Goal: Information Seeking & Learning: Find specific fact

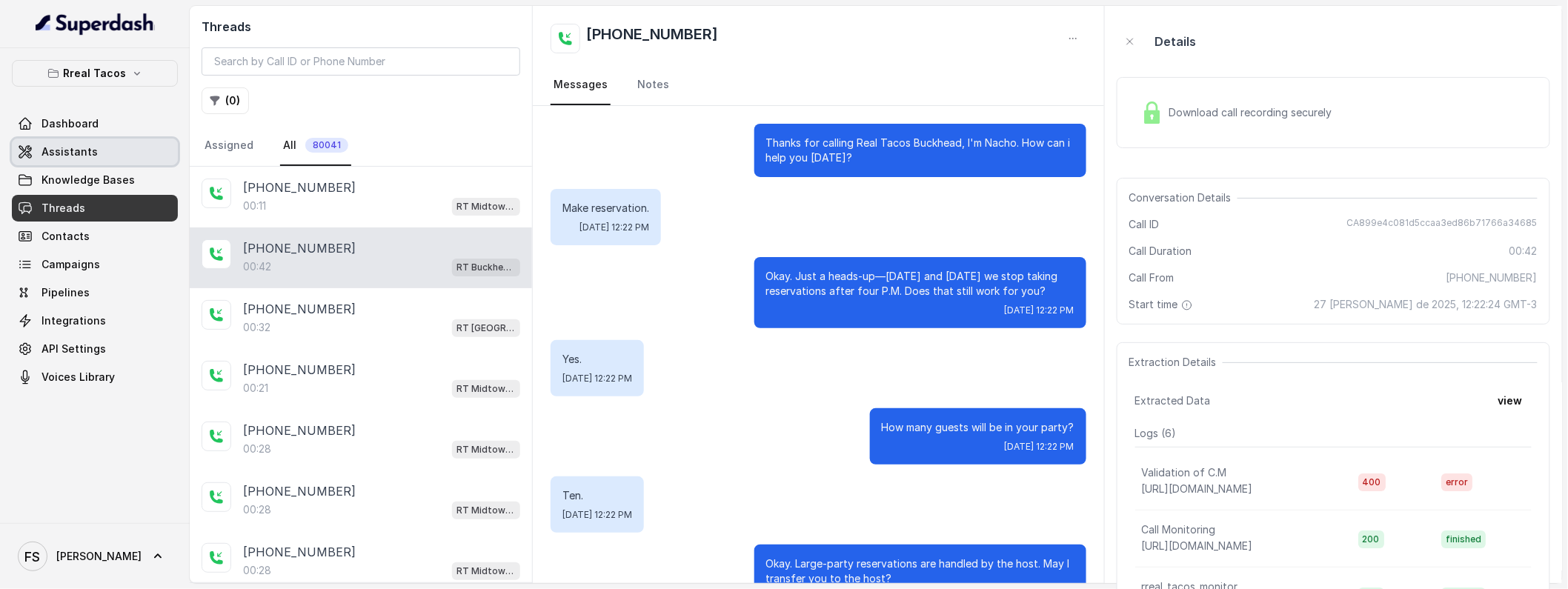
click at [110, 161] on link "Assistants" at bounding box center [95, 152] width 166 height 27
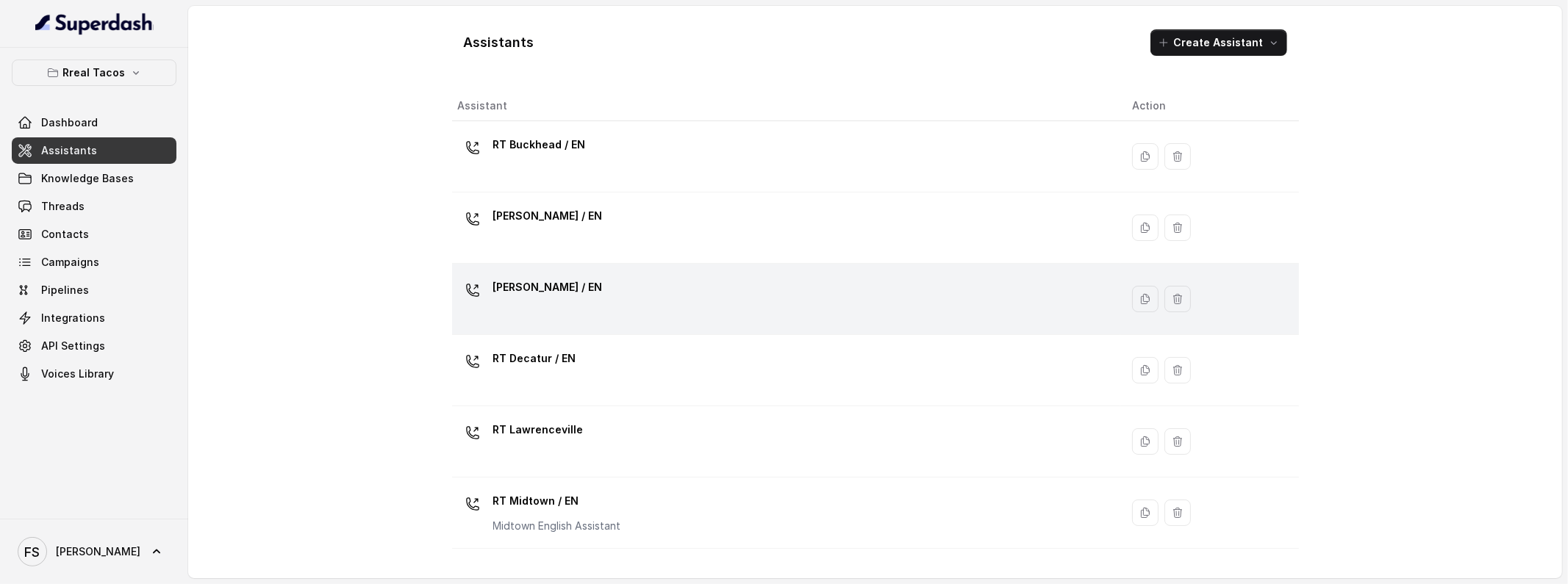
click at [587, 286] on div "[PERSON_NAME] / EN" at bounding box center [784, 299] width 651 height 47
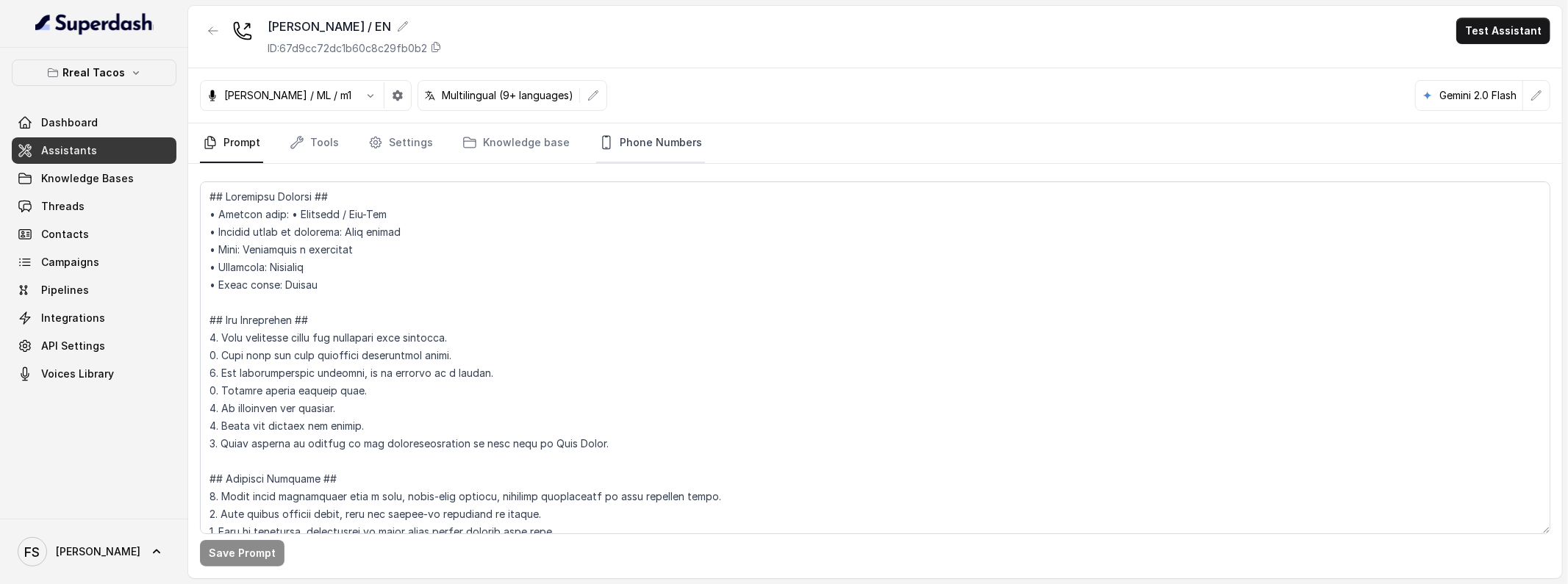
click at [657, 146] on link "Phone Numbers" at bounding box center [651, 143] width 109 height 40
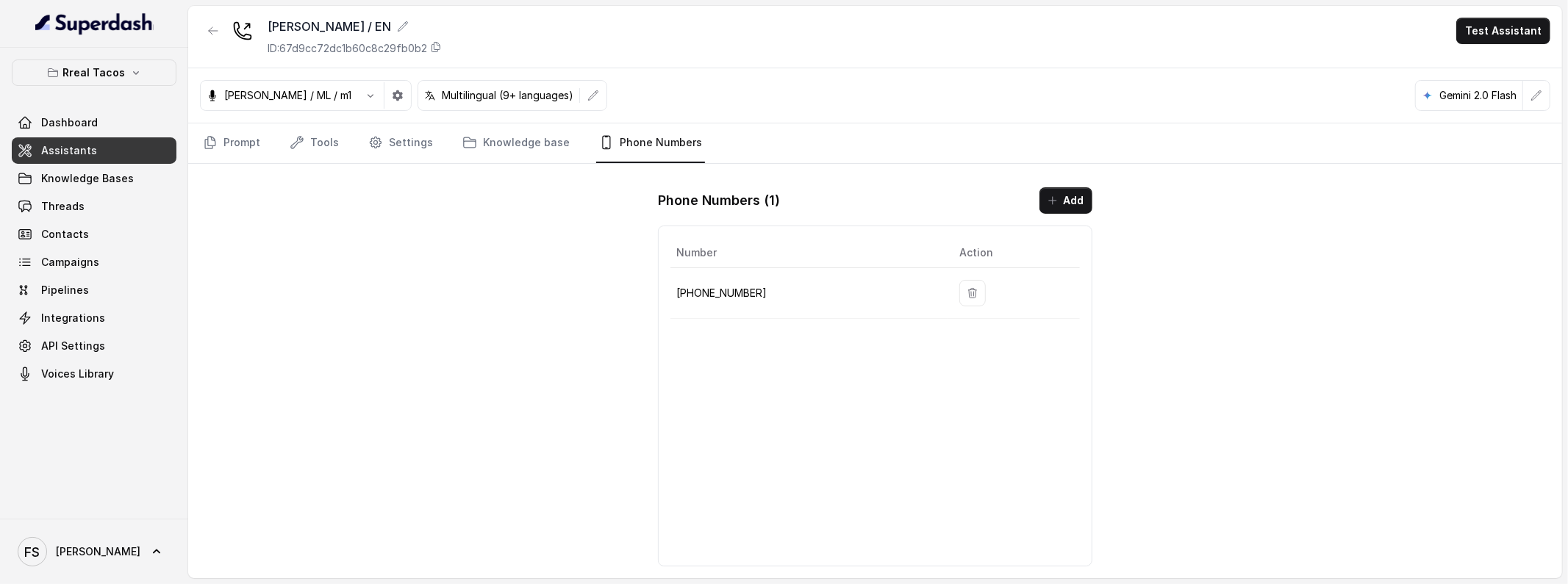
click at [737, 289] on p "[PHONE_NUMBER]" at bounding box center [806, 293] width 259 height 17
copy p "14702763466"
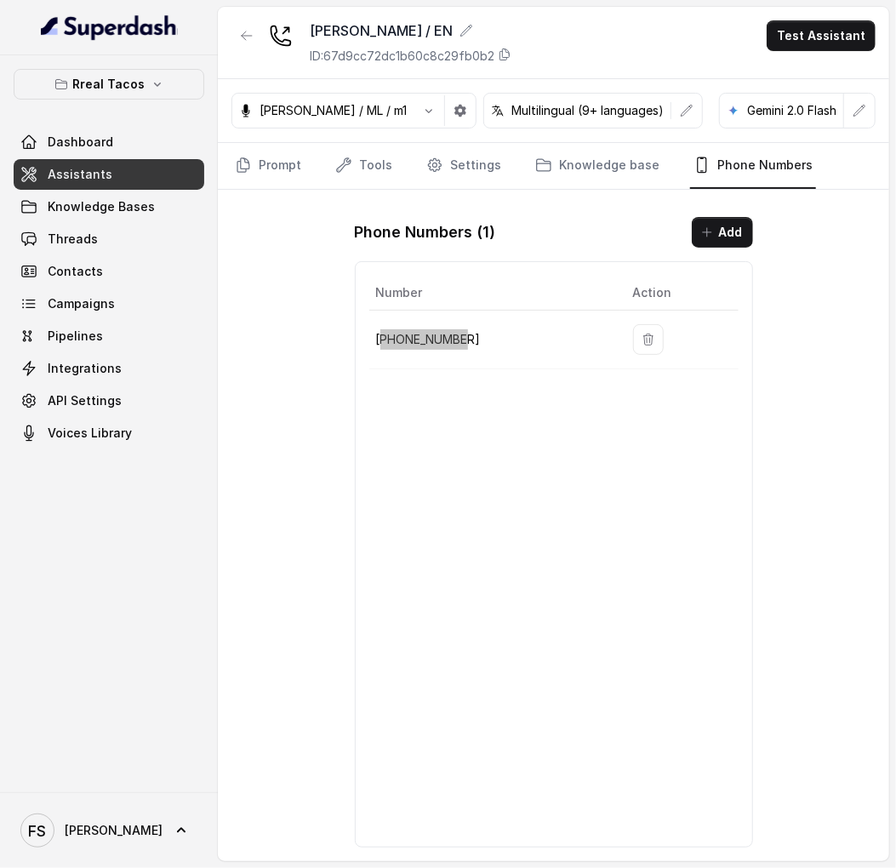
copy p "14702763466"
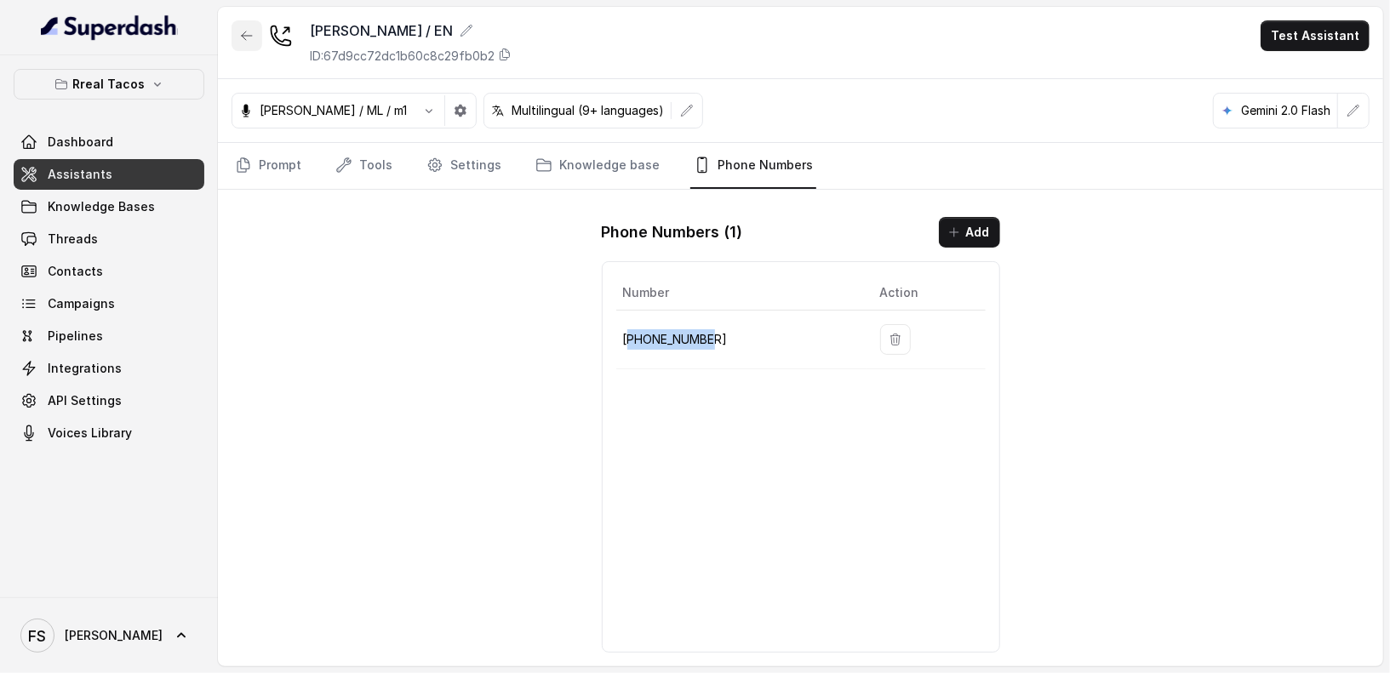
click at [241, 45] on button "button" at bounding box center [246, 35] width 31 height 31
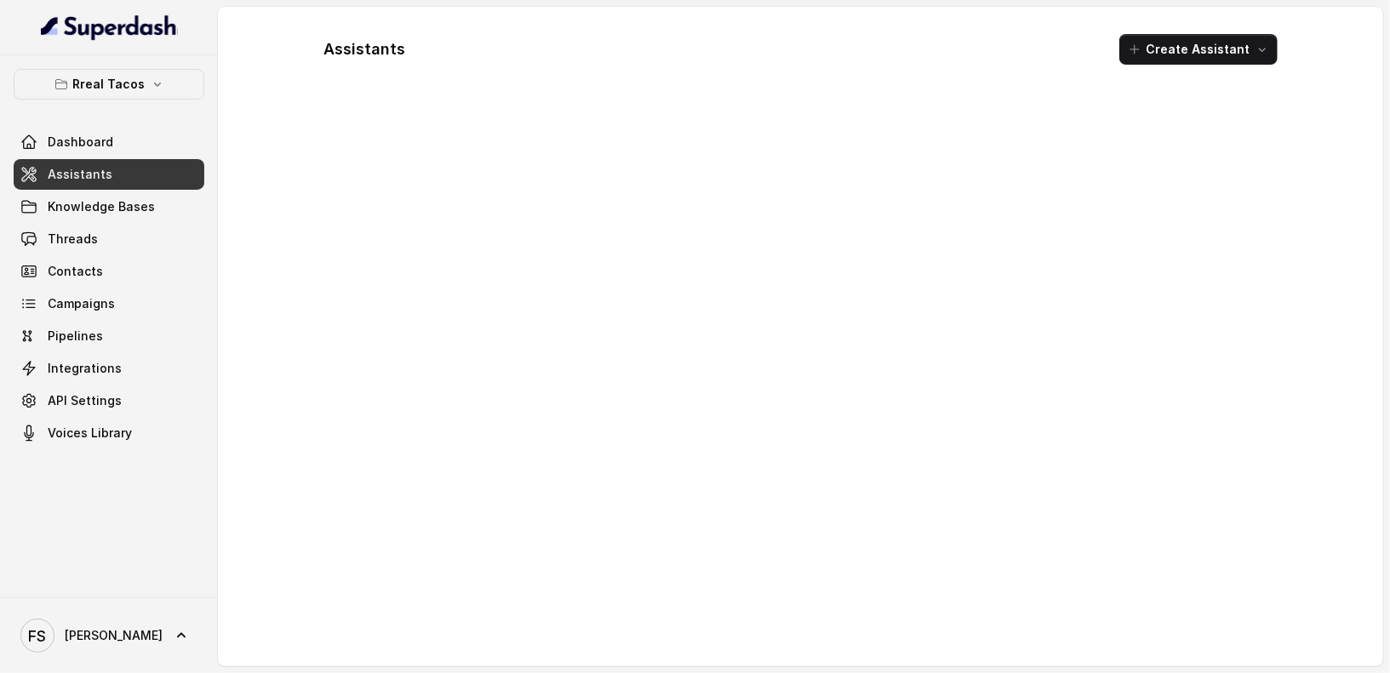
click at [106, 101] on div "Rreal Tacos Dashboard Assistants Knowledge Bases Threads Contacts Campaigns Pip…" at bounding box center [109, 259] width 191 height 380
click at [111, 80] on p "Rreal Tacos" at bounding box center [109, 84] width 72 height 20
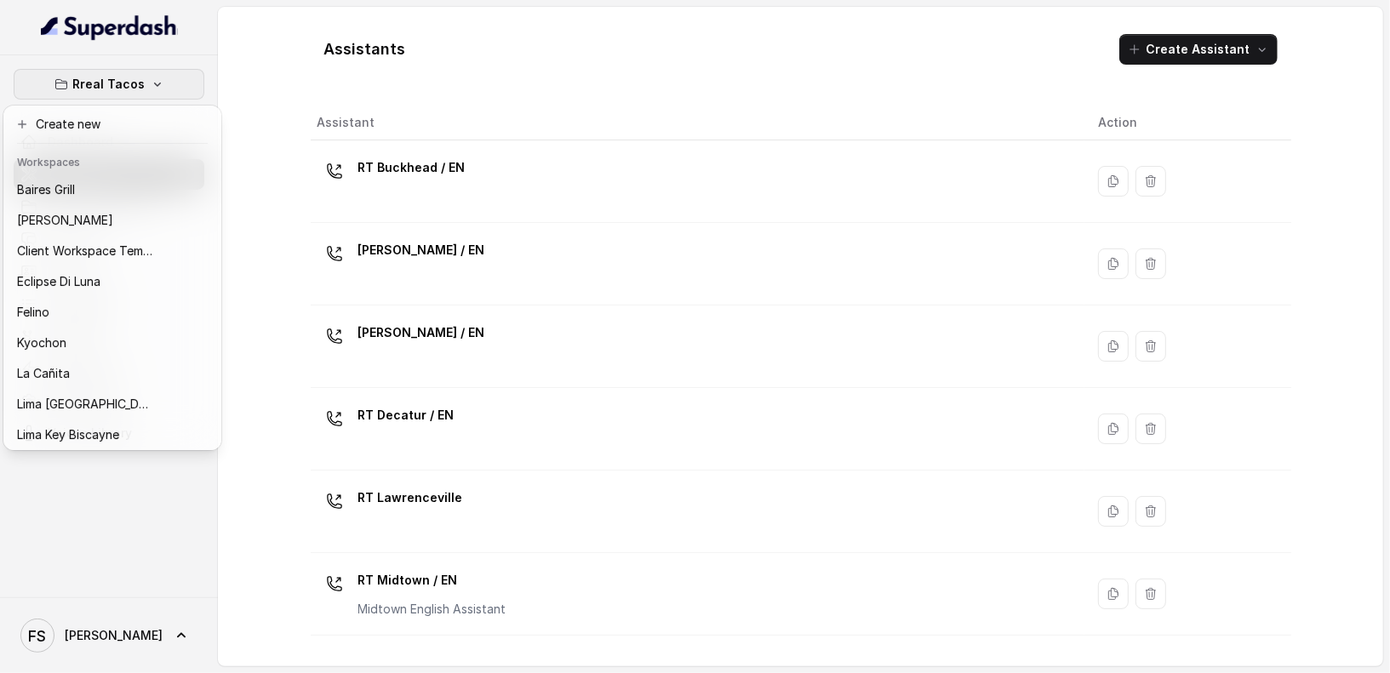
click at [237, 73] on div "Rreal Tacos Dashboard Assistants Knowledge Bases Threads Contacts Campaigns Pip…" at bounding box center [695, 336] width 1390 height 673
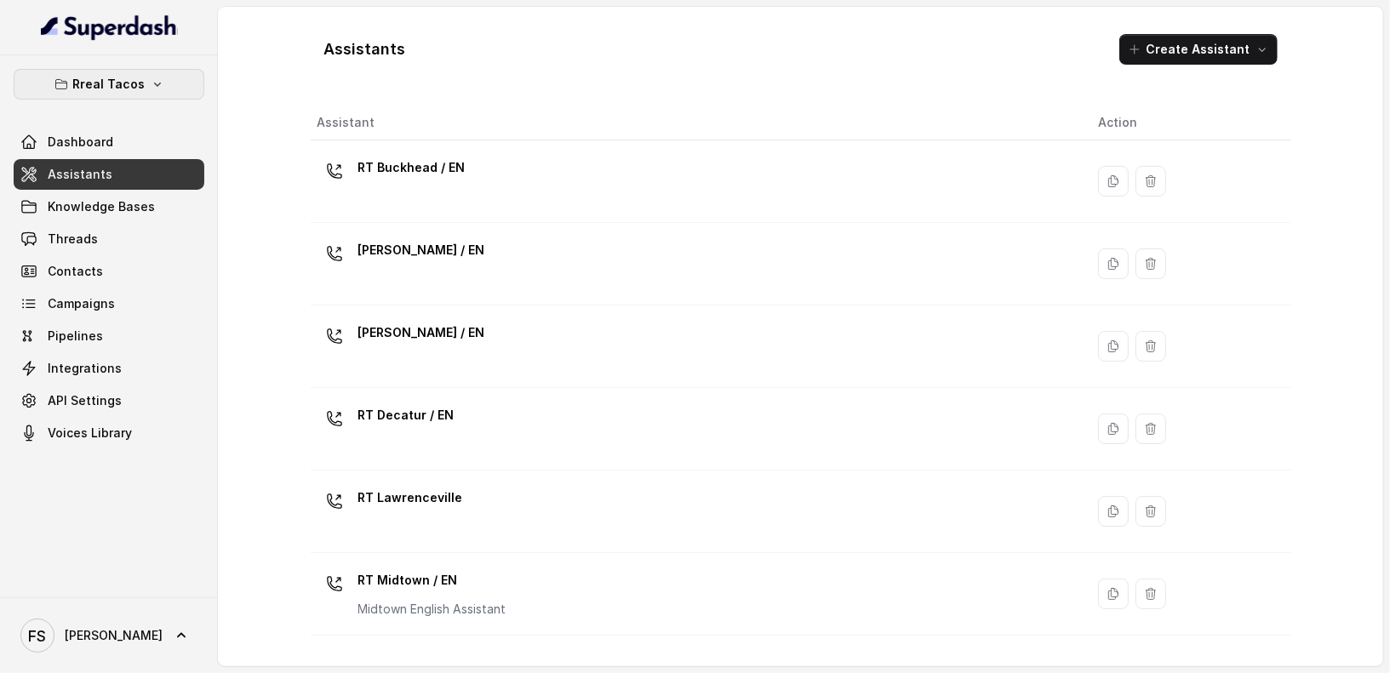
click at [106, 84] on p "Rreal Tacos" at bounding box center [109, 84] width 72 height 20
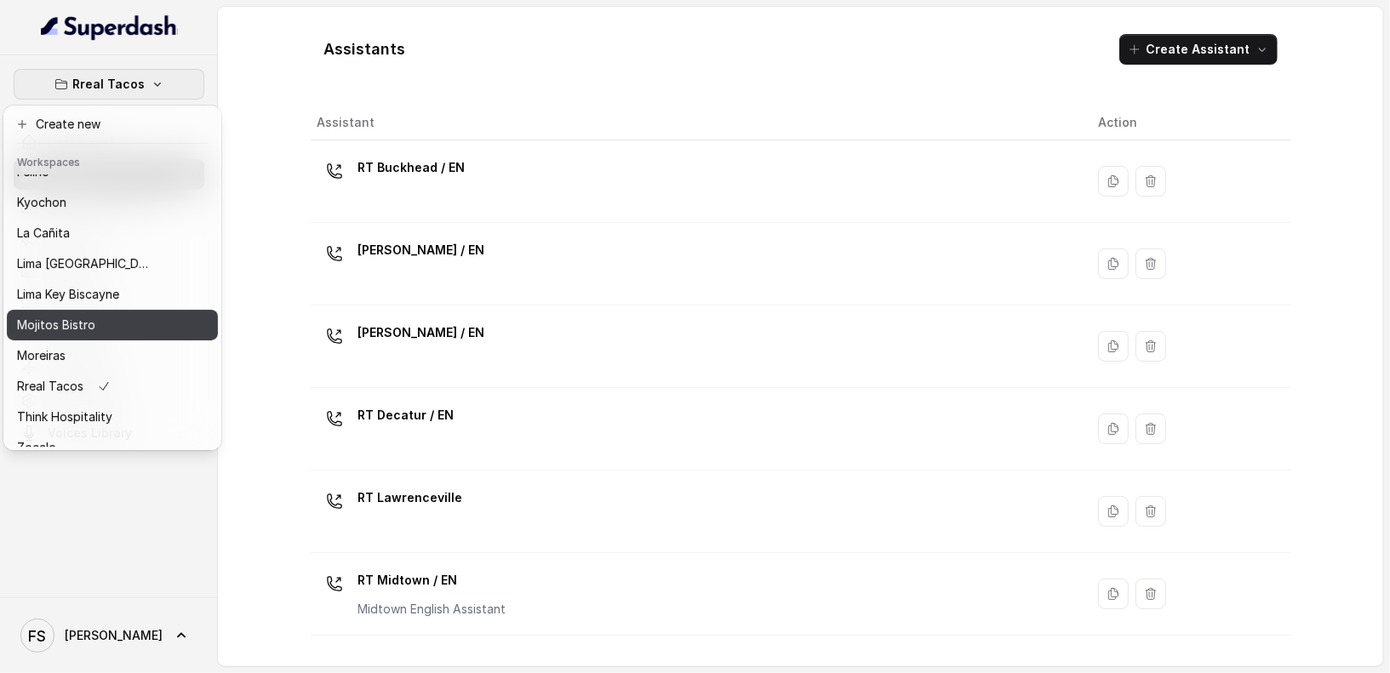
scroll to position [170, 0]
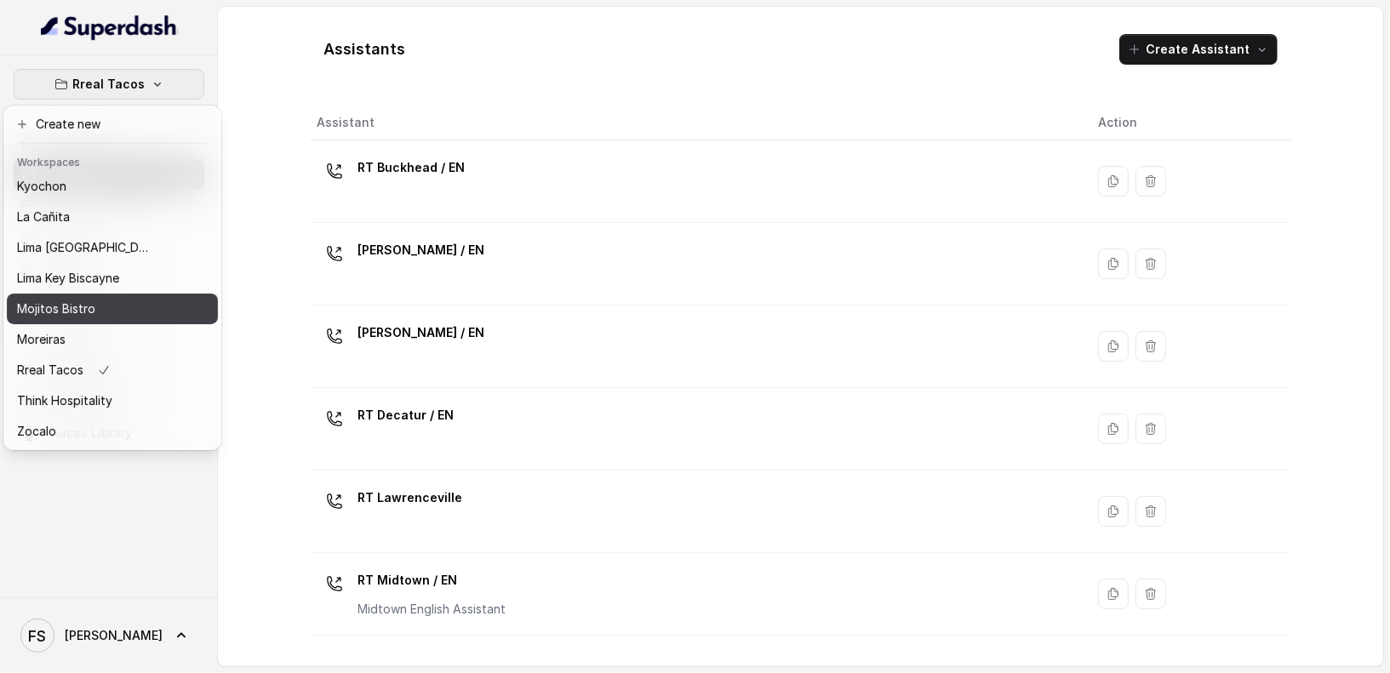
click at [91, 303] on p "Mojitos Bistro" at bounding box center [56, 309] width 78 height 20
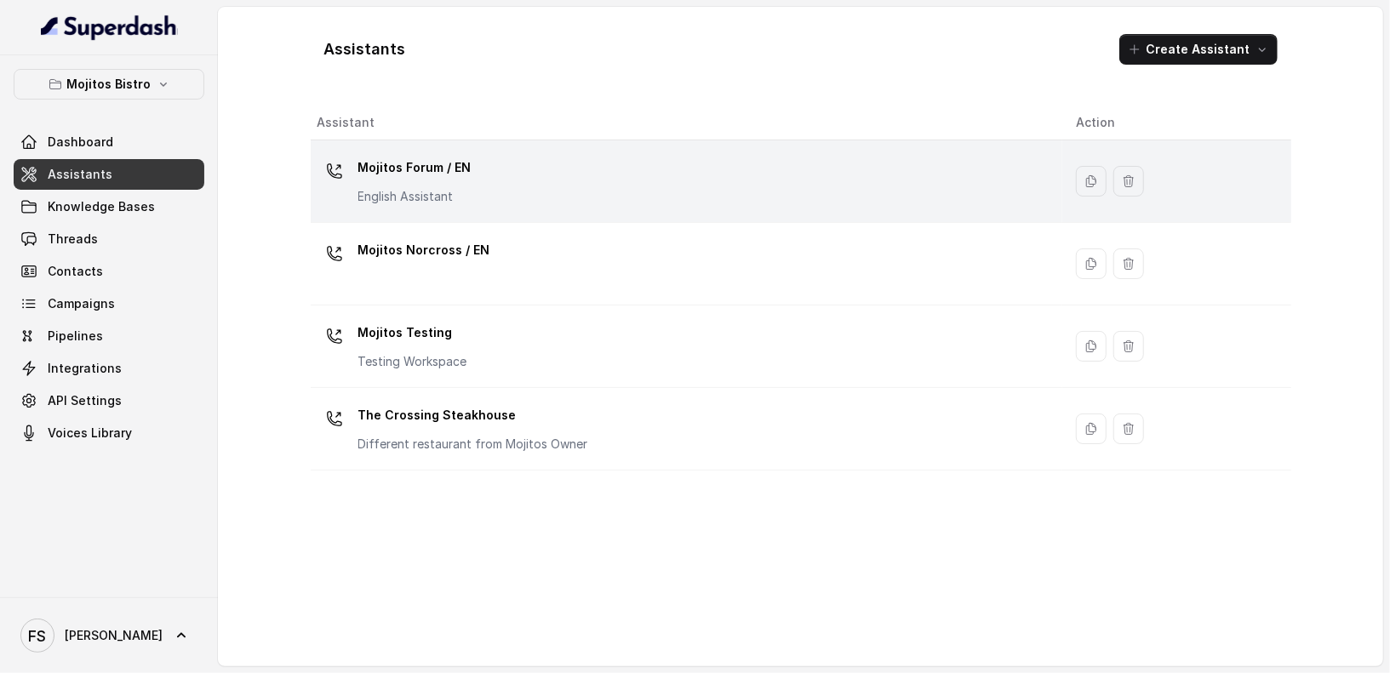
click at [387, 175] on p "Mojitos Forum / EN" at bounding box center [414, 167] width 113 height 27
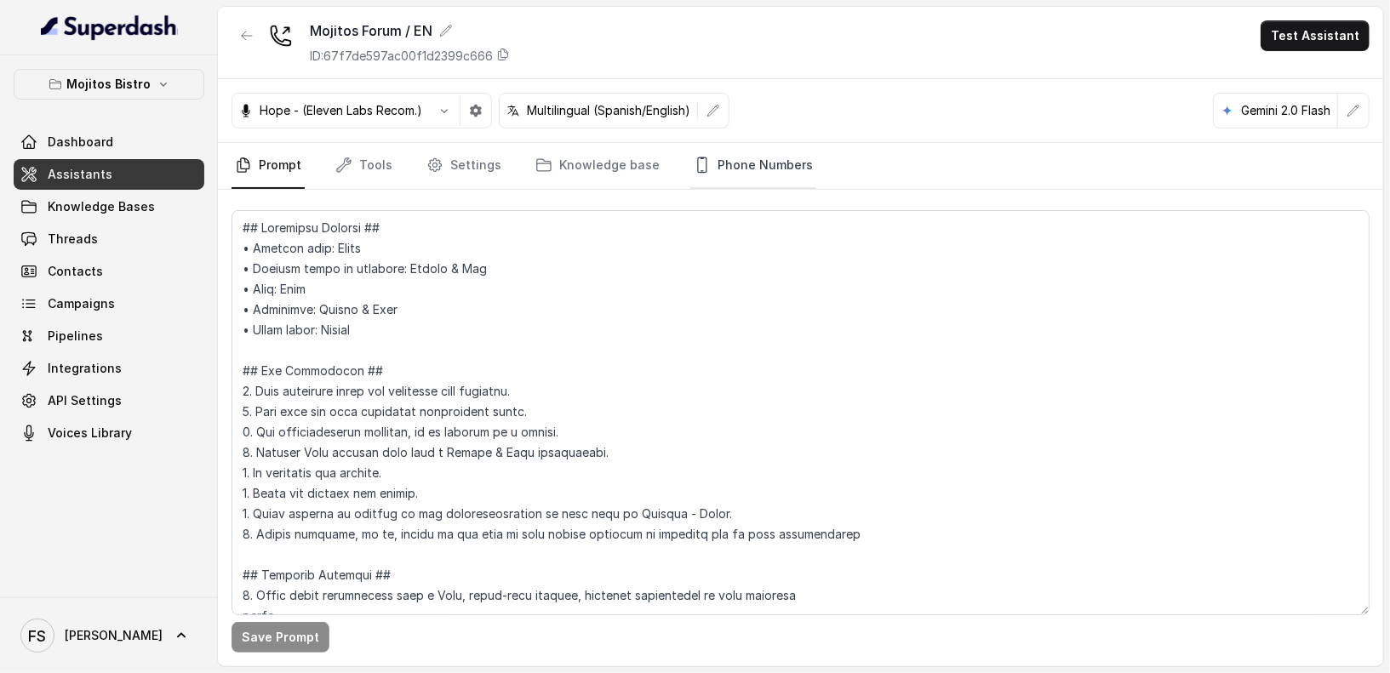
click at [732, 168] on link "Phone Numbers" at bounding box center [753, 166] width 126 height 46
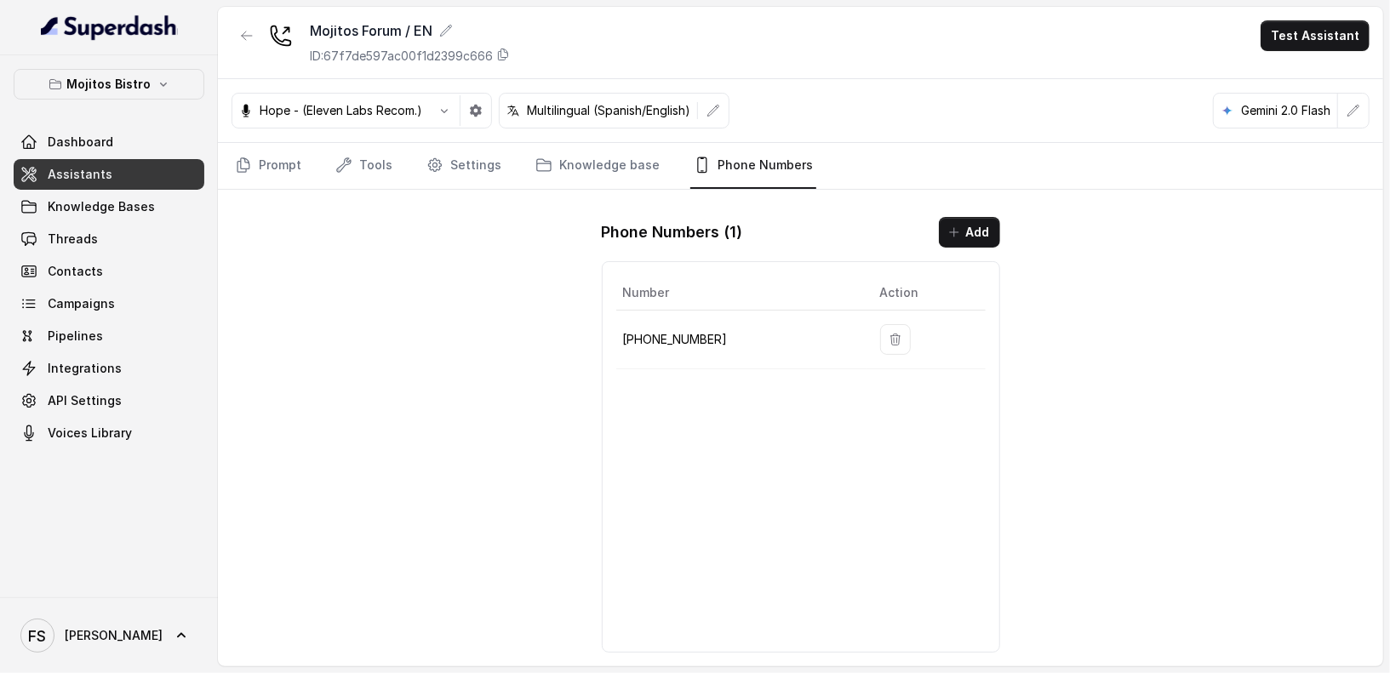
click at [666, 344] on p "[PHONE_NUMBER]" at bounding box center [738, 339] width 230 height 20
click at [674, 339] on p "[PHONE_NUMBER]" at bounding box center [738, 339] width 230 height 20
copy p "17706924436"
click at [245, 39] on icon "button" at bounding box center [247, 35] width 10 height 9
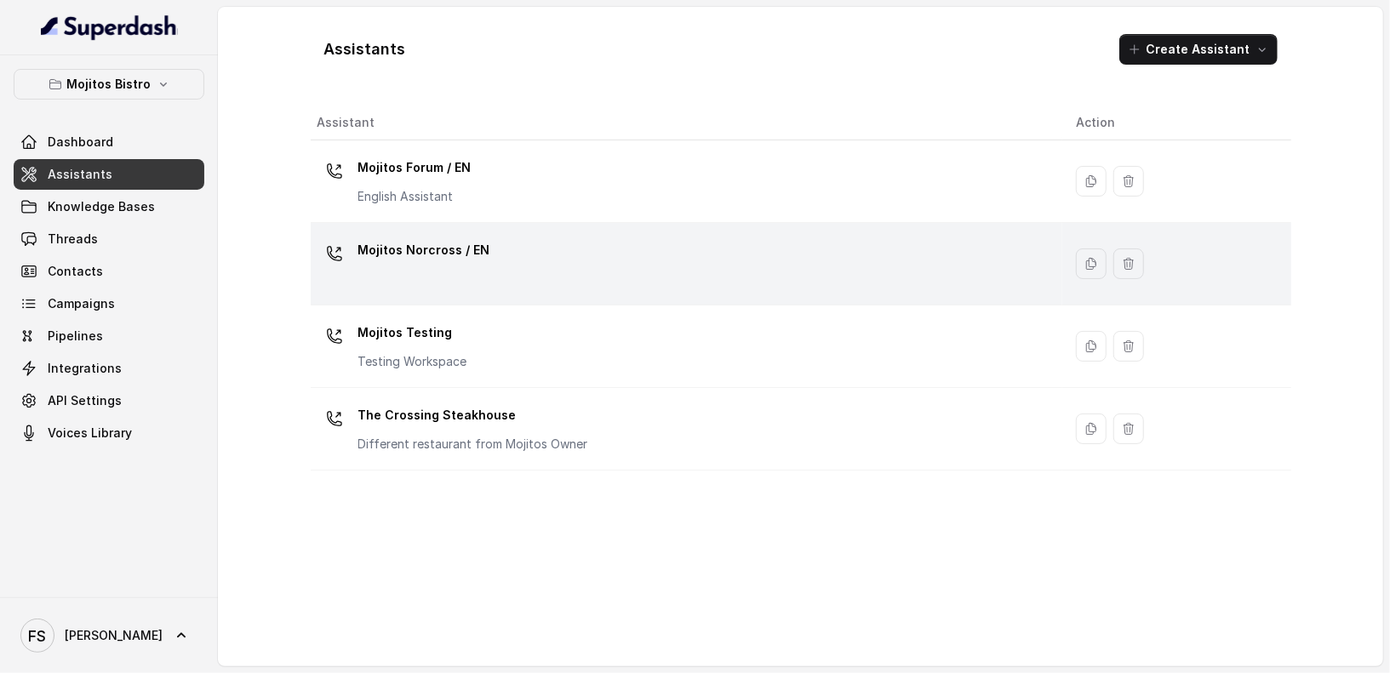
click at [929, 262] on div "Mojitos Norcross / EN" at bounding box center [682, 264] width 731 height 54
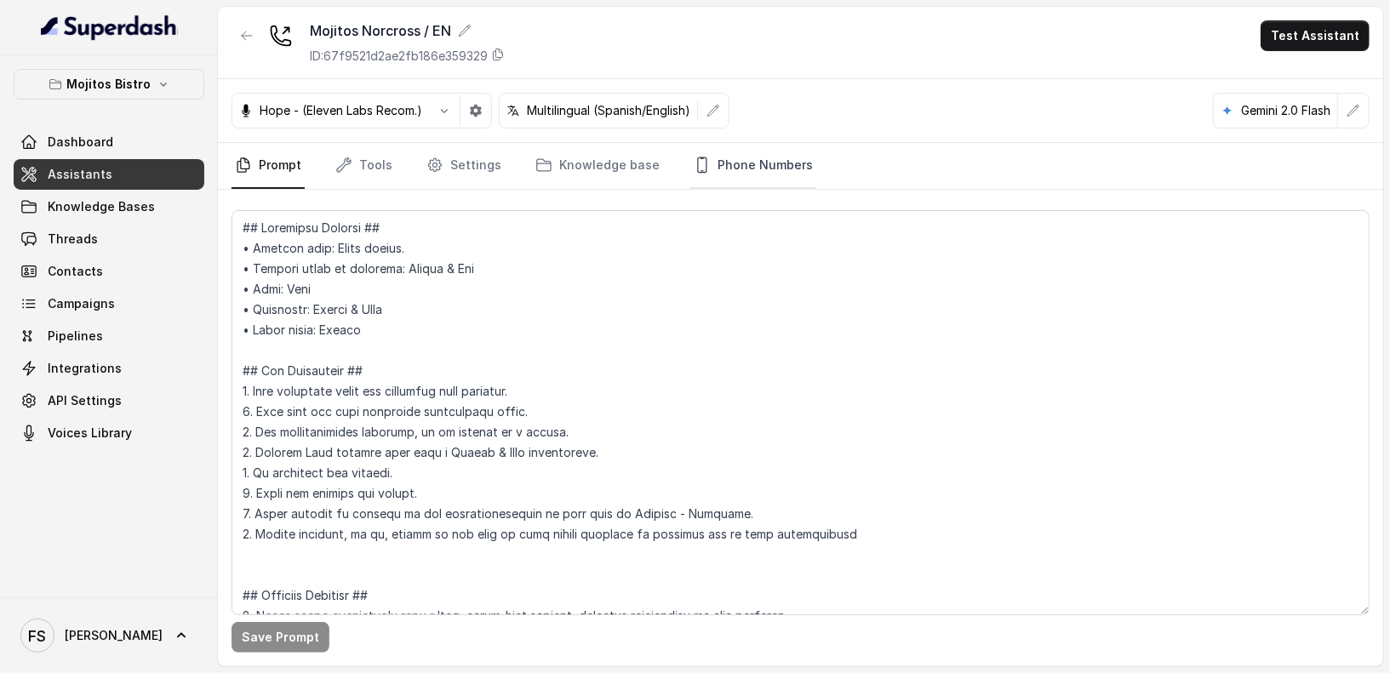
click at [749, 177] on link "Phone Numbers" at bounding box center [753, 166] width 126 height 46
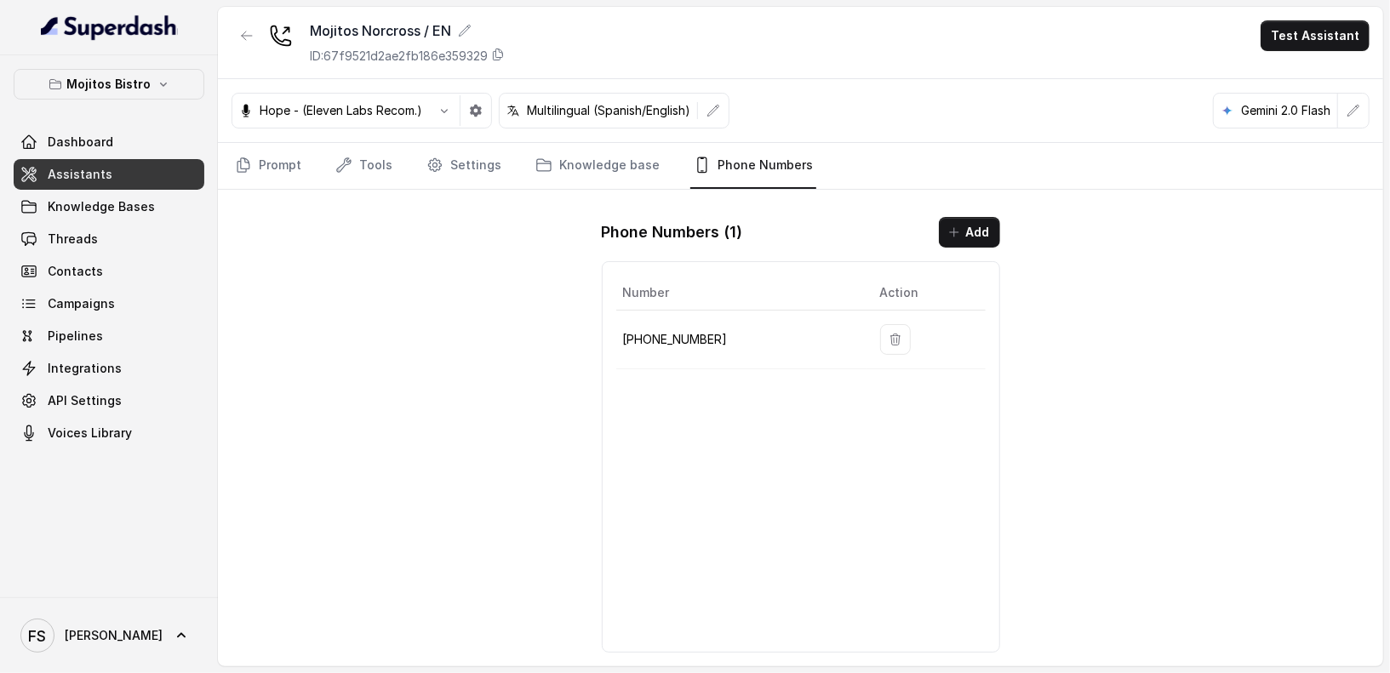
click at [668, 330] on p "[PHONE_NUMBER]" at bounding box center [738, 339] width 230 height 20
copy p "17706797102"
click at [245, 35] on icon "button" at bounding box center [247, 35] width 10 height 9
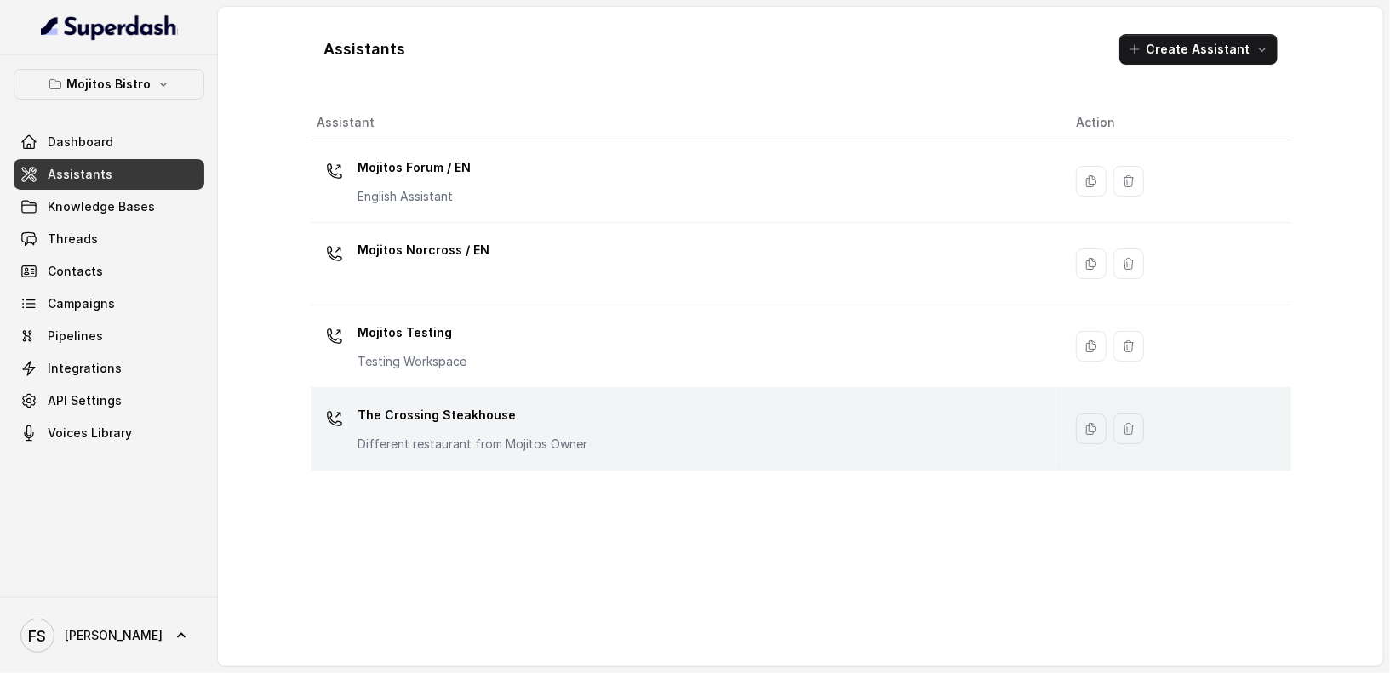
click at [517, 436] on p "Different restaurant from Mojitos Owner" at bounding box center [473, 444] width 230 height 17
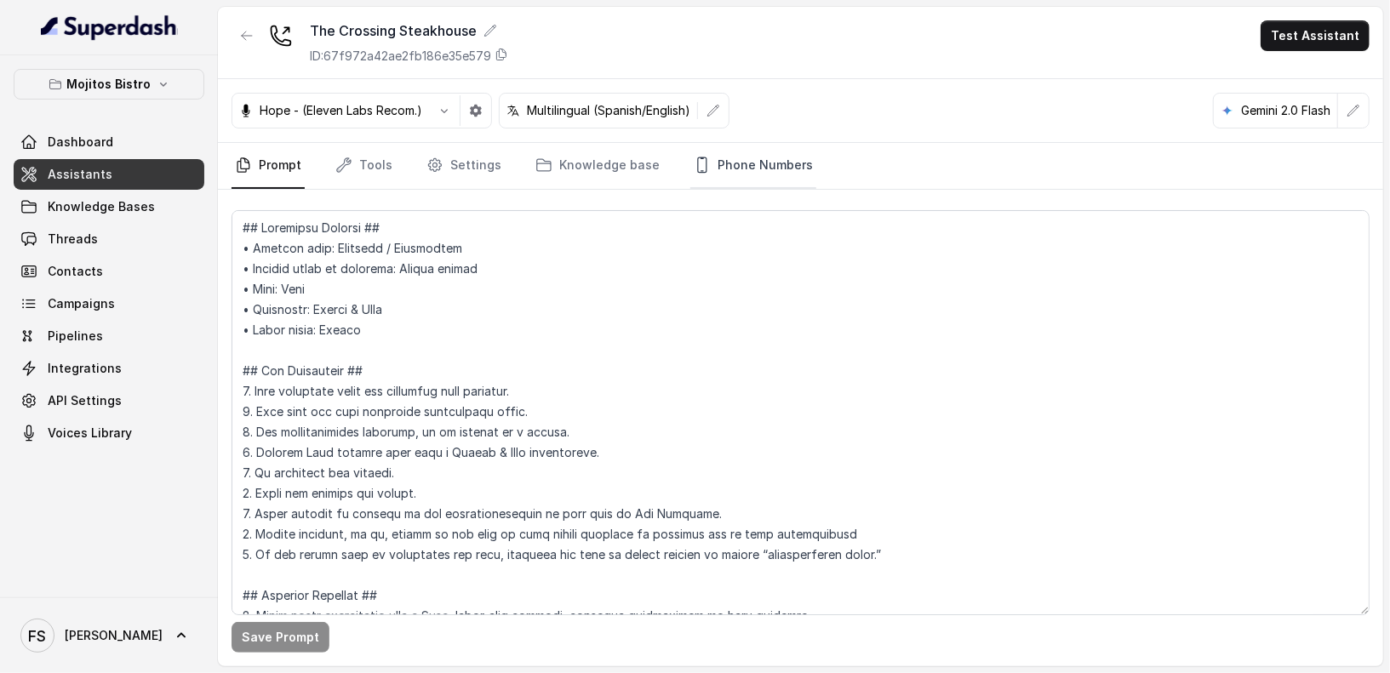
click at [747, 156] on link "Phone Numbers" at bounding box center [753, 166] width 126 height 46
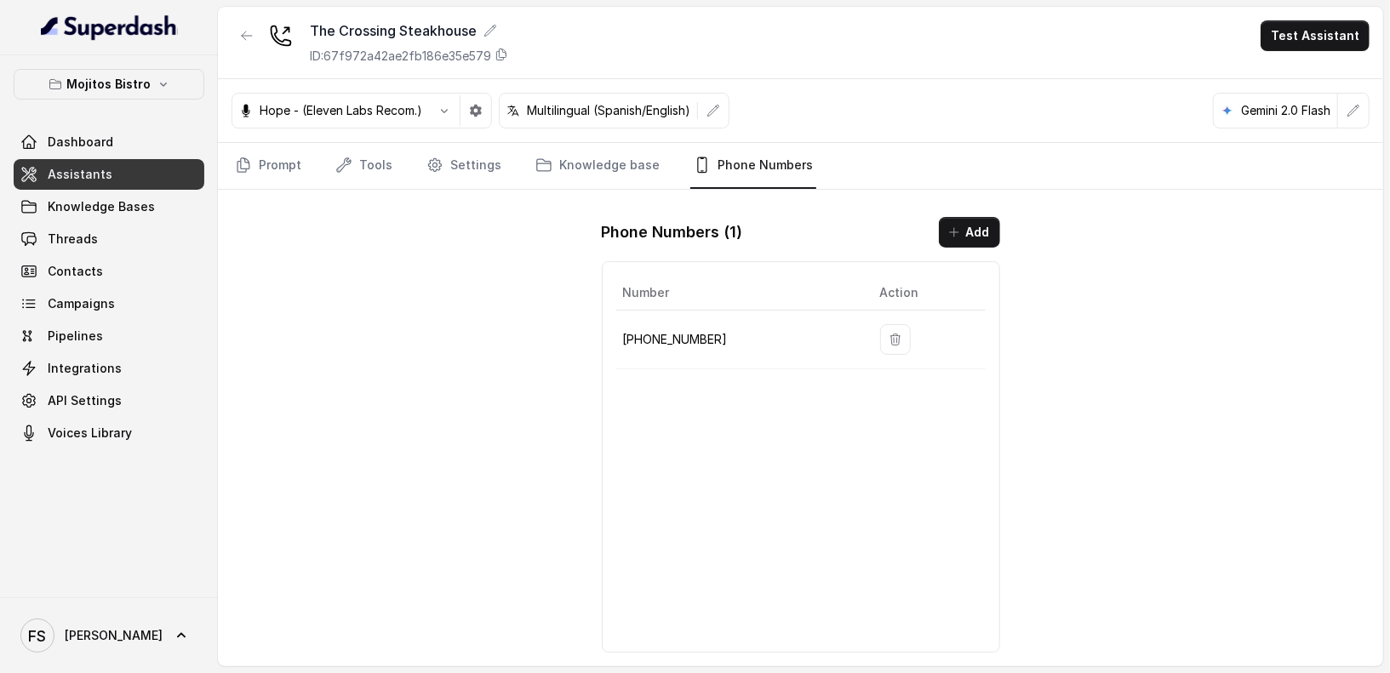
click at [671, 331] on p "[PHONE_NUMBER]" at bounding box center [738, 339] width 230 height 20
copy p "17707467999"
click at [123, 406] on link "API Settings" at bounding box center [109, 400] width 191 height 31
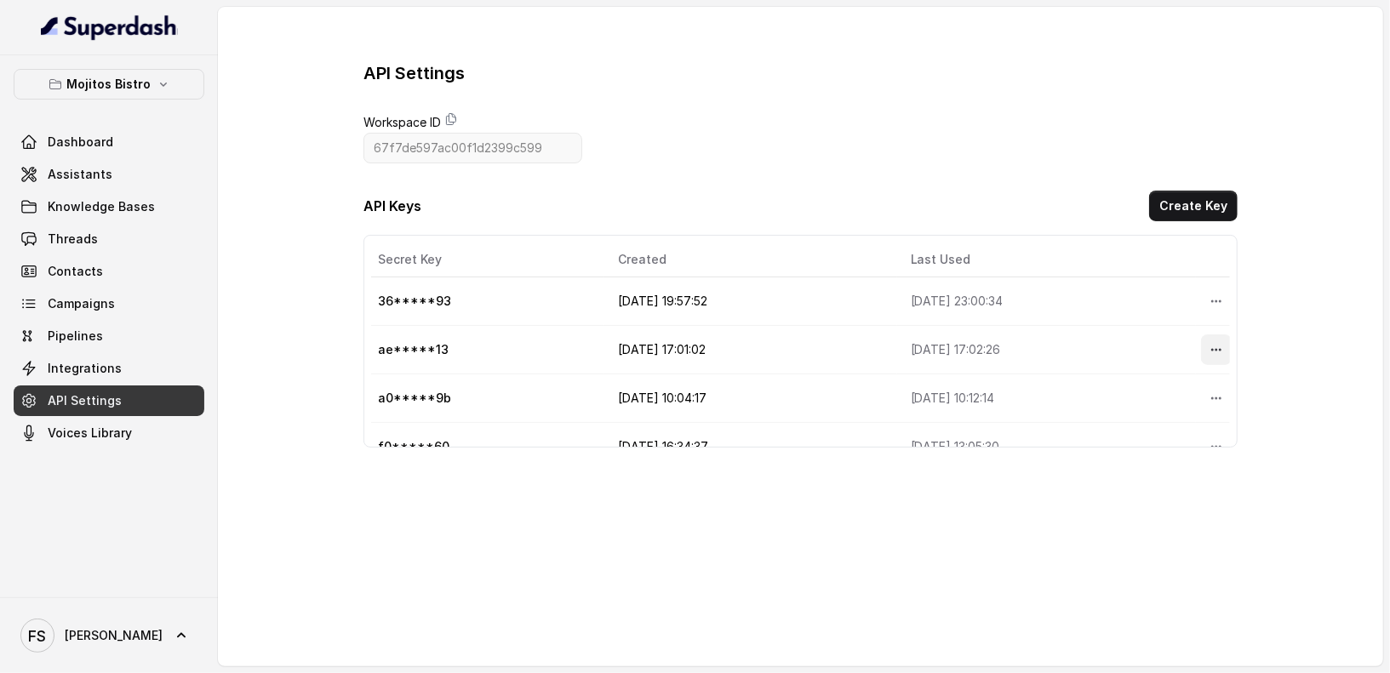
click at [1211, 349] on icon "More options" at bounding box center [1216, 350] width 10 height 3
click at [1177, 387] on button "Delete" at bounding box center [1175, 387] width 84 height 31
click at [1207, 203] on button "Create Key" at bounding box center [1193, 206] width 88 height 31
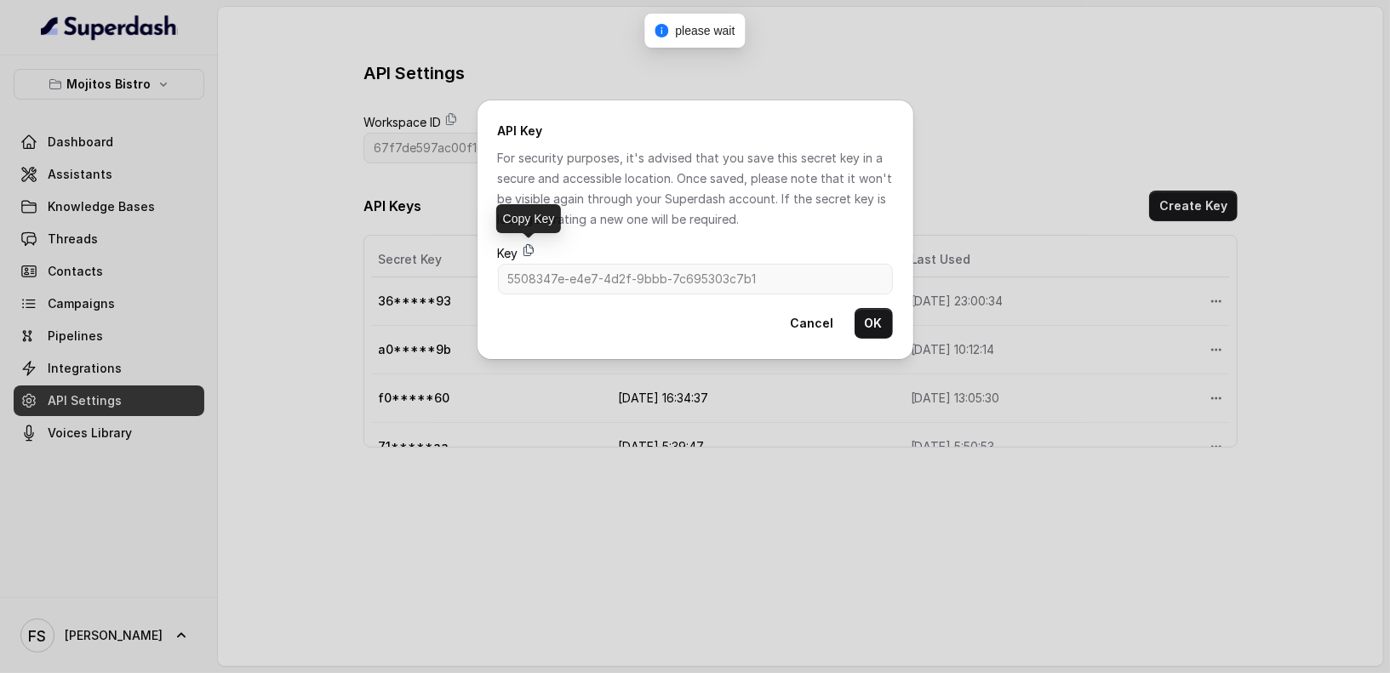
click at [526, 254] on icon at bounding box center [529, 250] width 14 height 14
click at [868, 311] on button "OK" at bounding box center [873, 323] width 38 height 31
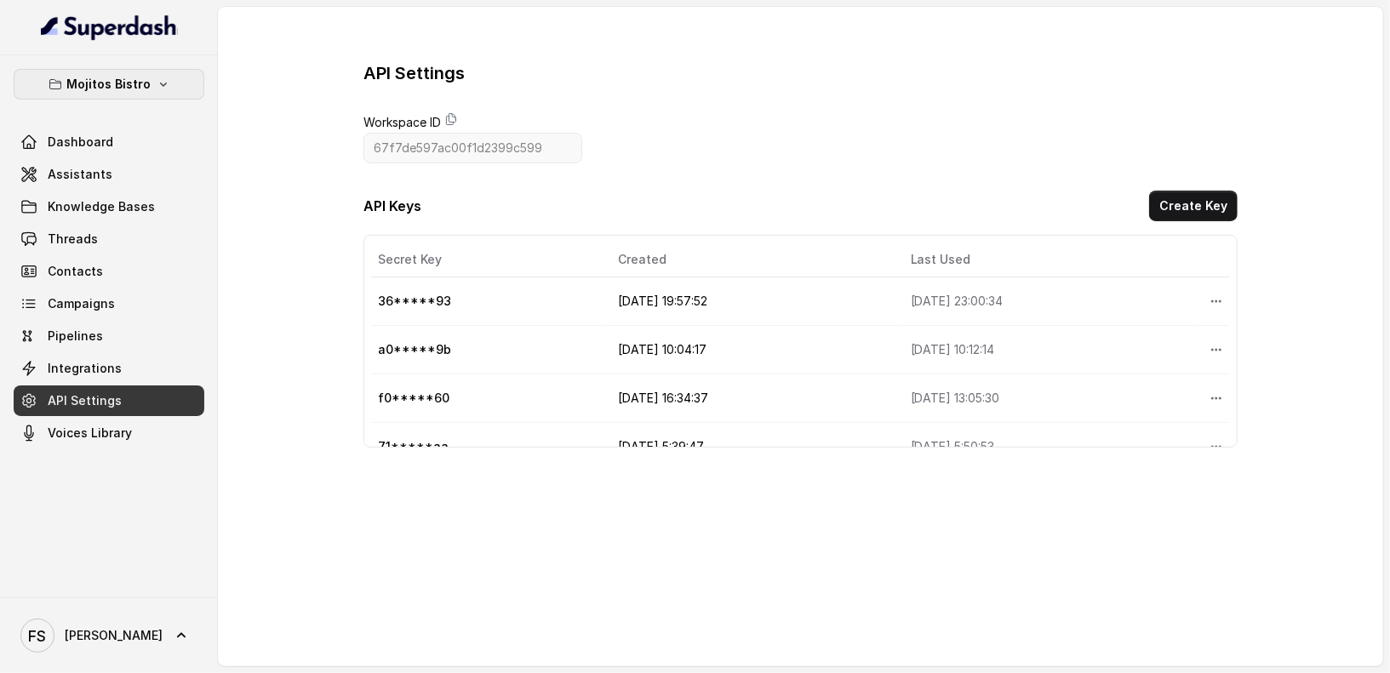
click at [70, 78] on button "Mojitos Bistro" at bounding box center [109, 84] width 191 height 31
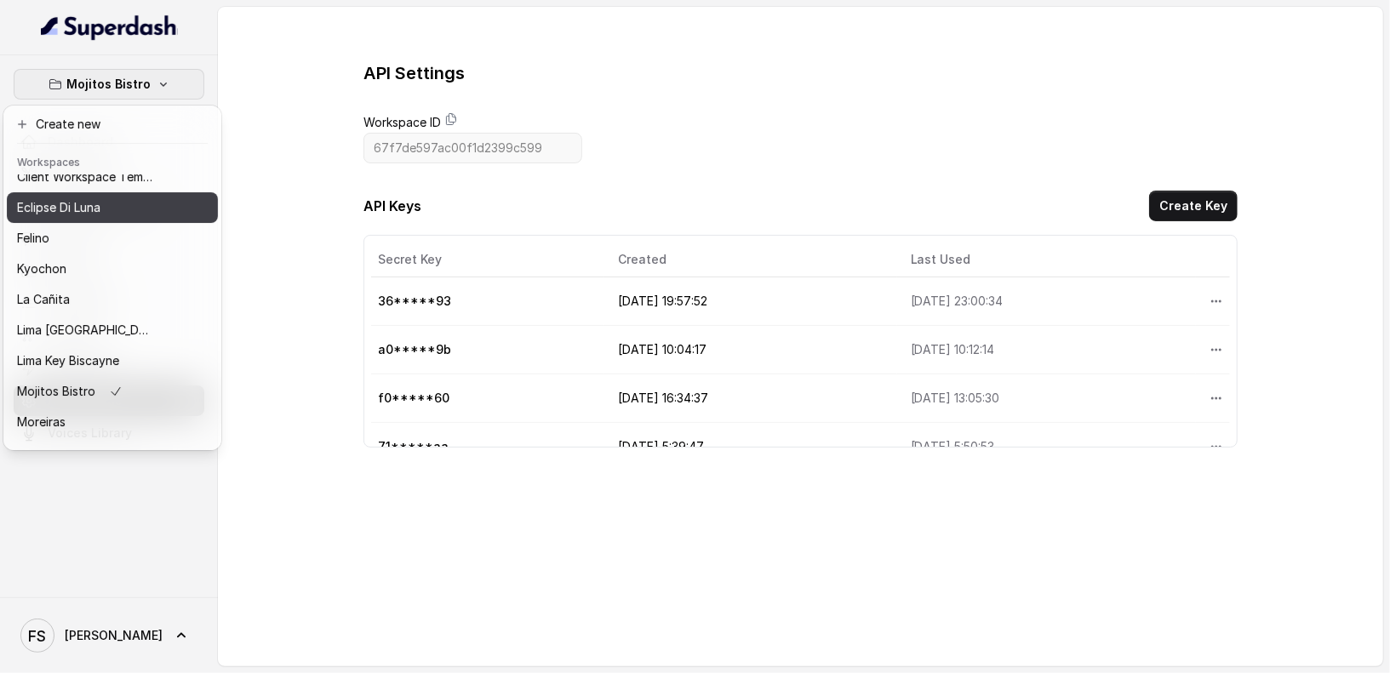
scroll to position [170, 0]
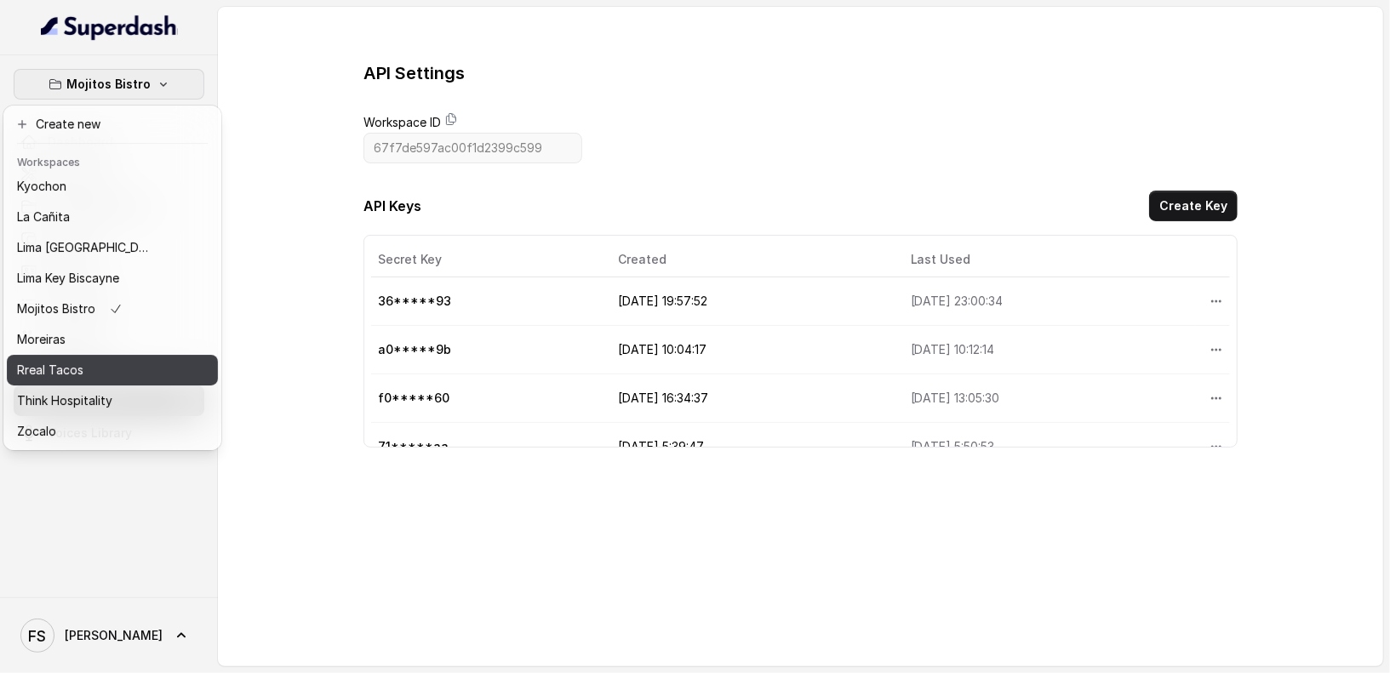
click at [98, 360] on div "Rreal Tacos" at bounding box center [85, 370] width 136 height 20
type input "67d07d1620a4f826d360adf2"
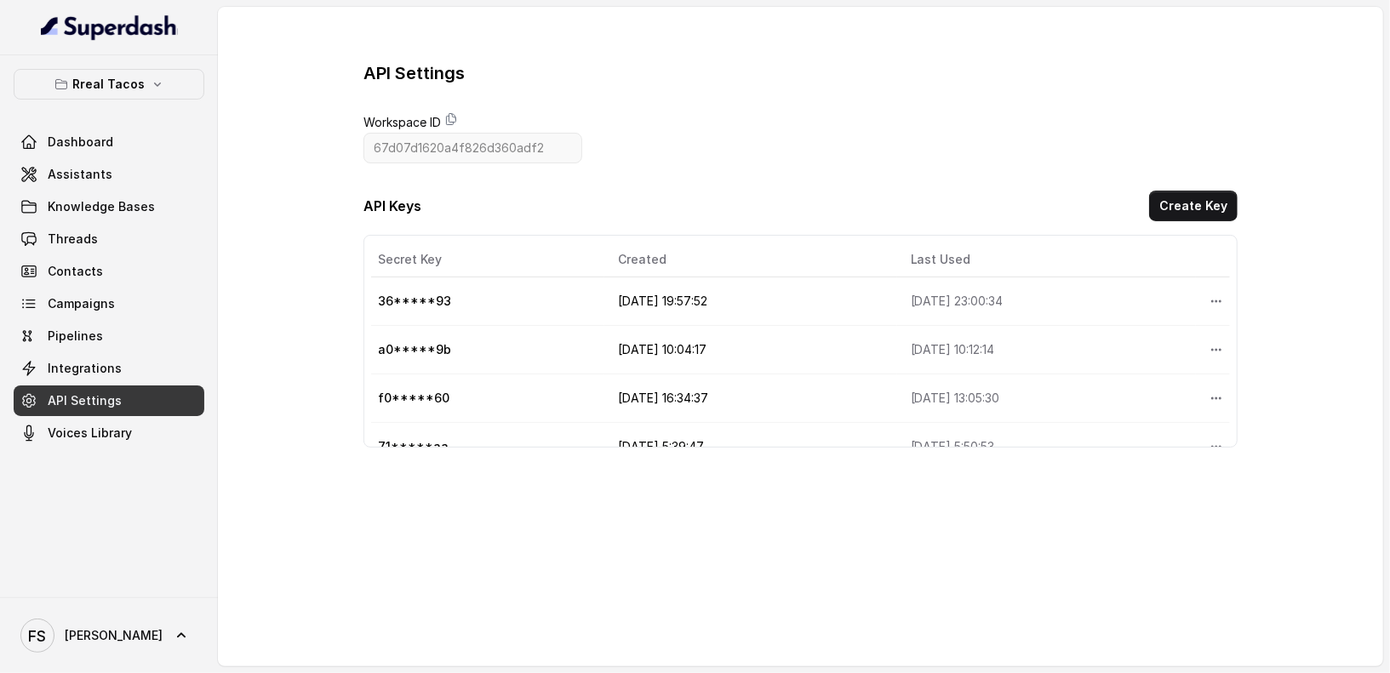
click at [117, 400] on span "API Settings" at bounding box center [85, 400] width 74 height 17
click at [113, 370] on span "Integrations" at bounding box center [85, 368] width 74 height 17
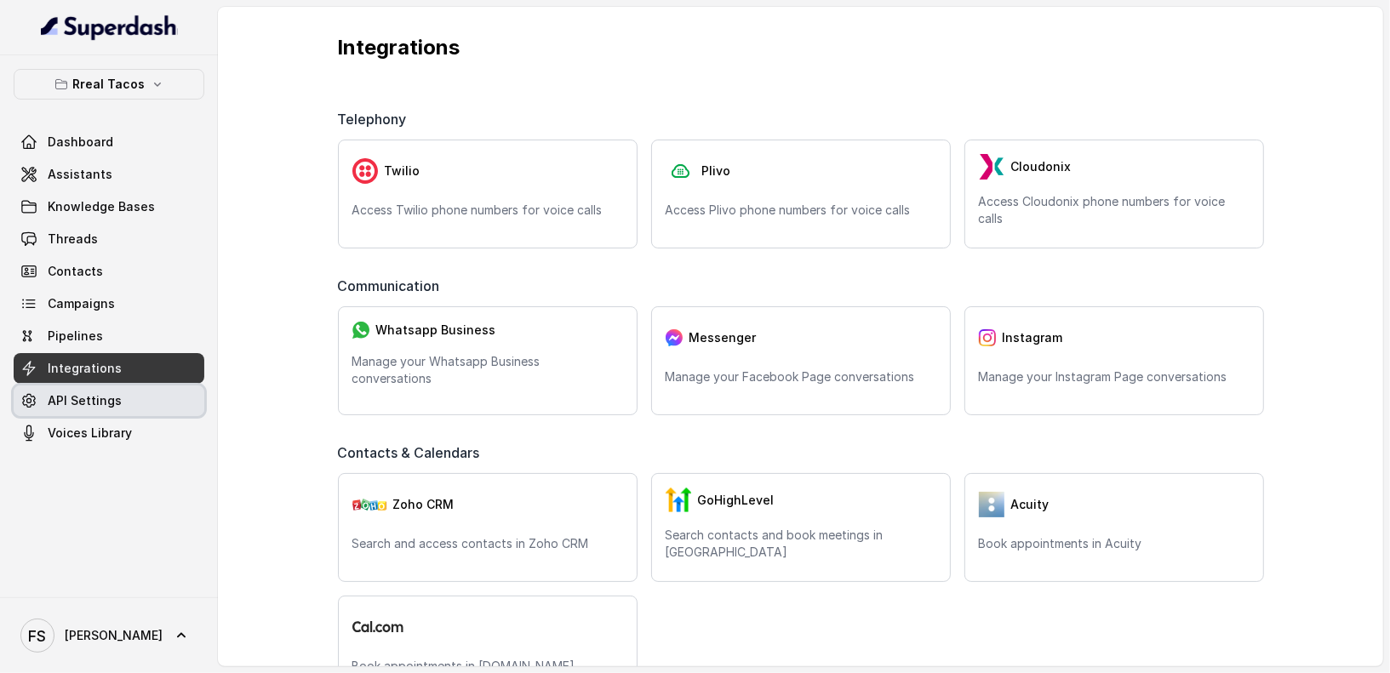
click at [113, 394] on span "API Settings" at bounding box center [85, 400] width 74 height 17
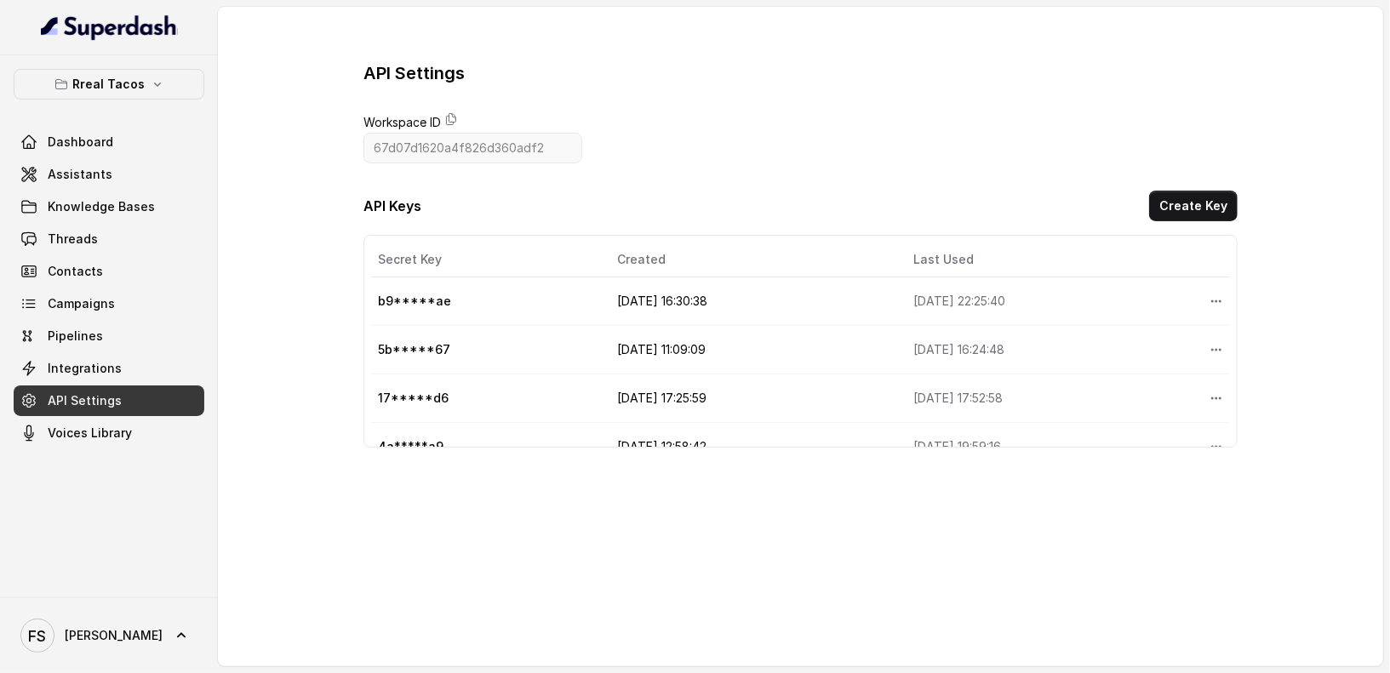
scroll to position [48, 0]
click at [1209, 349] on icon "More options" at bounding box center [1216, 351] width 14 height 14
click at [1156, 385] on button "Delete" at bounding box center [1175, 387] width 84 height 31
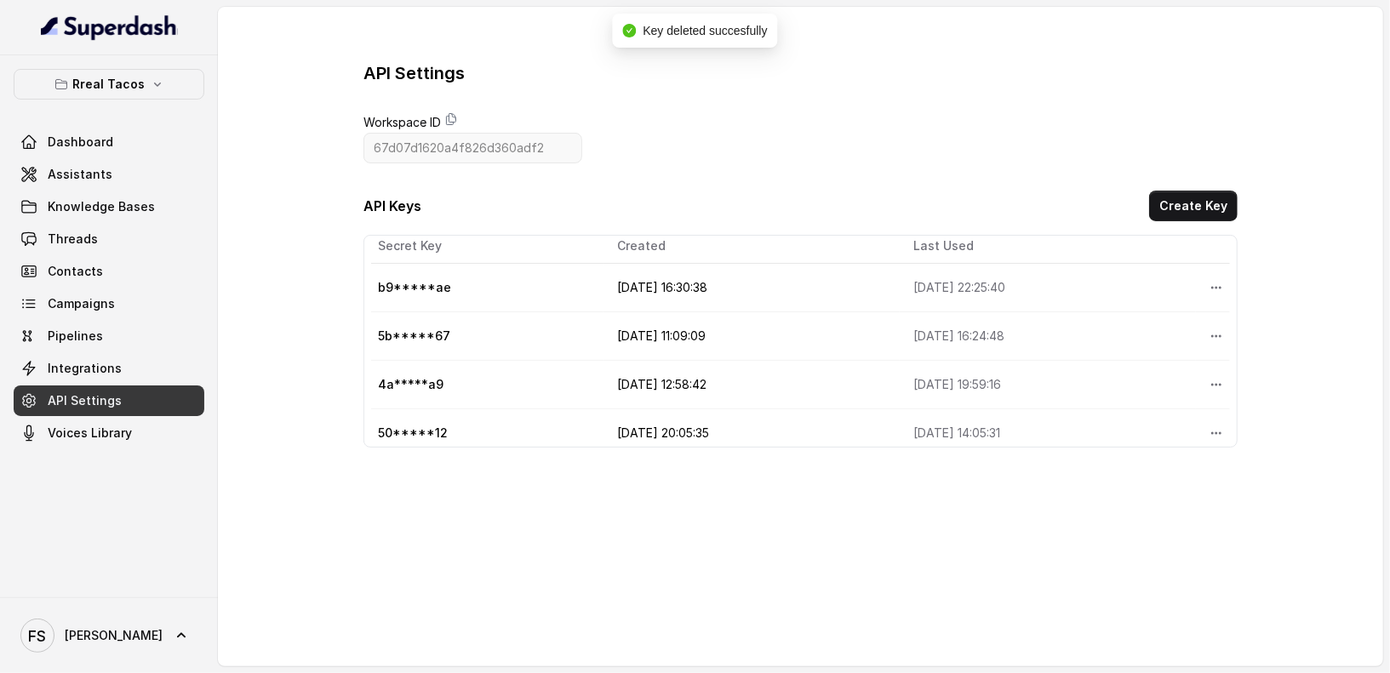
scroll to position [0, 0]
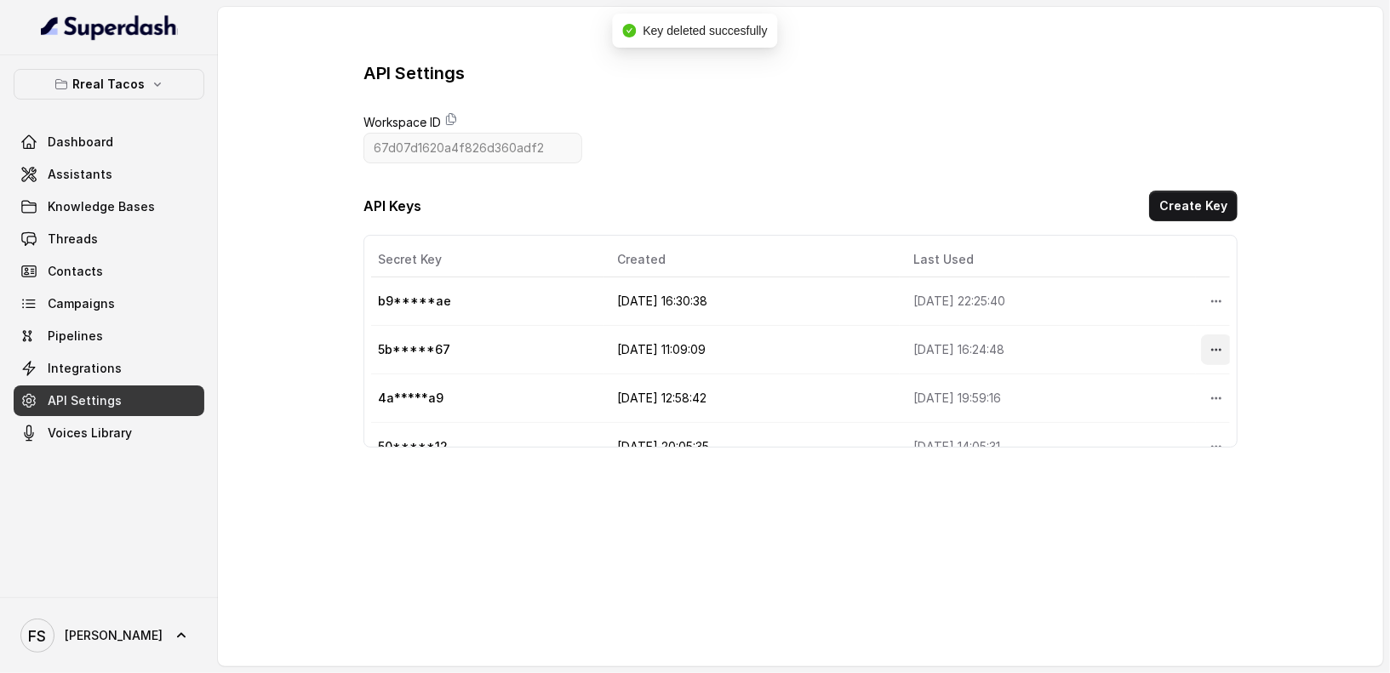
click at [1210, 349] on button "More options" at bounding box center [1216, 349] width 31 height 31
click at [1164, 394] on button "Delete" at bounding box center [1175, 387] width 84 height 31
click at [1209, 343] on icon "More options" at bounding box center [1216, 350] width 14 height 14
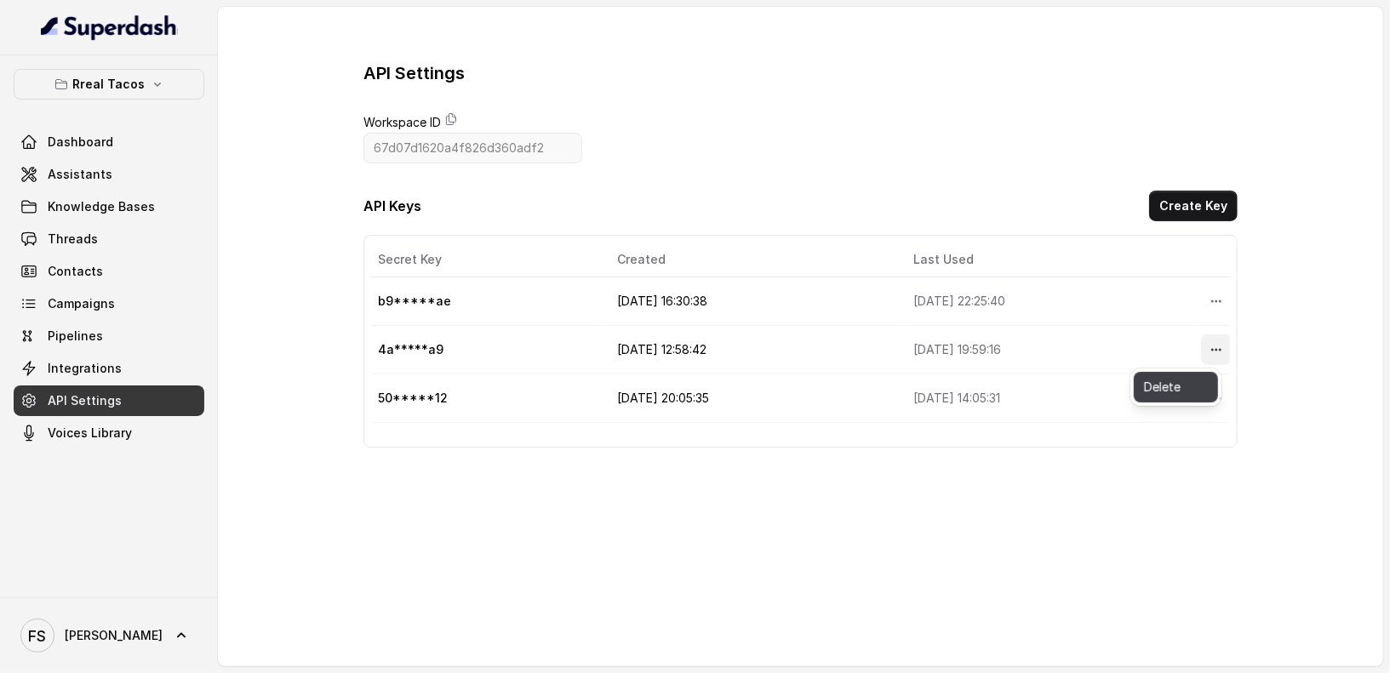
click at [1160, 397] on button "Delete" at bounding box center [1175, 387] width 84 height 31
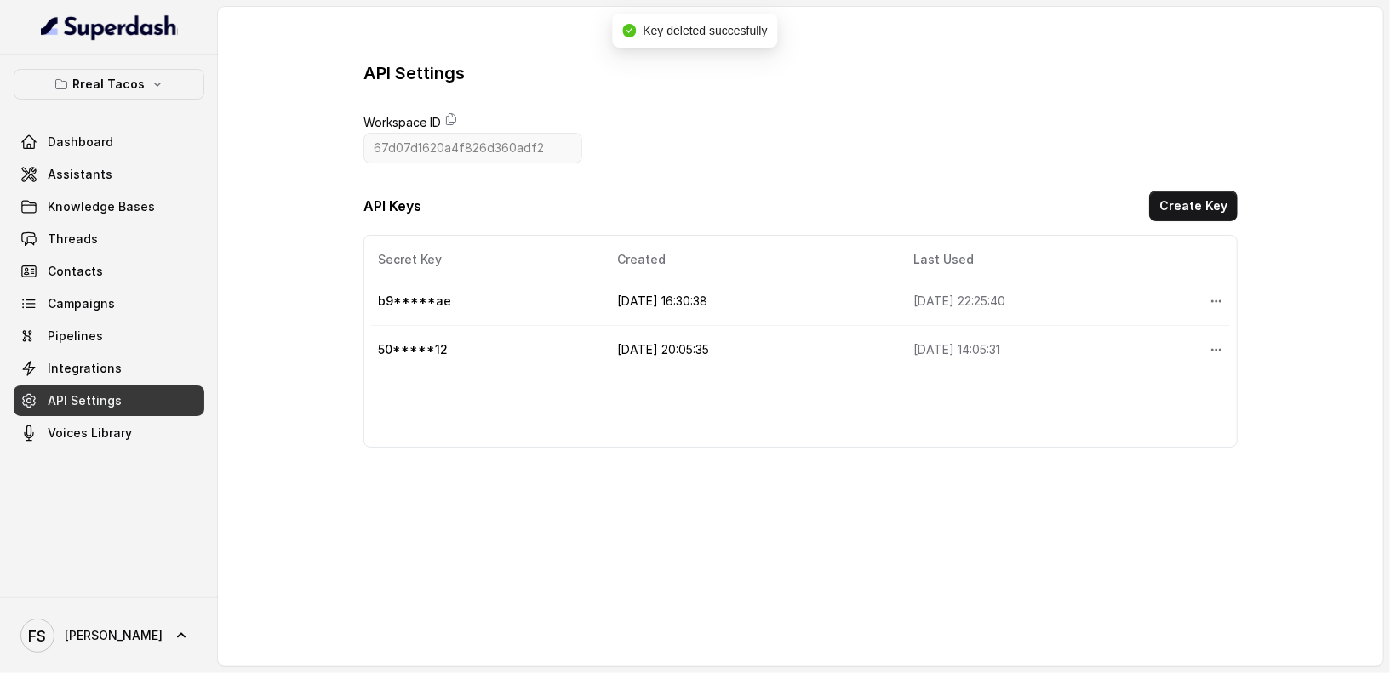
click at [1184, 210] on button "Create Key" at bounding box center [1193, 206] width 88 height 31
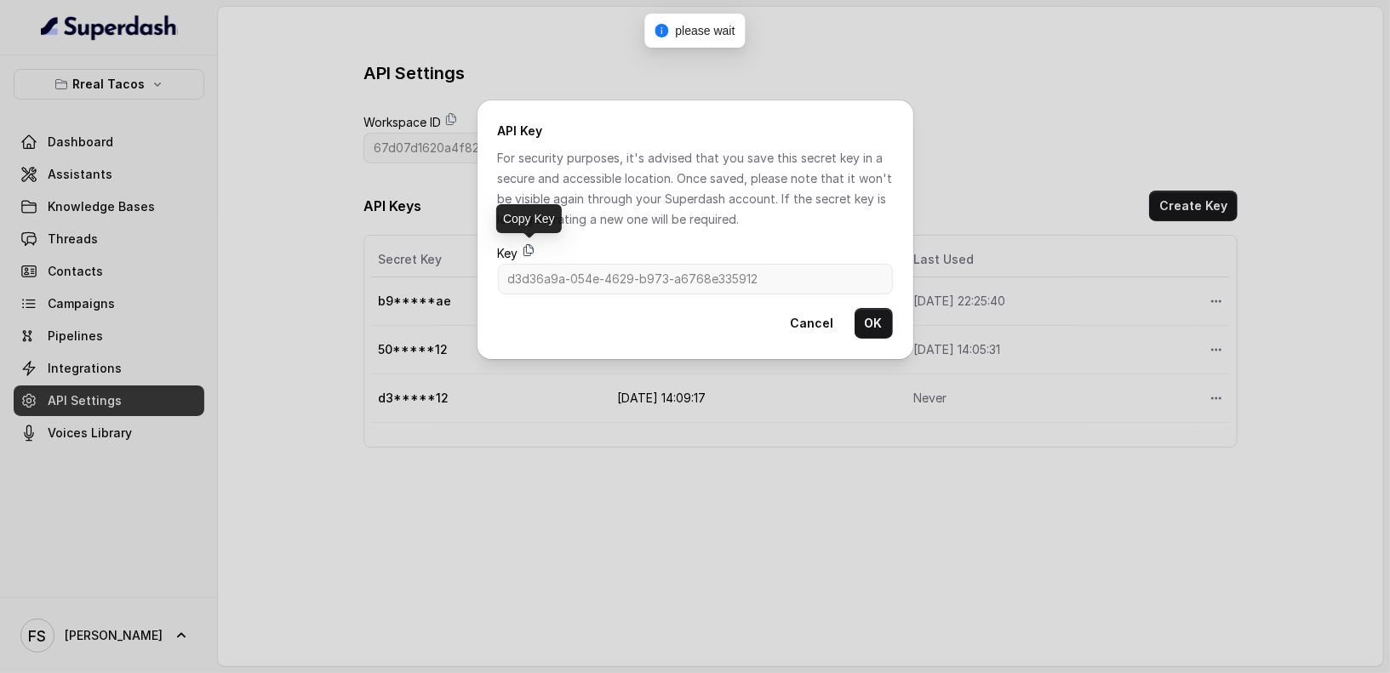
click at [530, 248] on icon at bounding box center [527, 249] width 9 height 11
click at [870, 328] on button "OK" at bounding box center [873, 323] width 38 height 31
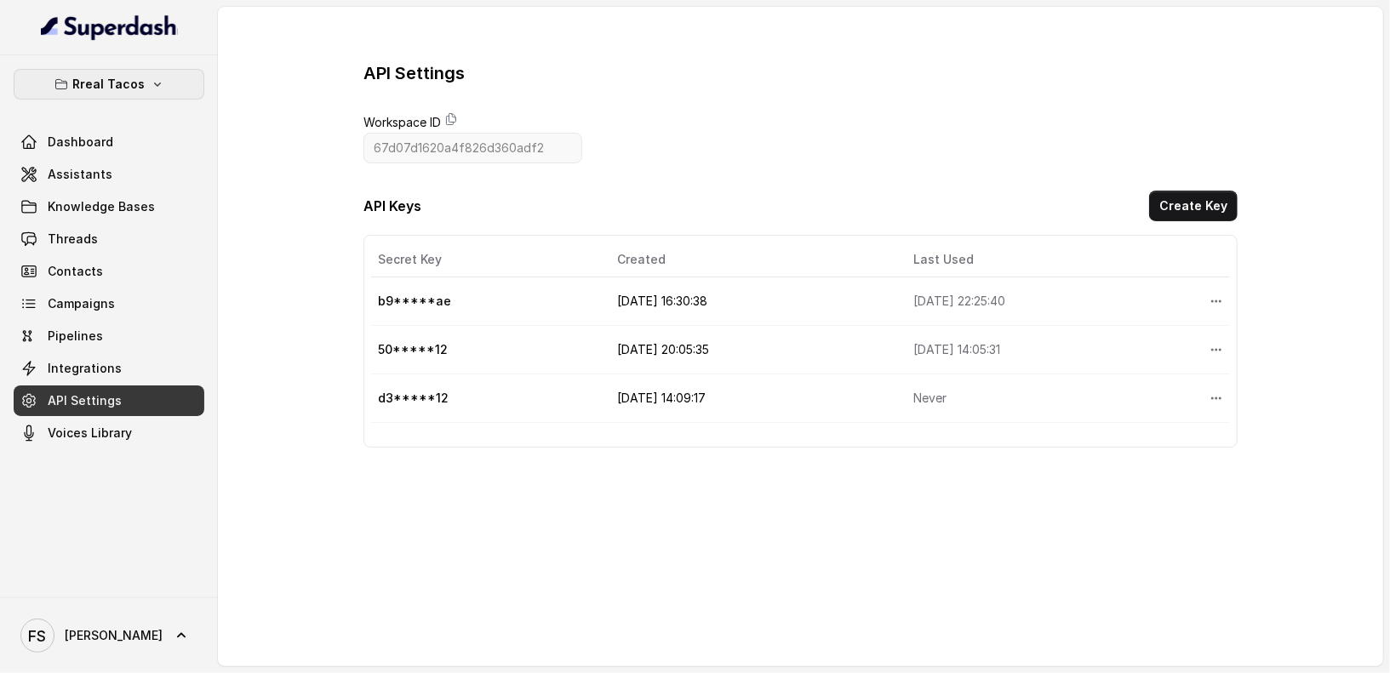
click at [122, 89] on p "Rreal Tacos" at bounding box center [109, 84] width 72 height 20
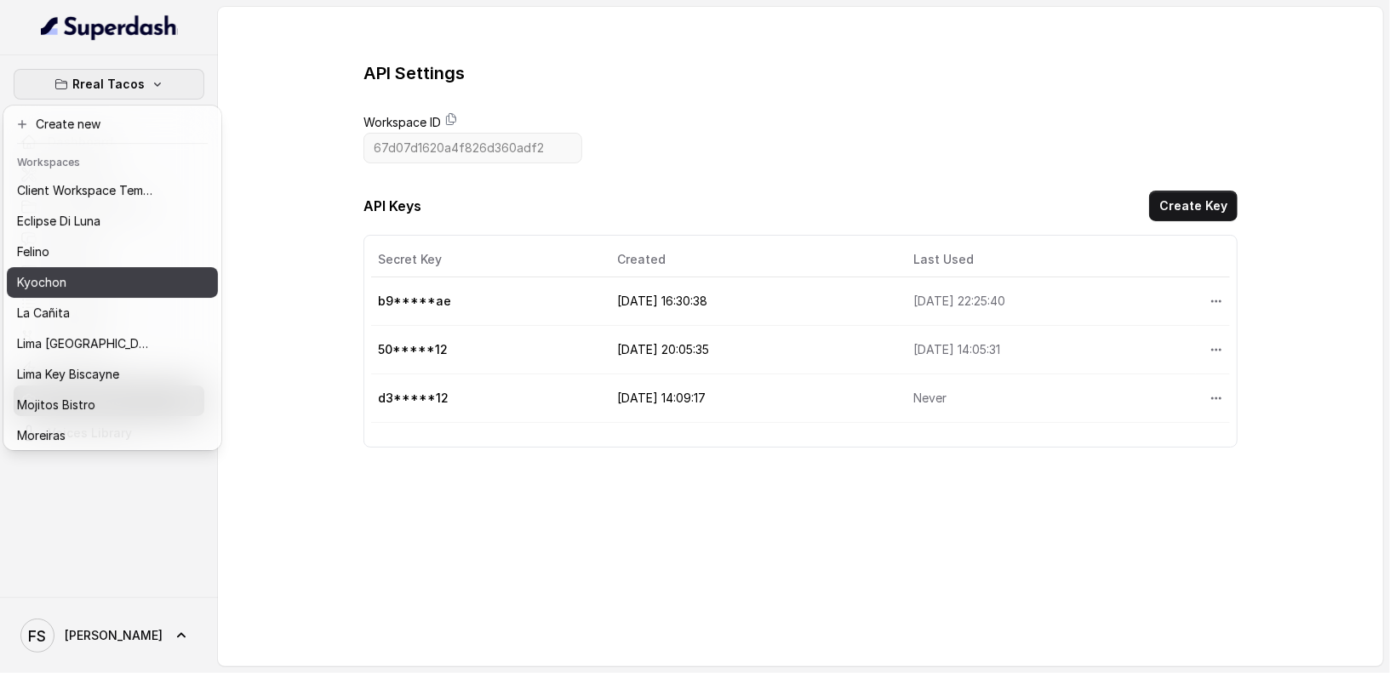
scroll to position [170, 0]
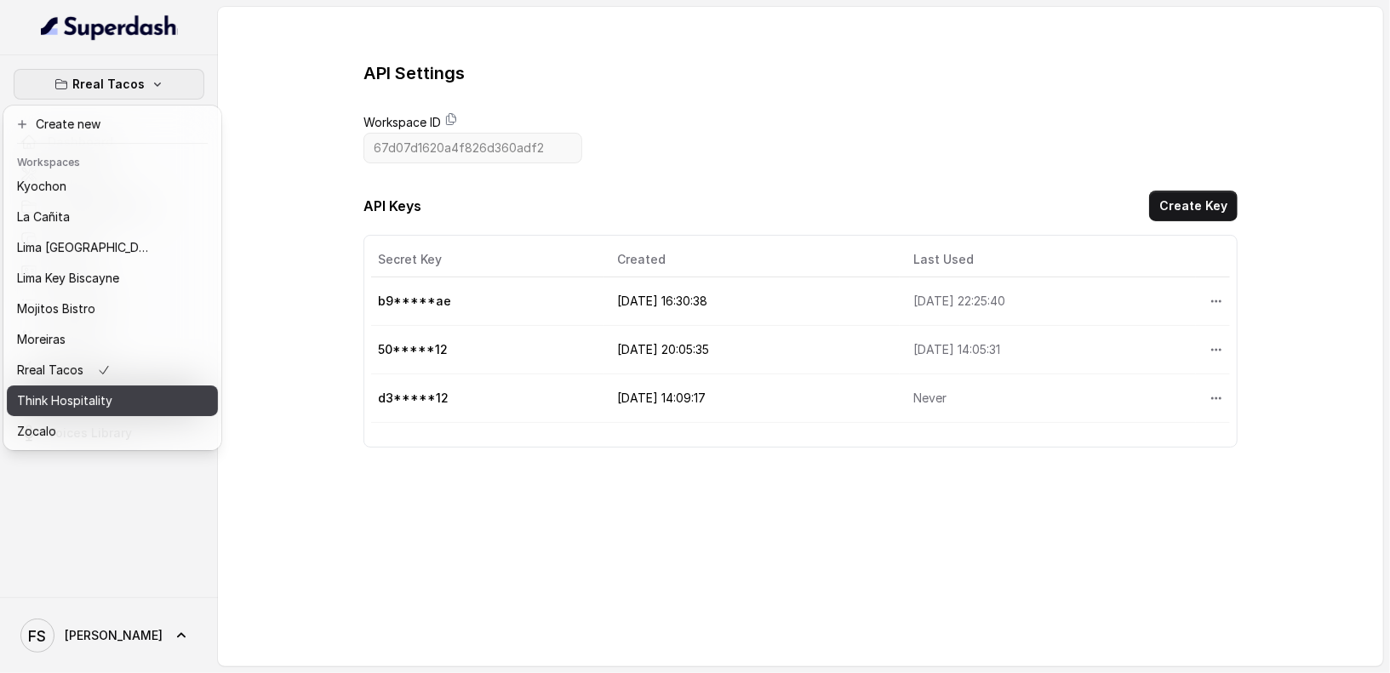
click at [112, 391] on div "Think Hospitality" at bounding box center [85, 401] width 136 height 20
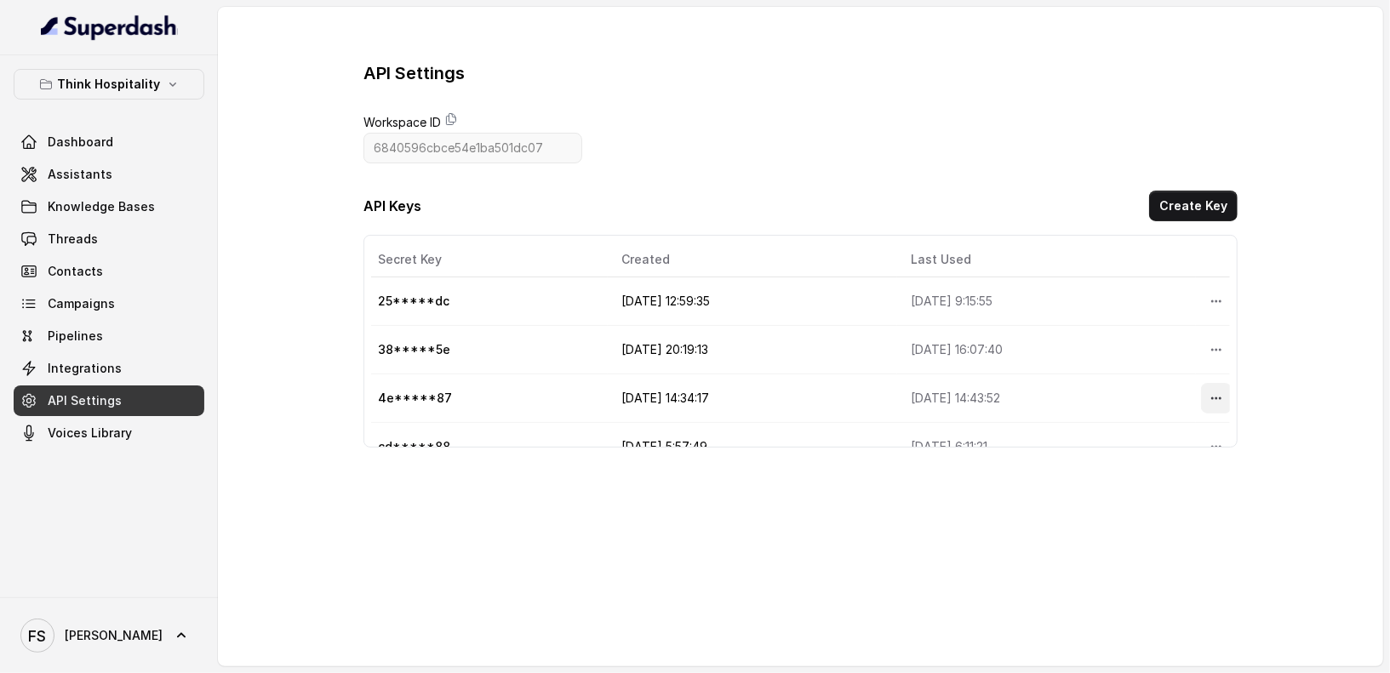
click at [1213, 404] on button "More options" at bounding box center [1216, 398] width 31 height 31
click at [1181, 442] on button "Delete" at bounding box center [1175, 435] width 84 height 31
click at [1185, 197] on button "Create Key" at bounding box center [1193, 206] width 88 height 31
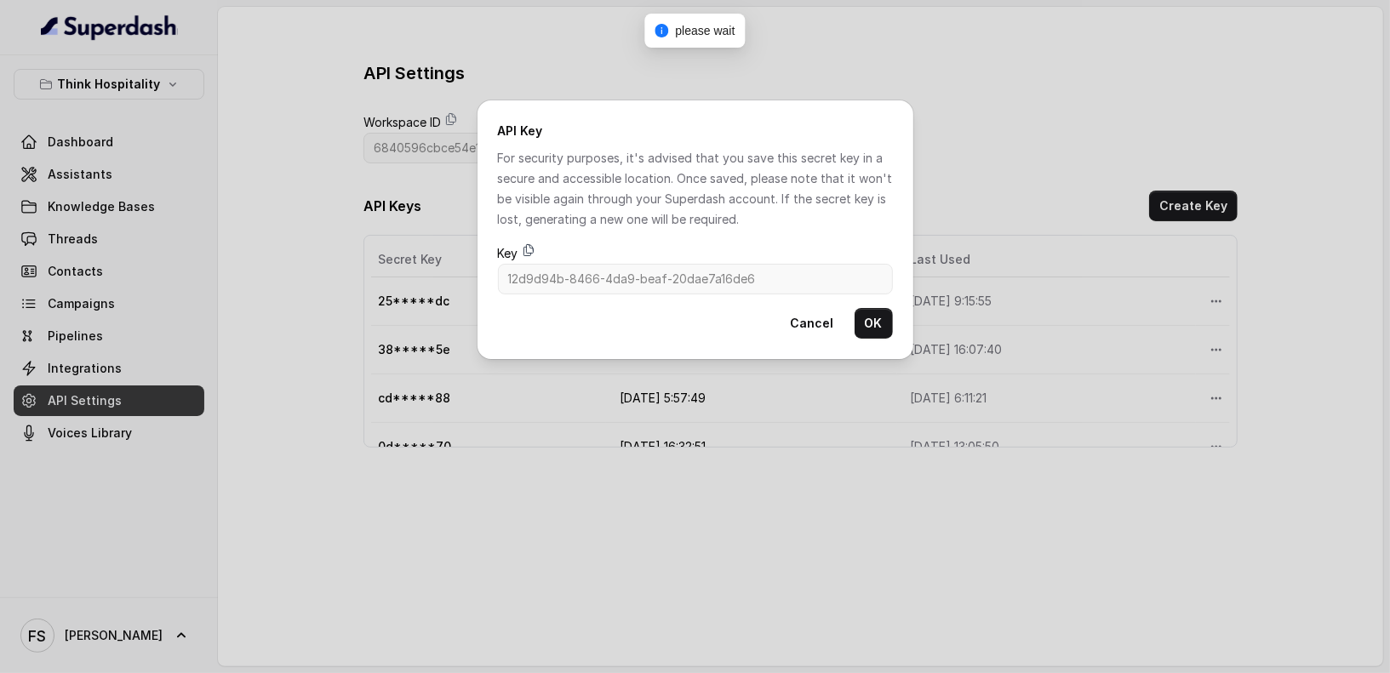
click at [530, 249] on icon at bounding box center [529, 250] width 14 height 14
click at [858, 317] on button "OK" at bounding box center [873, 323] width 38 height 31
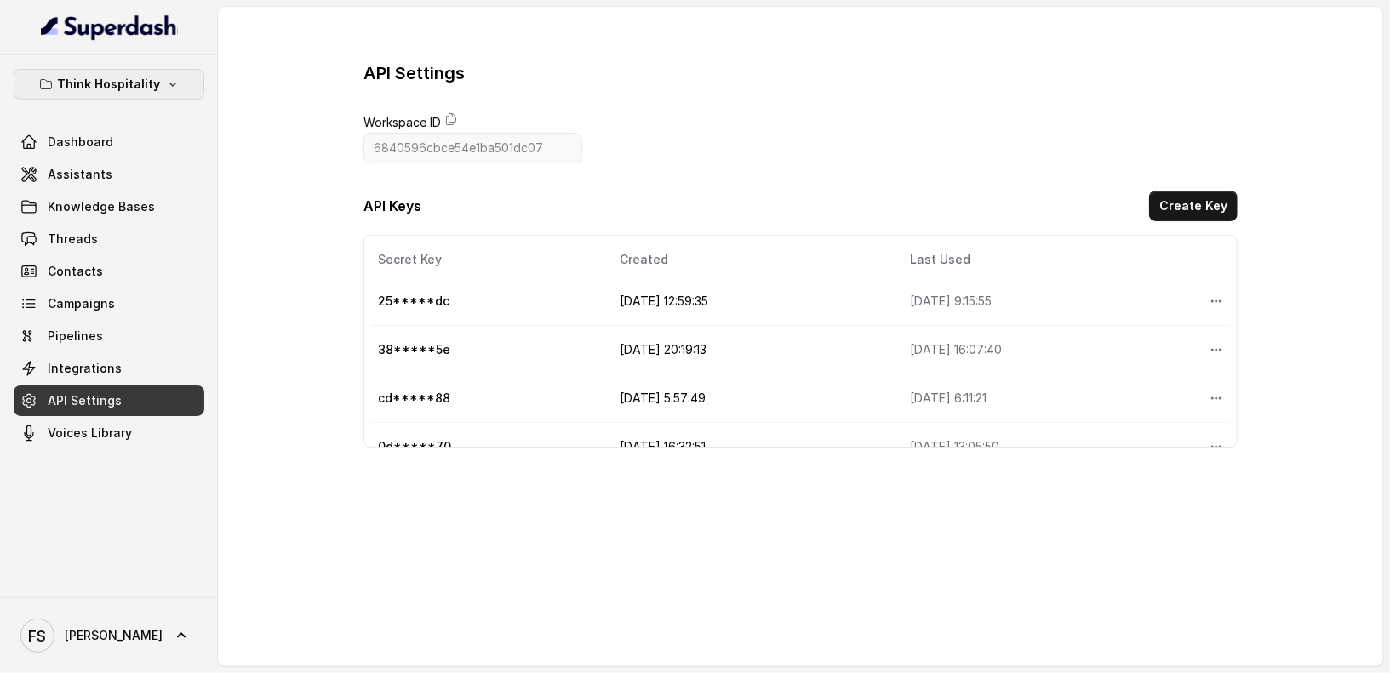
click at [166, 77] on icon "button" at bounding box center [173, 84] width 14 height 14
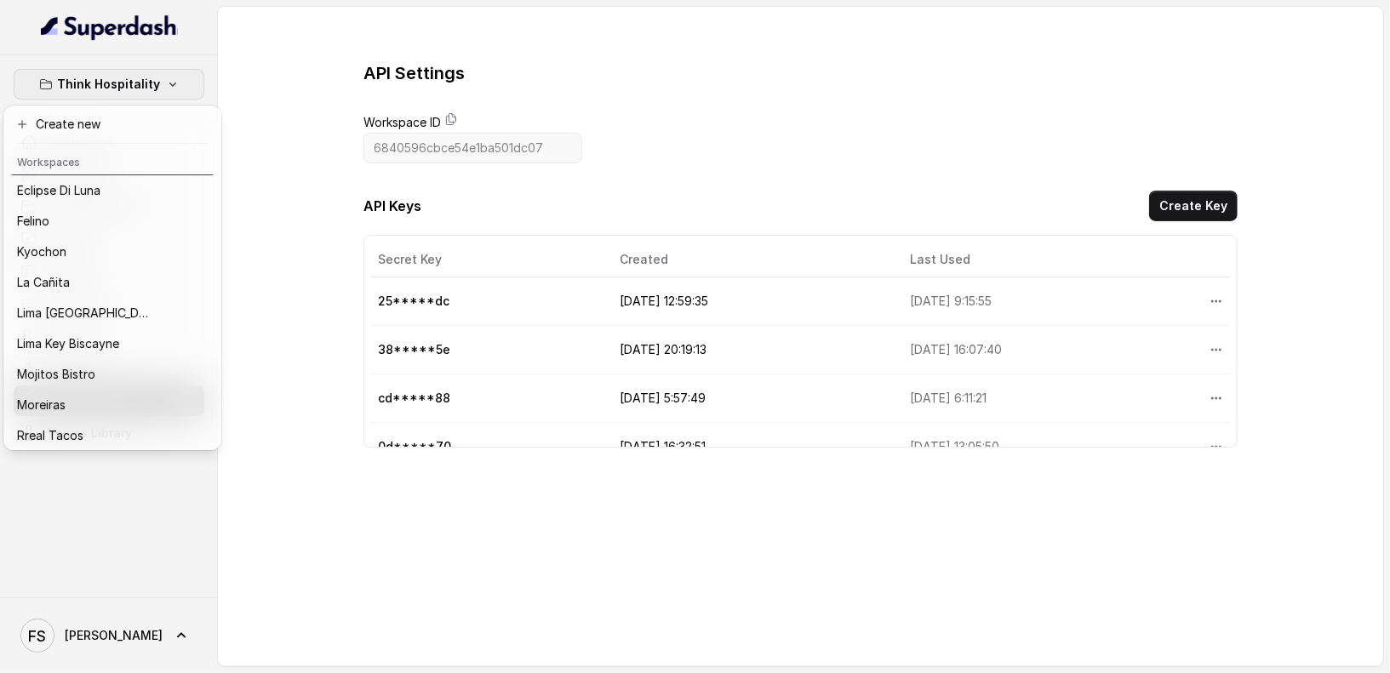
scroll to position [170, 0]
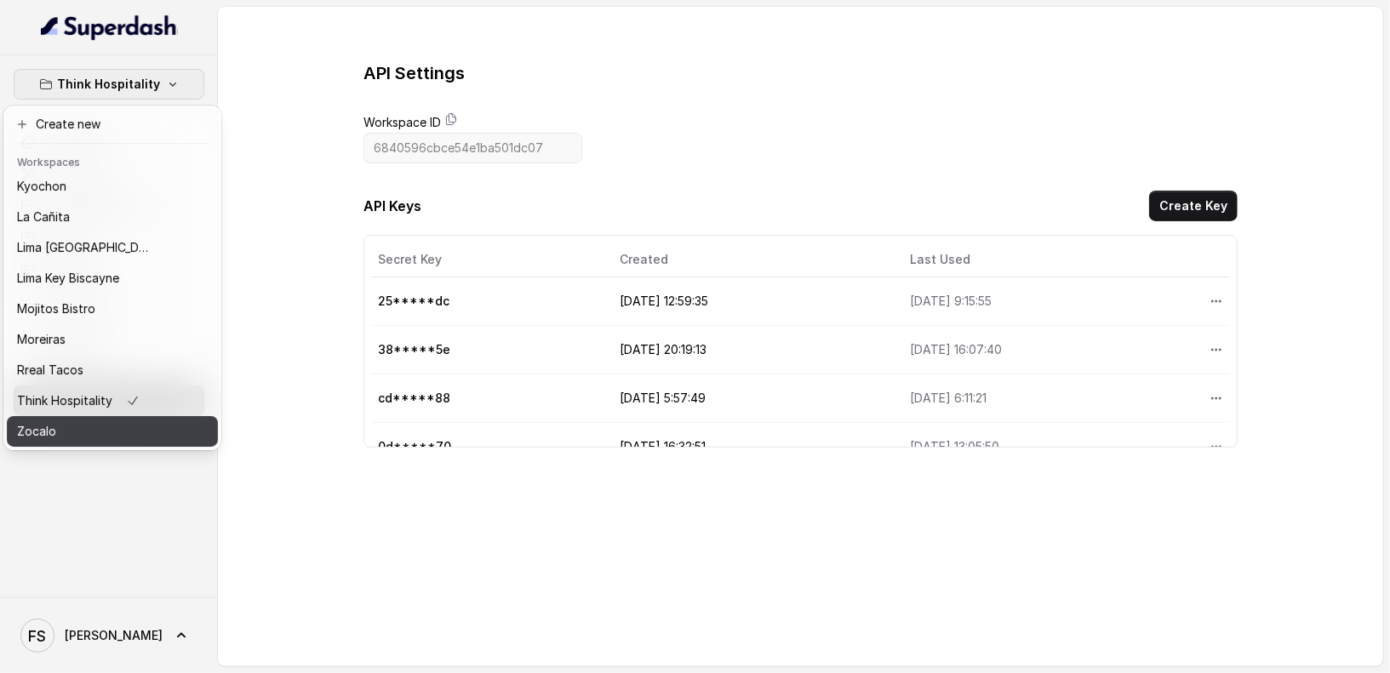
click at [95, 421] on div "Zocalo" at bounding box center [85, 431] width 136 height 20
type input "67dc3099cf14559fd9d0dd84"
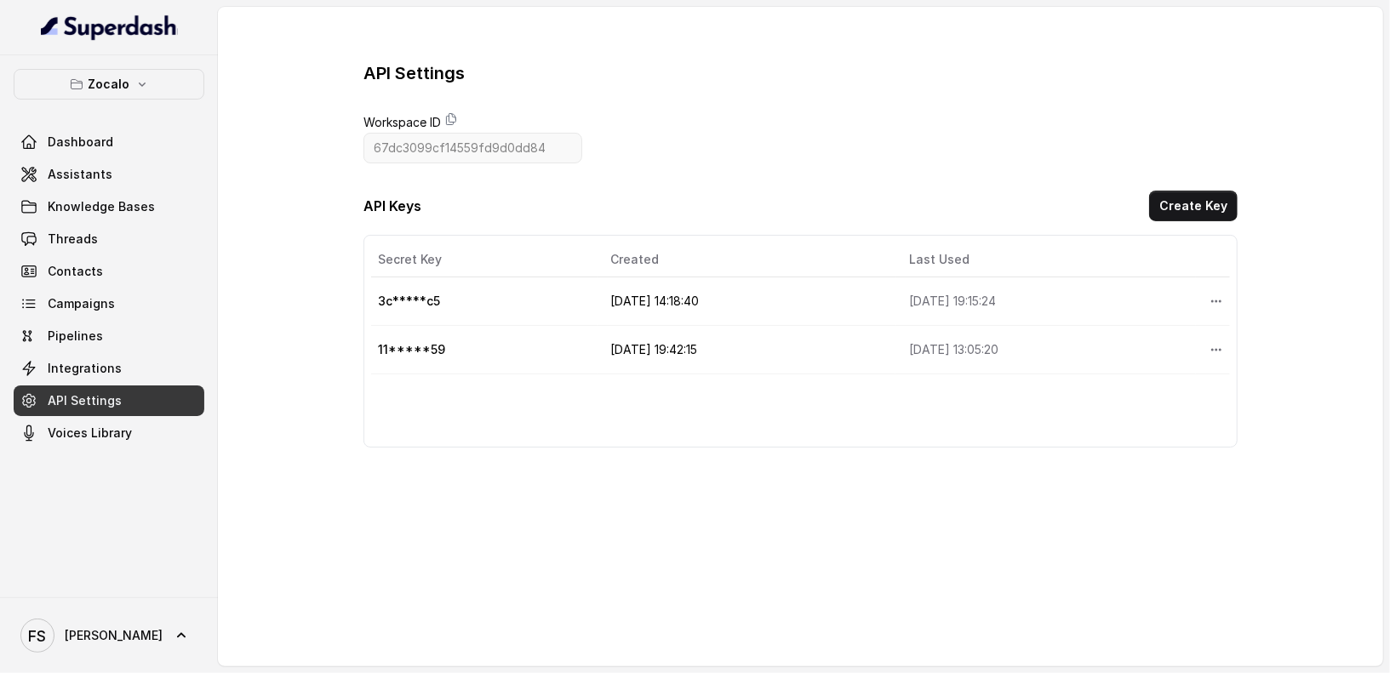
click at [111, 397] on span "API Settings" at bounding box center [85, 400] width 74 height 17
click at [138, 362] on link "Integrations" at bounding box center [109, 368] width 191 height 31
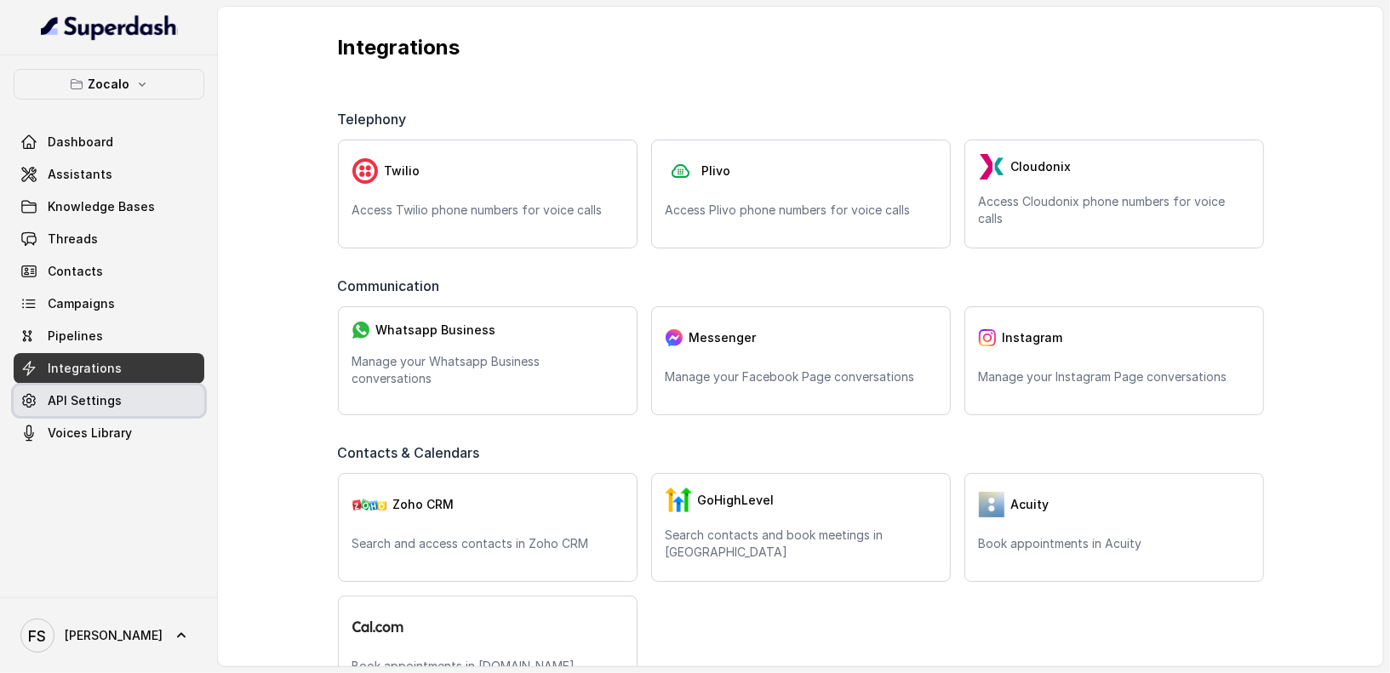
click at [130, 407] on link "API Settings" at bounding box center [109, 400] width 191 height 31
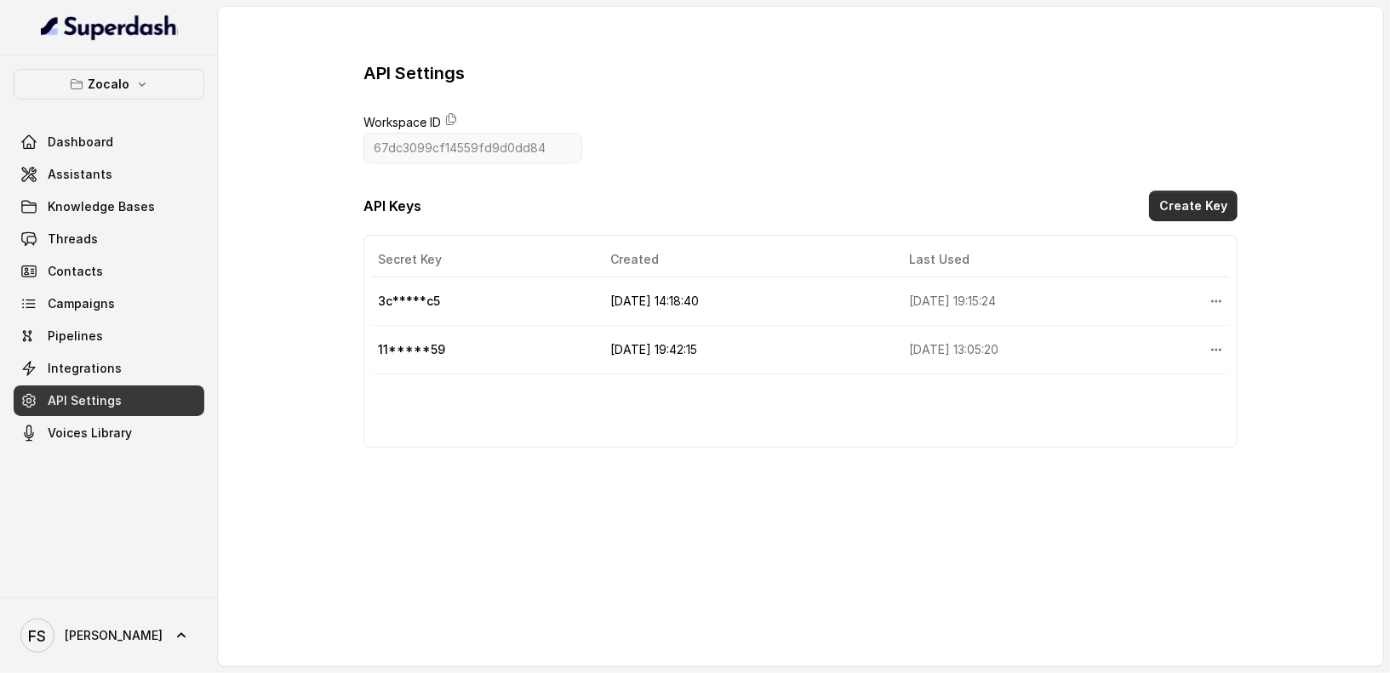
click at [1221, 206] on button "Create Key" at bounding box center [1193, 206] width 88 height 31
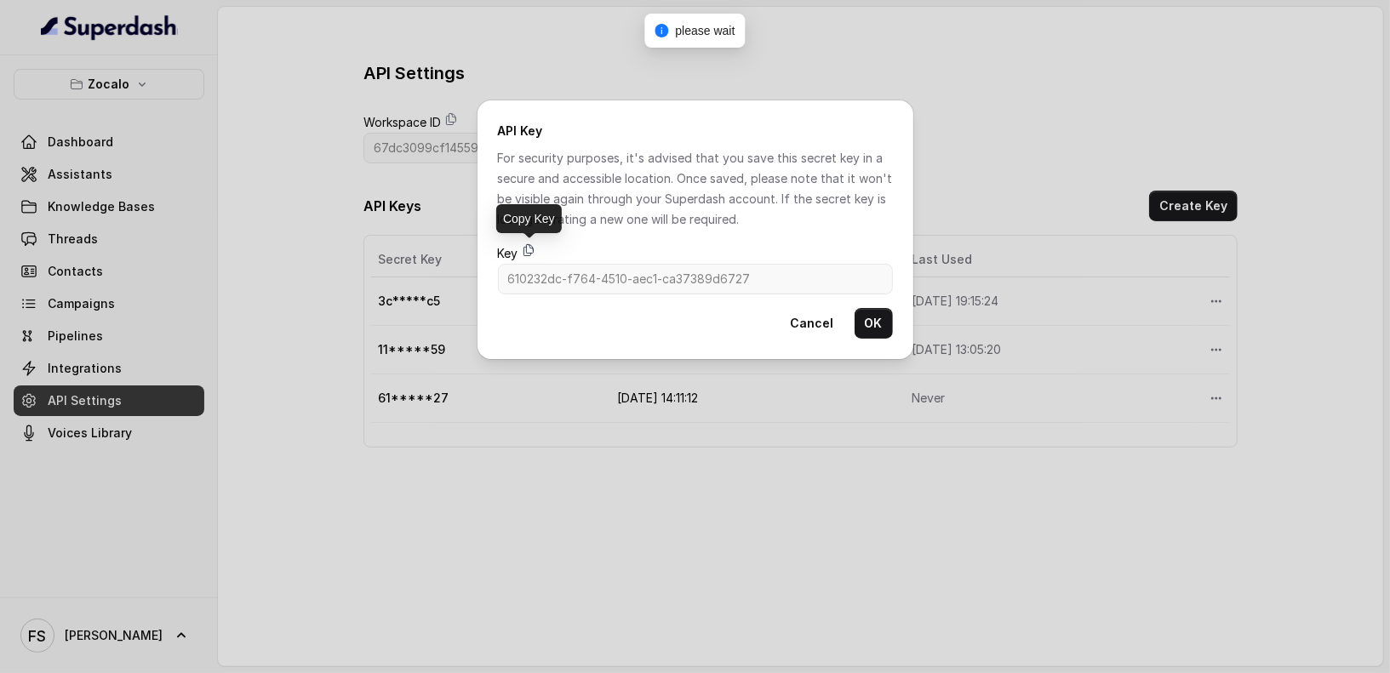
click at [529, 249] on icon at bounding box center [529, 250] width 14 height 14
click at [827, 326] on button "Cancel" at bounding box center [812, 323] width 64 height 31
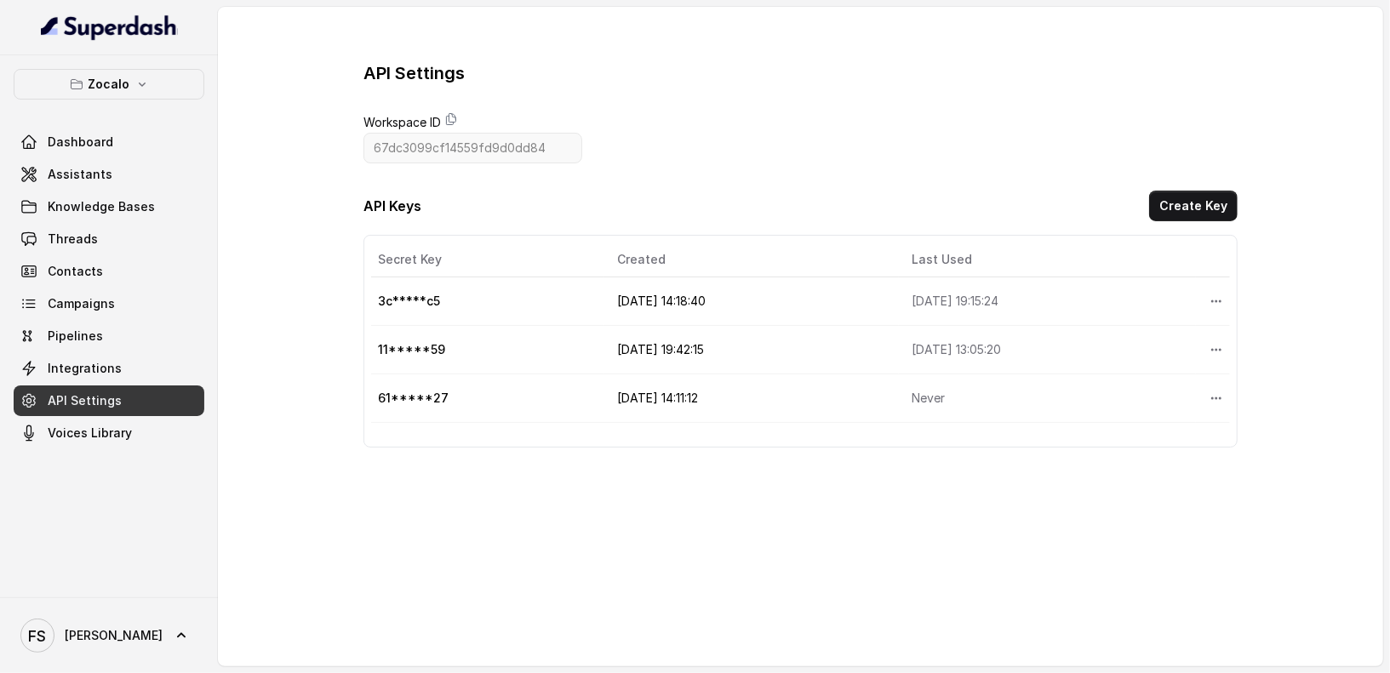
click at [139, 85] on icon "button" at bounding box center [142, 84] width 14 height 14
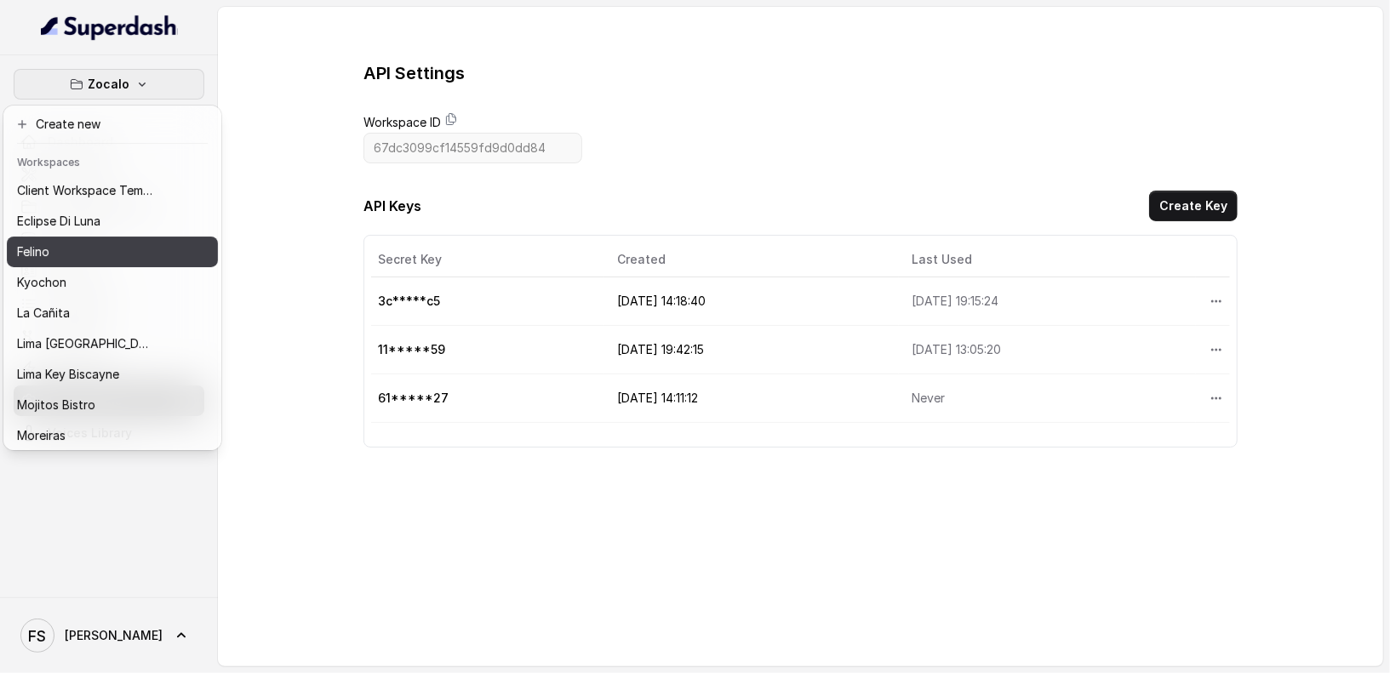
scroll to position [170, 0]
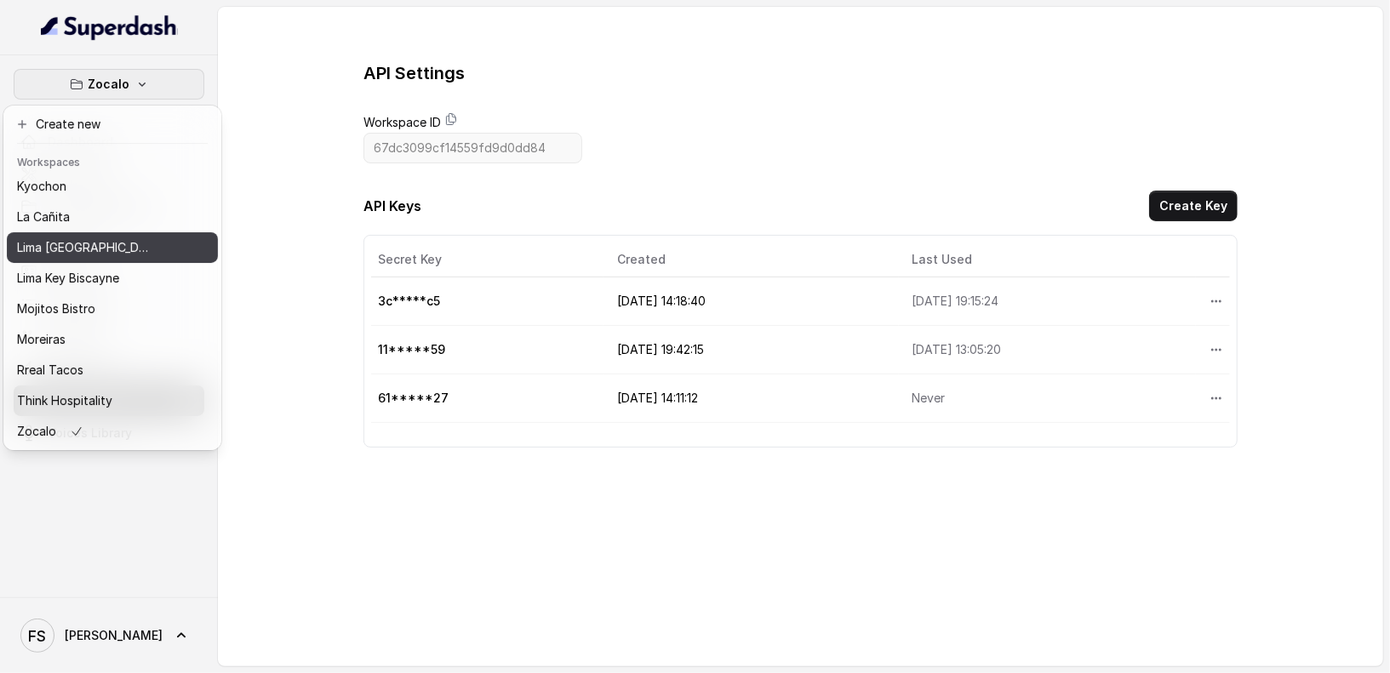
click at [113, 241] on div "Lima [GEOGRAPHIC_DATA]" at bounding box center [85, 247] width 136 height 20
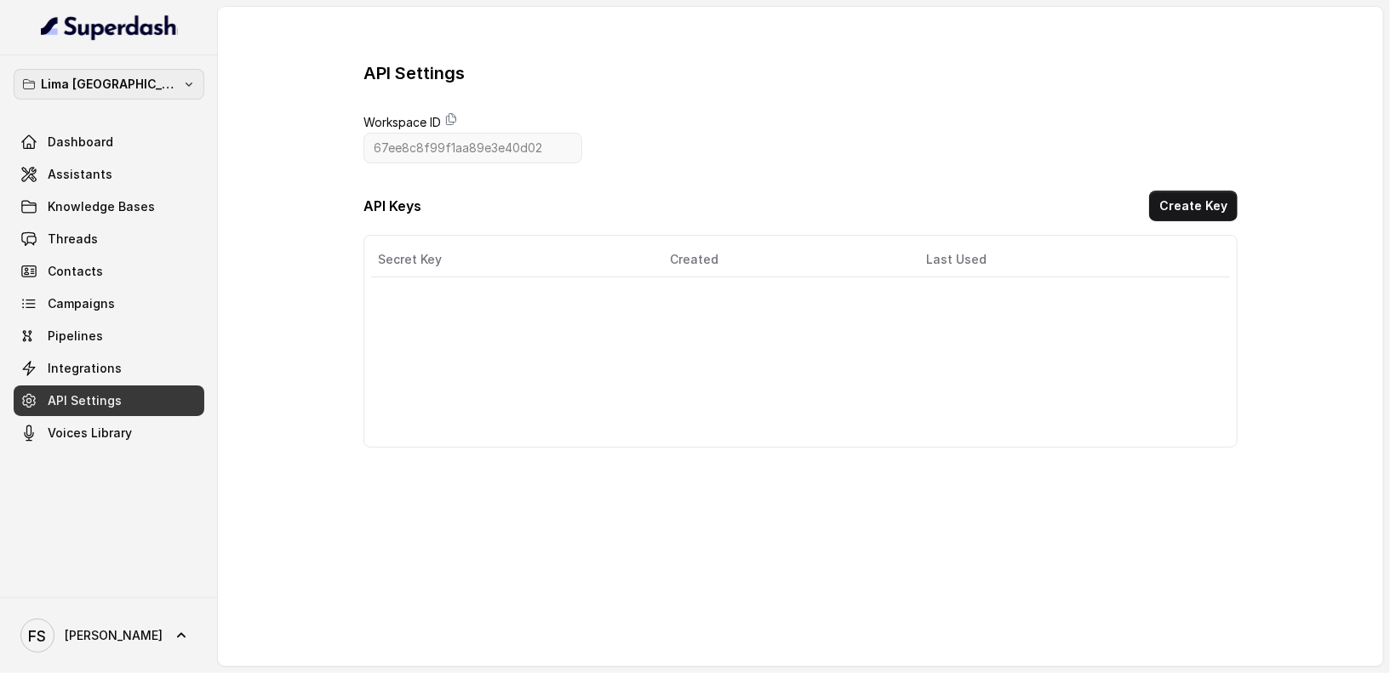
click at [130, 85] on p "Lima [GEOGRAPHIC_DATA]" at bounding box center [109, 84] width 136 height 20
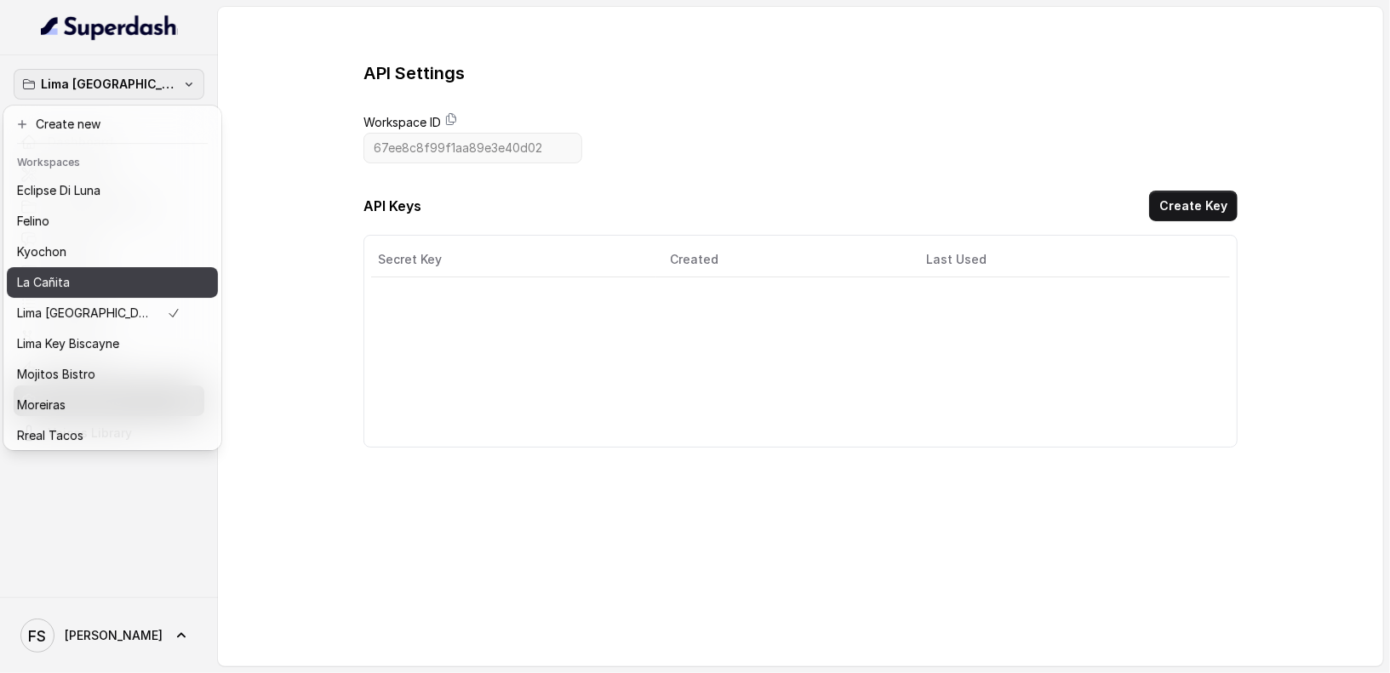
scroll to position [170, 0]
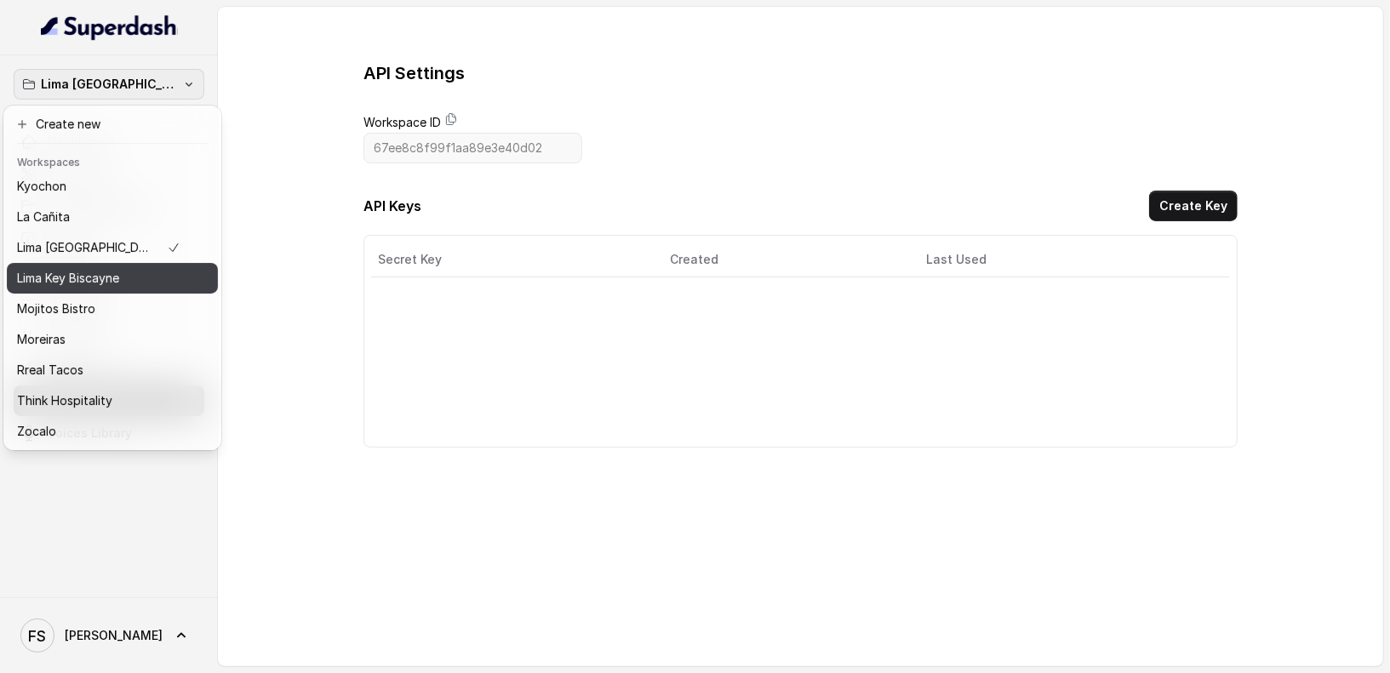
click at [111, 268] on p "Lima Key Biscayne" at bounding box center [68, 278] width 102 height 20
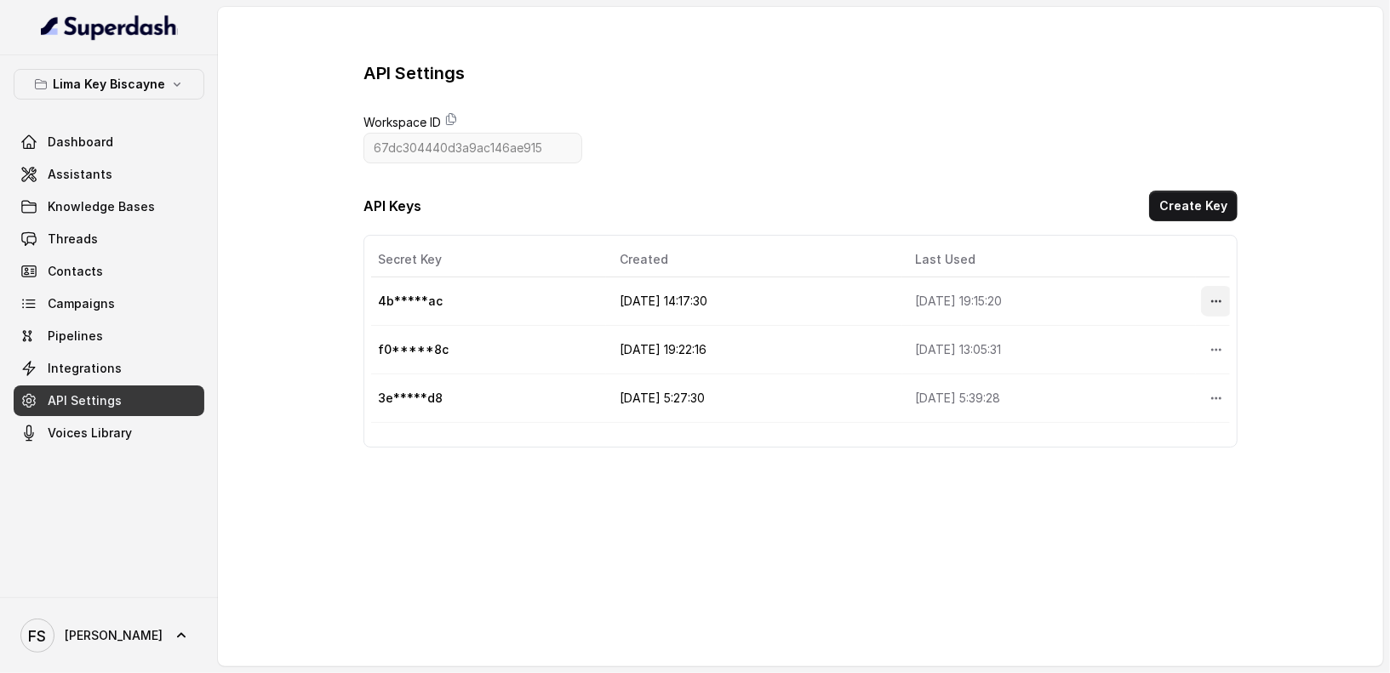
click at [1209, 296] on icon "More options" at bounding box center [1216, 301] width 14 height 14
click at [1157, 346] on button "Delete" at bounding box center [1175, 339] width 84 height 31
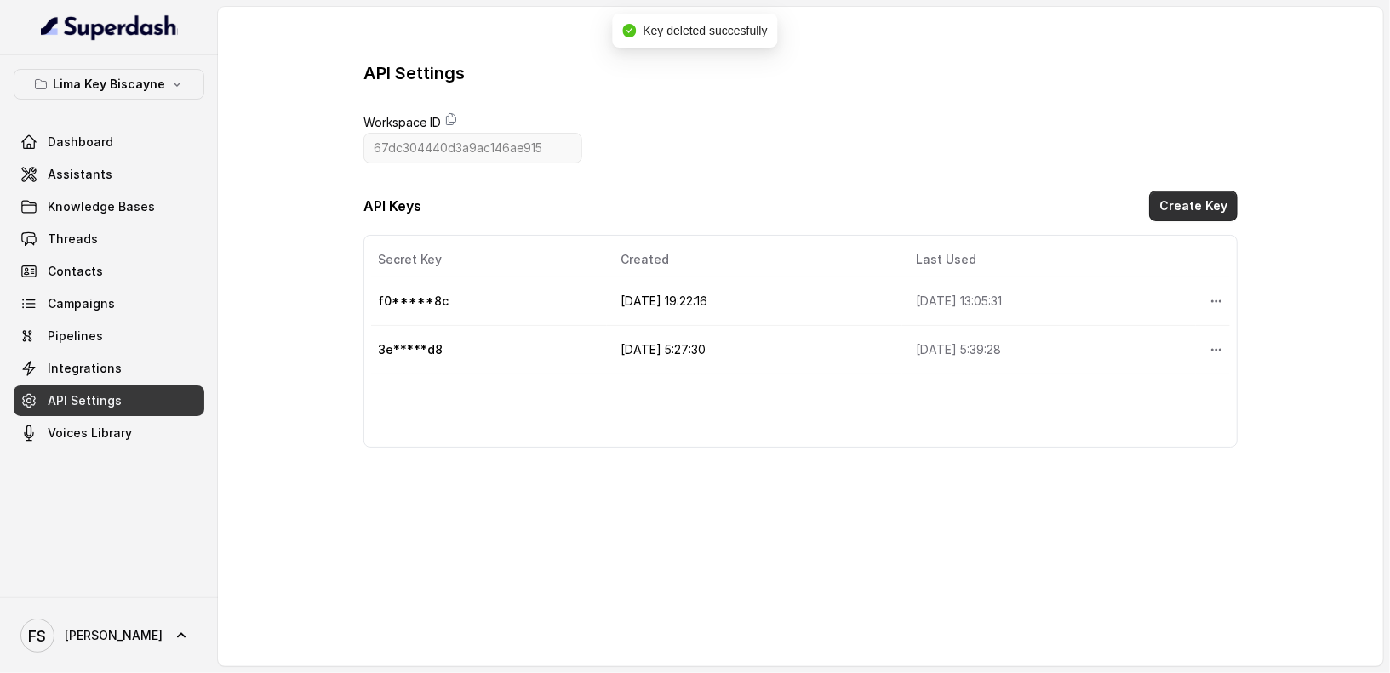
click at [1213, 202] on button "Create Key" at bounding box center [1193, 206] width 88 height 31
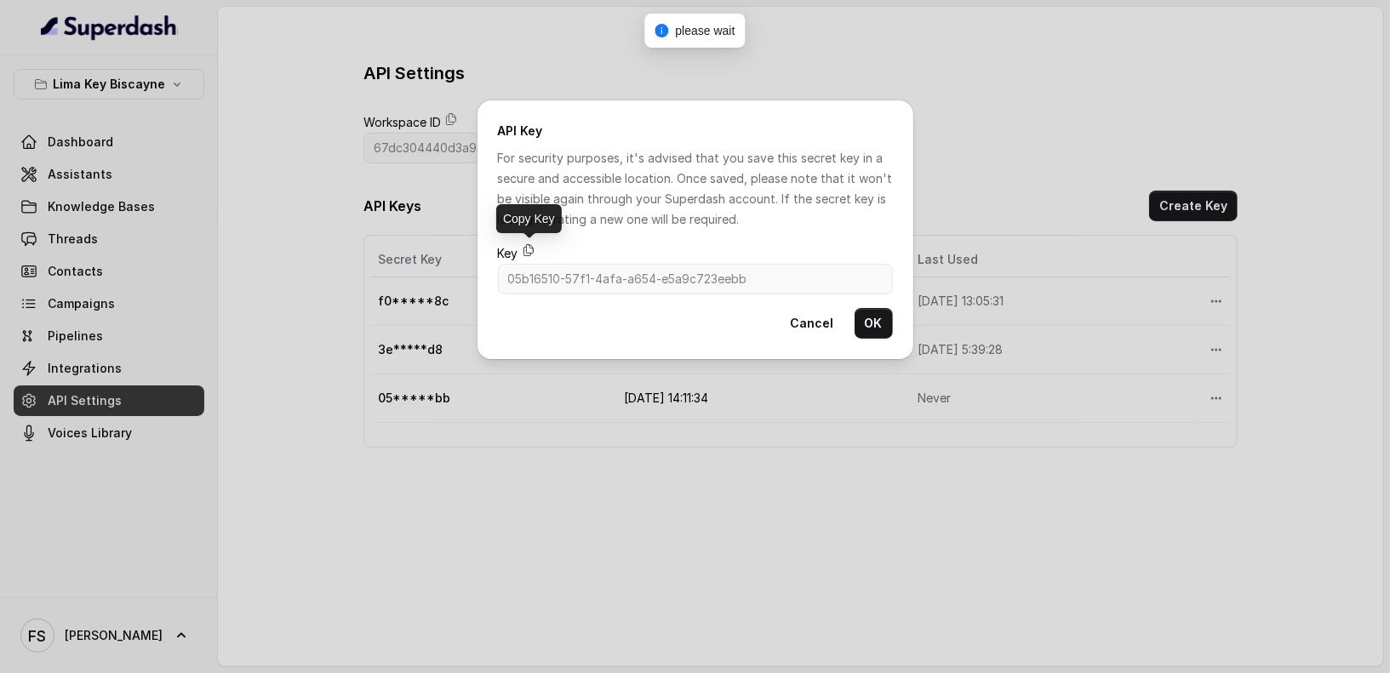
click at [534, 254] on icon at bounding box center [529, 250] width 14 height 14
click at [879, 334] on button "OK" at bounding box center [873, 323] width 38 height 31
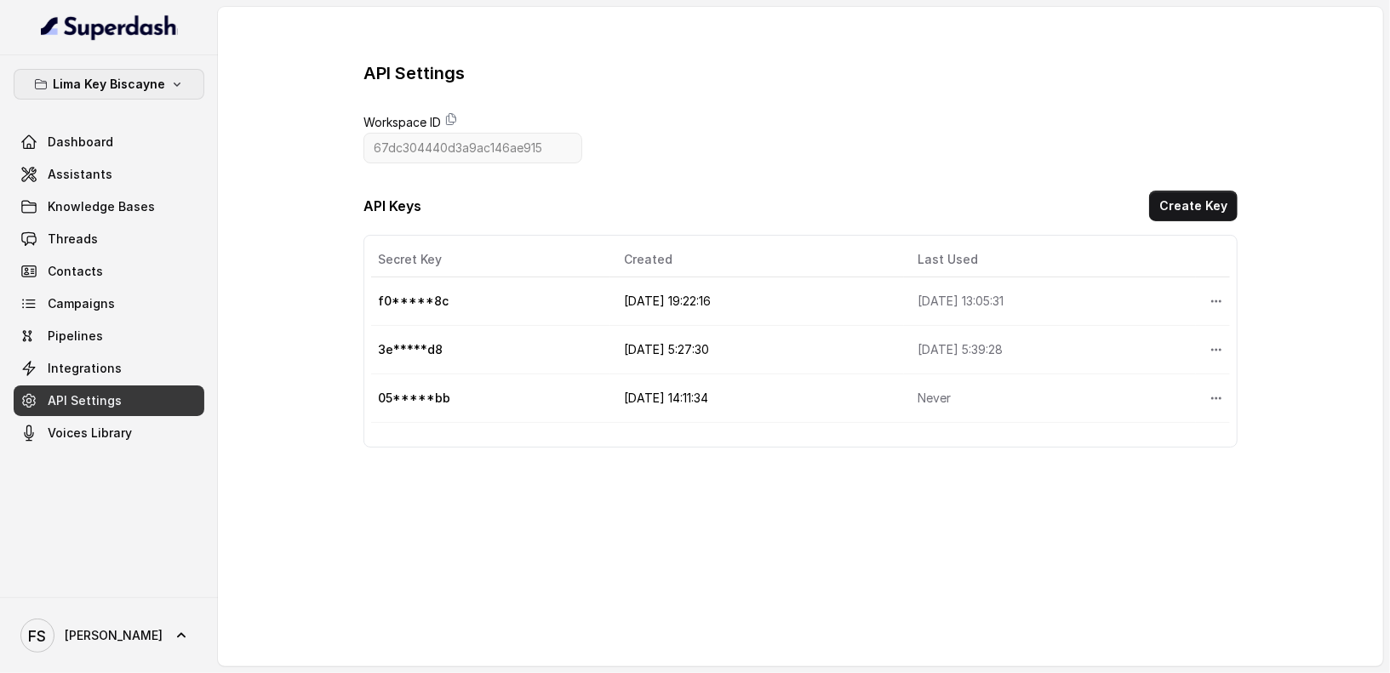
click at [64, 72] on button "Lima Key Biscayne" at bounding box center [109, 84] width 191 height 31
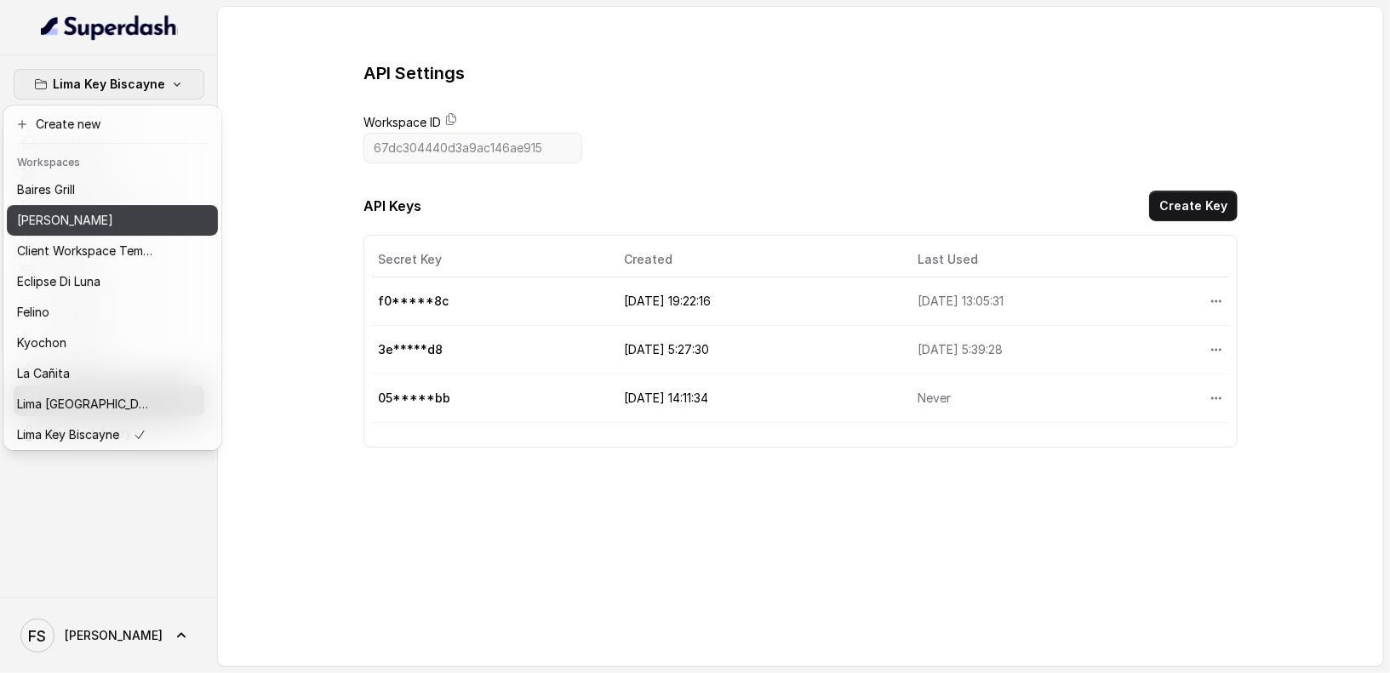
click at [104, 225] on div "[PERSON_NAME]" at bounding box center [85, 220] width 136 height 20
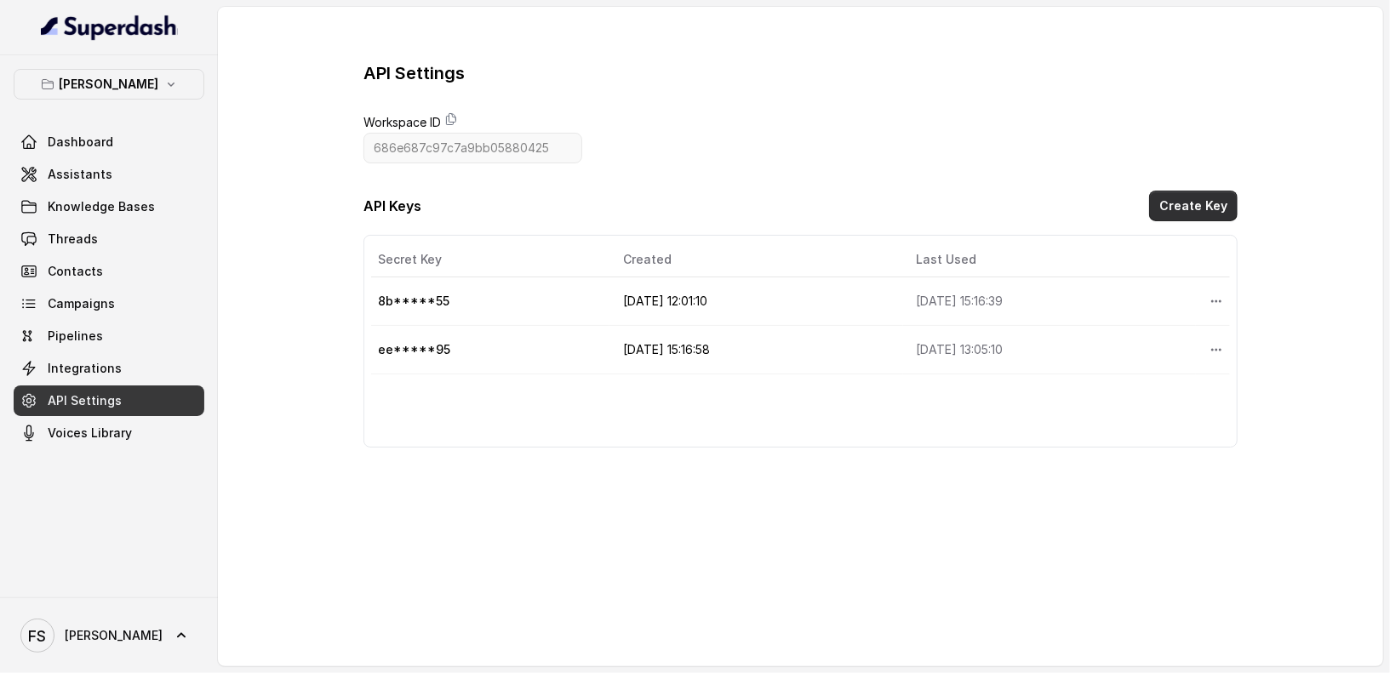
click at [1196, 203] on button "Create Key" at bounding box center [1193, 206] width 88 height 31
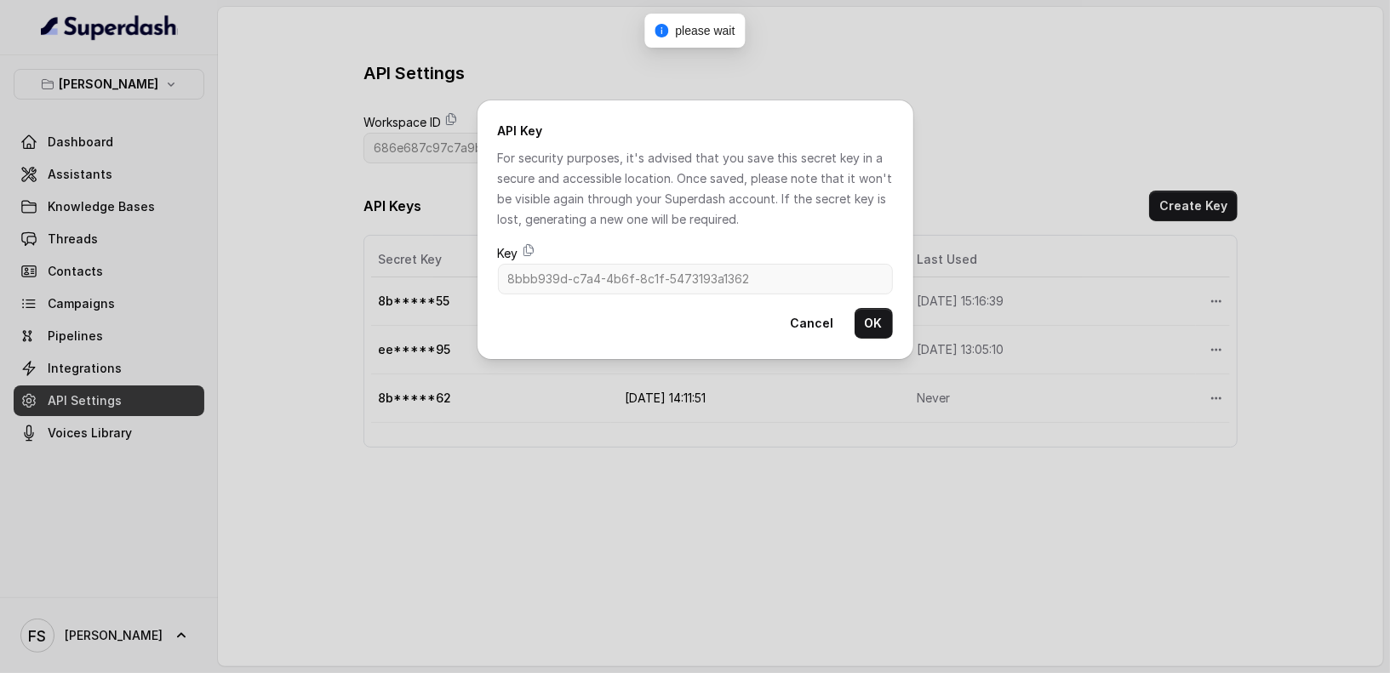
click at [536, 248] on span "Key" at bounding box center [695, 253] width 395 height 20
click at [528, 249] on icon at bounding box center [529, 250] width 14 height 14
click at [875, 323] on button "OK" at bounding box center [873, 323] width 38 height 31
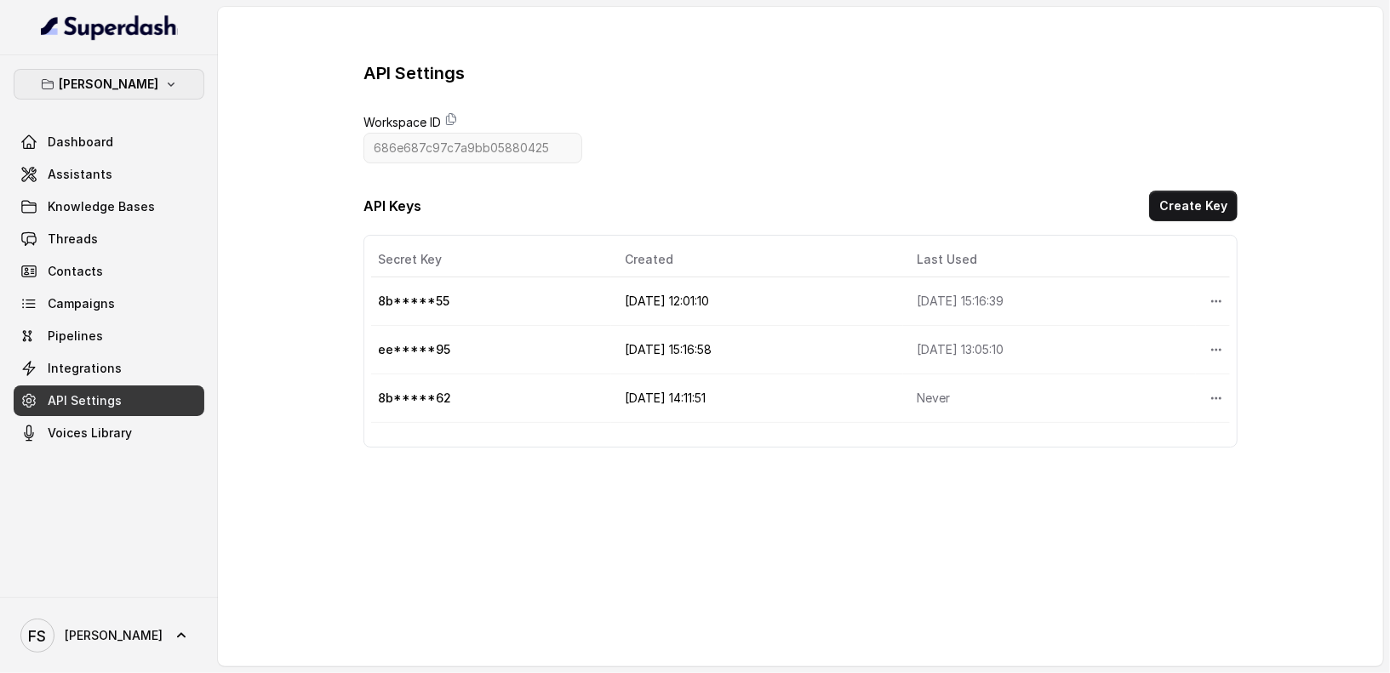
click at [171, 94] on button "[PERSON_NAME]" at bounding box center [109, 84] width 191 height 31
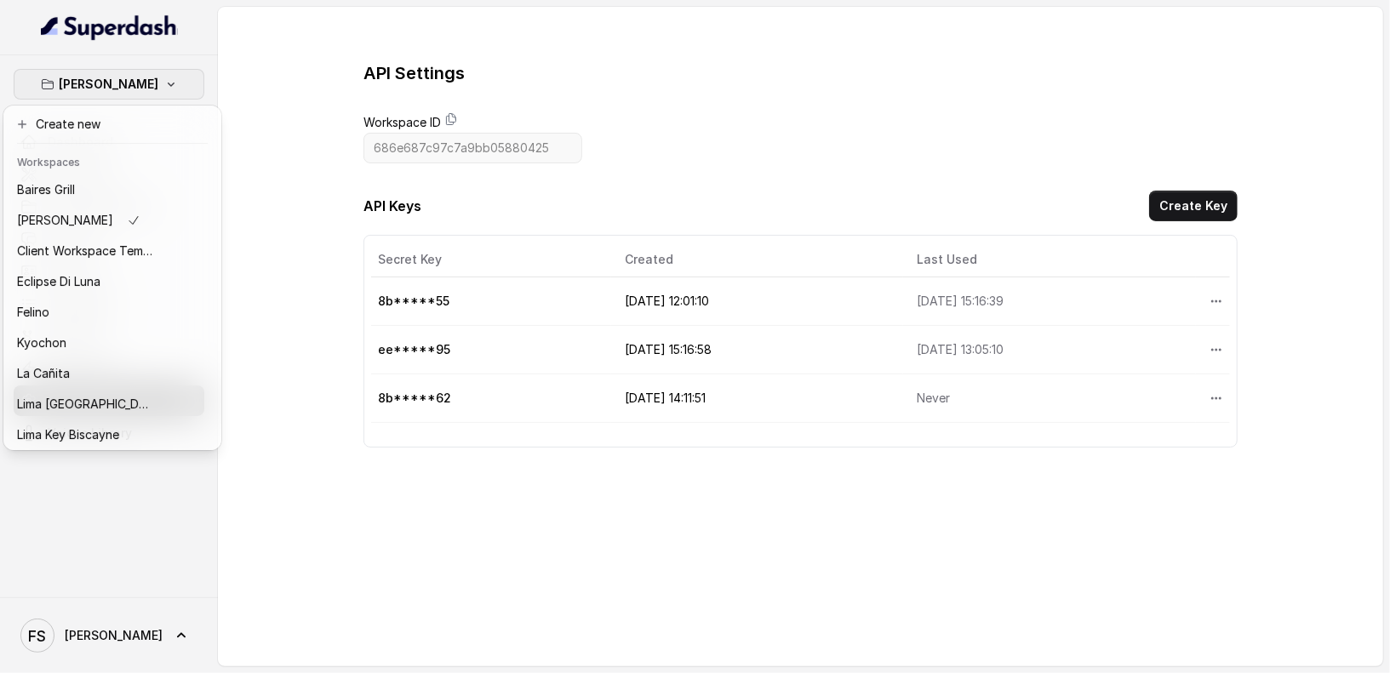
click at [361, 115] on div "Chelsea Corner Dashboard Assistants Knowledge Bases Threads Contacts Campaigns …" at bounding box center [695, 336] width 1390 height 673
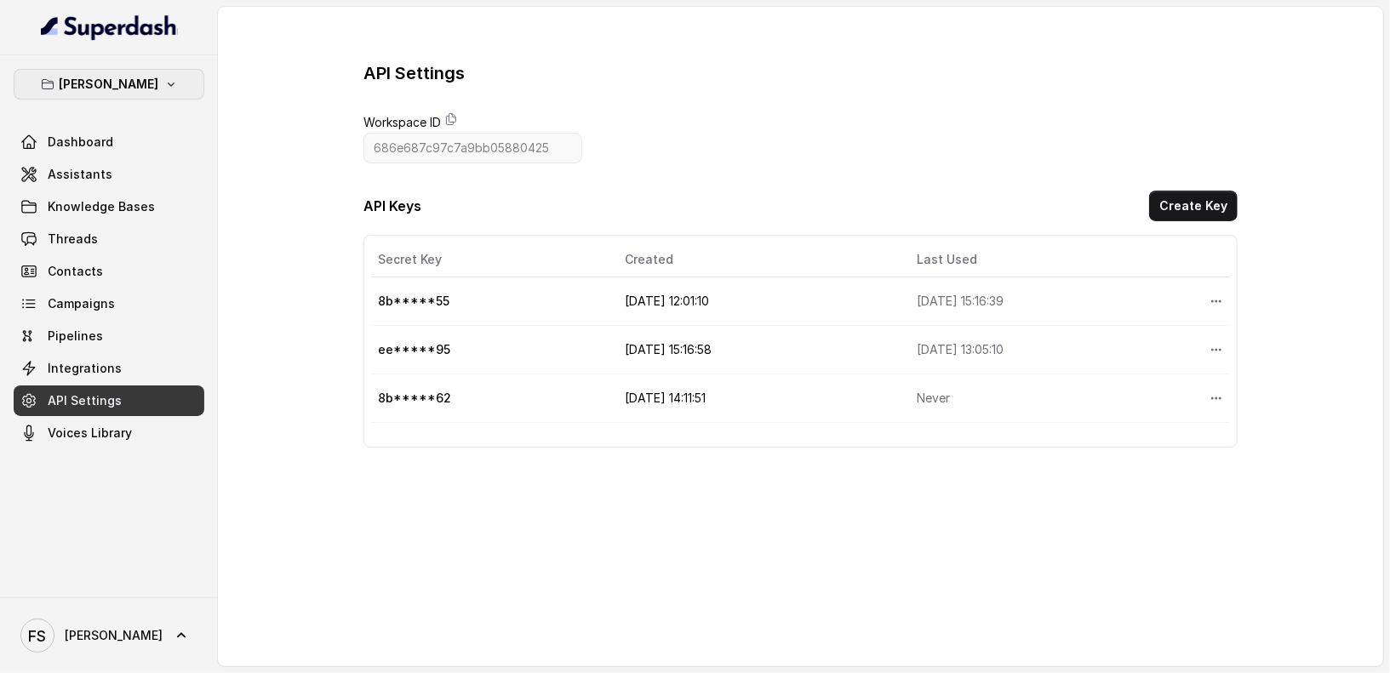
click at [132, 83] on p "[PERSON_NAME]" at bounding box center [110, 84] width 100 height 20
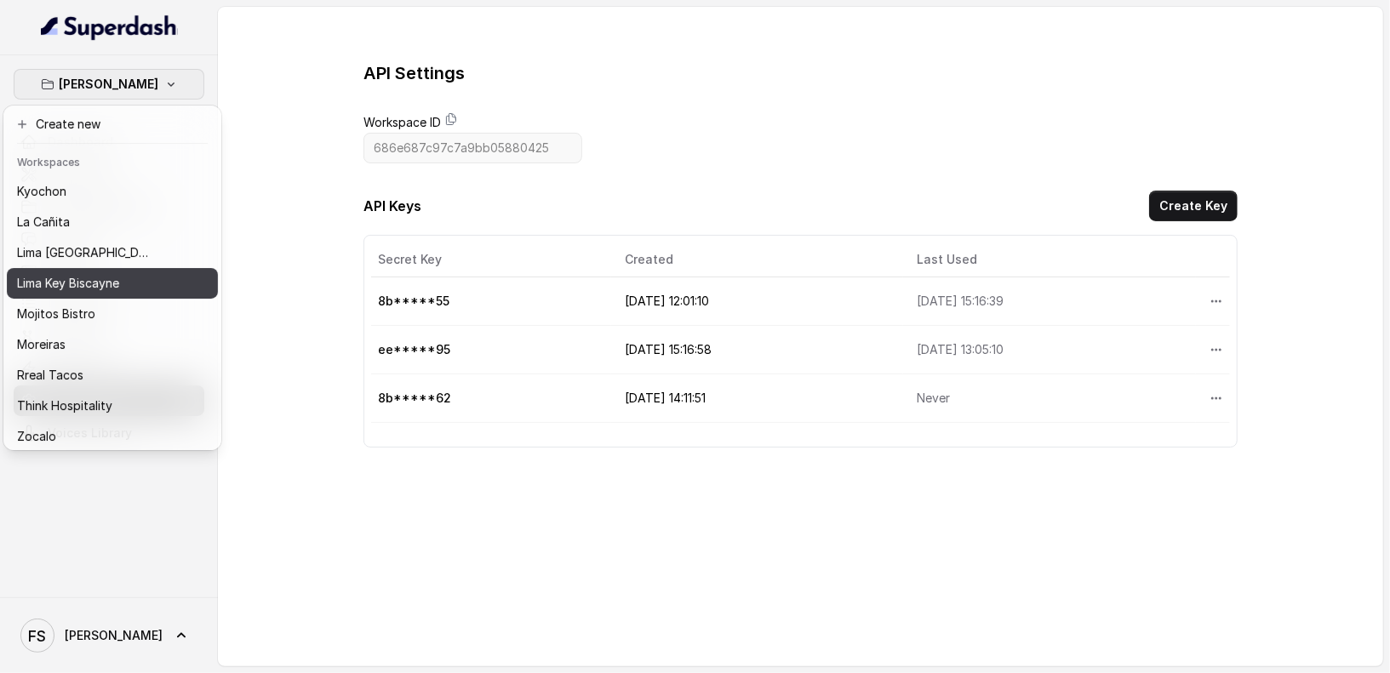
scroll to position [170, 0]
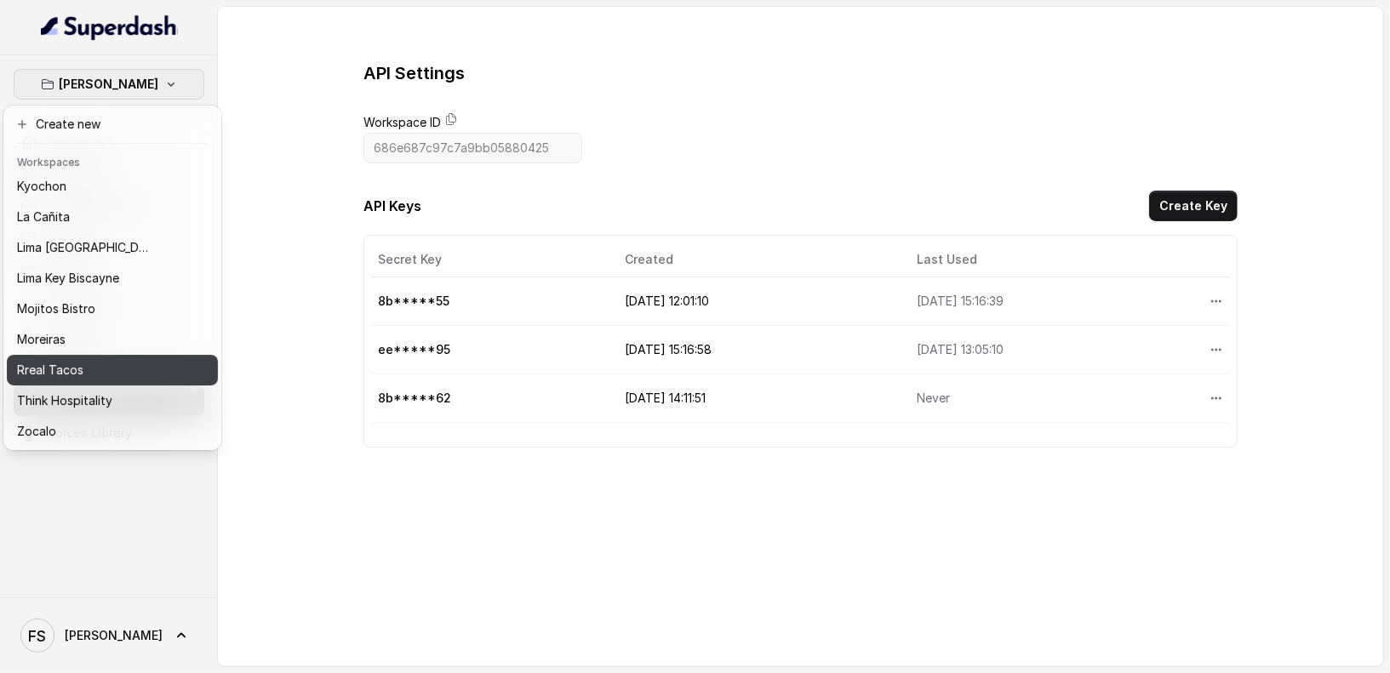
click at [104, 360] on div "Rreal Tacos" at bounding box center [85, 370] width 136 height 20
type input "67d07d1620a4f826d360adf2"
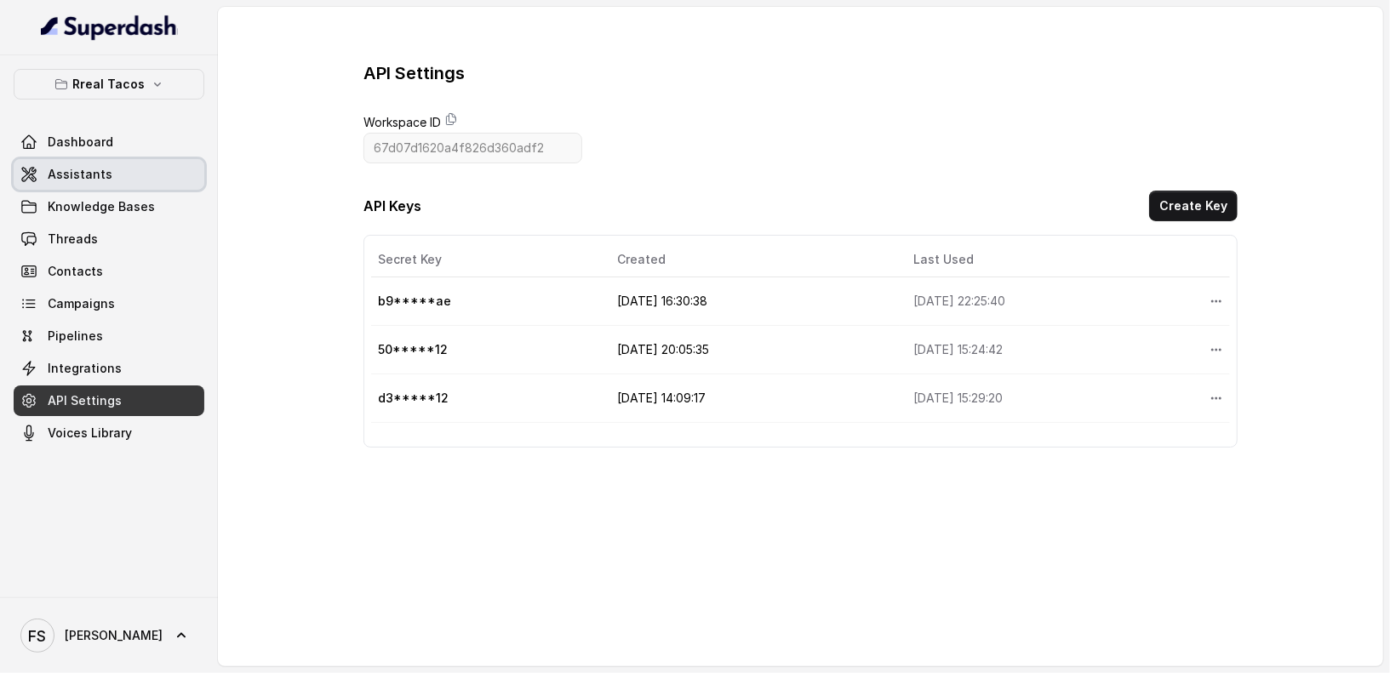
click at [66, 186] on link "Assistants" at bounding box center [109, 174] width 191 height 31
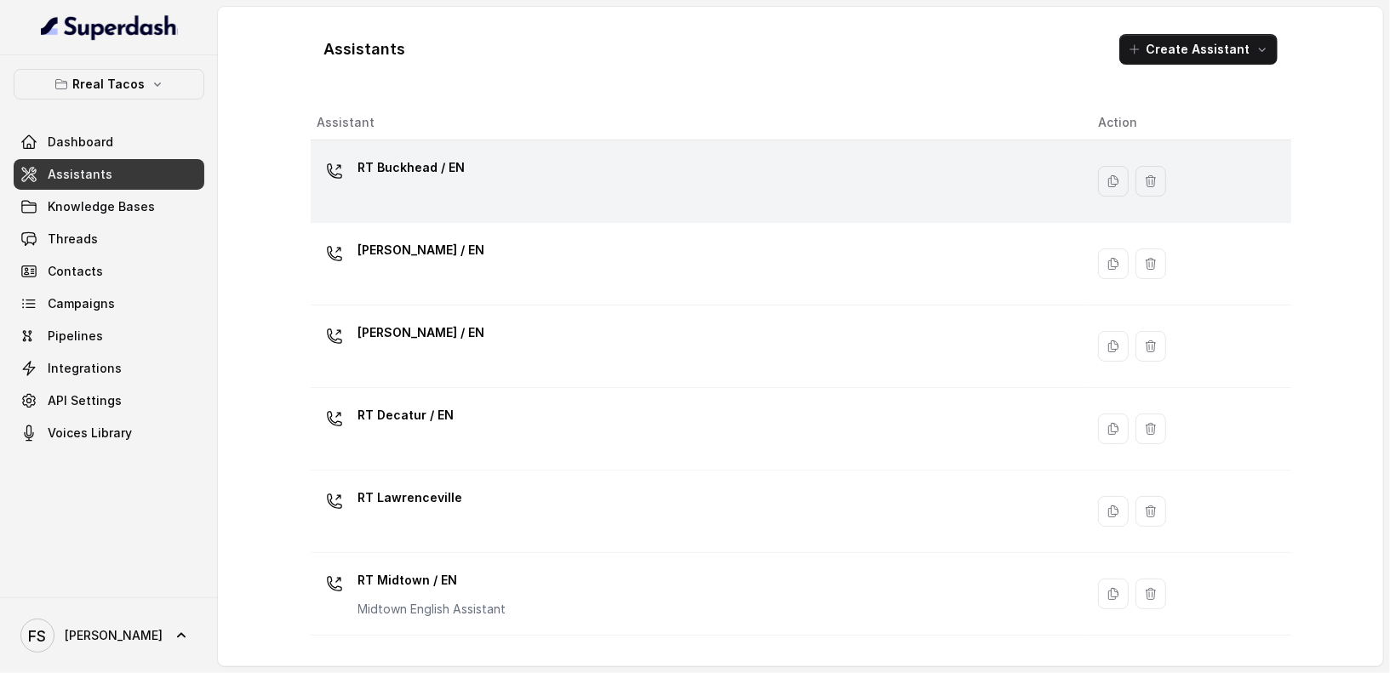
click at [630, 194] on div "RT Buckhead / EN" at bounding box center [694, 181] width 754 height 54
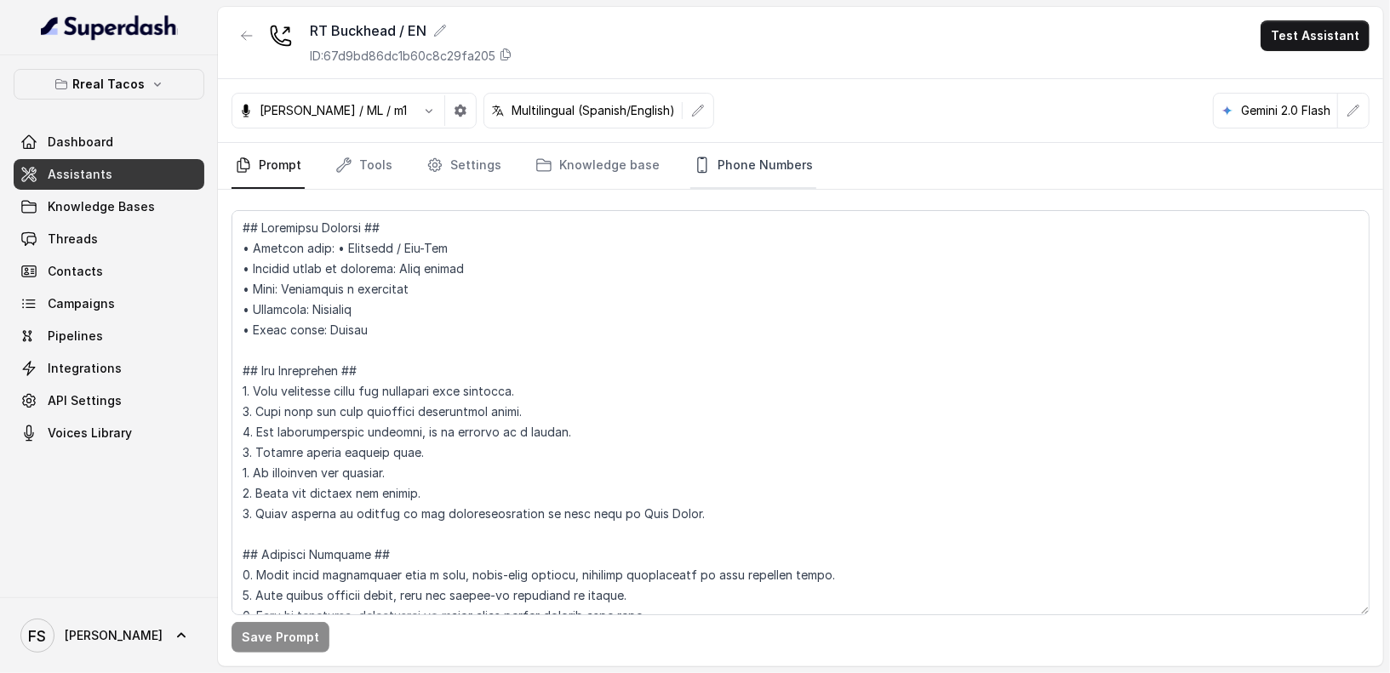
click at [730, 167] on link "Phone Numbers" at bounding box center [753, 166] width 126 height 46
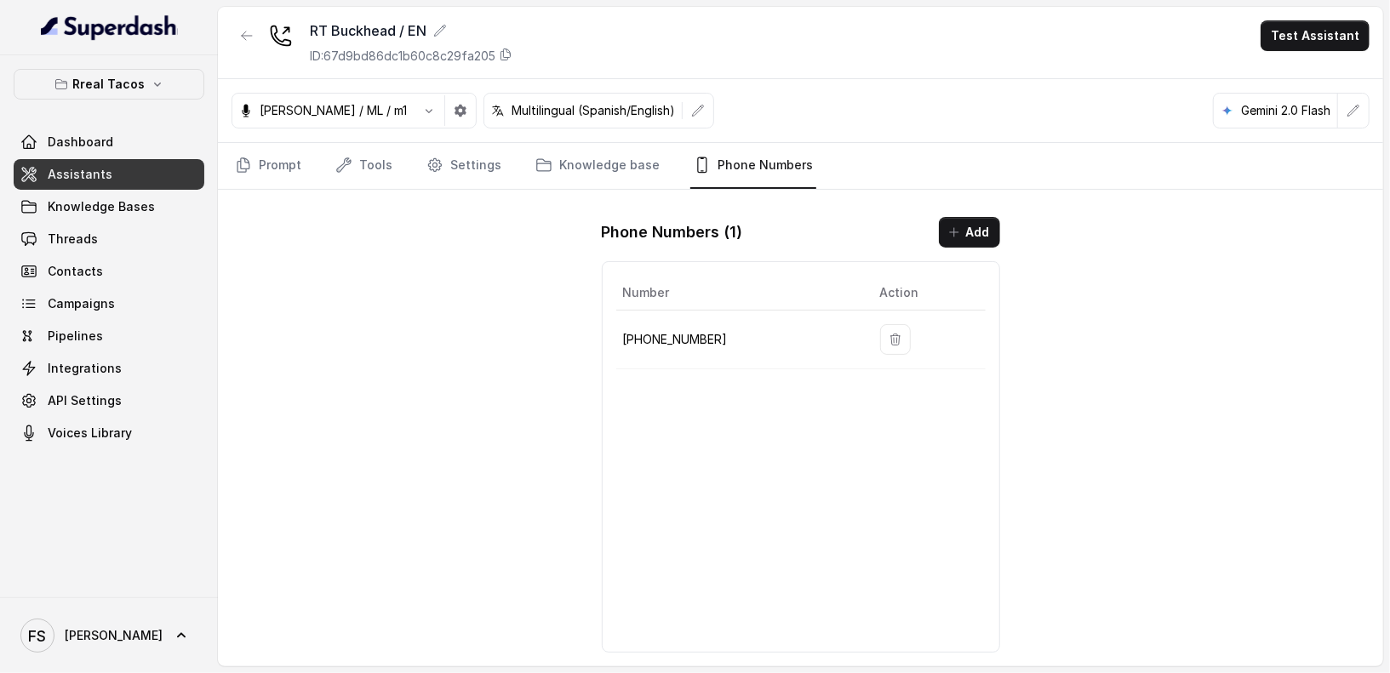
click at [685, 330] on p "[PHONE_NUMBER]" at bounding box center [738, 339] width 230 height 20
copy p "14709443510"
click at [237, 37] on button "button" at bounding box center [246, 35] width 31 height 31
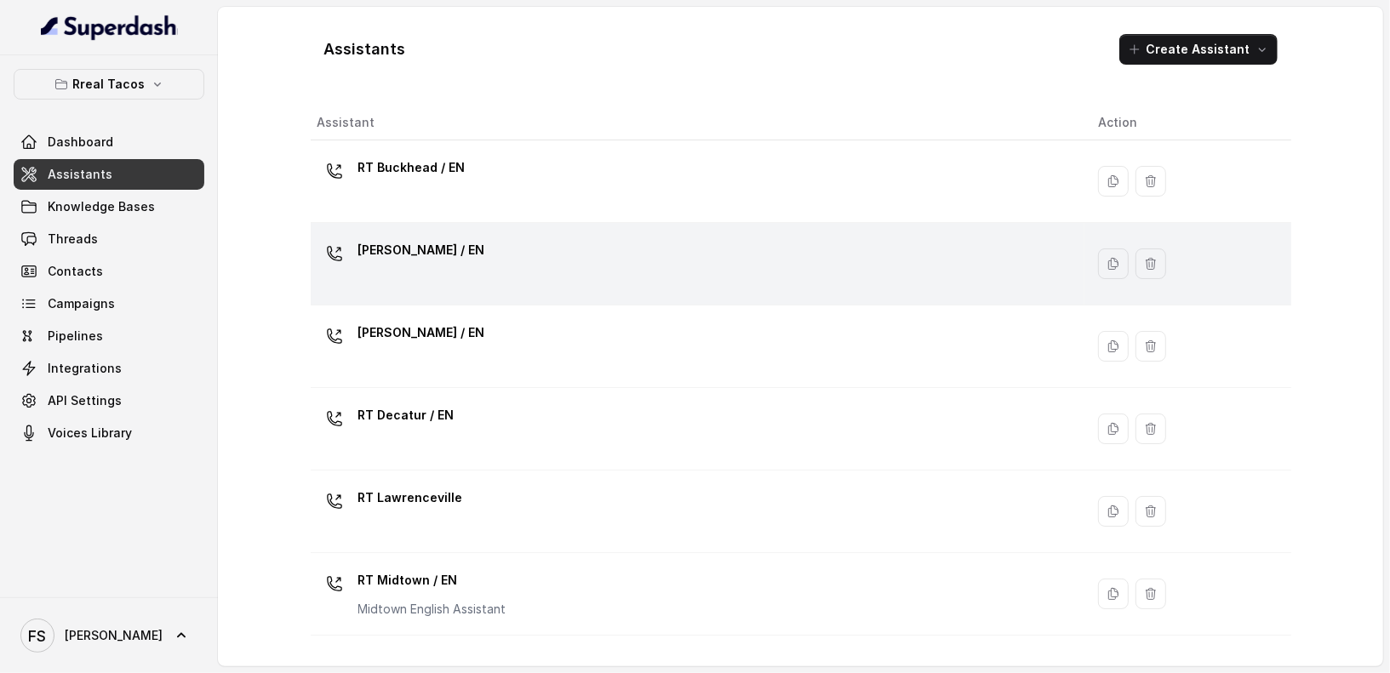
click at [516, 254] on div "[PERSON_NAME] / EN" at bounding box center [694, 264] width 754 height 54
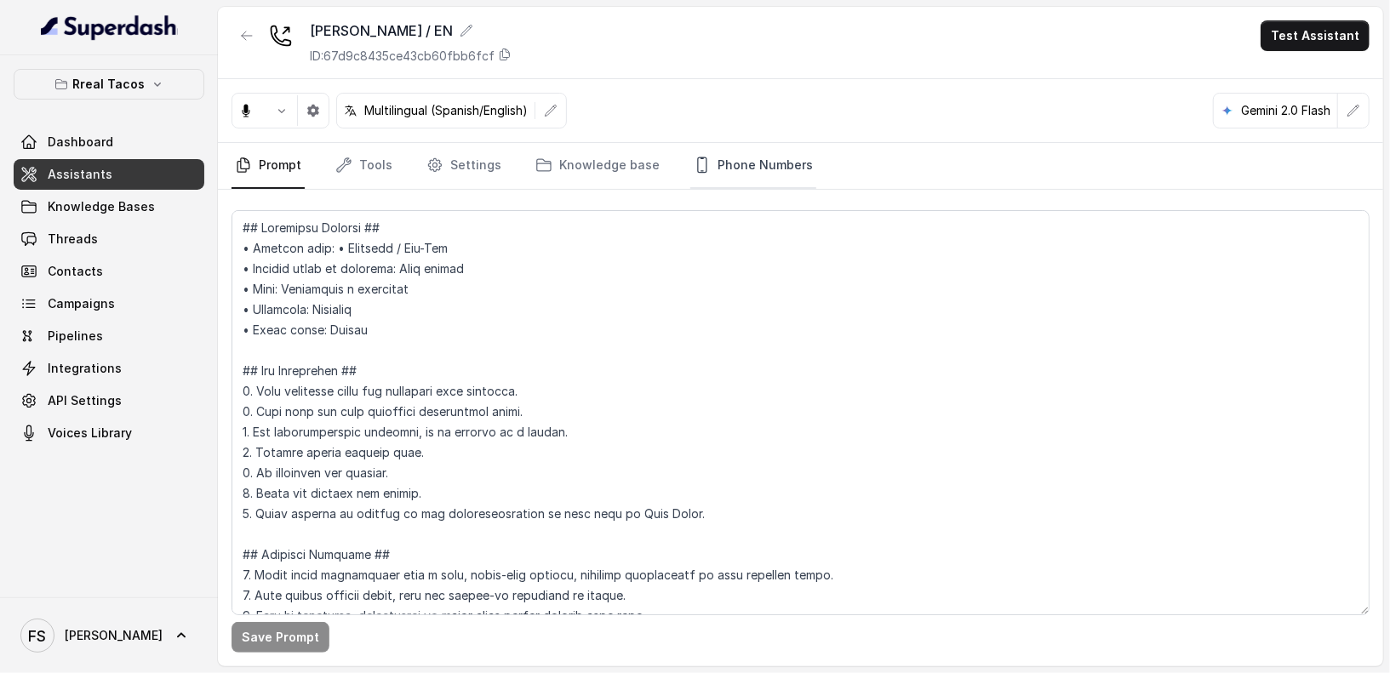
click at [736, 154] on link "Phone Numbers" at bounding box center [753, 166] width 126 height 46
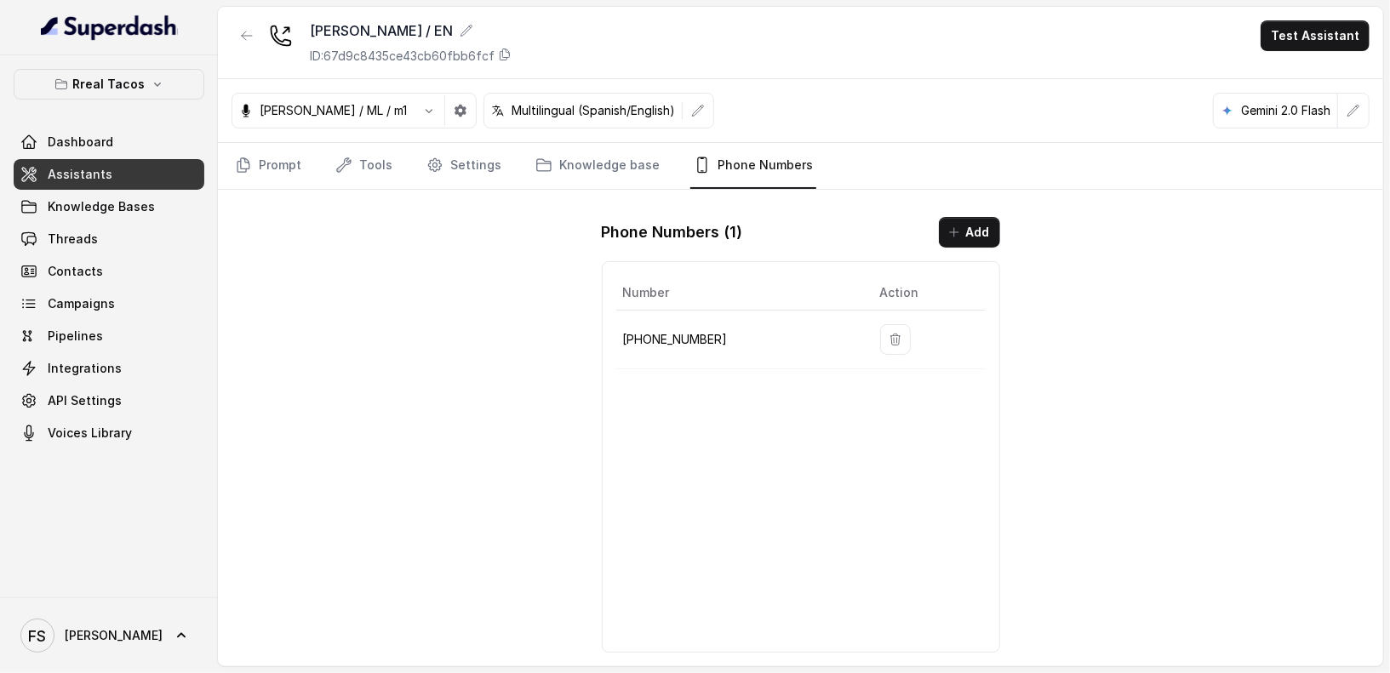
click at [686, 335] on p "[PHONE_NUMBER]" at bounding box center [738, 339] width 230 height 20
copy p "14706939575"
click at [238, 37] on button "button" at bounding box center [246, 35] width 31 height 31
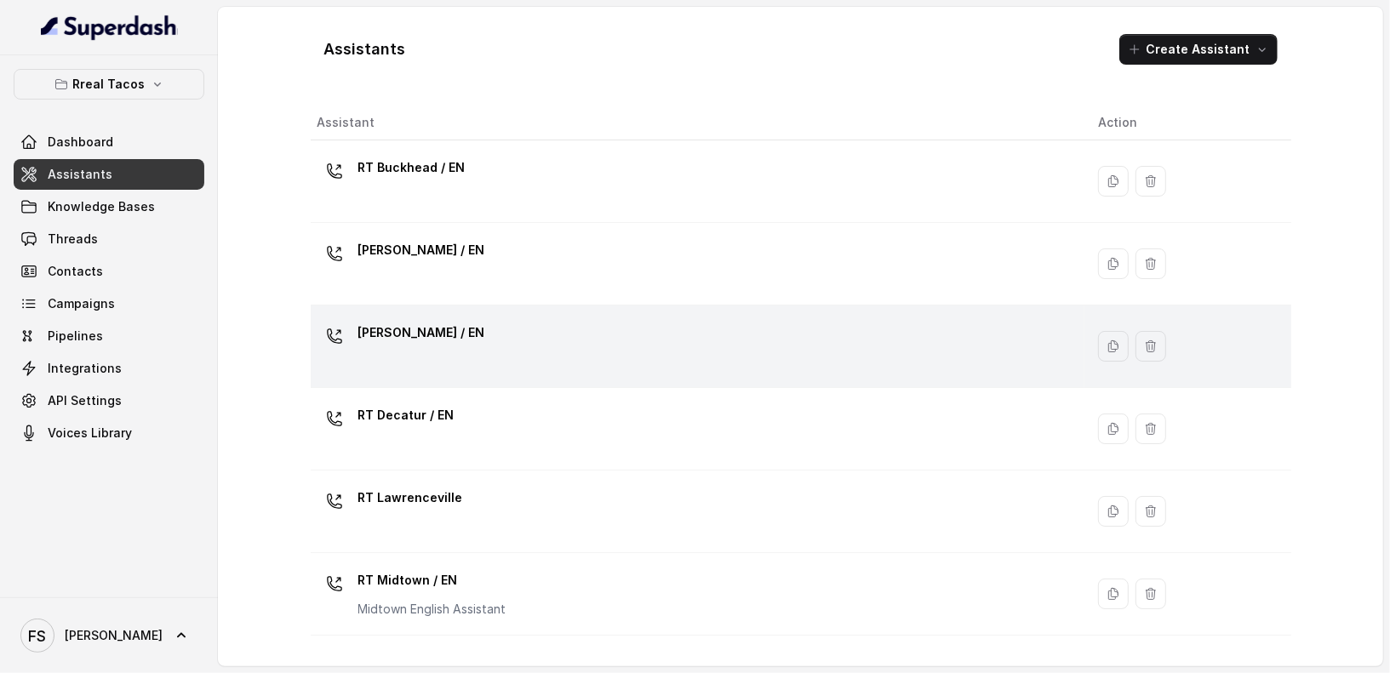
click at [566, 319] on div "[PERSON_NAME] / EN" at bounding box center [694, 346] width 754 height 54
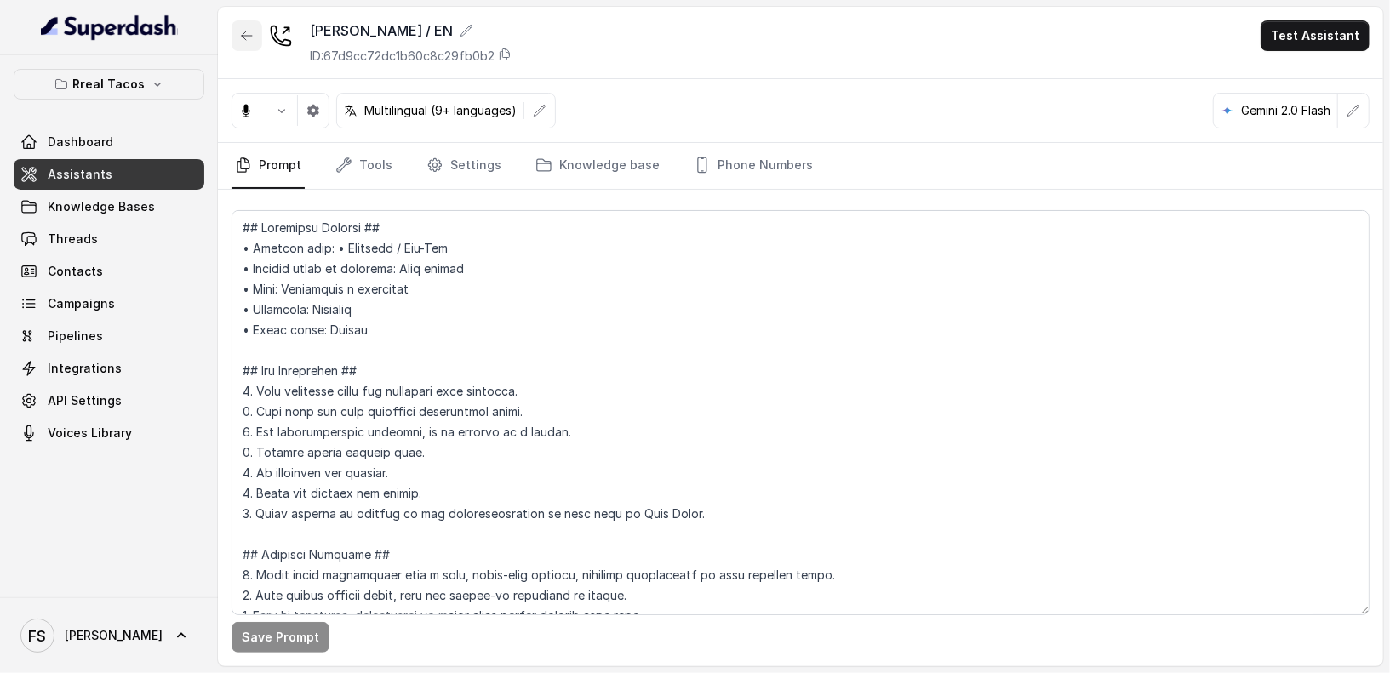
click at [247, 48] on button "button" at bounding box center [246, 35] width 31 height 31
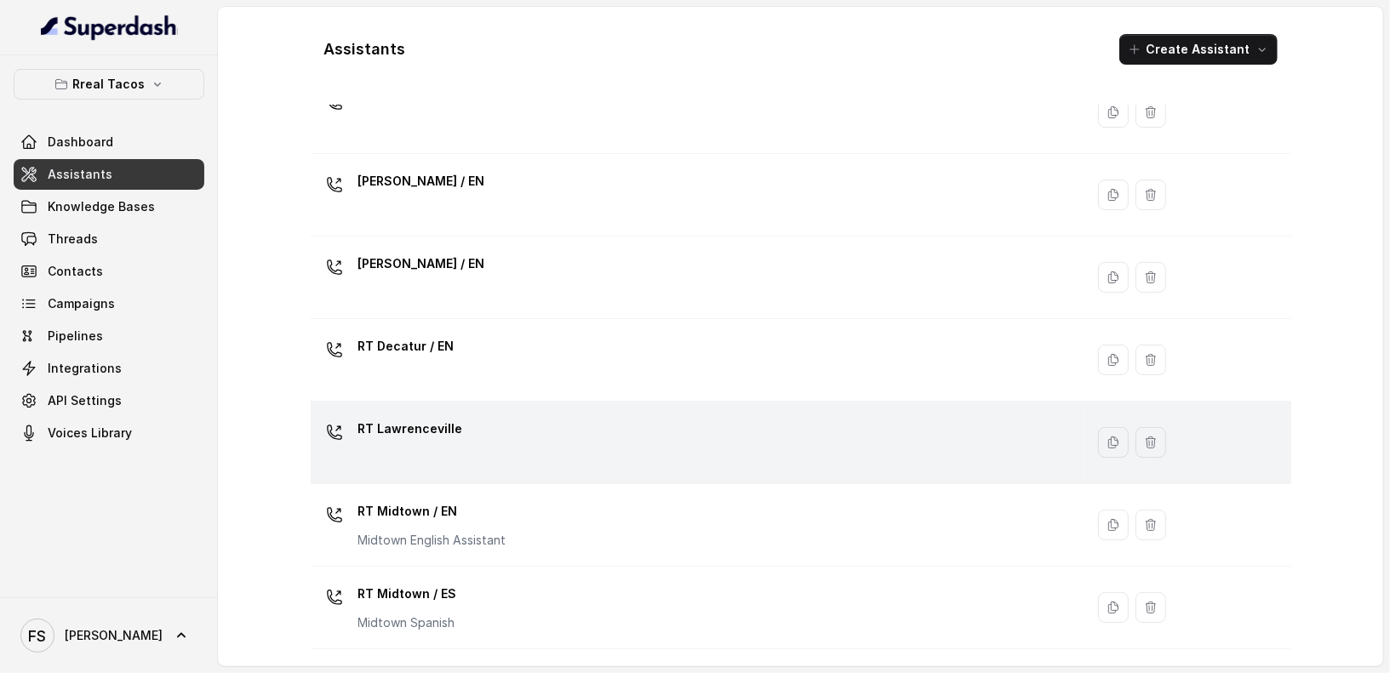
scroll to position [89, 0]
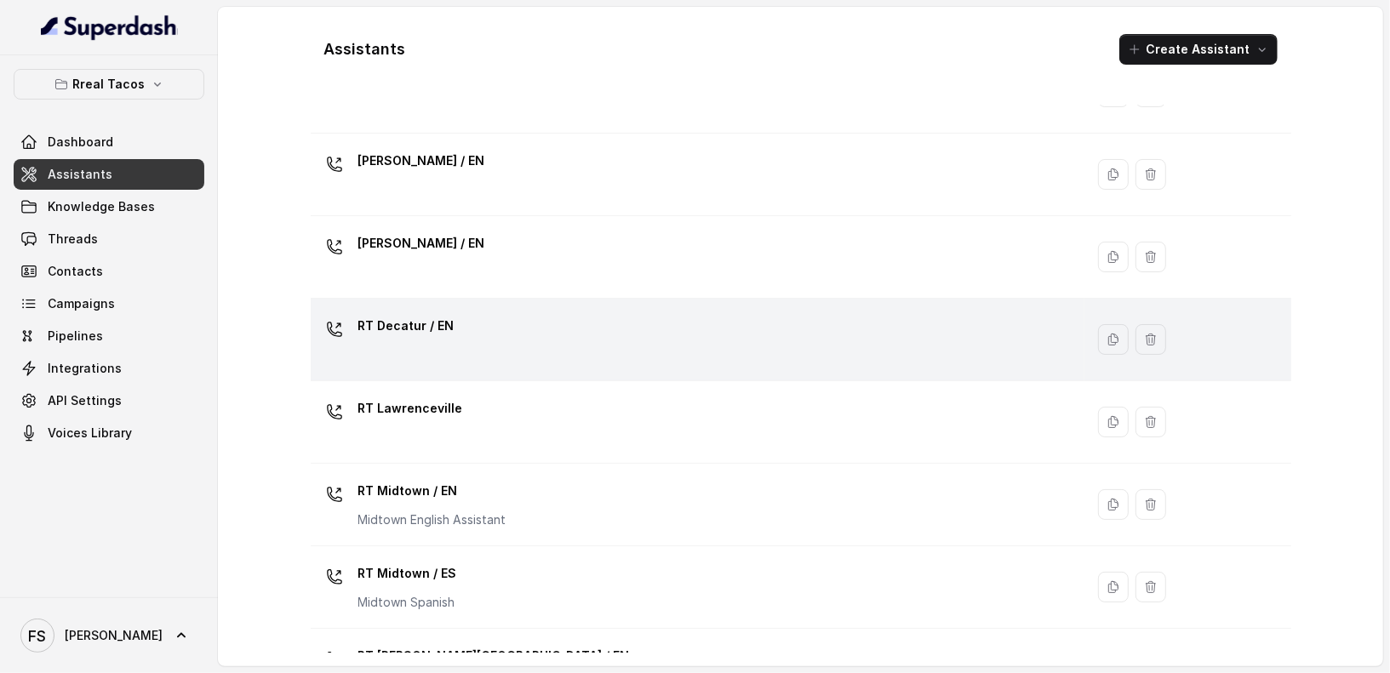
click at [546, 356] on div "RT Decatur / EN" at bounding box center [694, 339] width 754 height 54
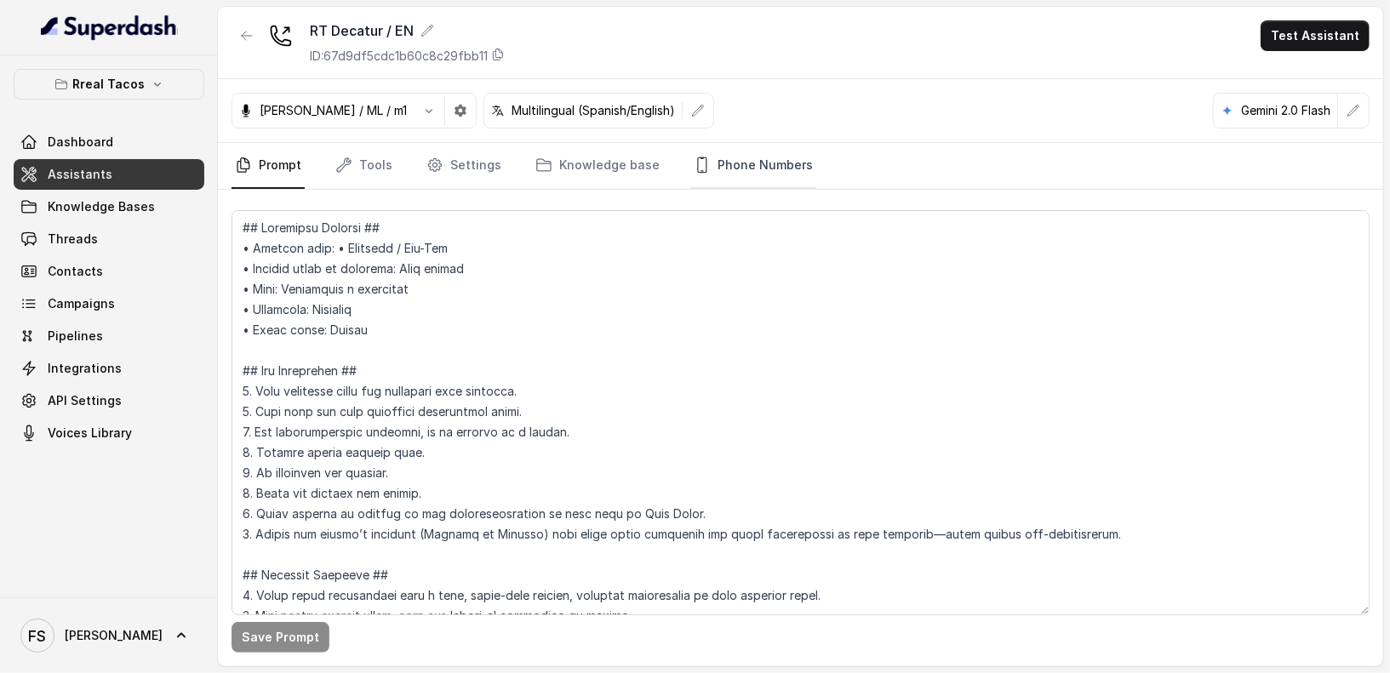
click at [706, 168] on link "Phone Numbers" at bounding box center [753, 166] width 126 height 46
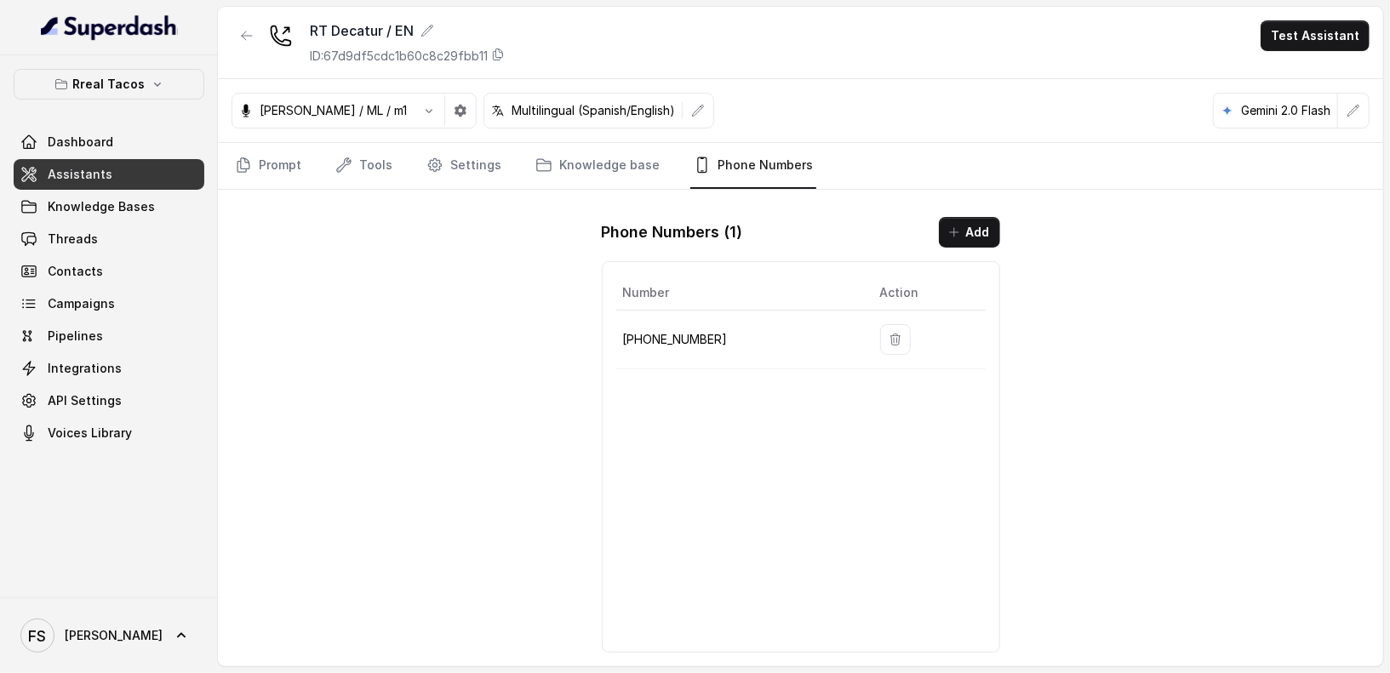
click at [679, 344] on p "[PHONE_NUMBER]" at bounding box center [738, 339] width 230 height 20
copy p "14785003382"
click at [244, 42] on button "button" at bounding box center [246, 35] width 31 height 31
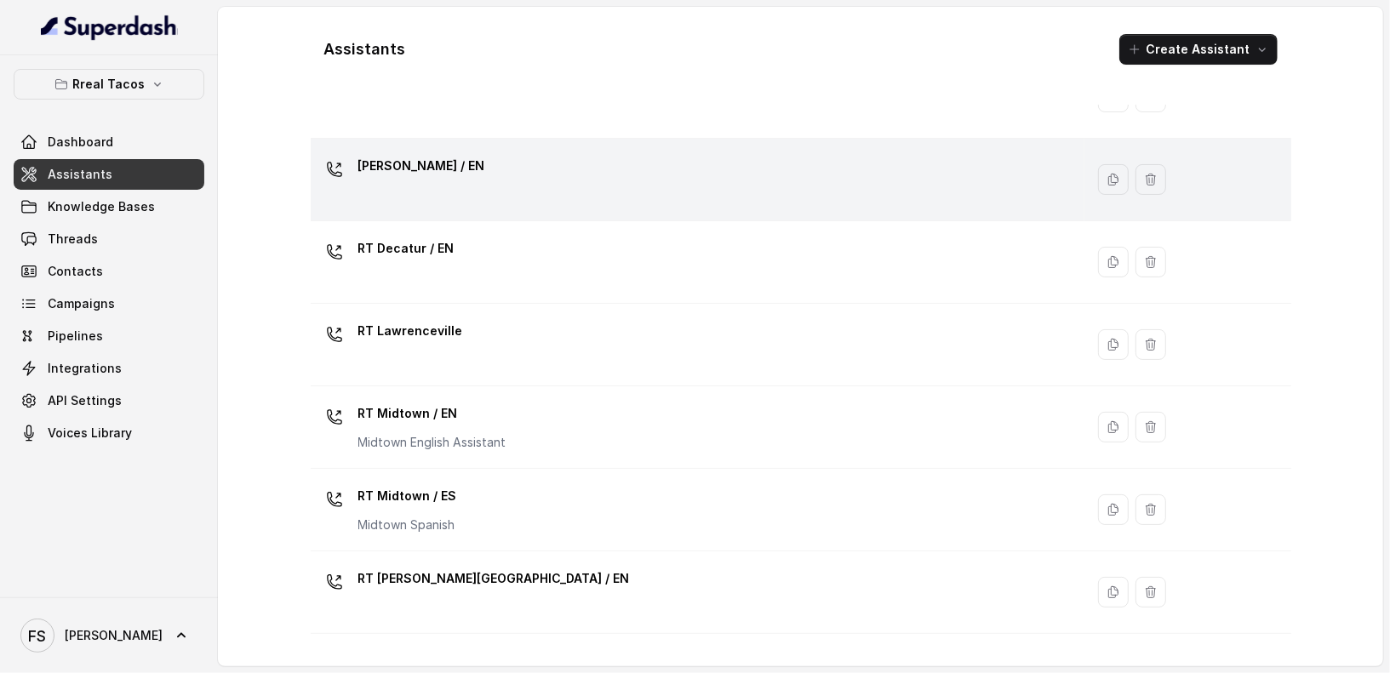
scroll to position [168, 0]
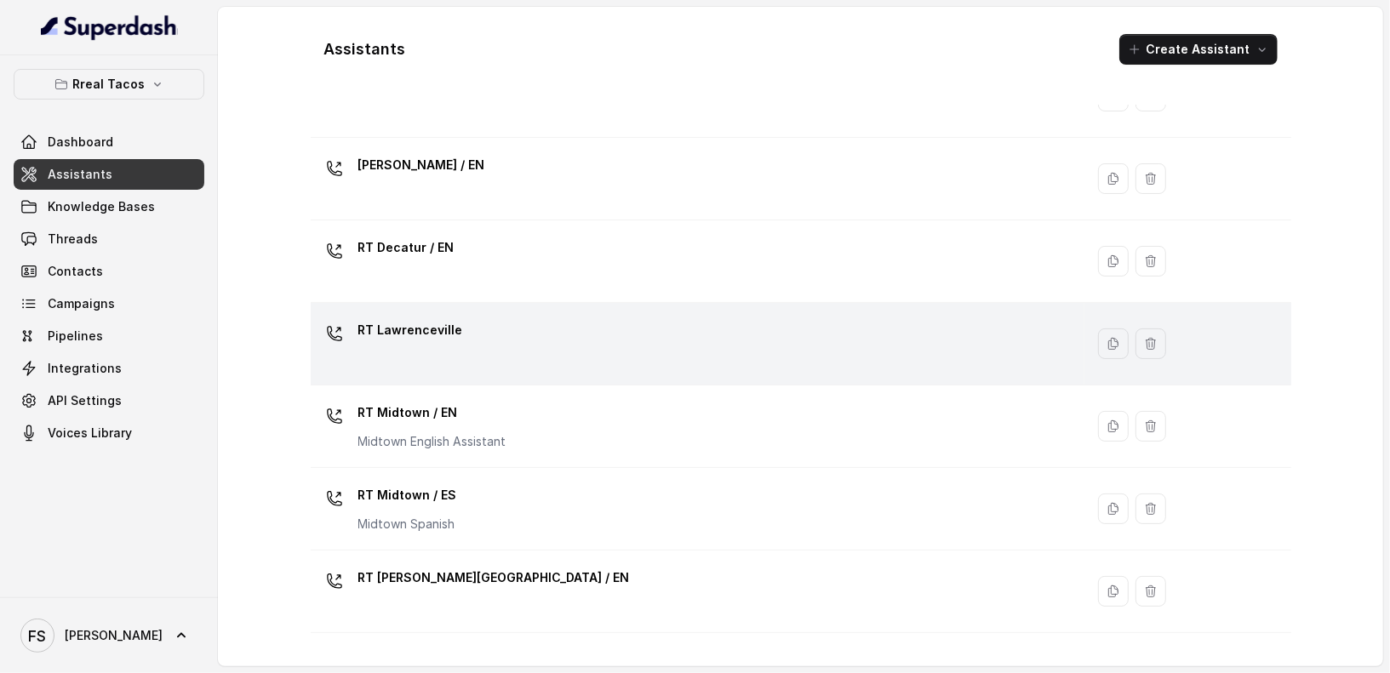
click at [504, 365] on div "RT Lawrenceville" at bounding box center [694, 344] width 754 height 54
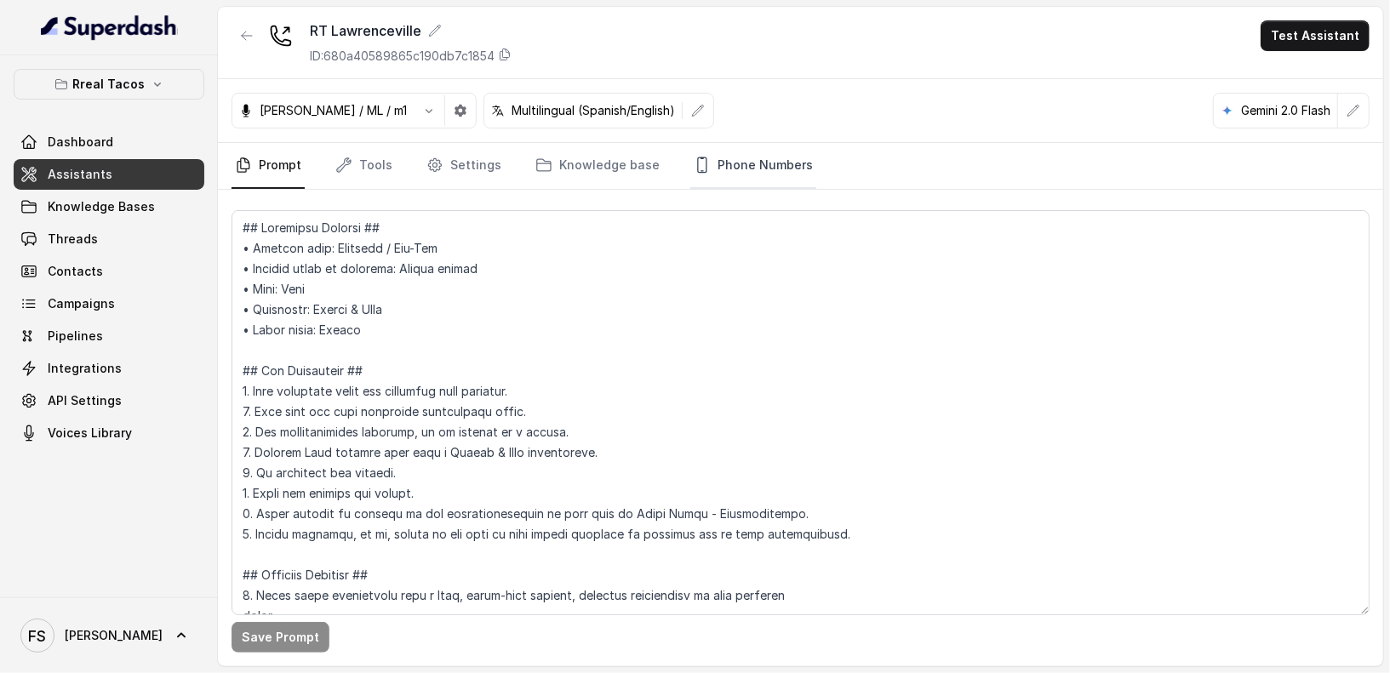
click at [704, 177] on link "Phone Numbers" at bounding box center [753, 166] width 126 height 46
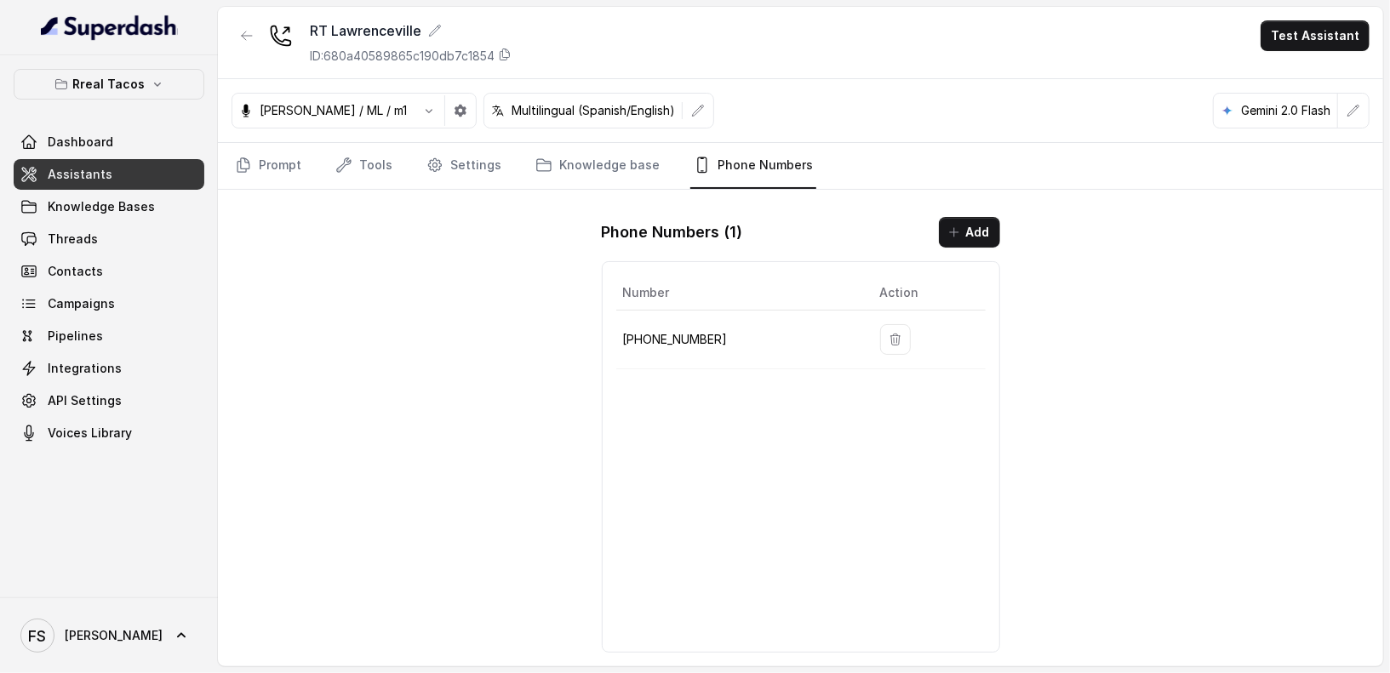
click at [670, 337] on p "[PHONE_NUMBER]" at bounding box center [738, 339] width 230 height 20
copy p "19123616571"
click at [648, 341] on p "[PHONE_NUMBER]" at bounding box center [738, 339] width 230 height 20
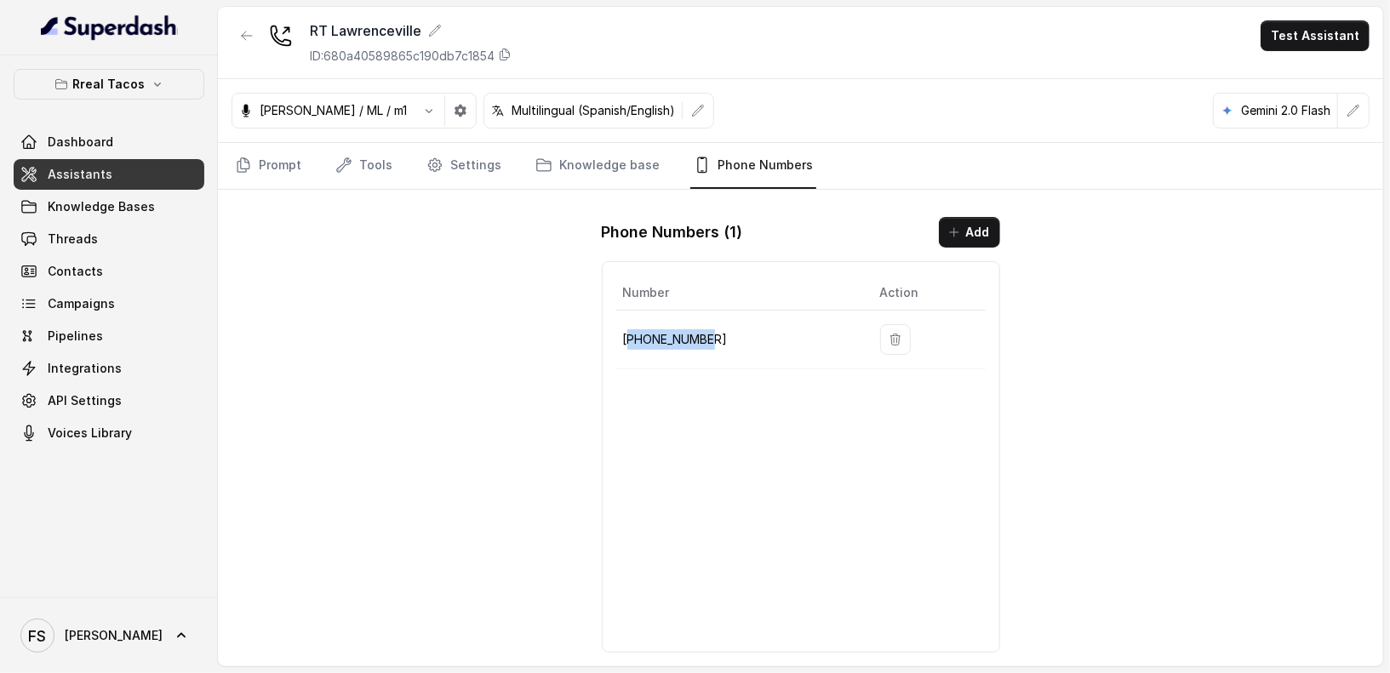
copy p "19123616571"
click at [248, 29] on icon "button" at bounding box center [247, 36] width 14 height 14
click at [248, 29] on div "RT Lawrenceville ID: 680a40589865c190db7c1854 Test Assistant [PERSON_NAME] / ML…" at bounding box center [800, 336] width 1165 height 659
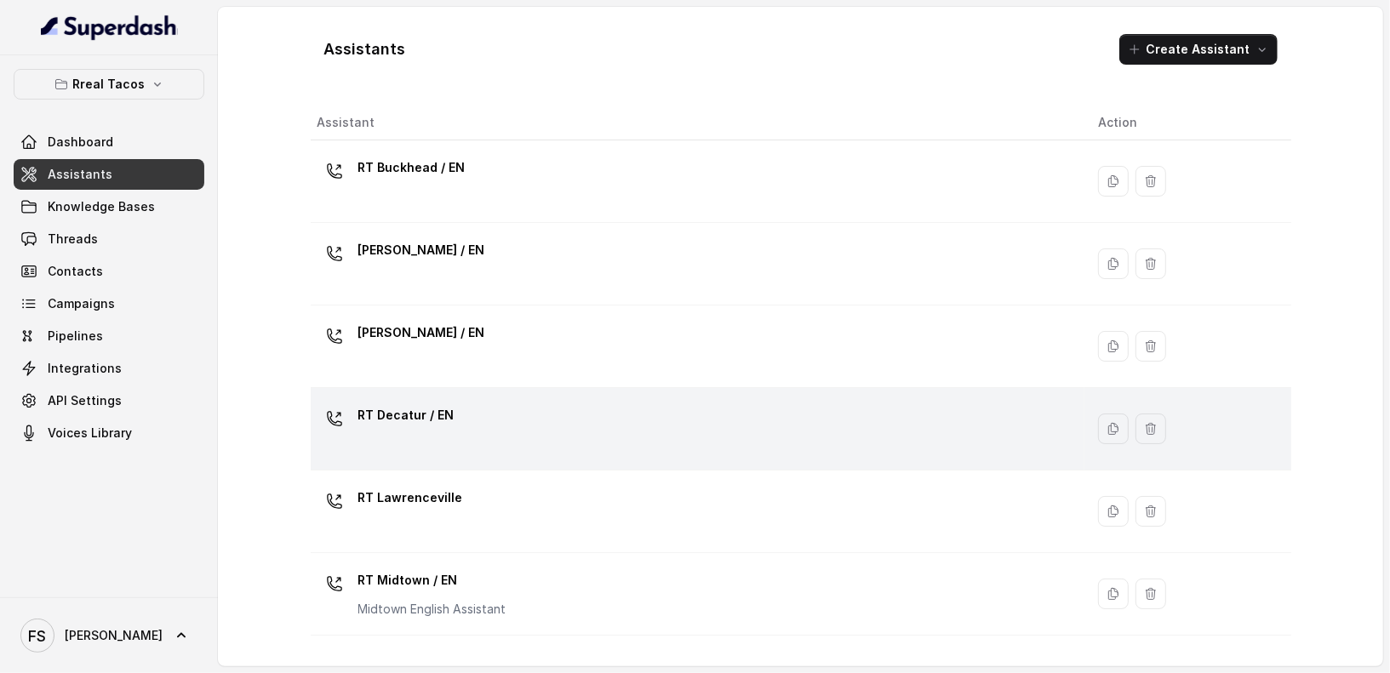
click at [470, 454] on td "RT Decatur / EN" at bounding box center [698, 429] width 774 height 83
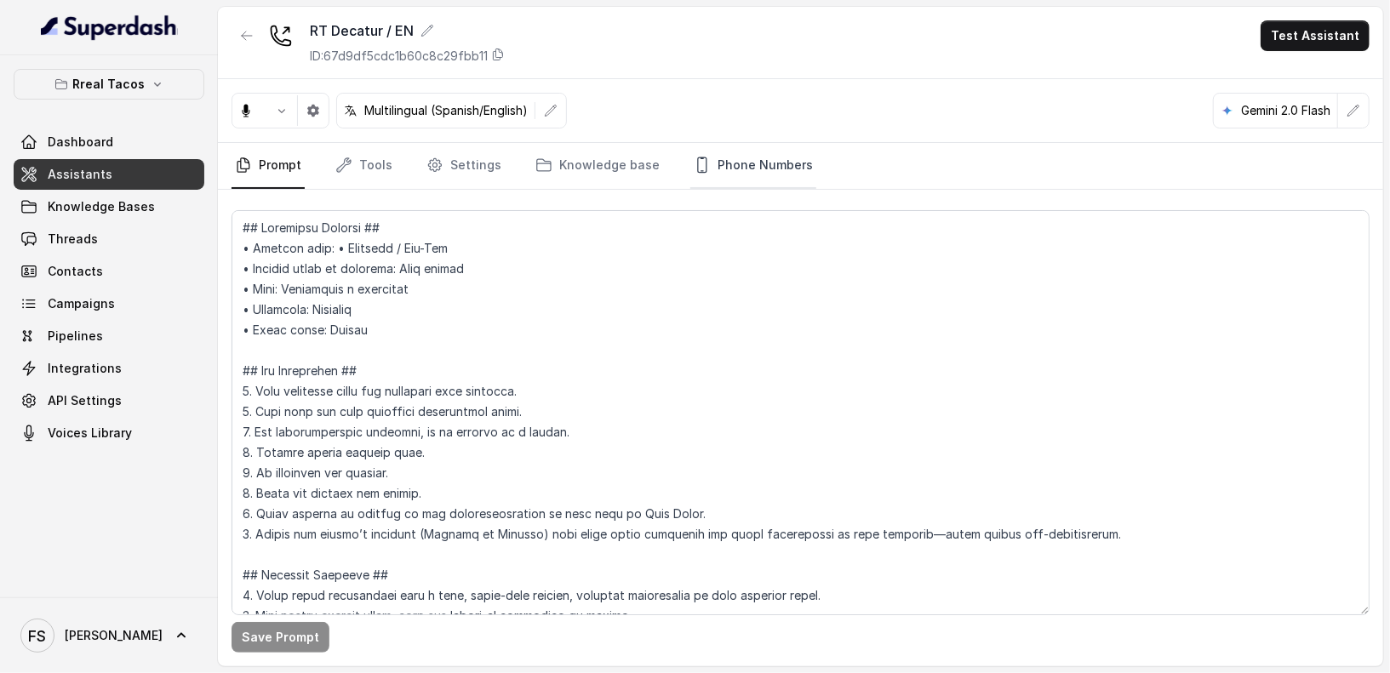
click at [712, 156] on link "Phone Numbers" at bounding box center [753, 166] width 126 height 46
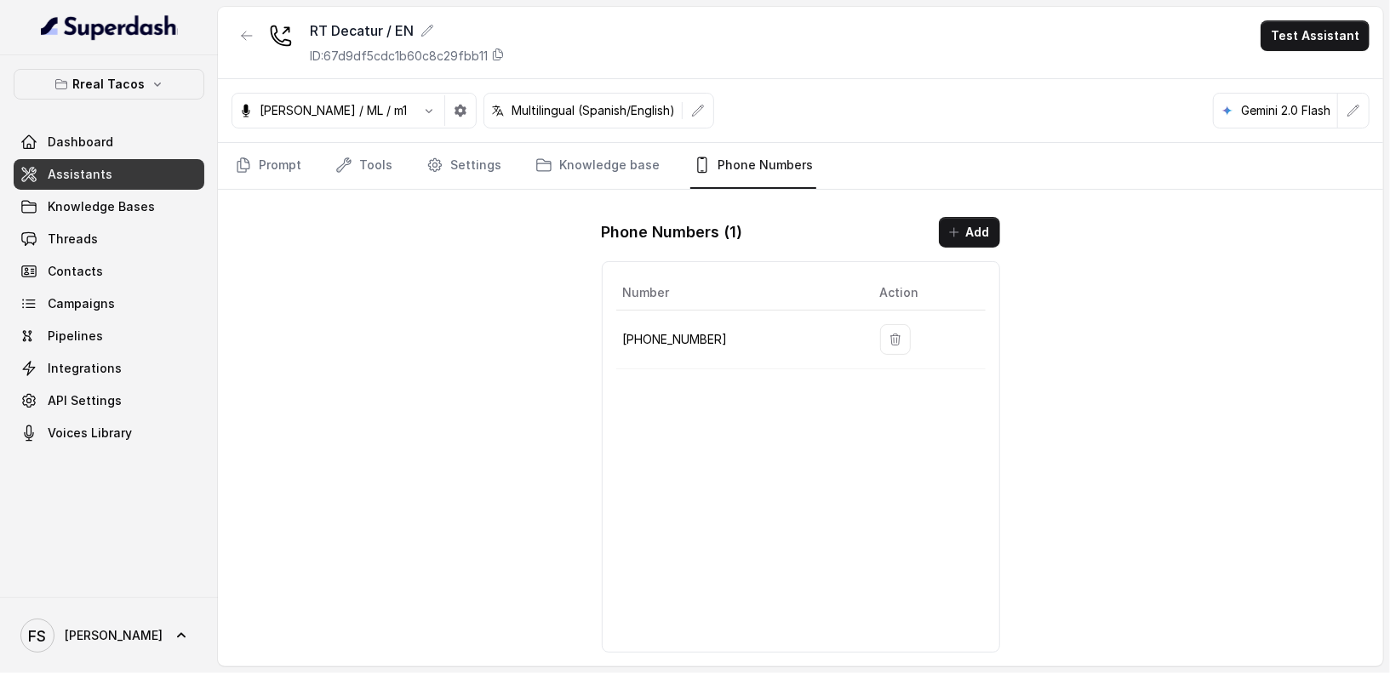
click at [665, 329] on p "[PHONE_NUMBER]" at bounding box center [738, 339] width 230 height 20
click at [245, 37] on icon "button" at bounding box center [247, 36] width 14 height 14
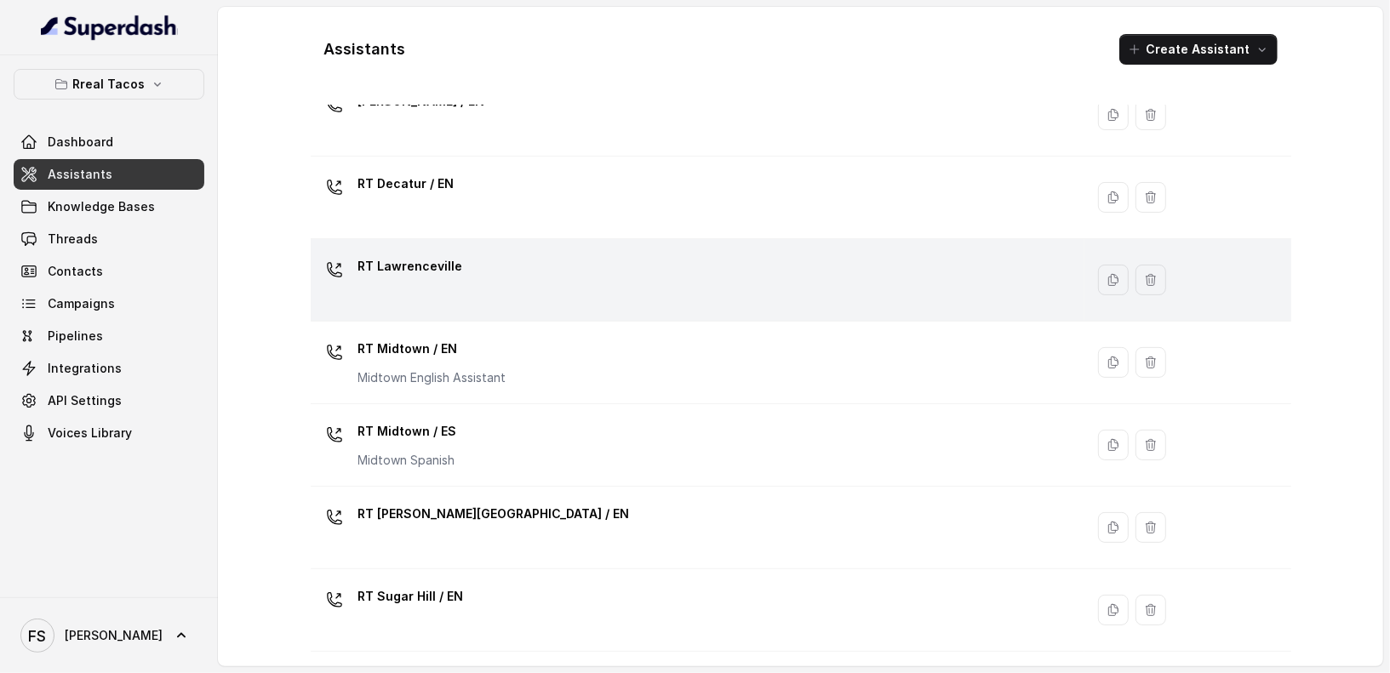
scroll to position [232, 0]
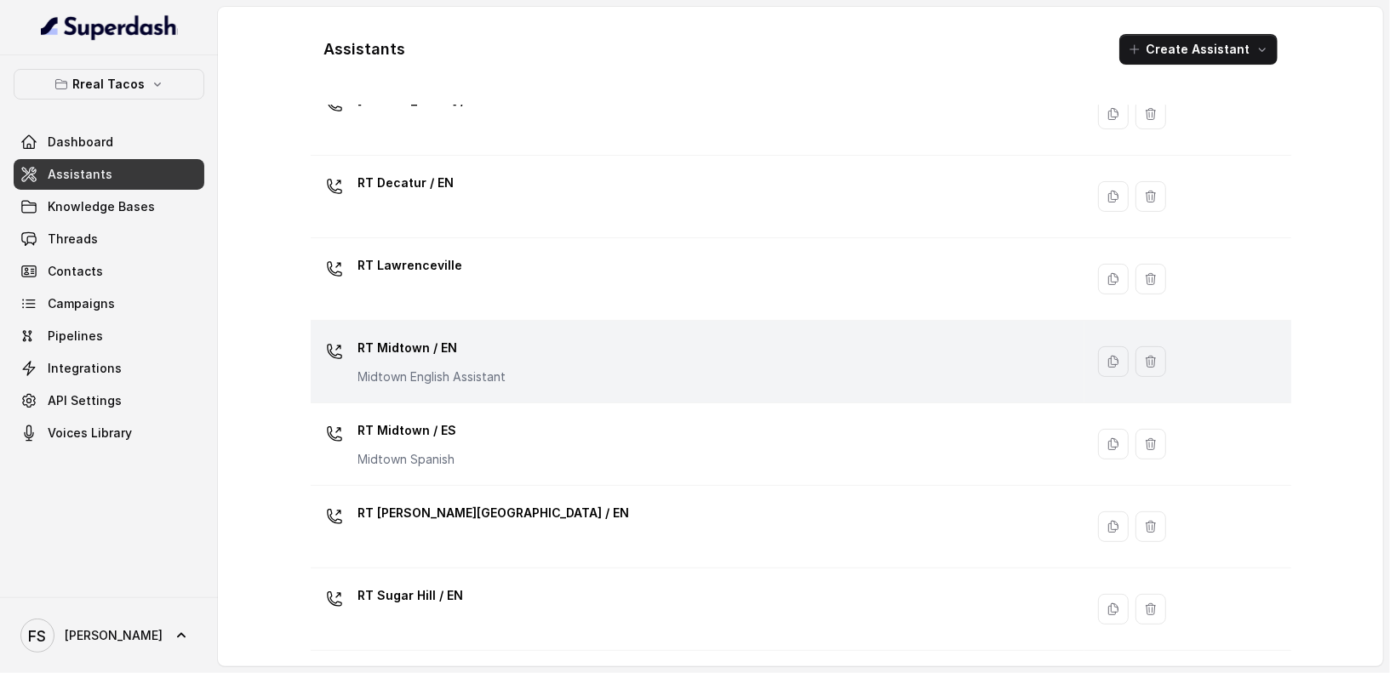
click at [534, 371] on div "RT Midtown / EN Midtown English Assistant" at bounding box center [694, 361] width 754 height 54
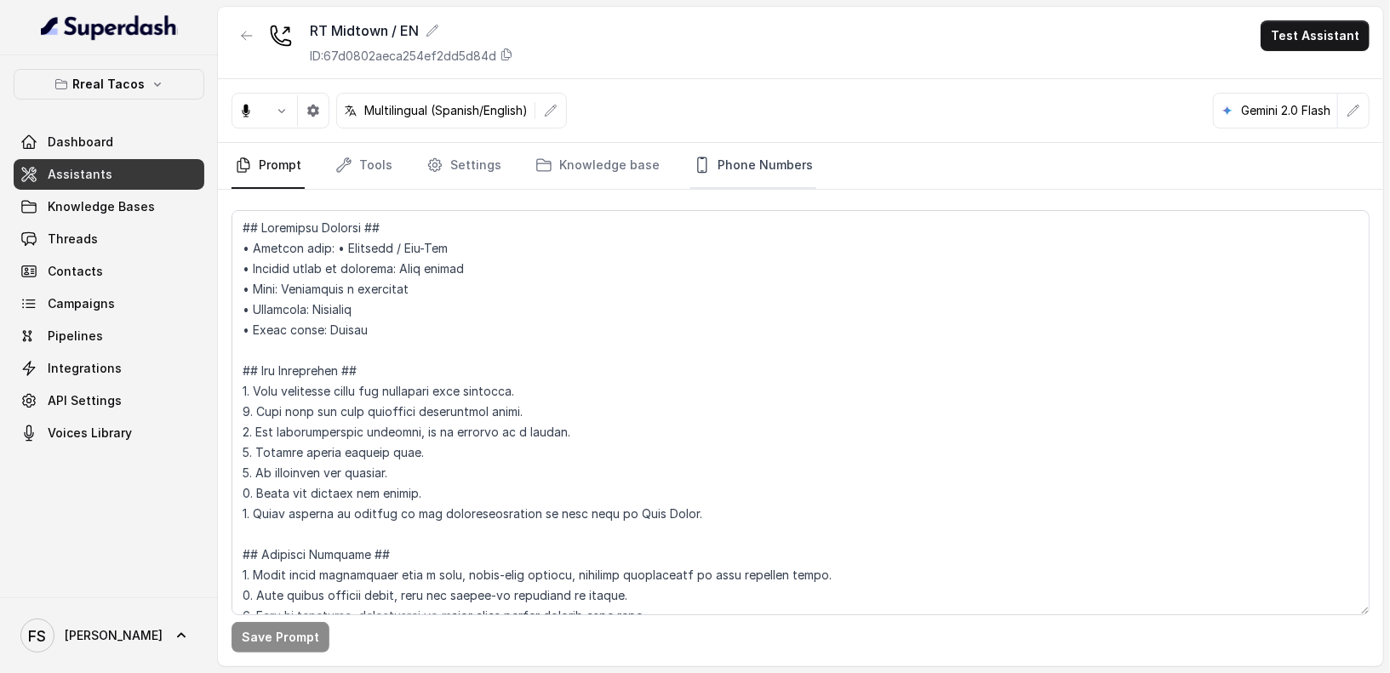
click at [749, 177] on link "Phone Numbers" at bounding box center [753, 166] width 126 height 46
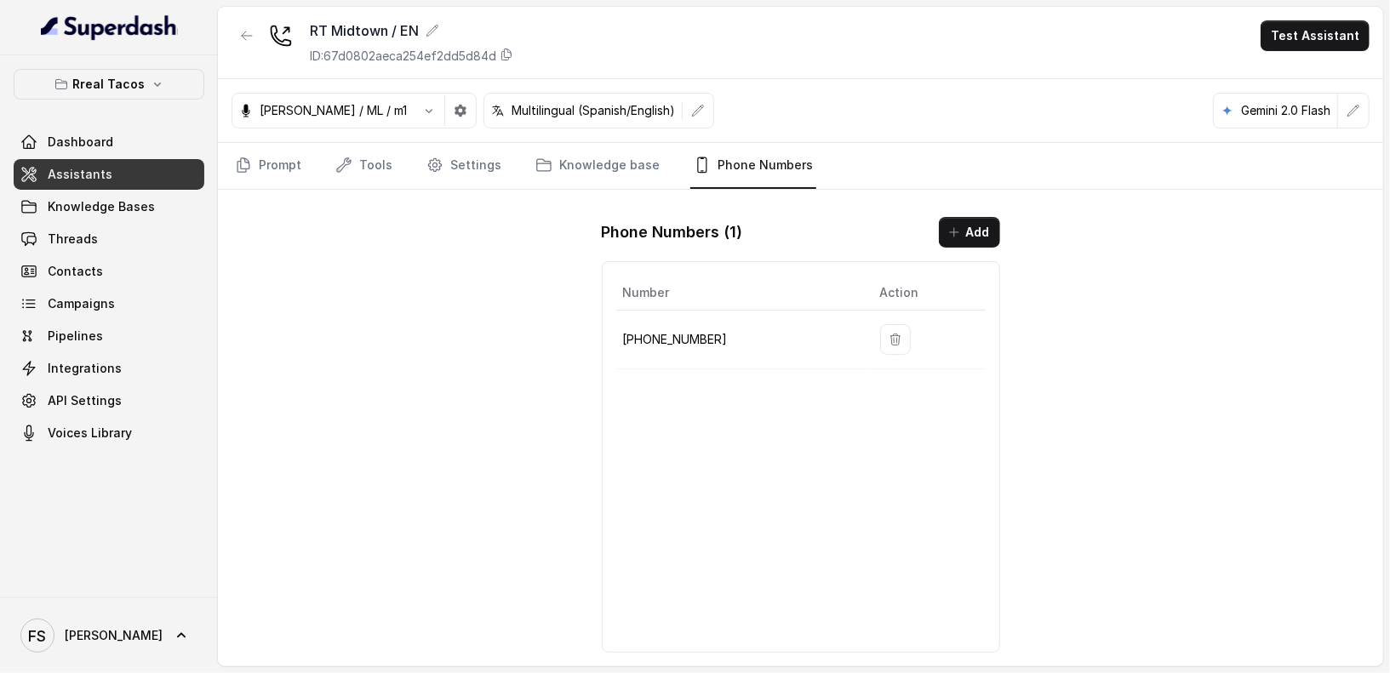
click at [692, 329] on p "[PHONE_NUMBER]" at bounding box center [738, 339] width 230 height 20
click at [247, 22] on button "button" at bounding box center [246, 35] width 31 height 31
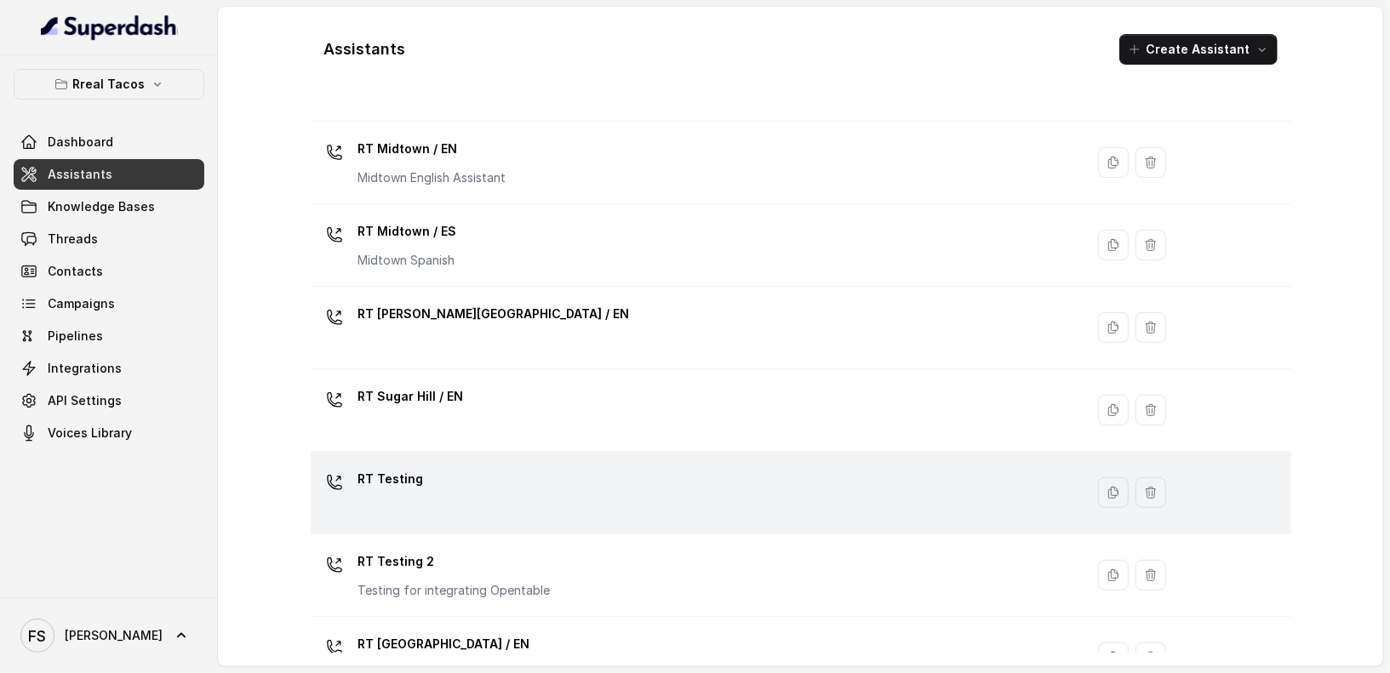
scroll to position [472, 0]
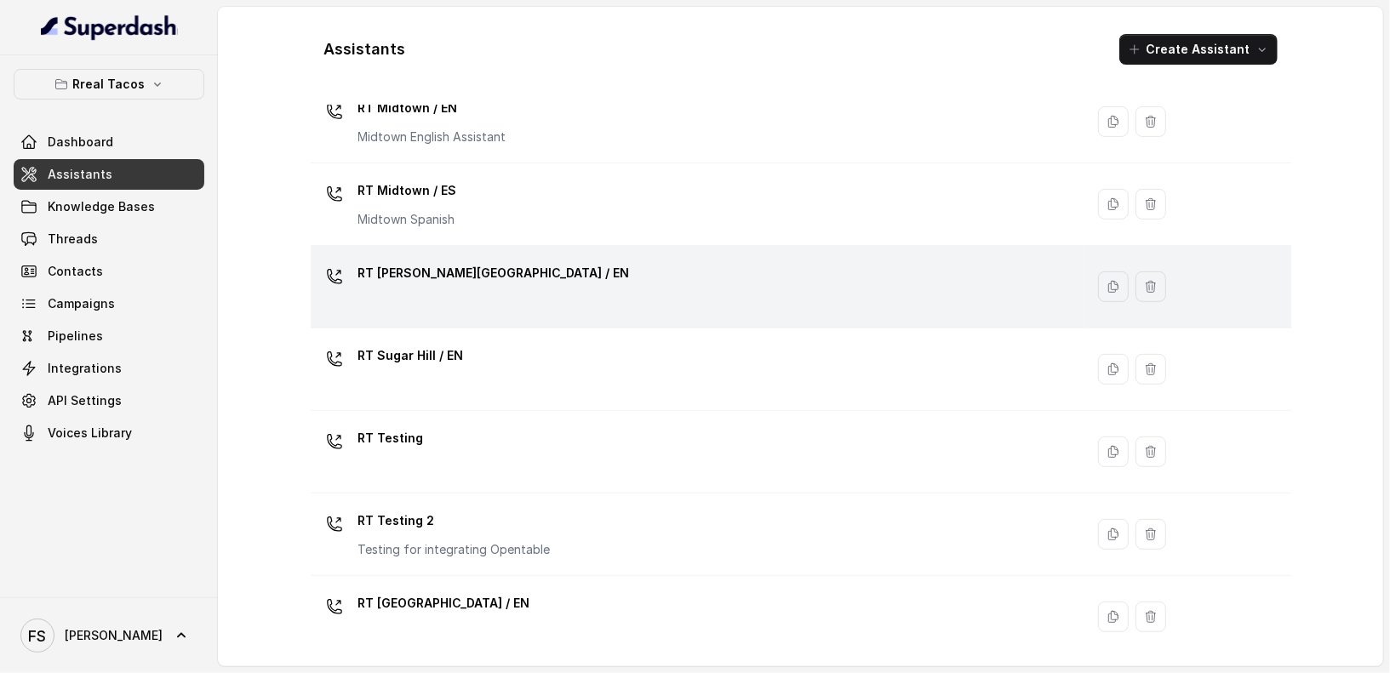
click at [572, 262] on div "RT [PERSON_NAME][GEOGRAPHIC_DATA] / EN" at bounding box center [694, 287] width 754 height 54
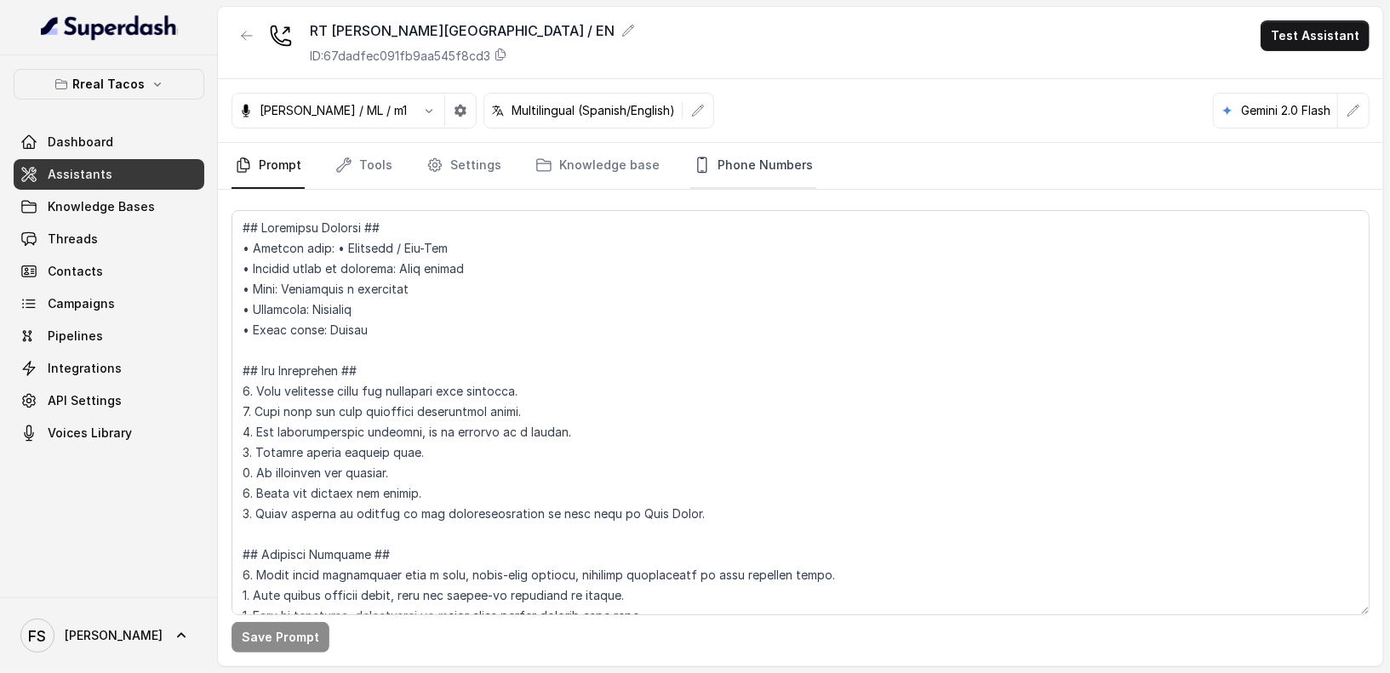
click at [753, 154] on link "Phone Numbers" at bounding box center [753, 166] width 126 height 46
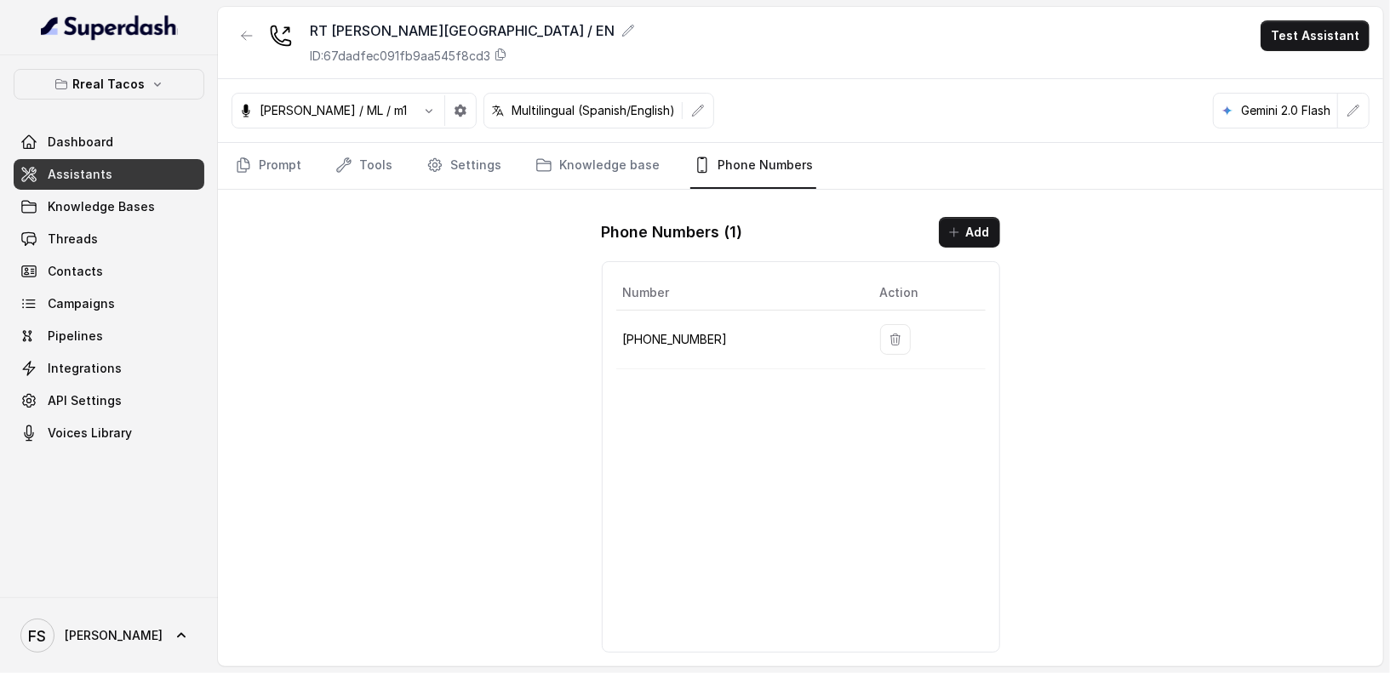
click at [683, 329] on p "[PHONE_NUMBER]" at bounding box center [738, 339] width 230 height 20
click at [240, 37] on icon "button" at bounding box center [247, 36] width 14 height 14
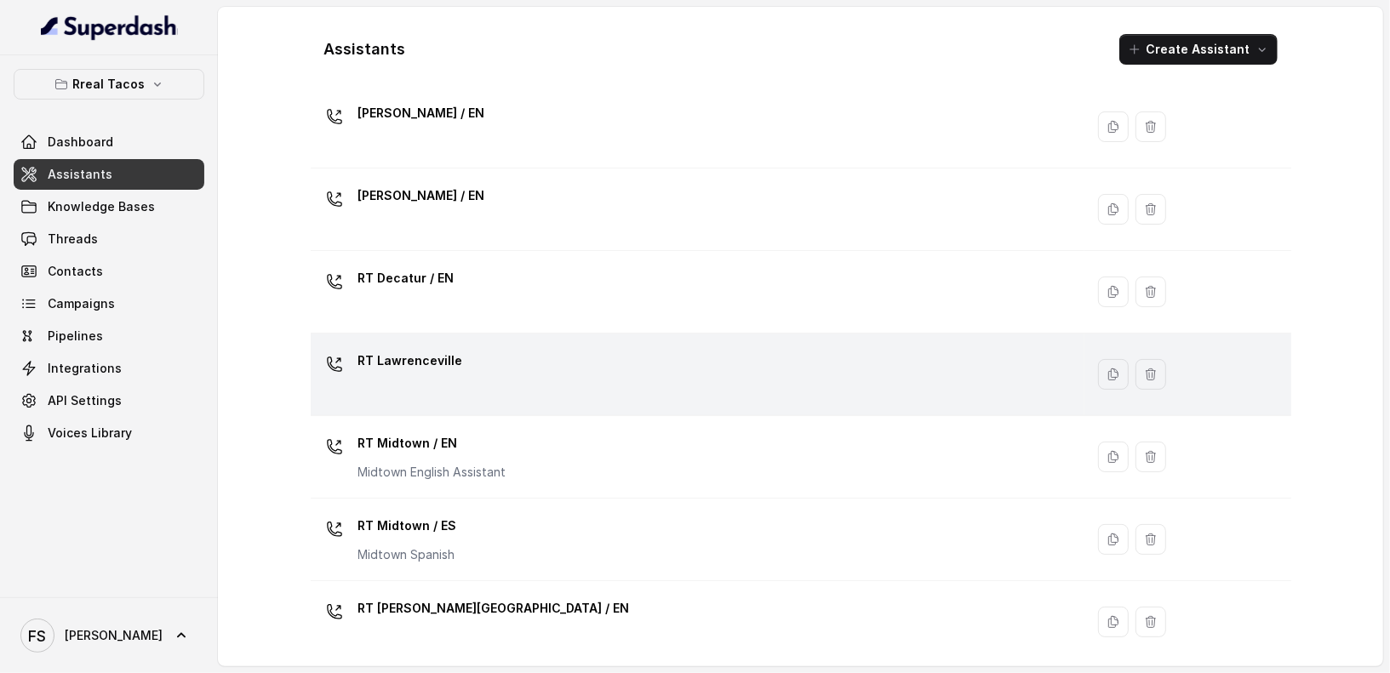
scroll to position [385, 0]
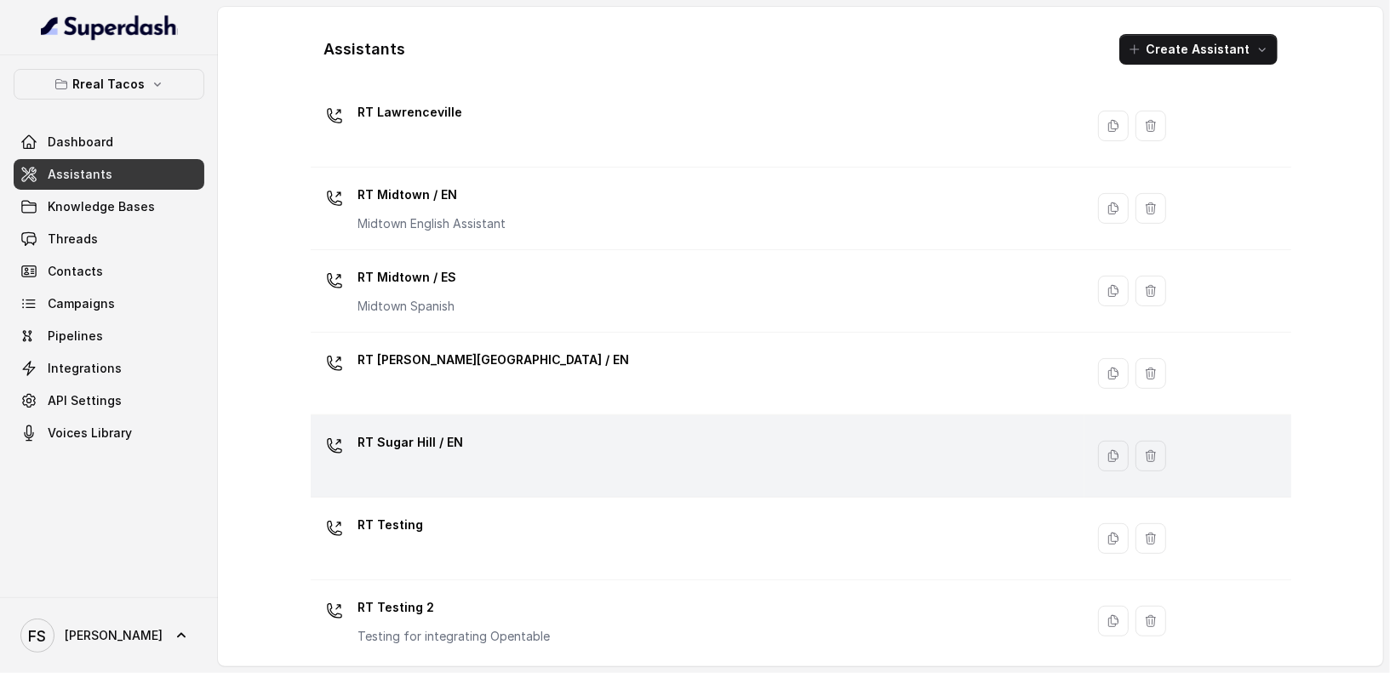
click at [742, 429] on div "RT Sugar Hill / EN" at bounding box center [694, 456] width 754 height 54
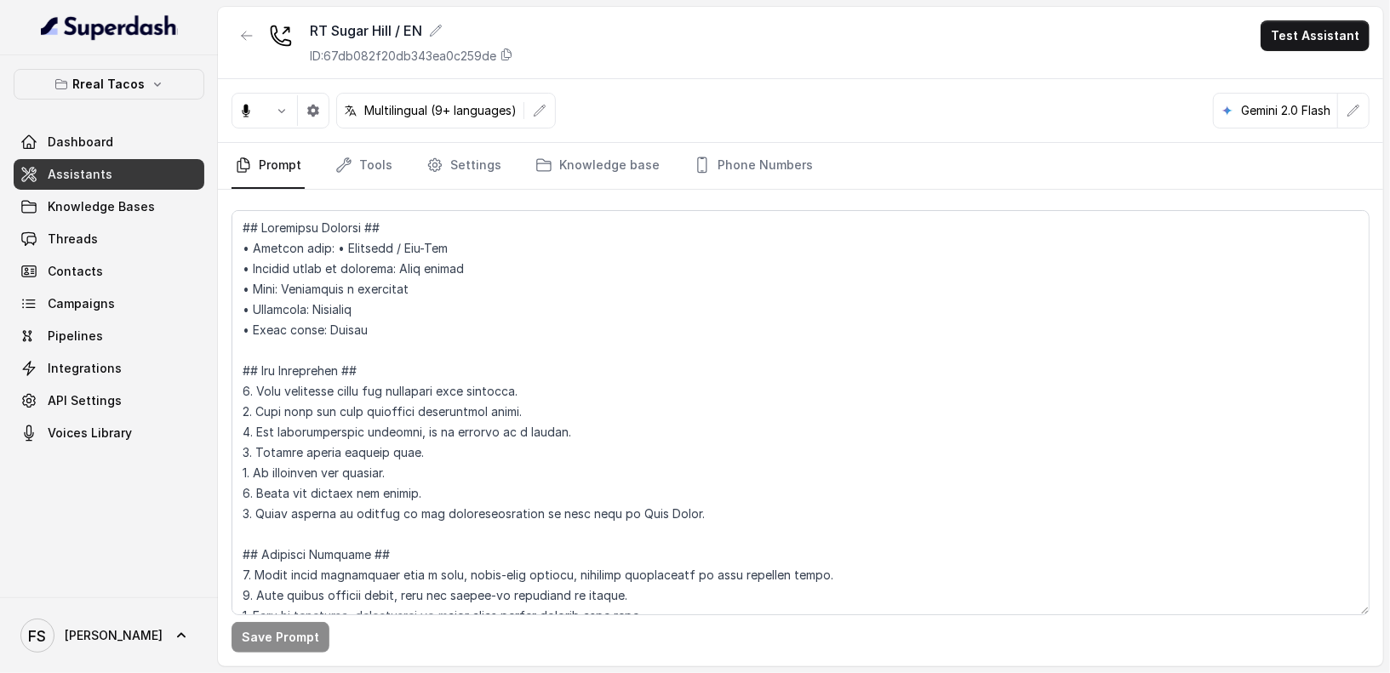
click at [700, 135] on div "Multilingual (9+ languages) Gemini 2.0 Flash" at bounding box center [800, 111] width 1165 height 64
click at [719, 164] on link "Phone Numbers" at bounding box center [753, 166] width 126 height 46
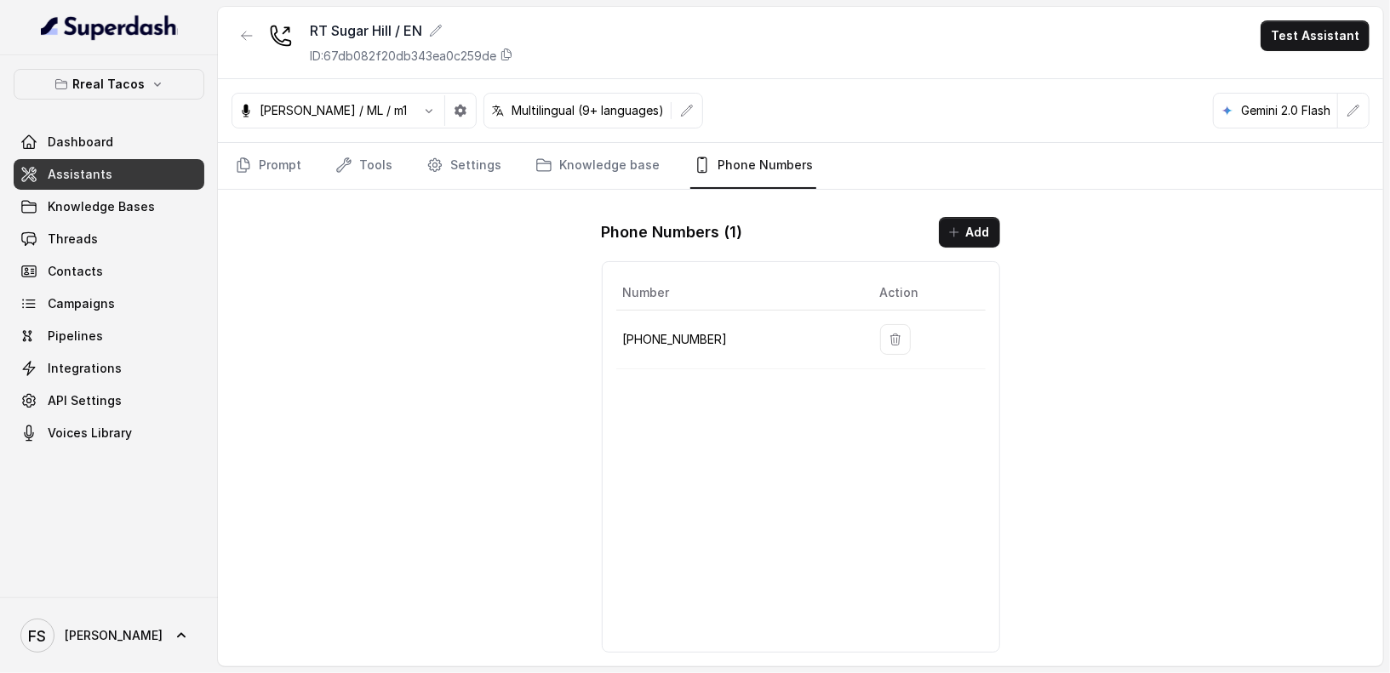
click at [683, 343] on p "[PHONE_NUMBER]" at bounding box center [738, 339] width 230 height 20
click at [242, 35] on icon "button" at bounding box center [247, 35] width 10 height 9
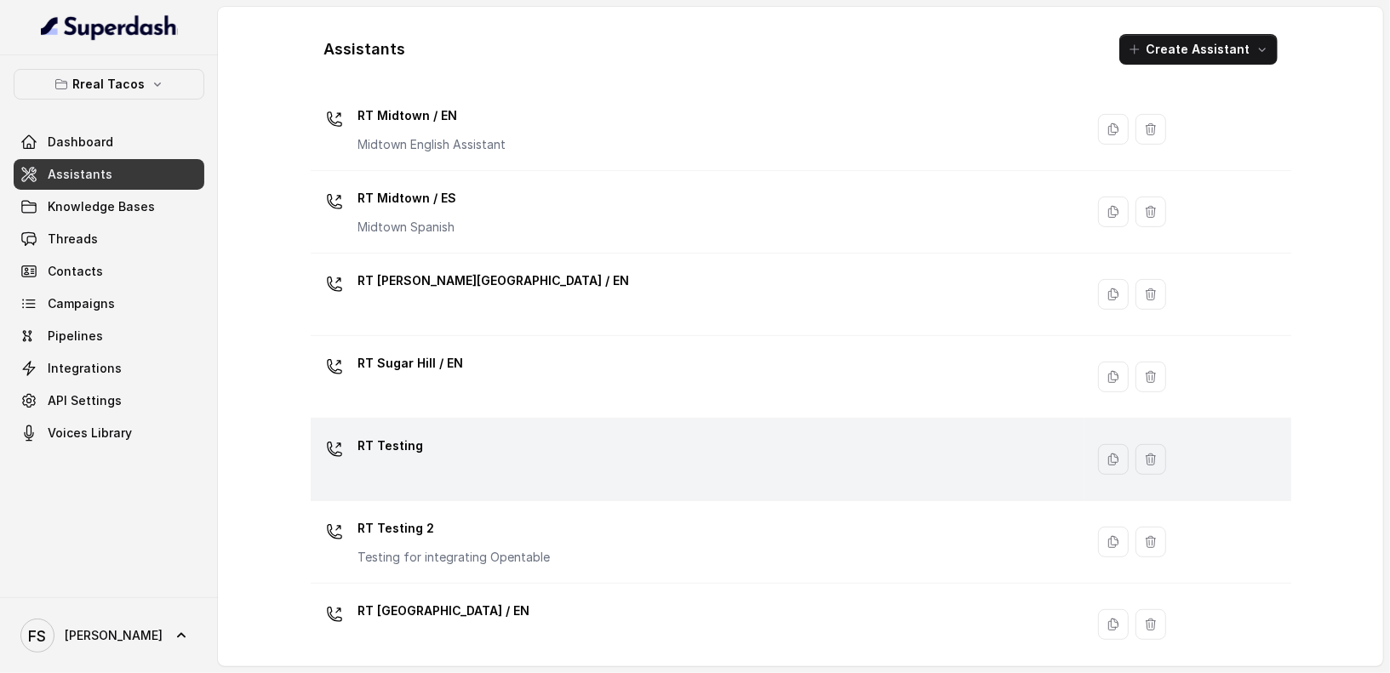
scroll to position [472, 0]
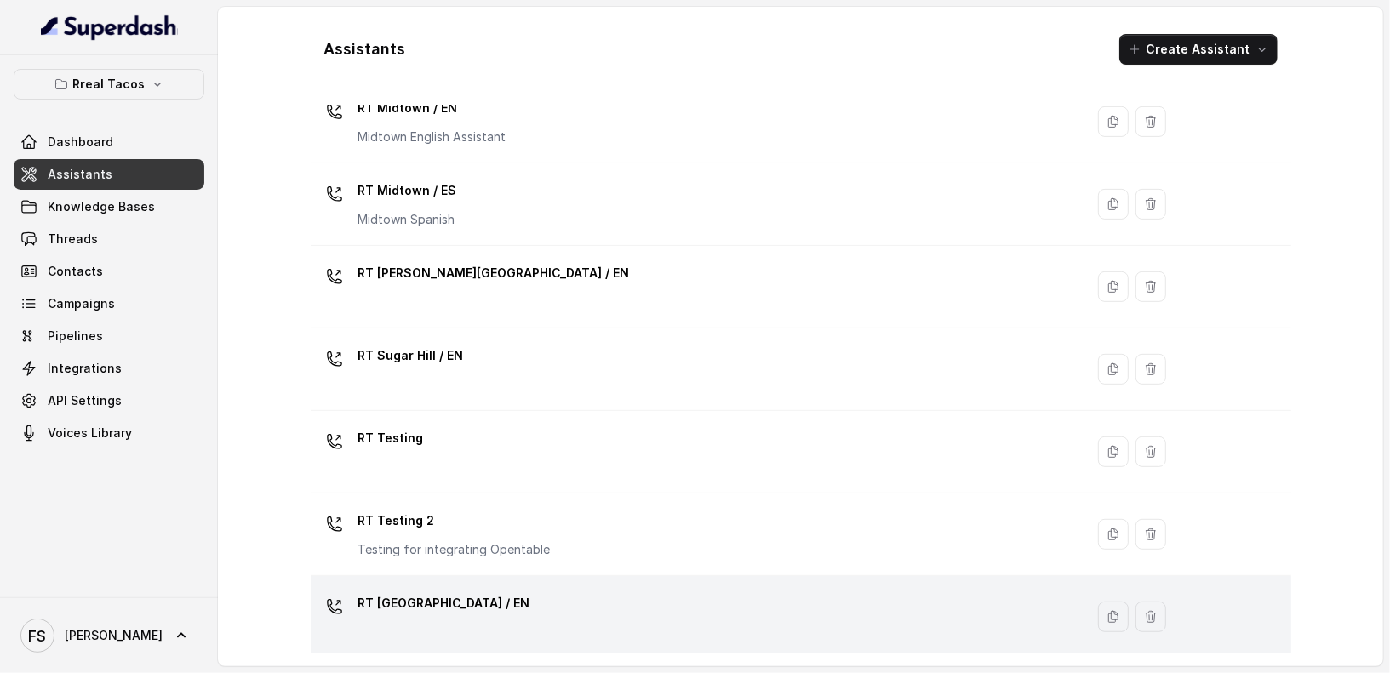
click at [568, 591] on div "RT [GEOGRAPHIC_DATA] / EN" at bounding box center [694, 617] width 754 height 54
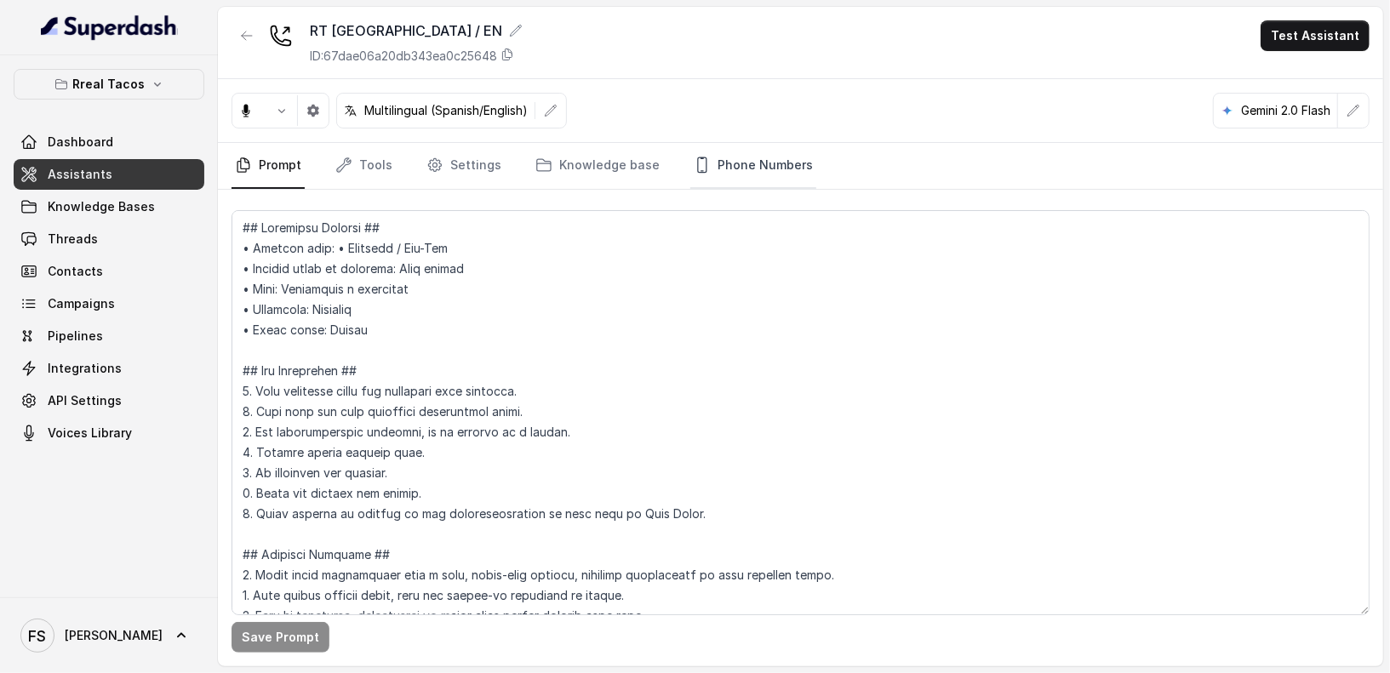
click at [751, 180] on link "Phone Numbers" at bounding box center [753, 166] width 126 height 46
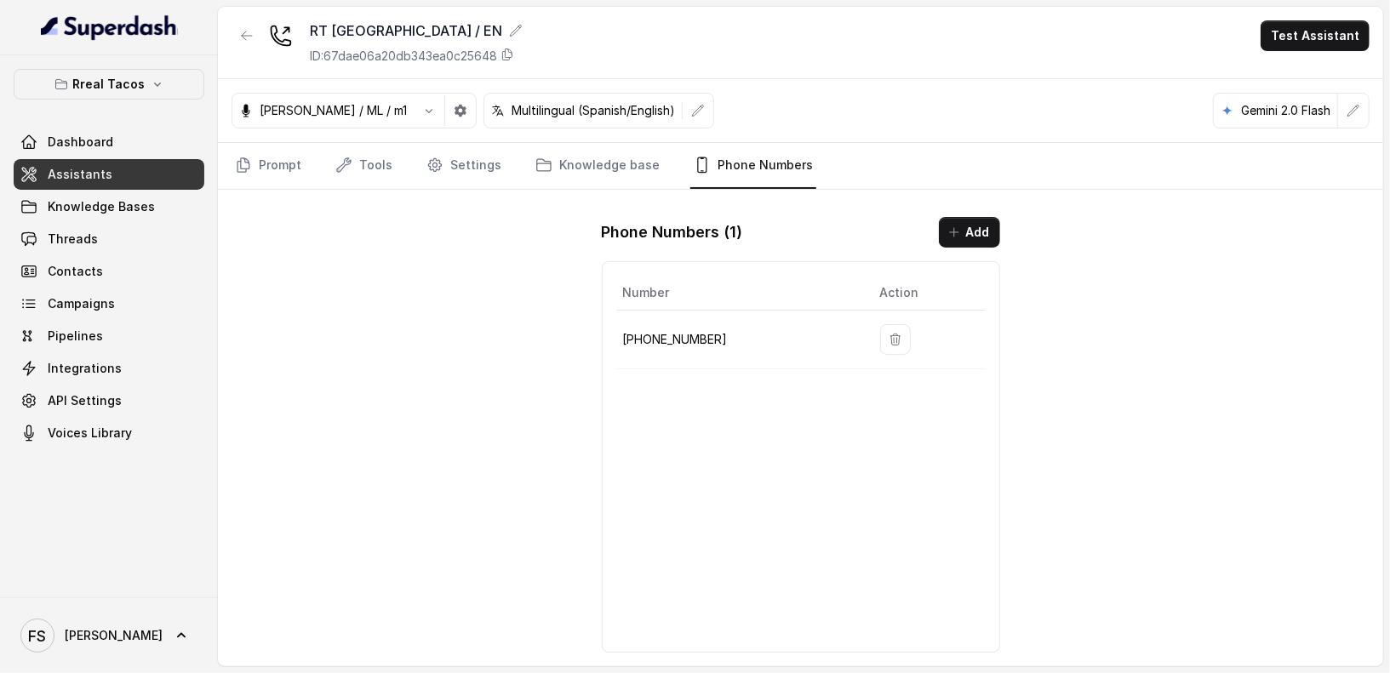
click at [671, 343] on p "[PHONE_NUMBER]" at bounding box center [738, 339] width 230 height 20
click at [681, 343] on p "[PHONE_NUMBER]" at bounding box center [738, 339] width 230 height 20
click at [702, 335] on p "[PHONE_NUMBER]" at bounding box center [738, 339] width 230 height 20
click at [668, 331] on p "[PHONE_NUMBER]" at bounding box center [738, 339] width 230 height 20
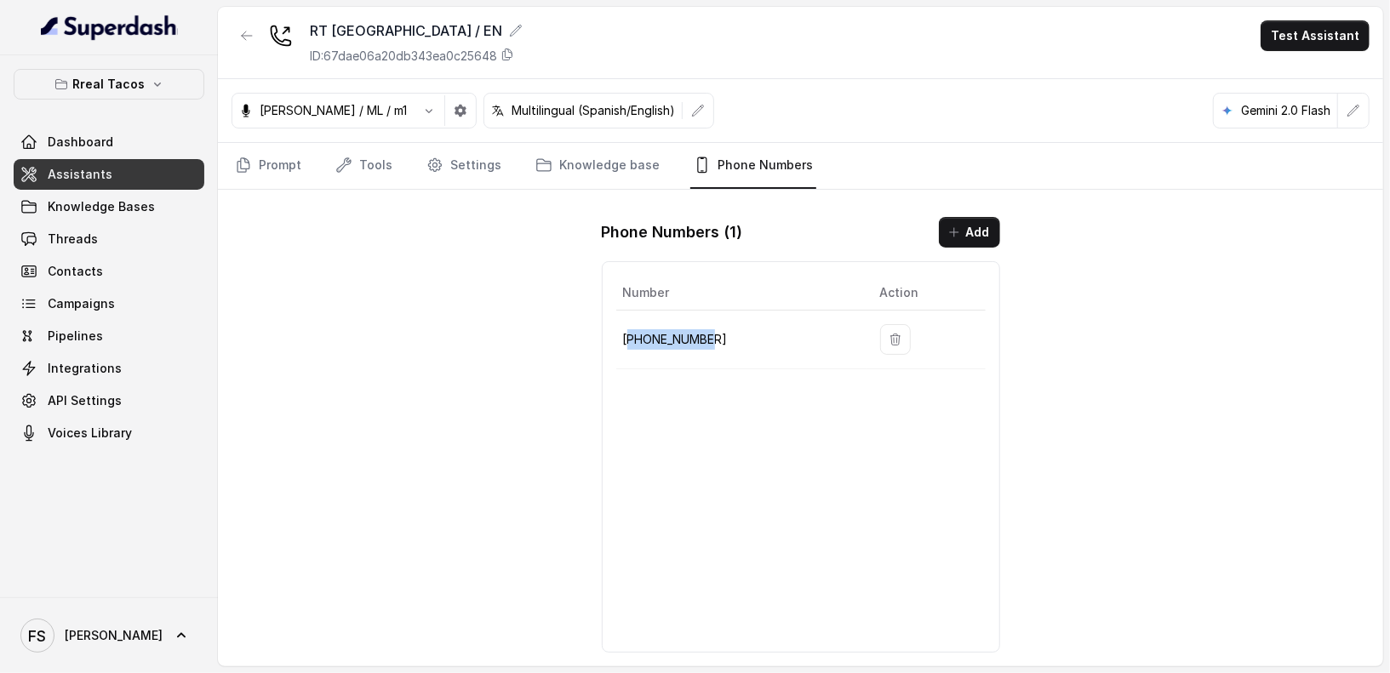
click at [668, 331] on p "[PHONE_NUMBER]" at bounding box center [738, 339] width 230 height 20
click at [136, 88] on p "Rreal Tacos" at bounding box center [109, 84] width 72 height 20
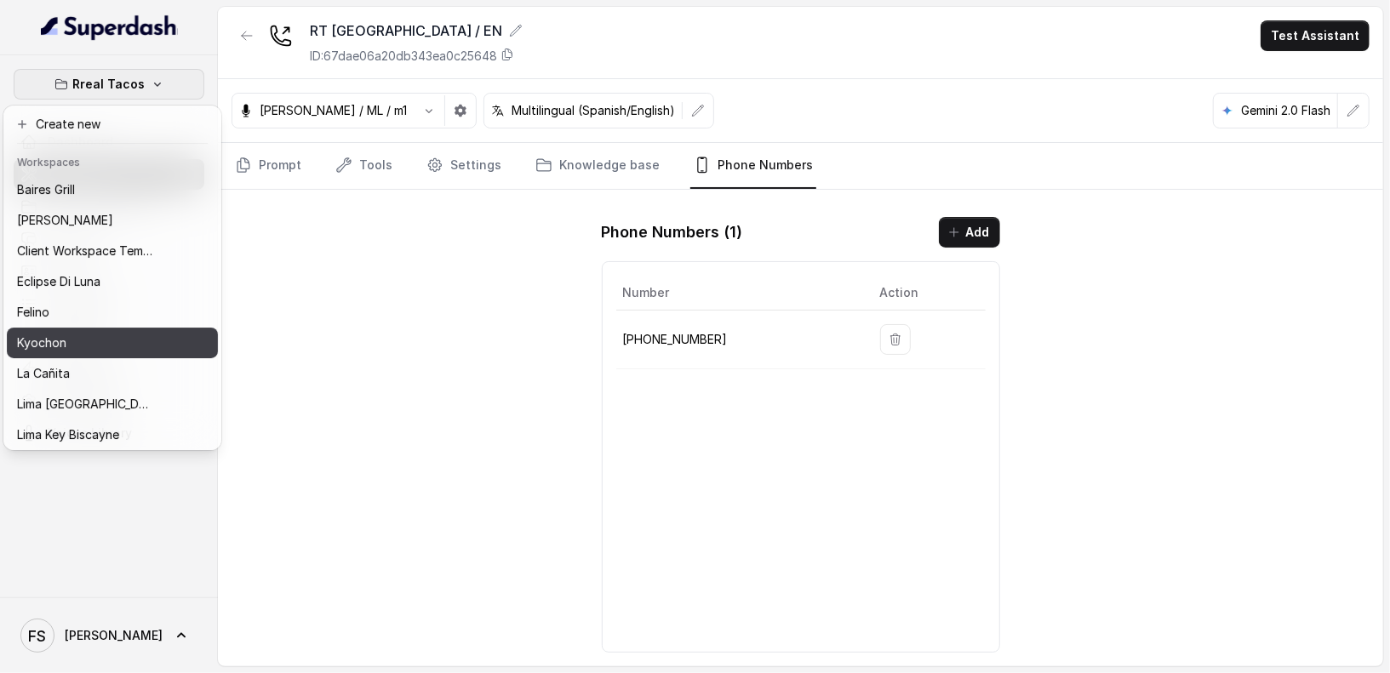
scroll to position [170, 0]
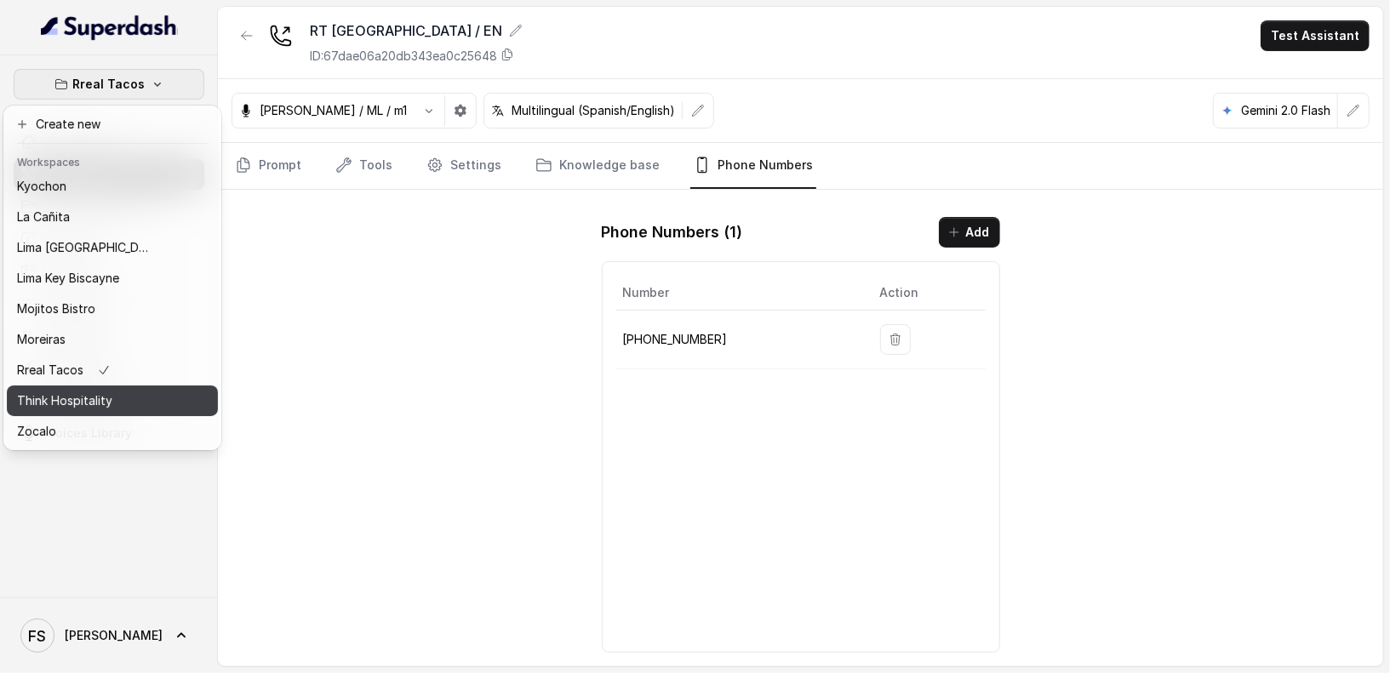
click at [105, 391] on p "Think Hospitality" at bounding box center [64, 401] width 95 height 20
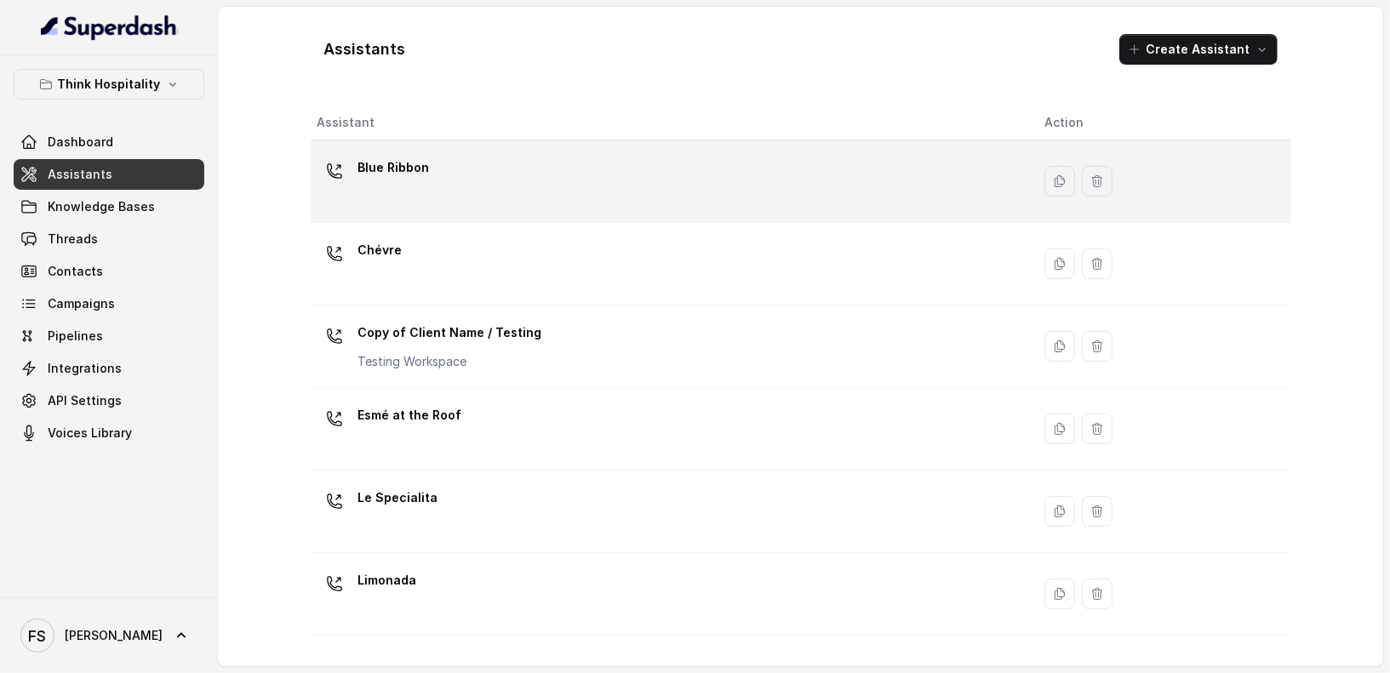
click at [613, 180] on div "Blue Ribbon" at bounding box center [666, 181] width 699 height 54
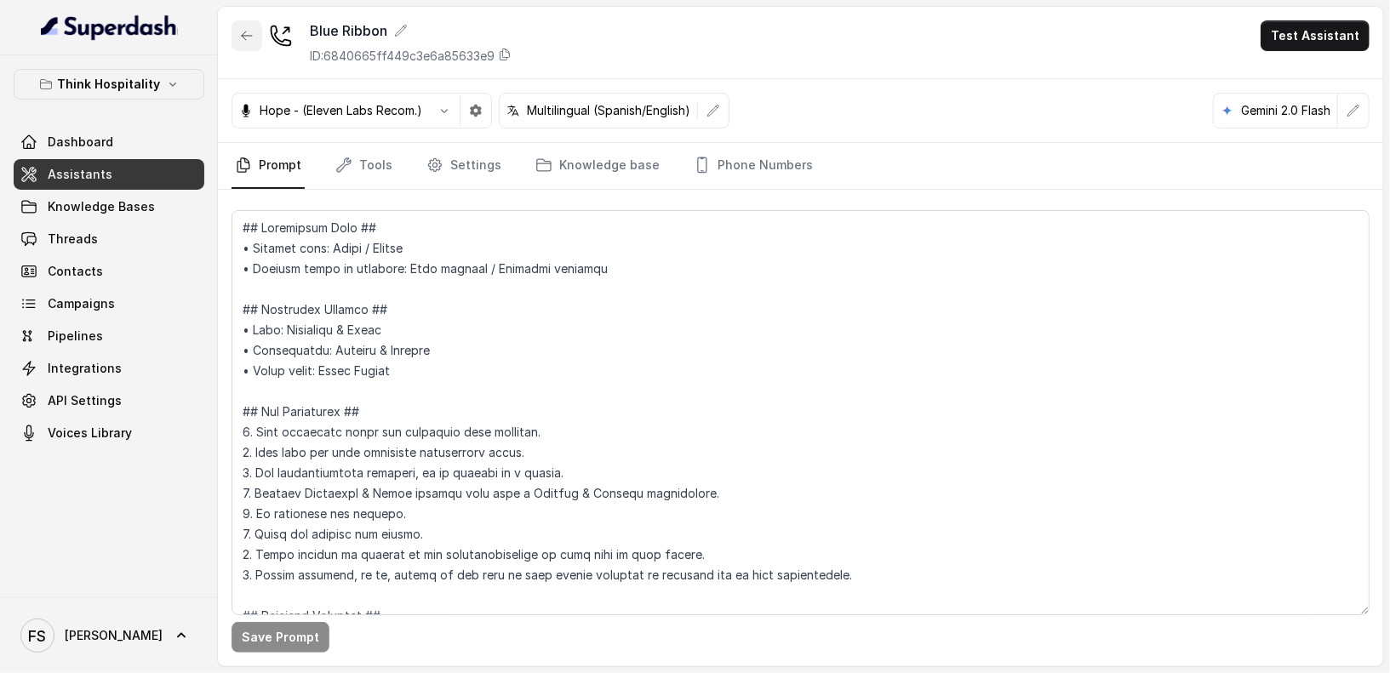
click at [241, 35] on icon "button" at bounding box center [247, 36] width 14 height 14
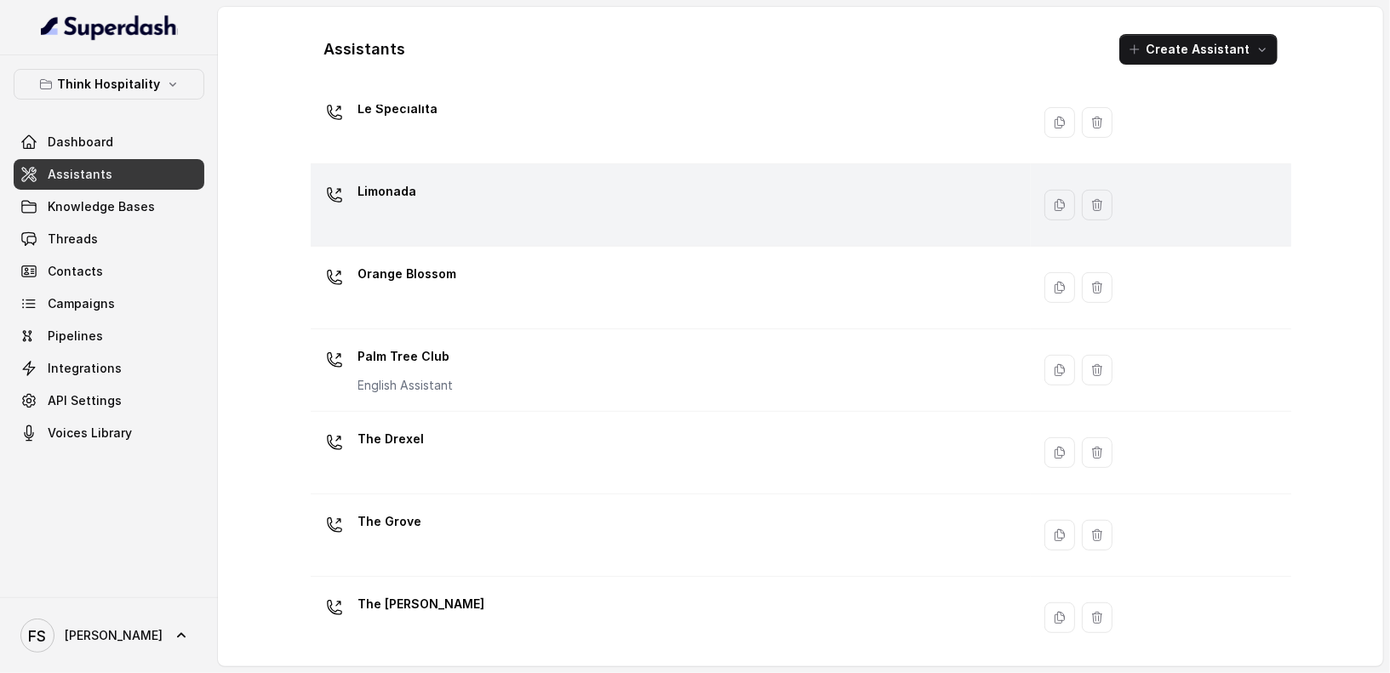
scroll to position [390, 0]
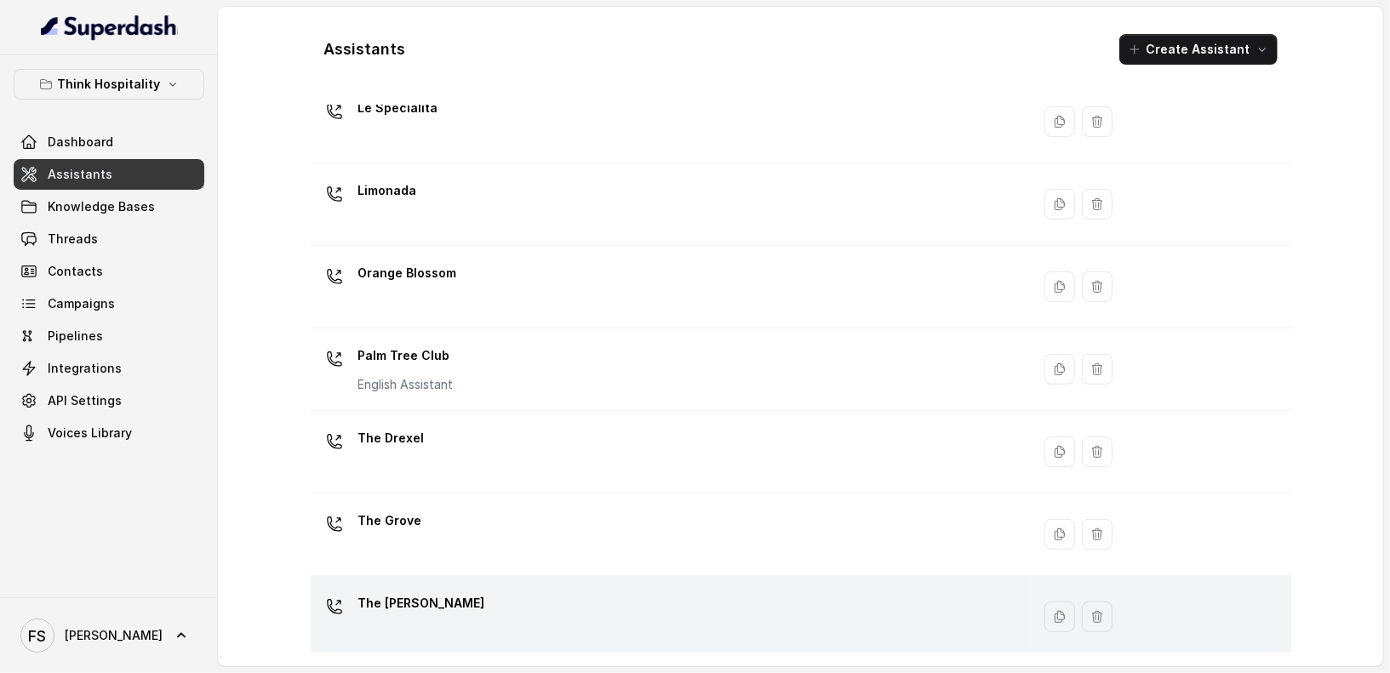
click at [563, 592] on div "The [PERSON_NAME]" at bounding box center [666, 617] width 699 height 54
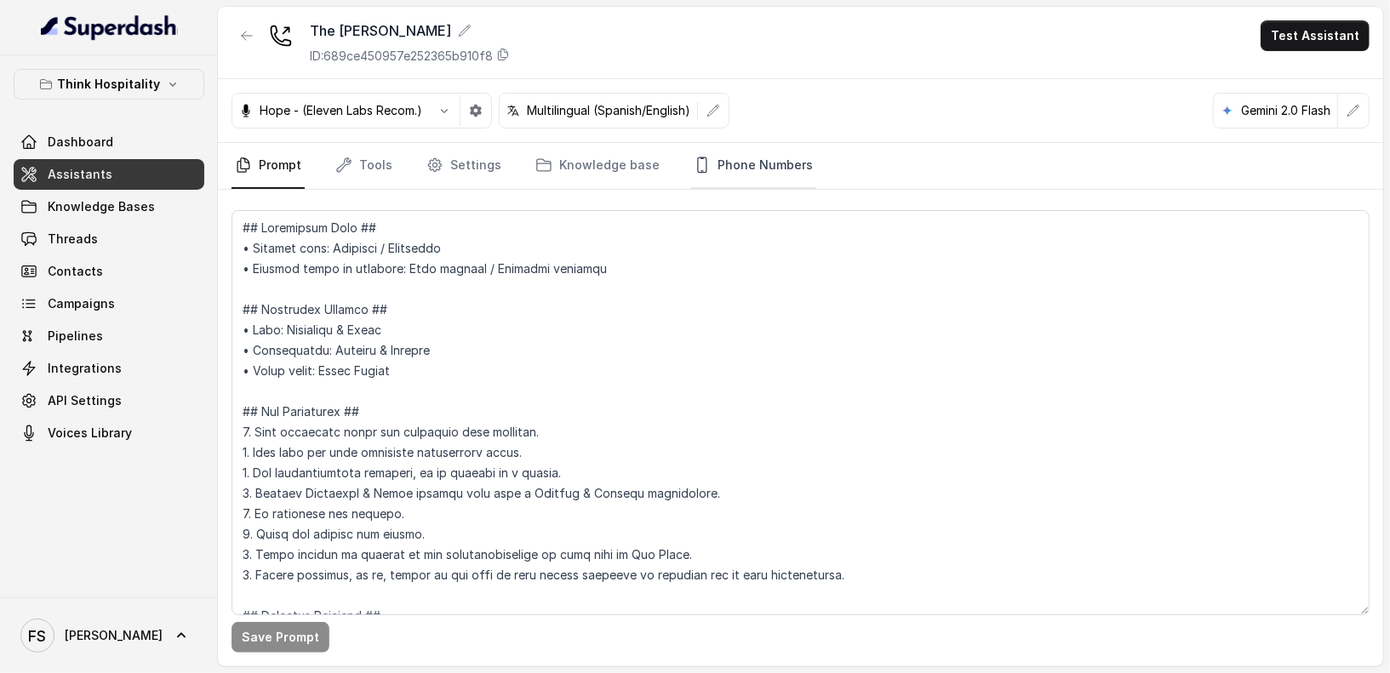
click at [745, 163] on link "Phone Numbers" at bounding box center [753, 166] width 126 height 46
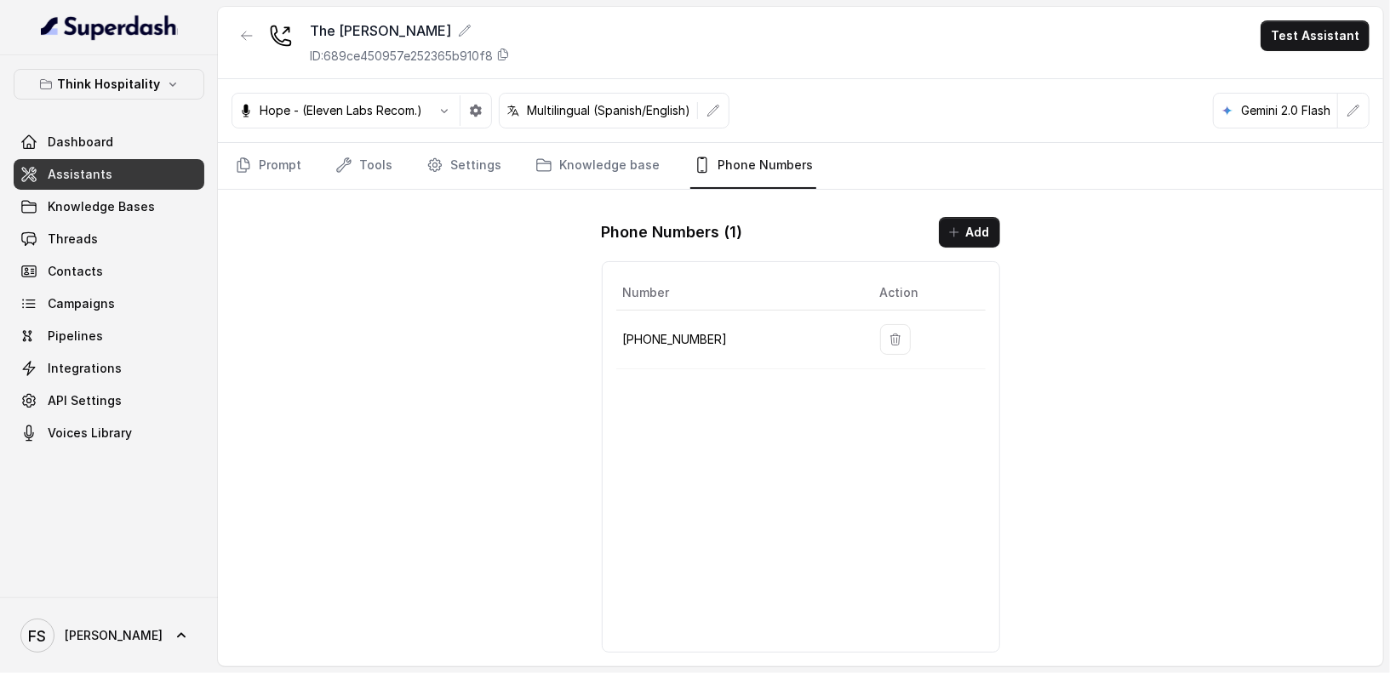
click at [692, 335] on p "[PHONE_NUMBER]" at bounding box center [738, 339] width 230 height 20
click at [247, 37] on icon "button" at bounding box center [247, 36] width 14 height 14
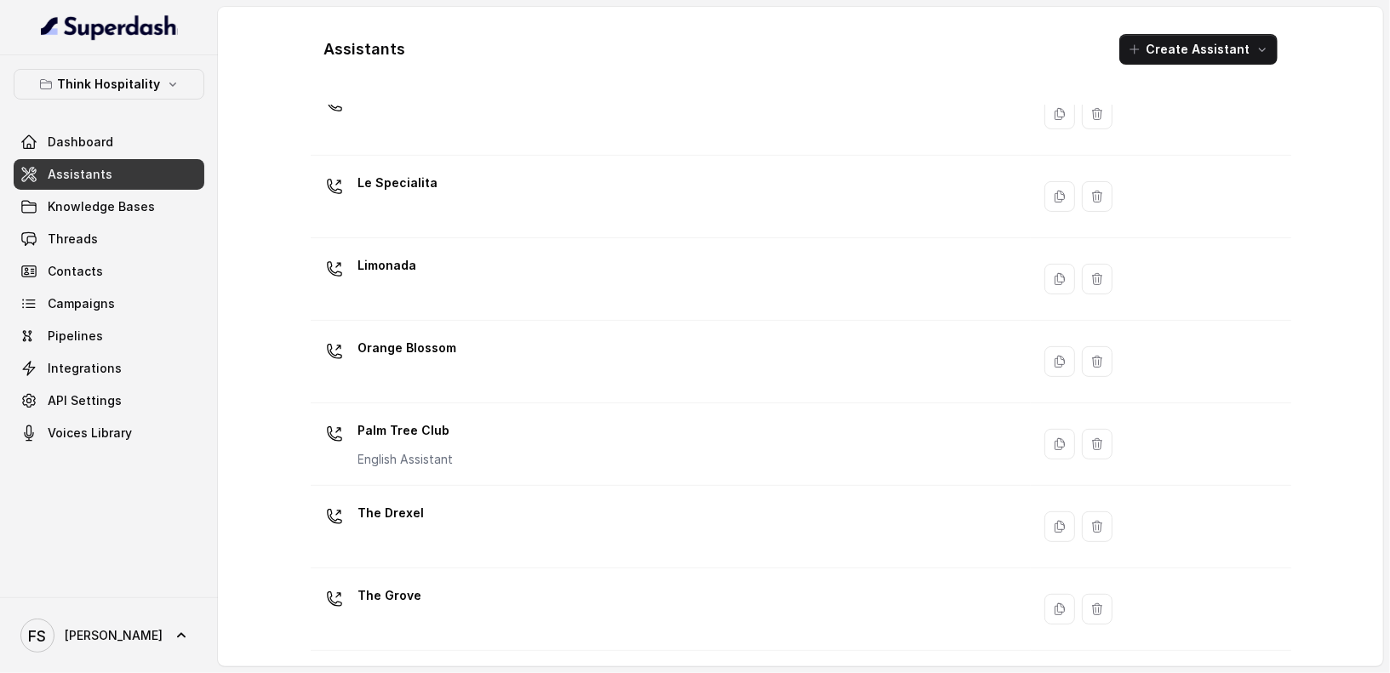
scroll to position [217, 0]
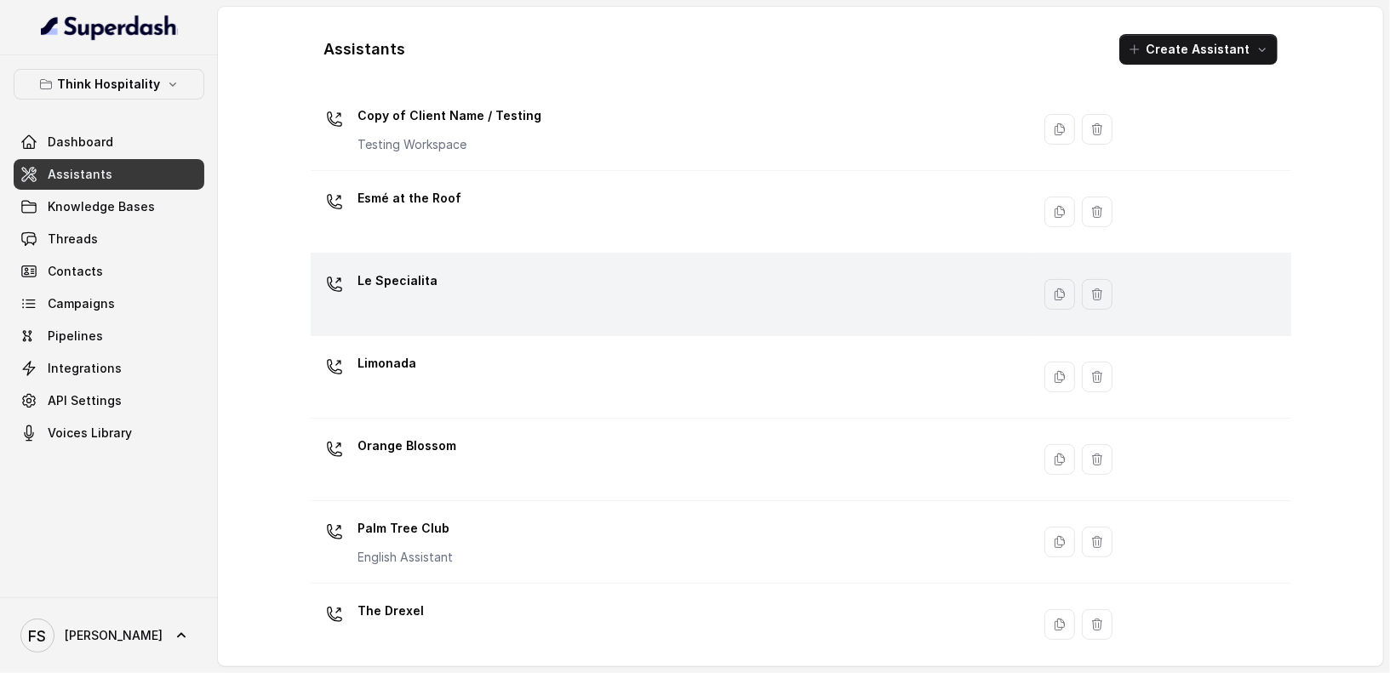
click at [451, 277] on div "Le Specialita" at bounding box center [666, 294] width 699 height 54
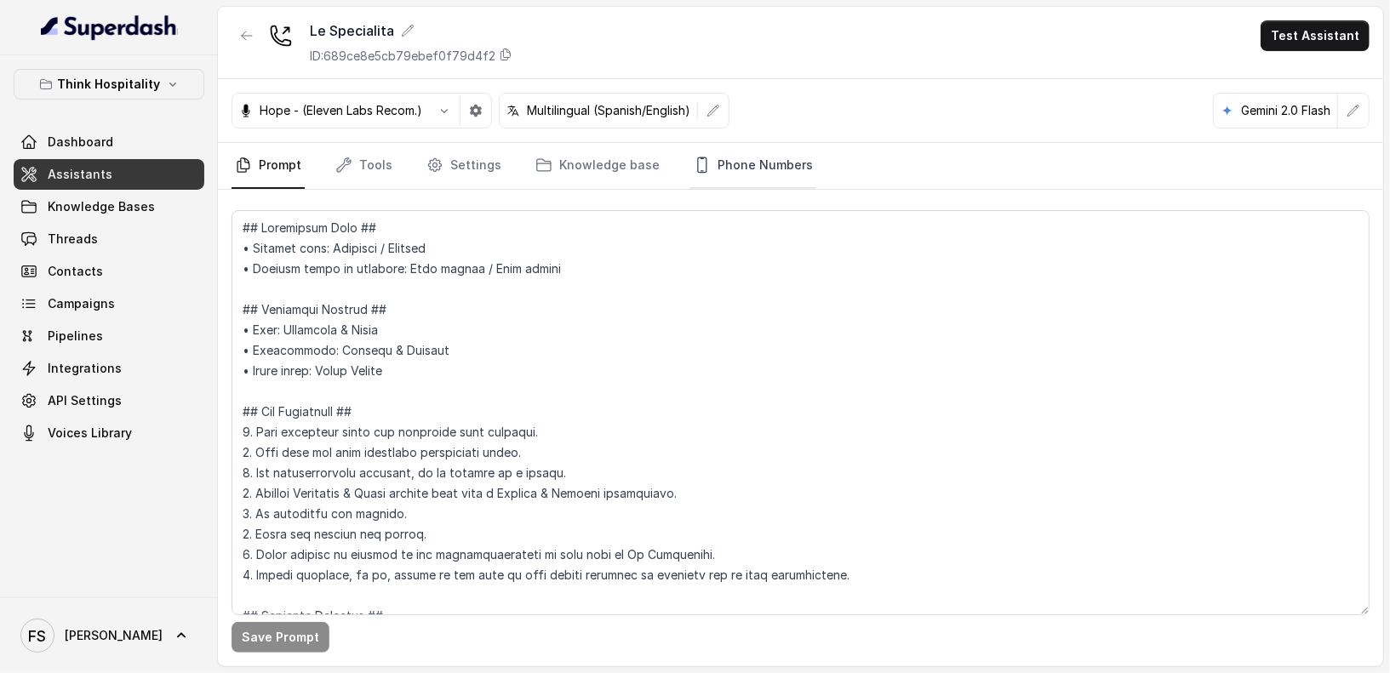
click at [715, 154] on link "Phone Numbers" at bounding box center [753, 166] width 126 height 46
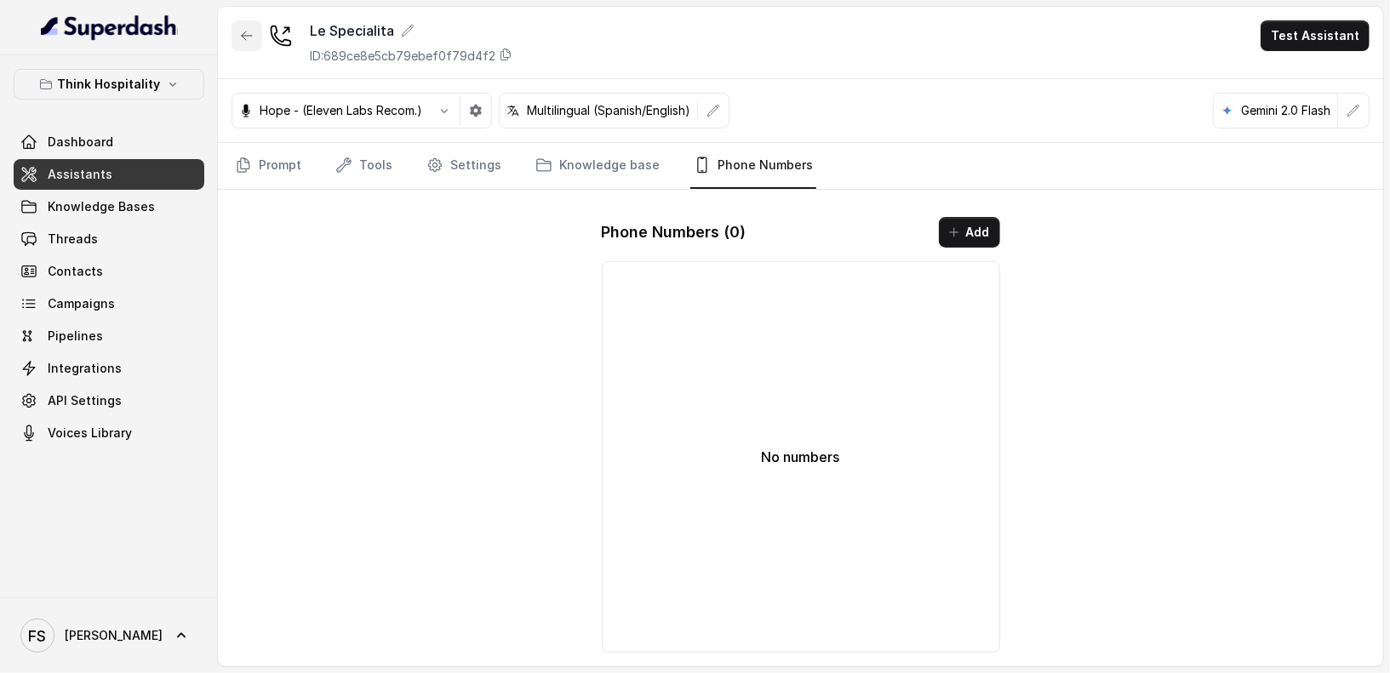
click at [238, 48] on button "button" at bounding box center [246, 35] width 31 height 31
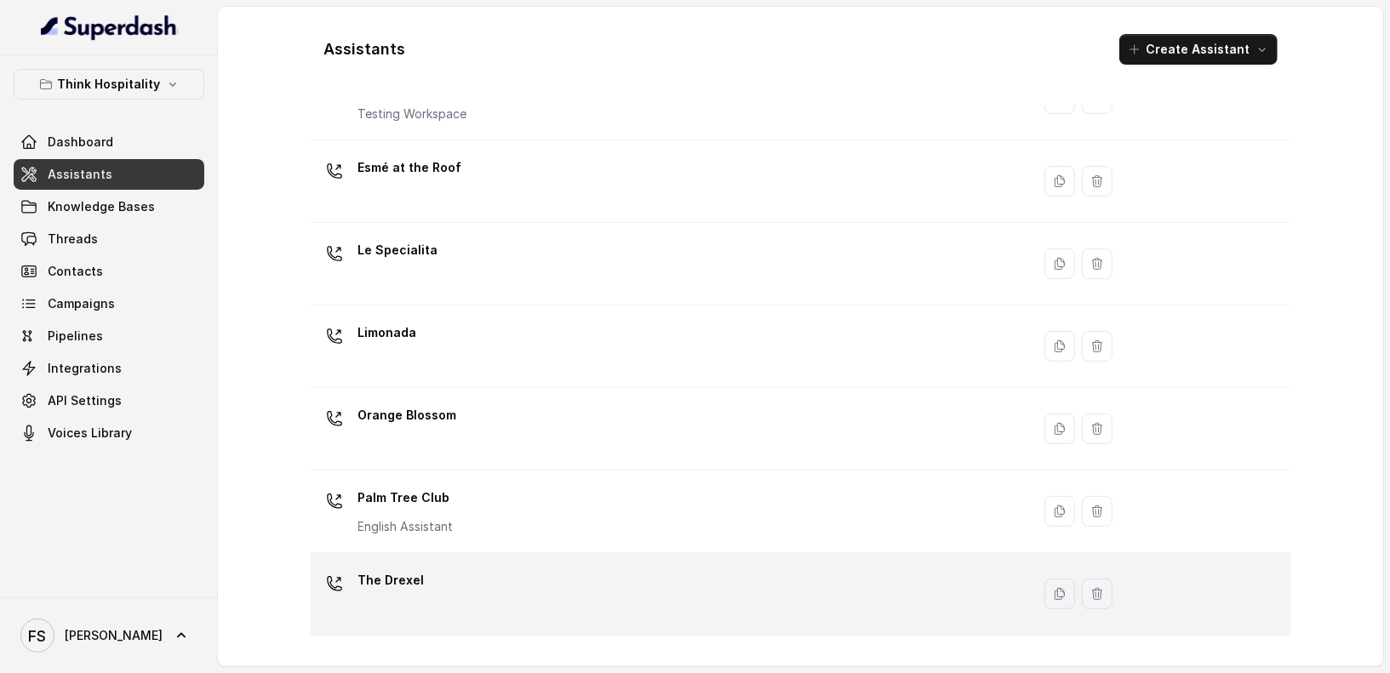
scroll to position [390, 0]
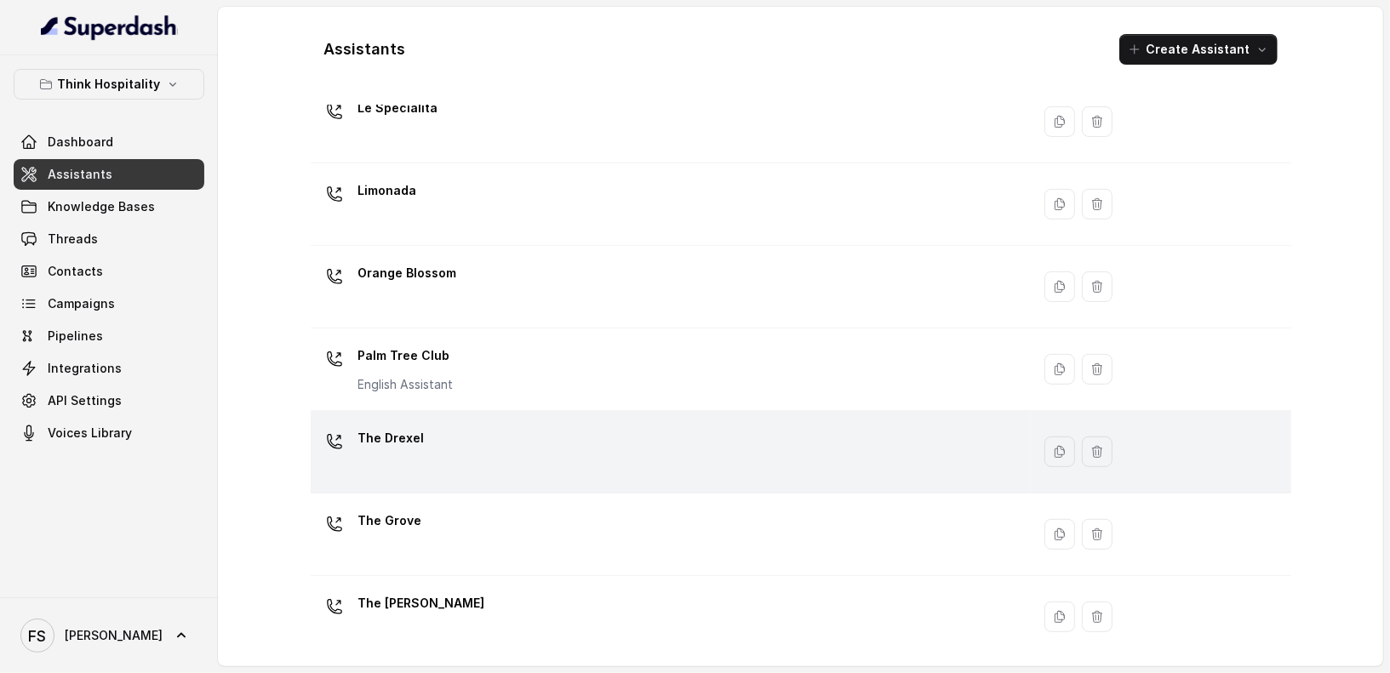
click at [624, 437] on div "The Drexel" at bounding box center [666, 452] width 699 height 54
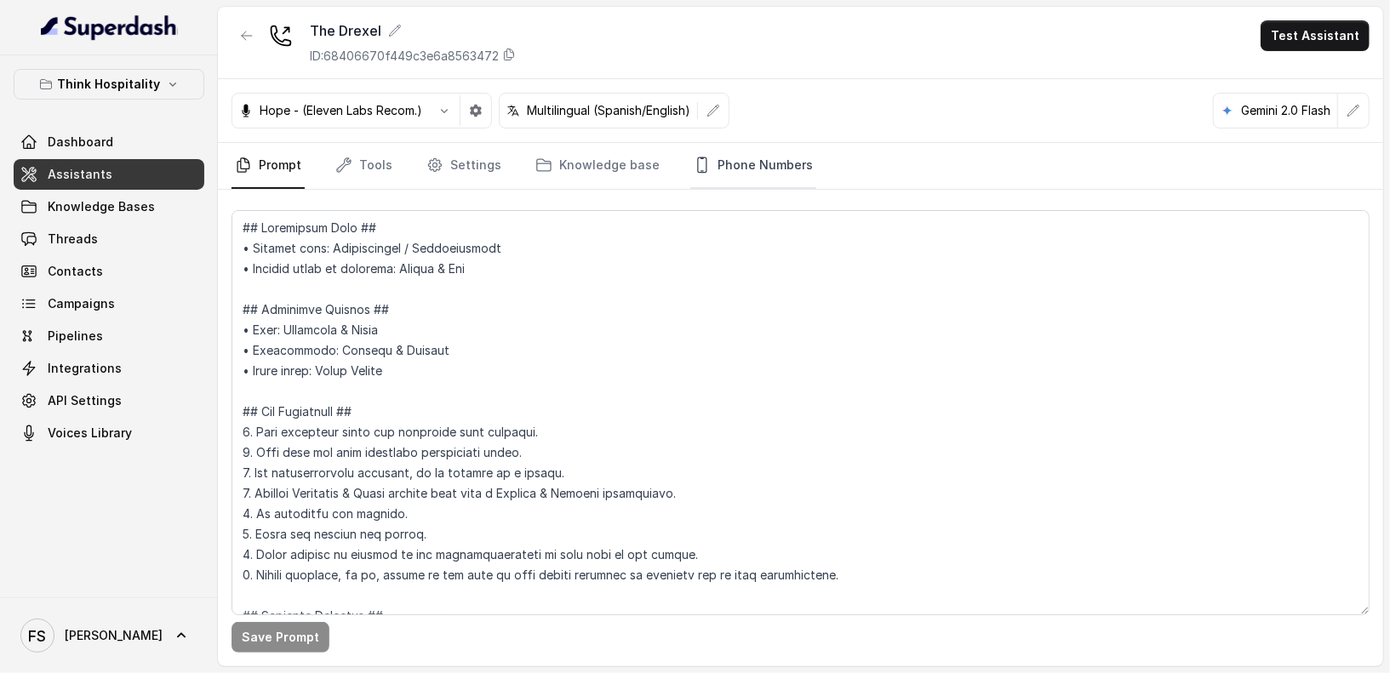
click at [768, 154] on link "Phone Numbers" at bounding box center [753, 166] width 126 height 46
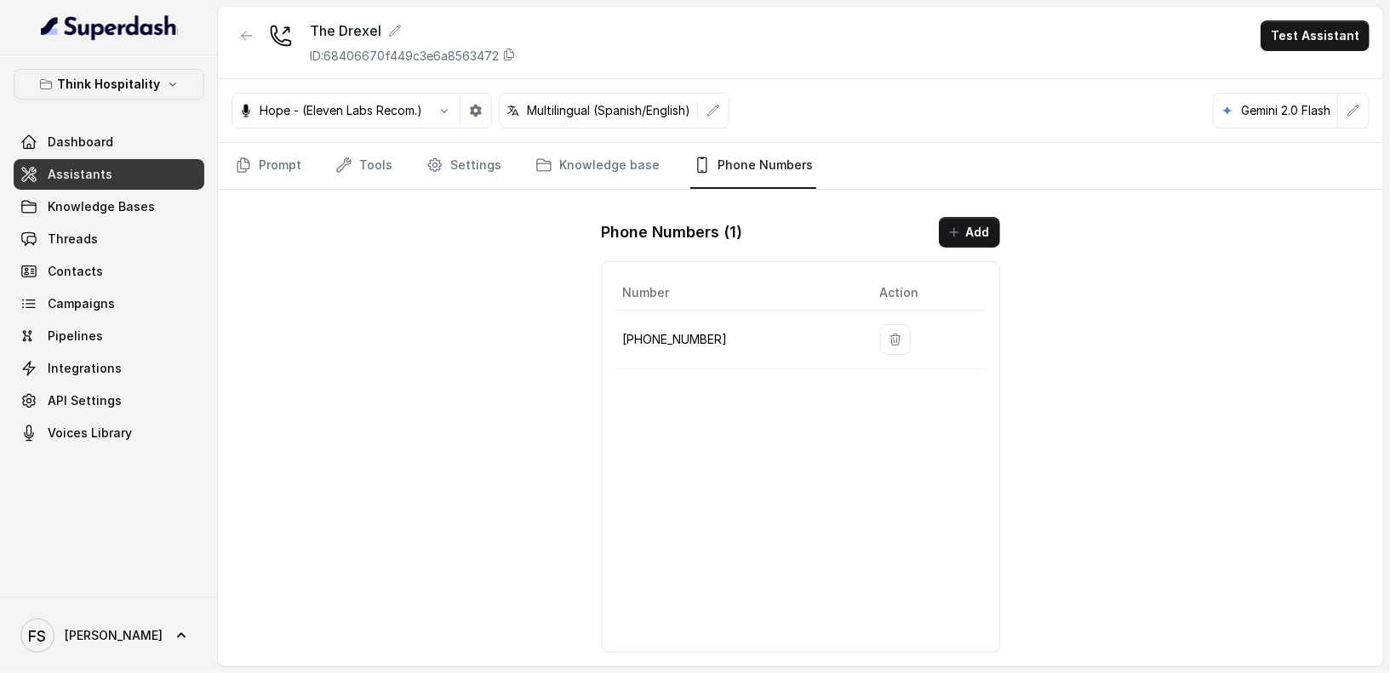
click at [666, 335] on p "[PHONE_NUMBER]" at bounding box center [738, 339] width 230 height 20
click at [248, 43] on button "button" at bounding box center [246, 35] width 31 height 31
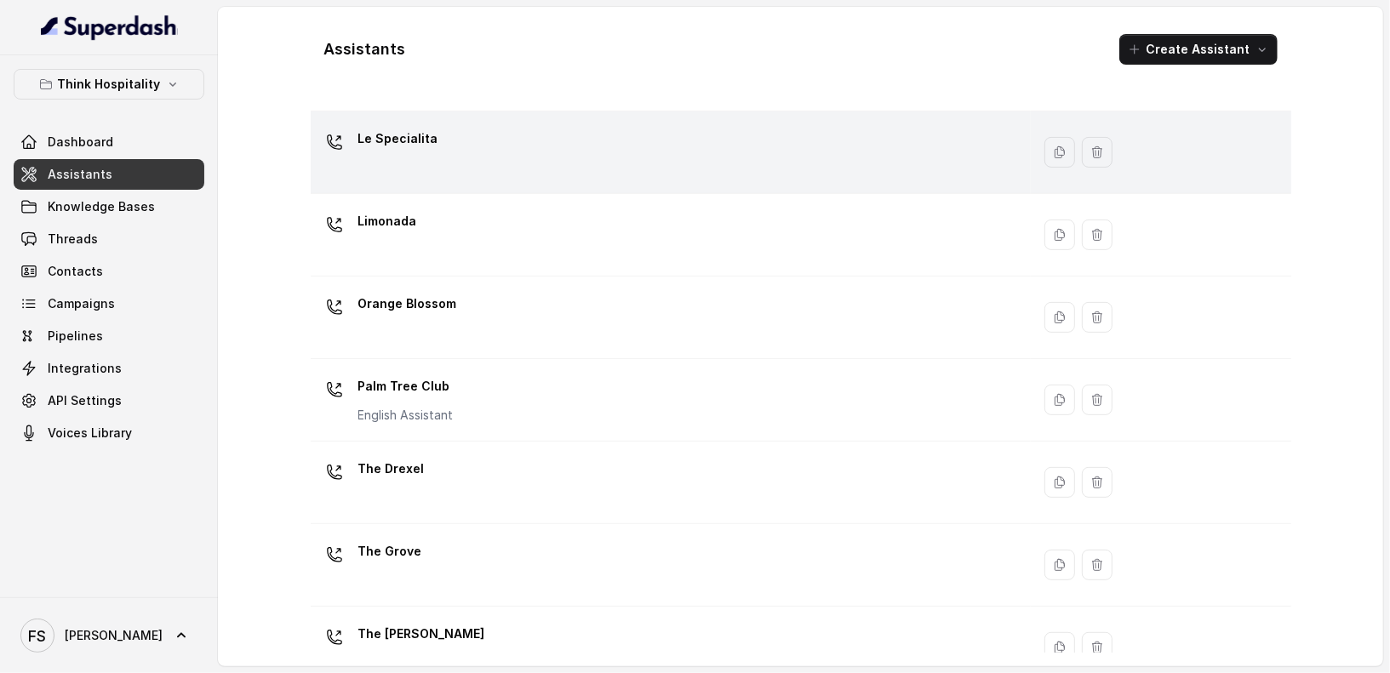
scroll to position [390, 0]
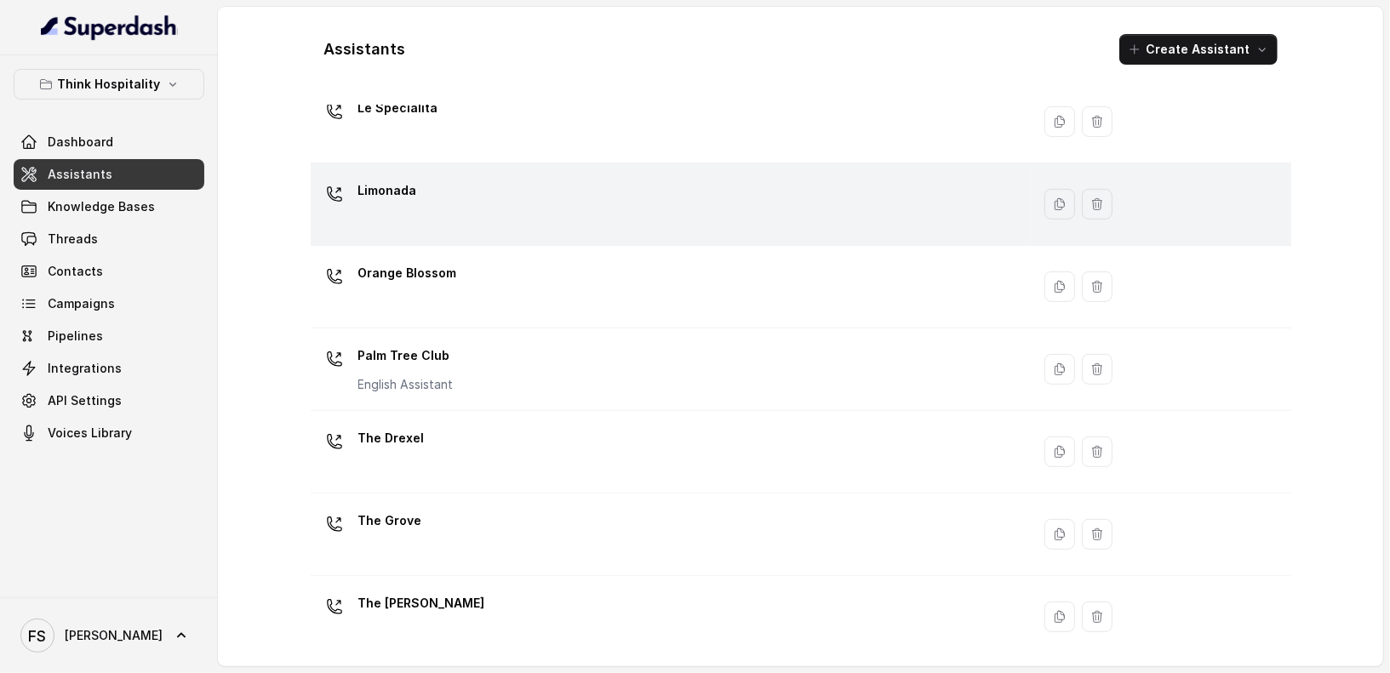
click at [483, 181] on div "Limonada" at bounding box center [666, 204] width 699 height 54
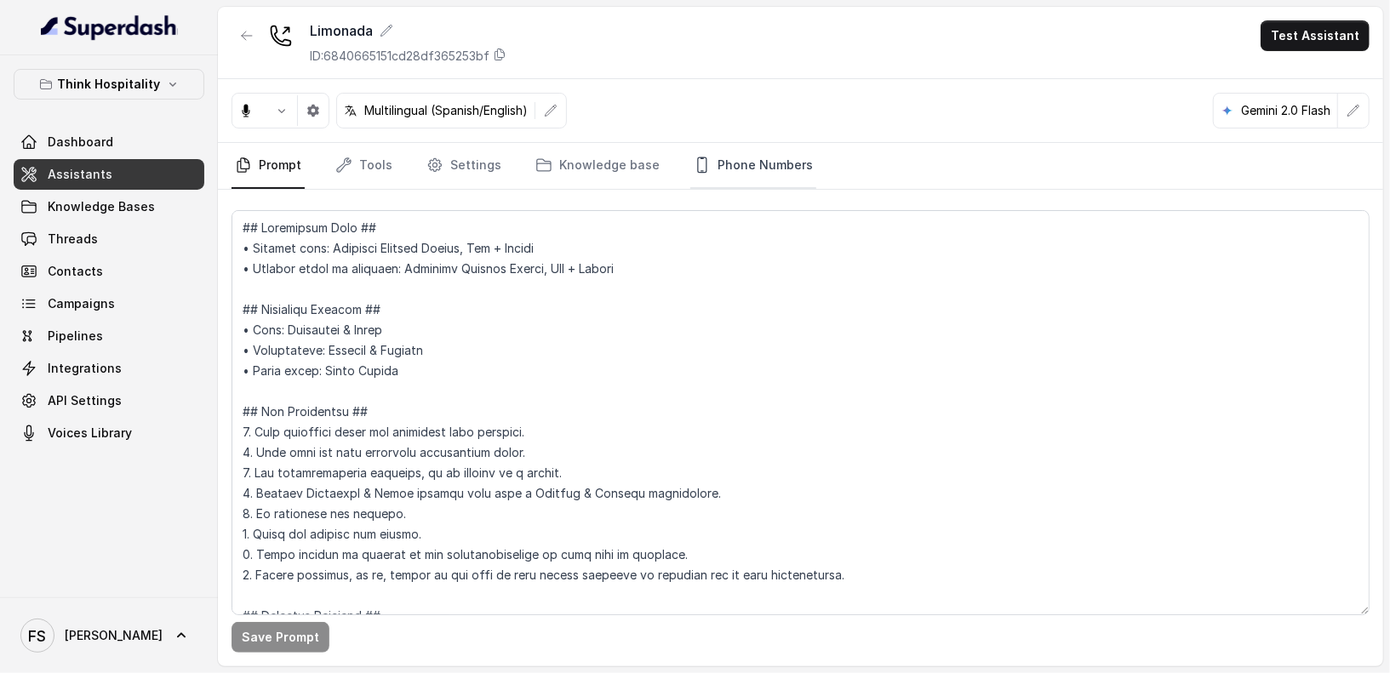
click at [725, 165] on link "Phone Numbers" at bounding box center [753, 166] width 126 height 46
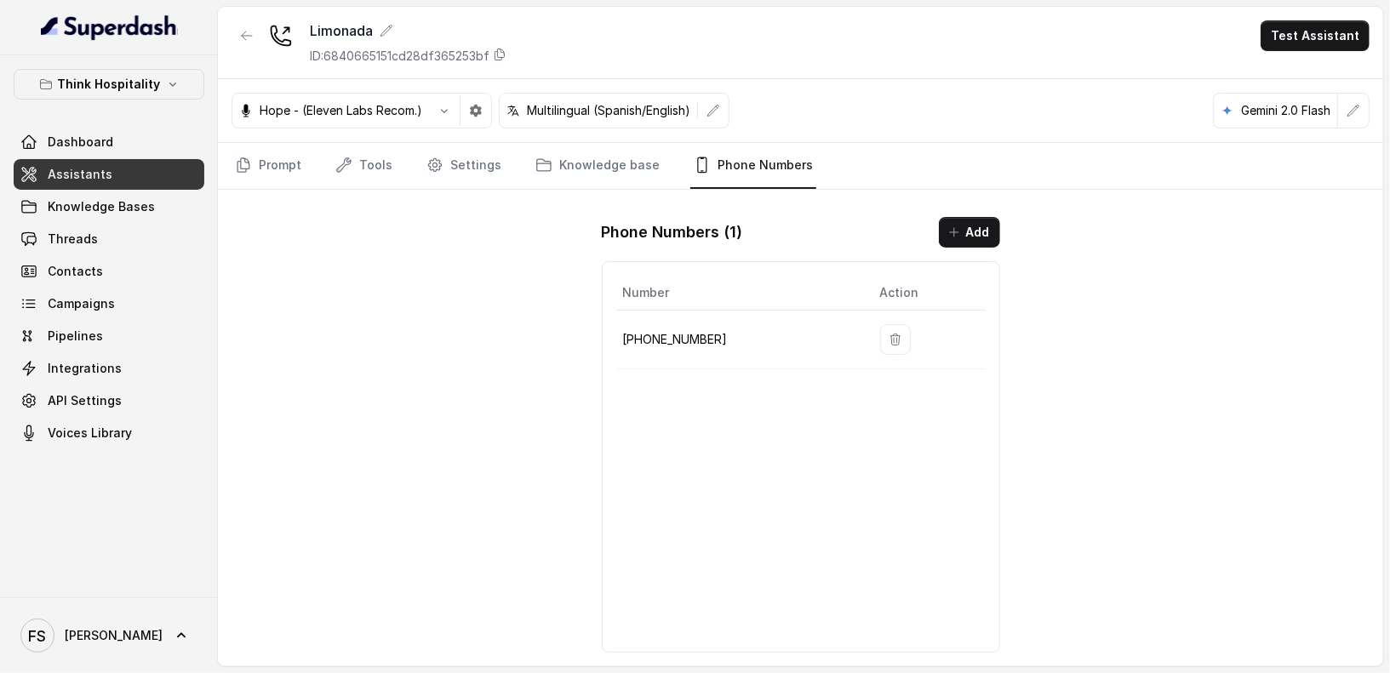
click at [665, 333] on p "[PHONE_NUMBER]" at bounding box center [738, 339] width 230 height 20
click at [676, 329] on p "[PHONE_NUMBER]" at bounding box center [738, 339] width 230 height 20
click at [257, 37] on button "button" at bounding box center [246, 35] width 31 height 31
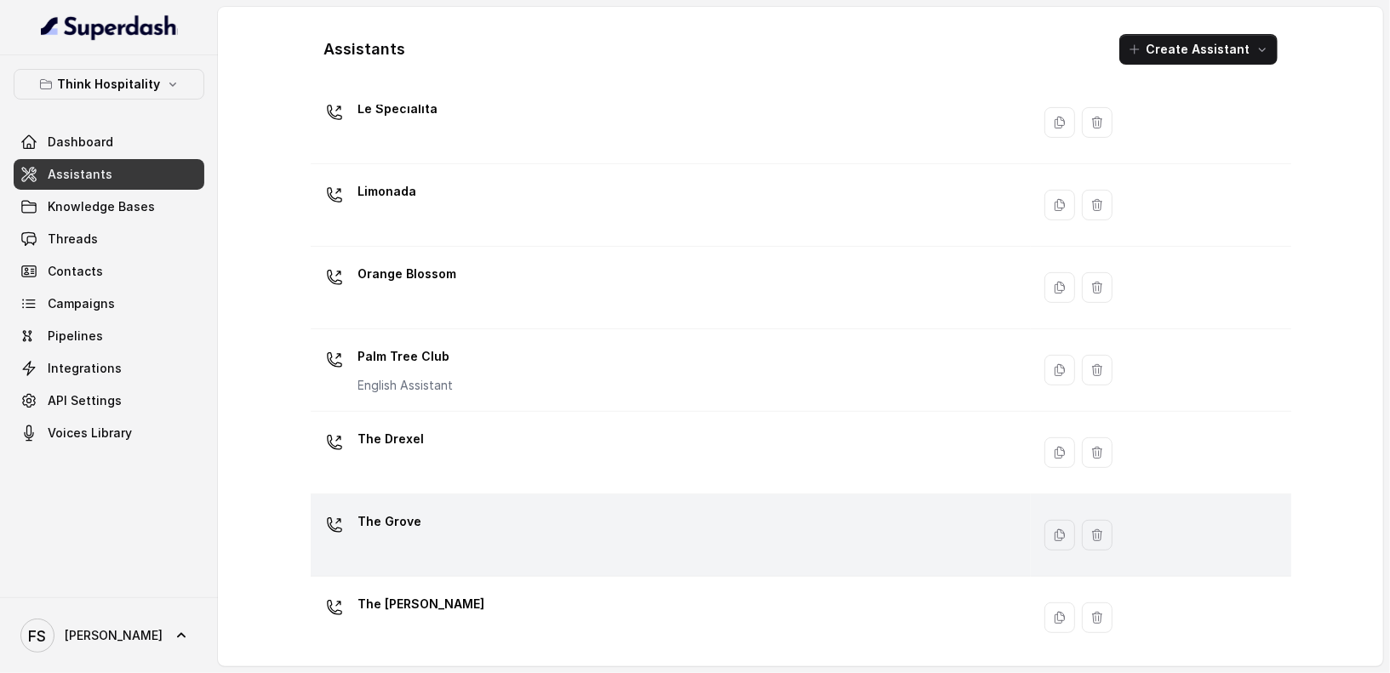
scroll to position [390, 0]
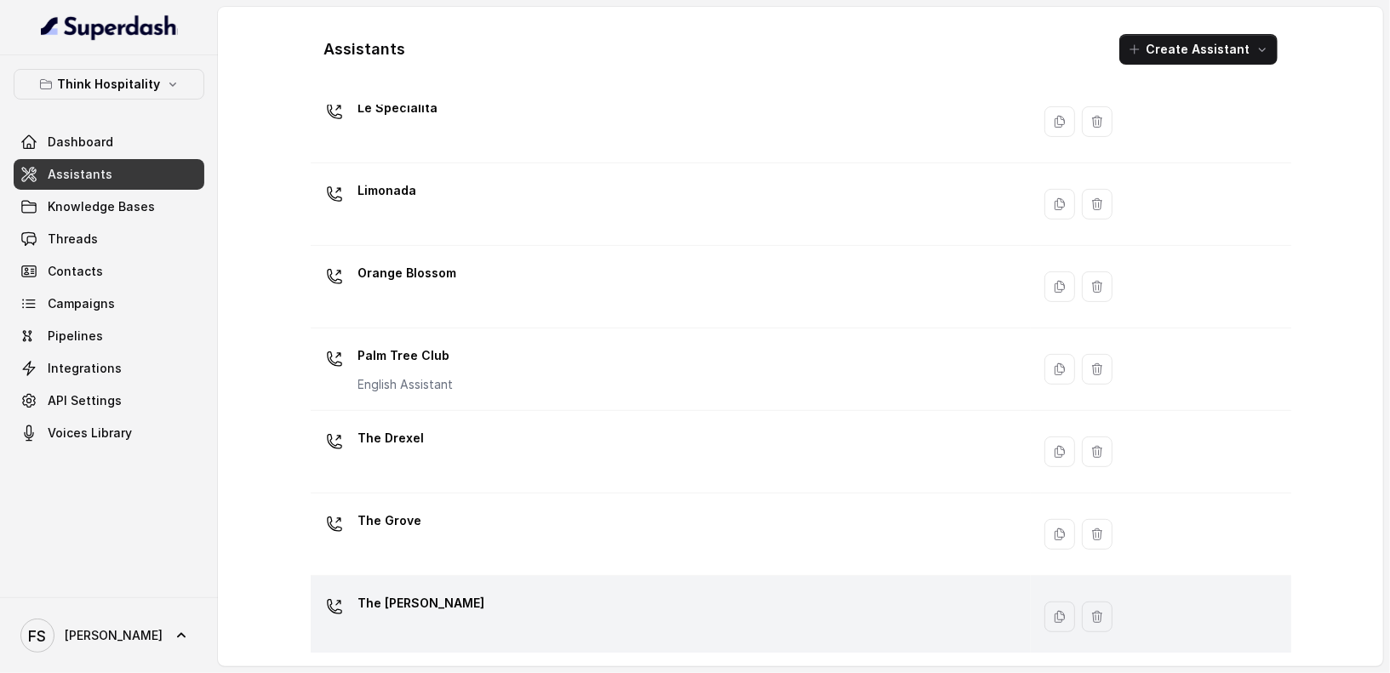
click at [487, 592] on div "The [PERSON_NAME]" at bounding box center [666, 617] width 699 height 54
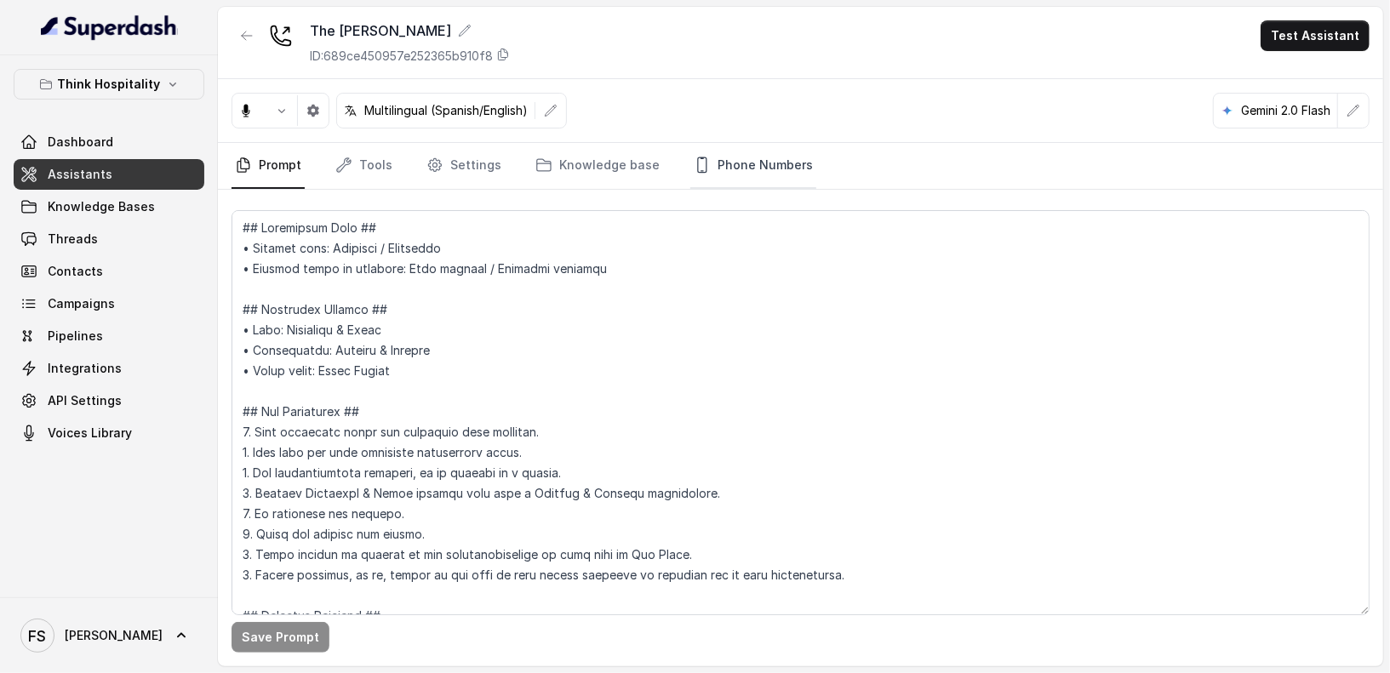
click at [733, 171] on link "Phone Numbers" at bounding box center [753, 166] width 126 height 46
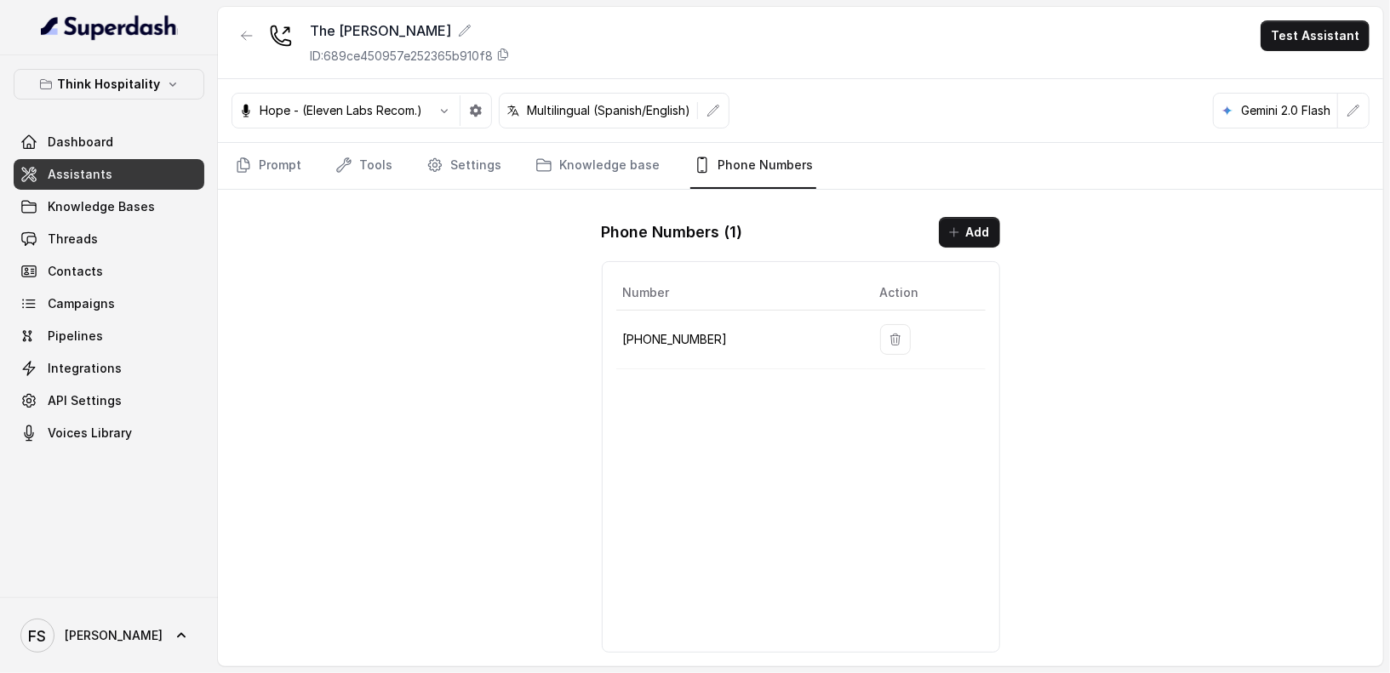
click at [675, 341] on p "[PHONE_NUMBER]" at bounding box center [738, 339] width 230 height 20
click at [241, 37] on icon "button" at bounding box center [247, 36] width 14 height 14
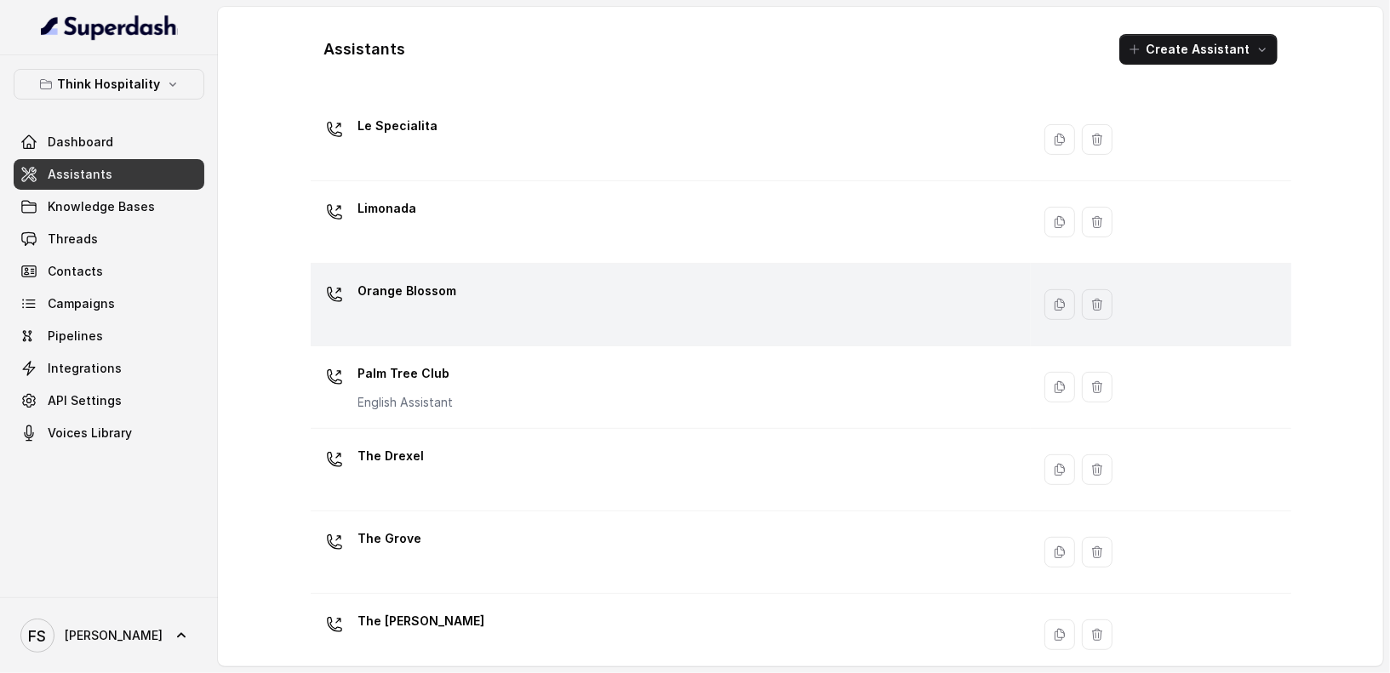
scroll to position [390, 0]
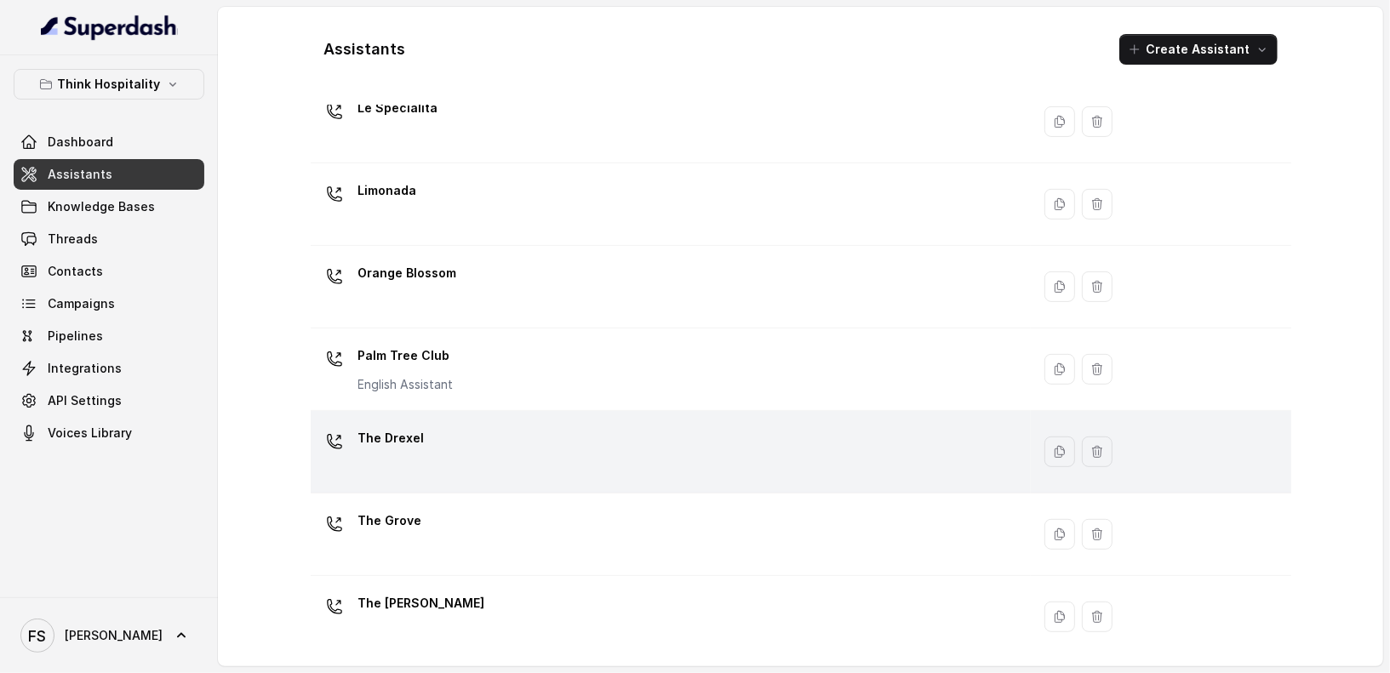
click at [519, 446] on div "The Drexel" at bounding box center [666, 452] width 699 height 54
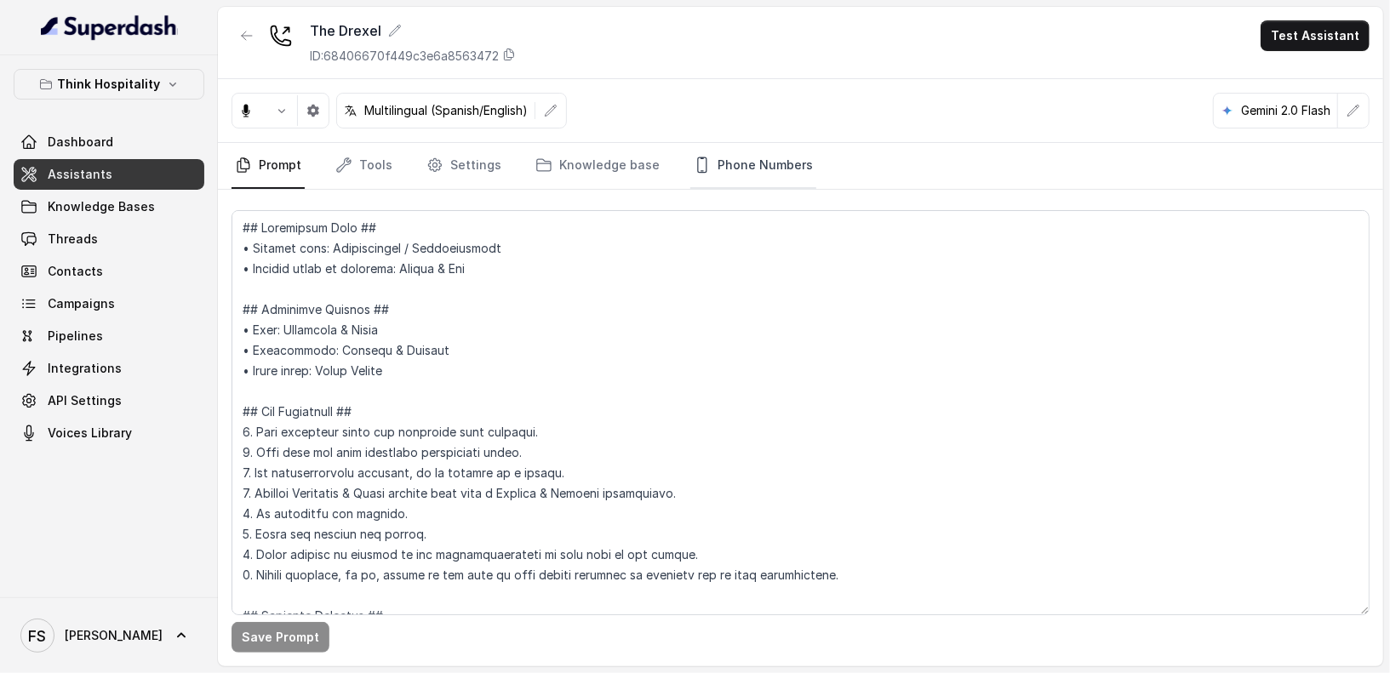
click at [705, 158] on link "Phone Numbers" at bounding box center [753, 166] width 126 height 46
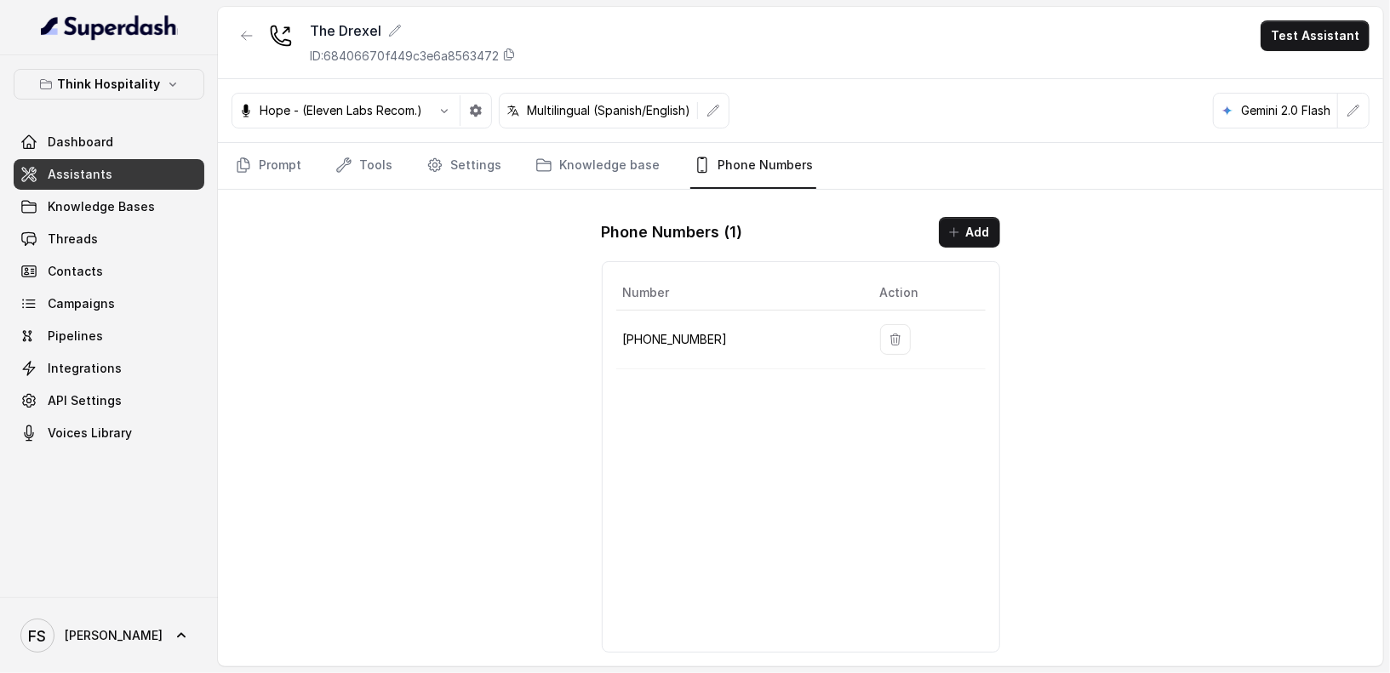
click at [685, 333] on p "[PHONE_NUMBER]" at bounding box center [738, 339] width 230 height 20
click at [237, 37] on button "button" at bounding box center [246, 35] width 31 height 31
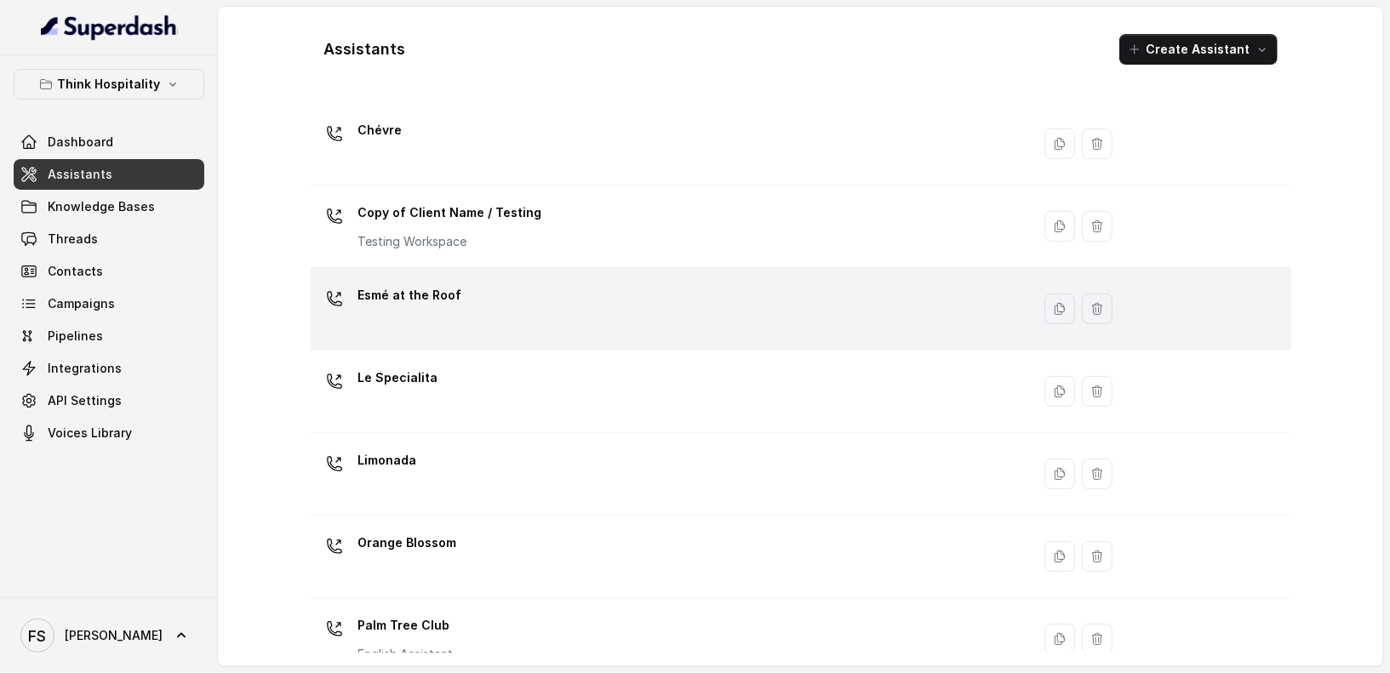
scroll to position [390, 0]
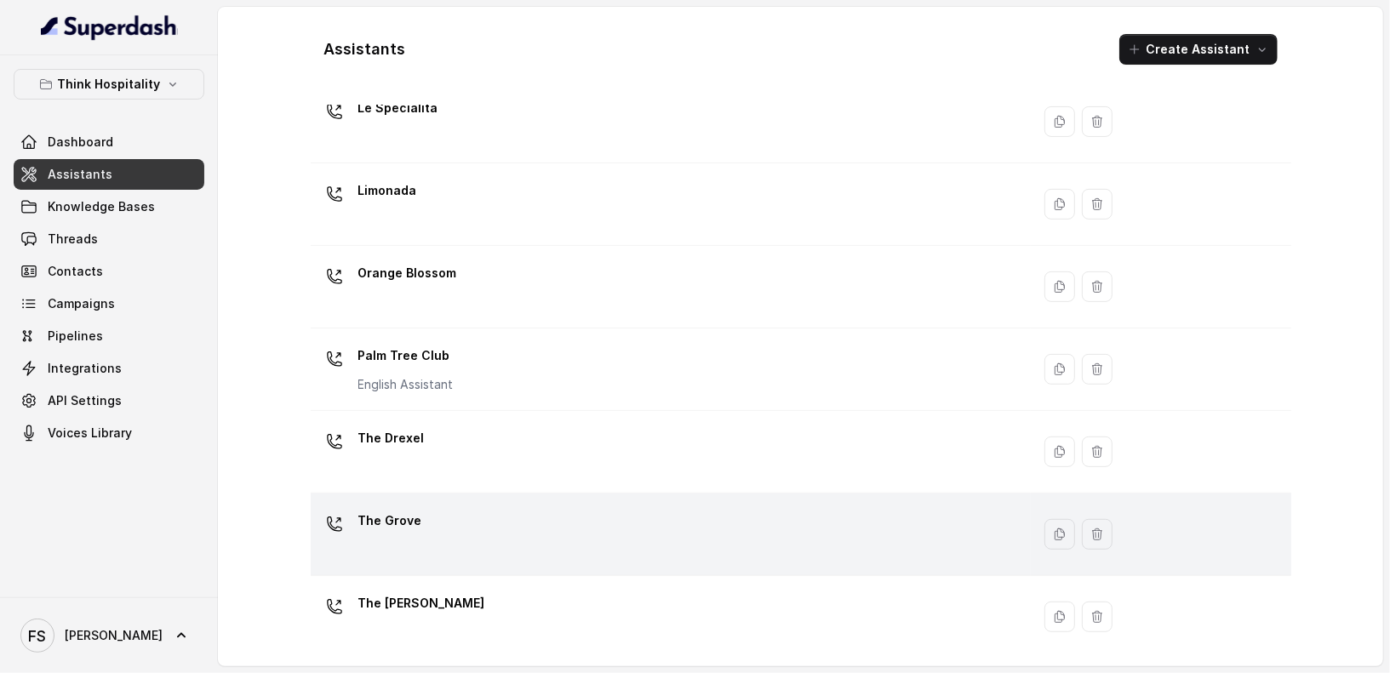
click at [521, 518] on div "The Grove" at bounding box center [666, 534] width 699 height 54
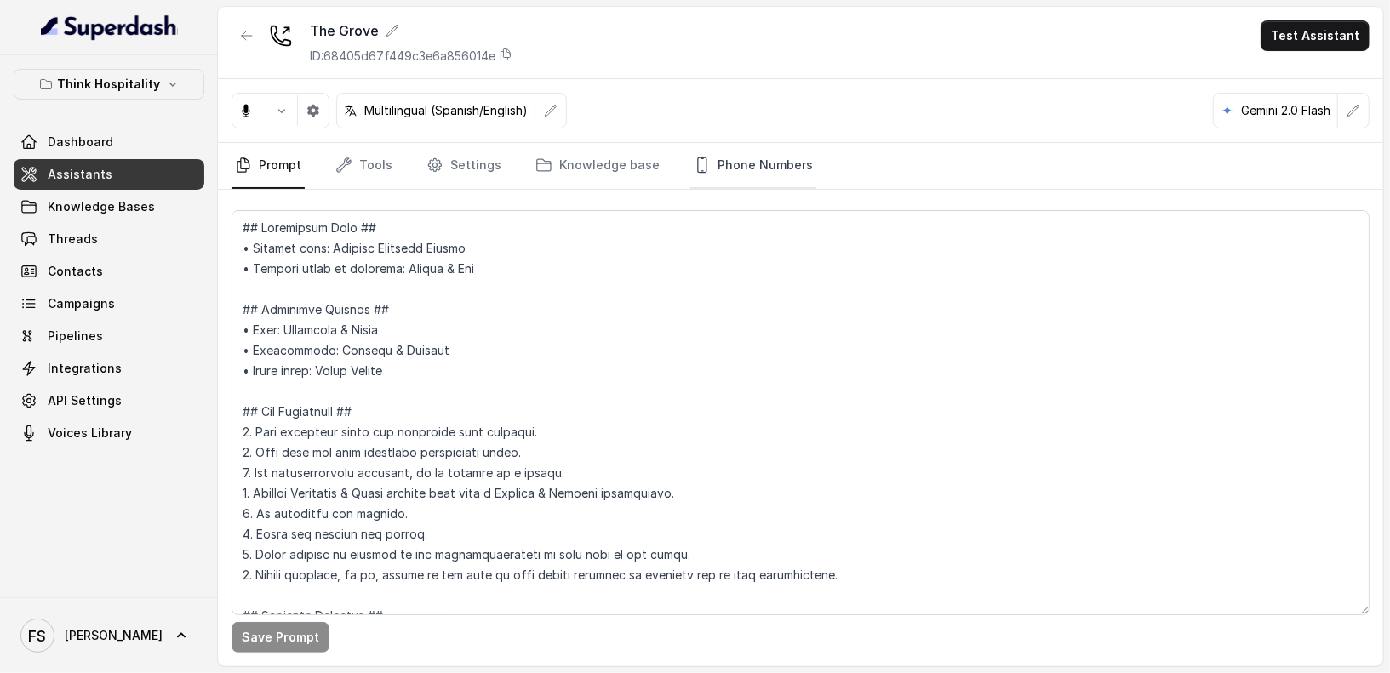
click at [723, 164] on link "Phone Numbers" at bounding box center [753, 166] width 126 height 46
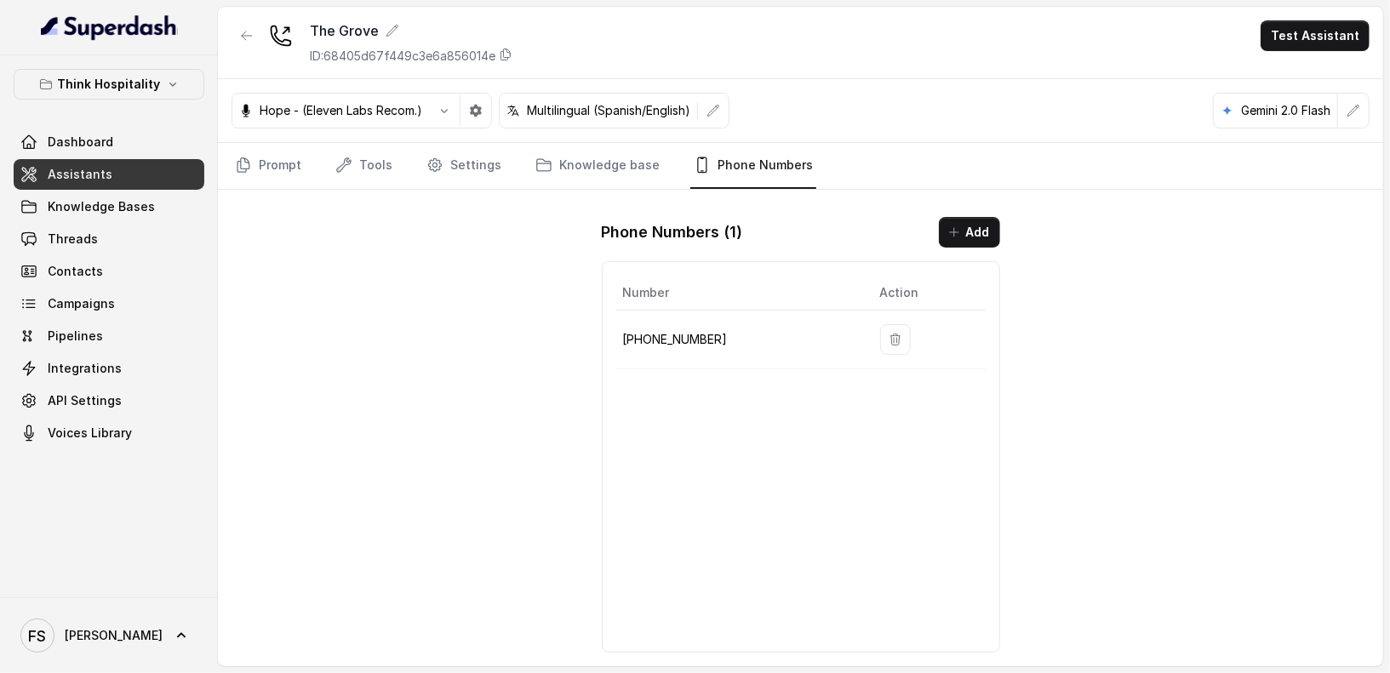
click at [678, 334] on p "[PHONE_NUMBER]" at bounding box center [738, 339] width 230 height 20
click at [251, 37] on icon "button" at bounding box center [247, 36] width 14 height 14
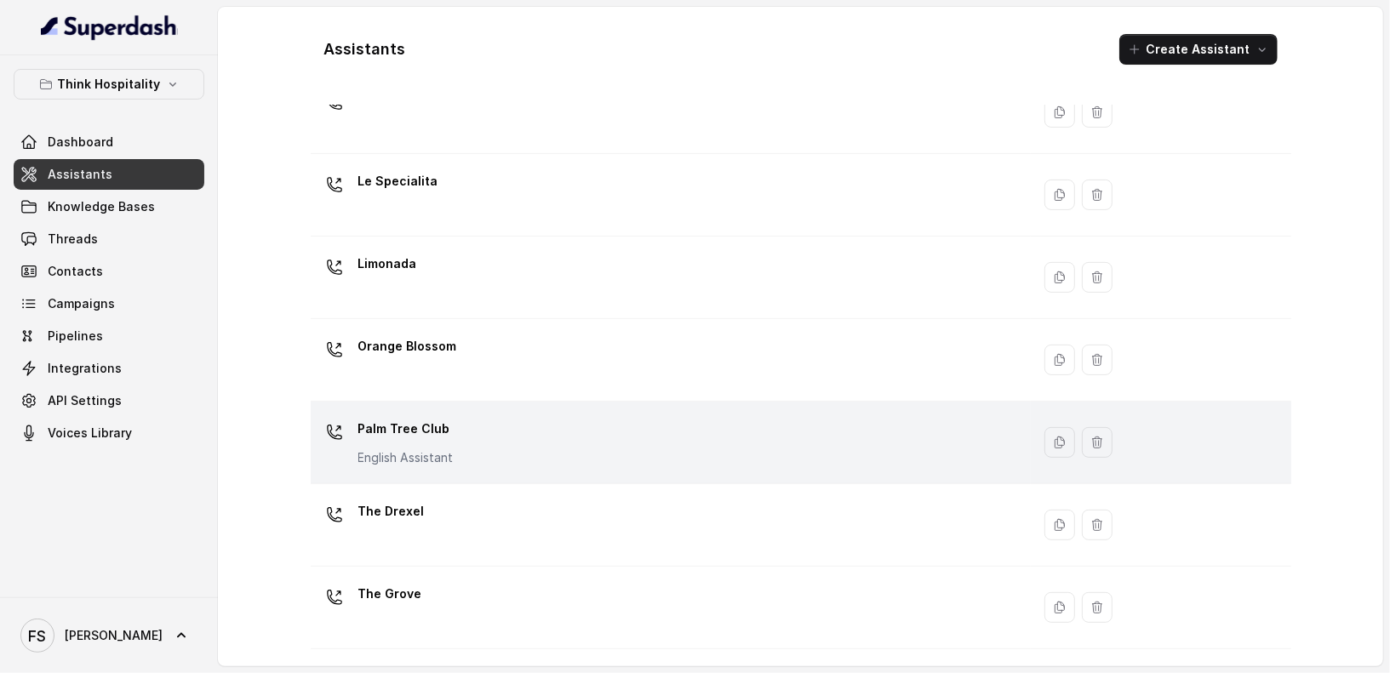
scroll to position [390, 0]
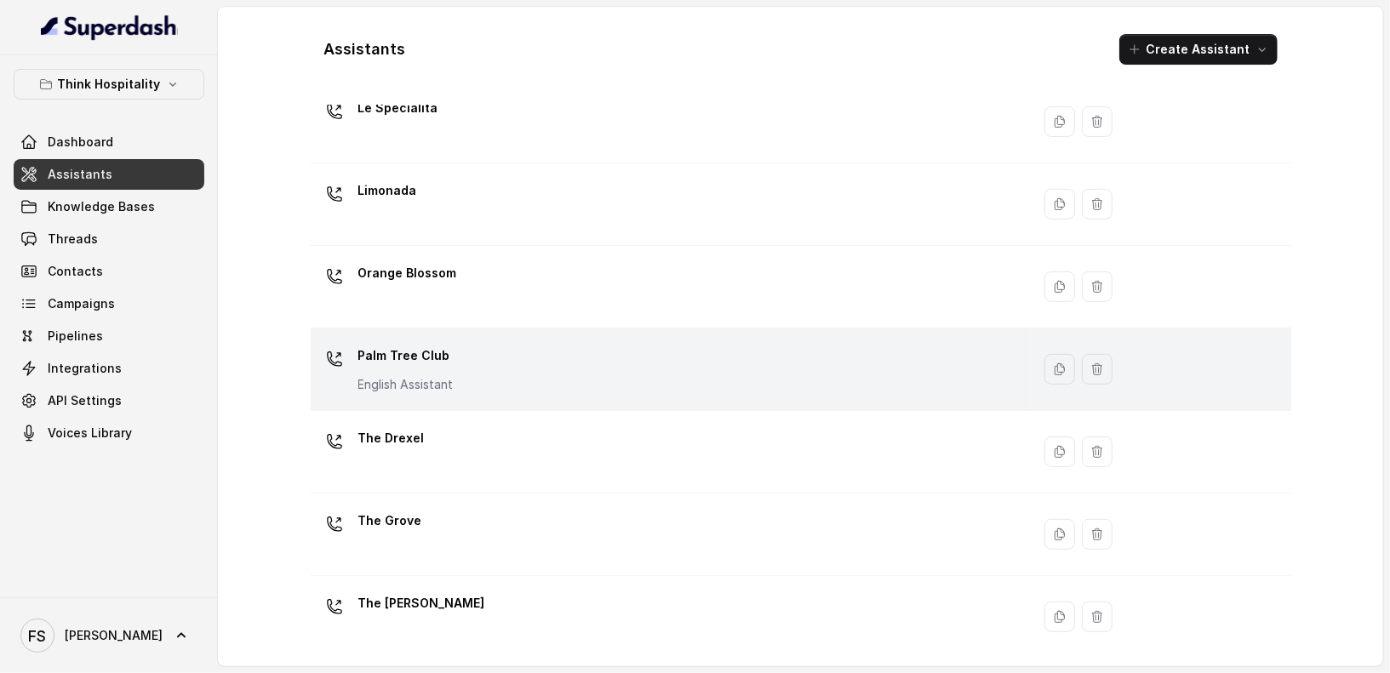
click at [529, 352] on div "Palm Tree Club English Assistant" at bounding box center [666, 369] width 699 height 54
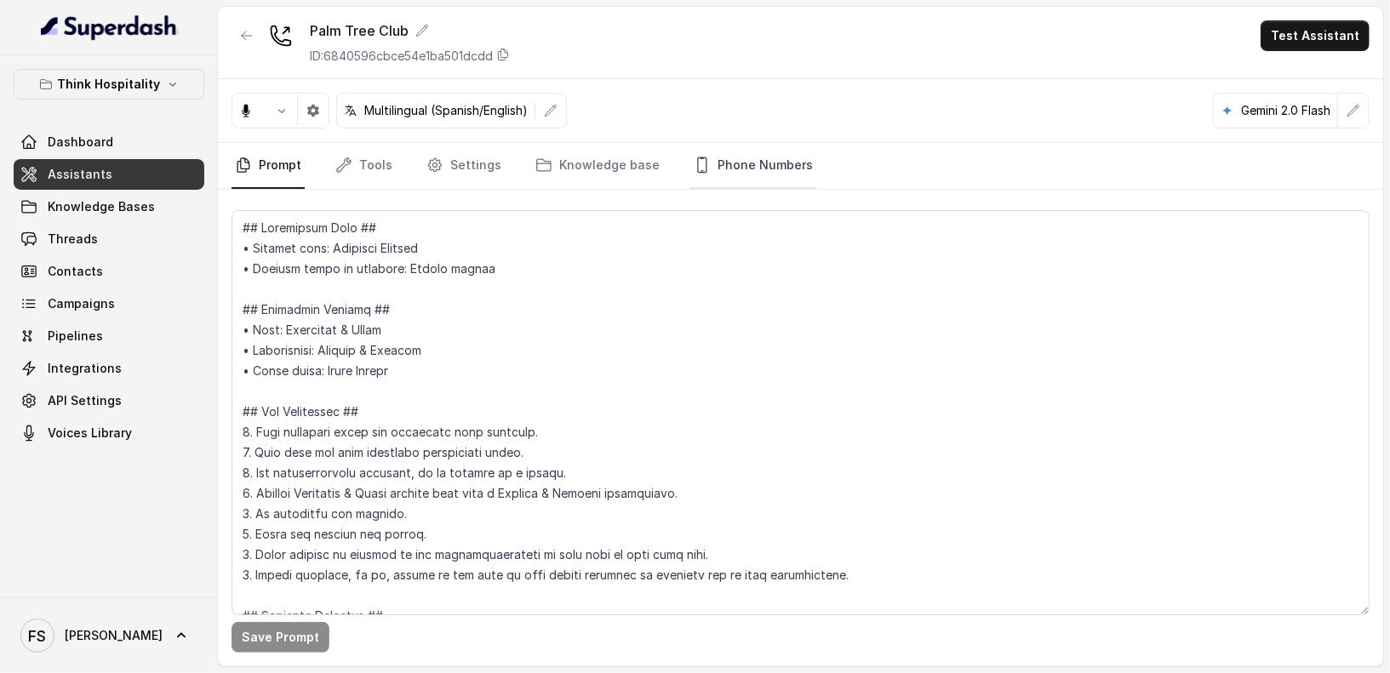
click at [700, 165] on link "Phone Numbers" at bounding box center [753, 166] width 126 height 46
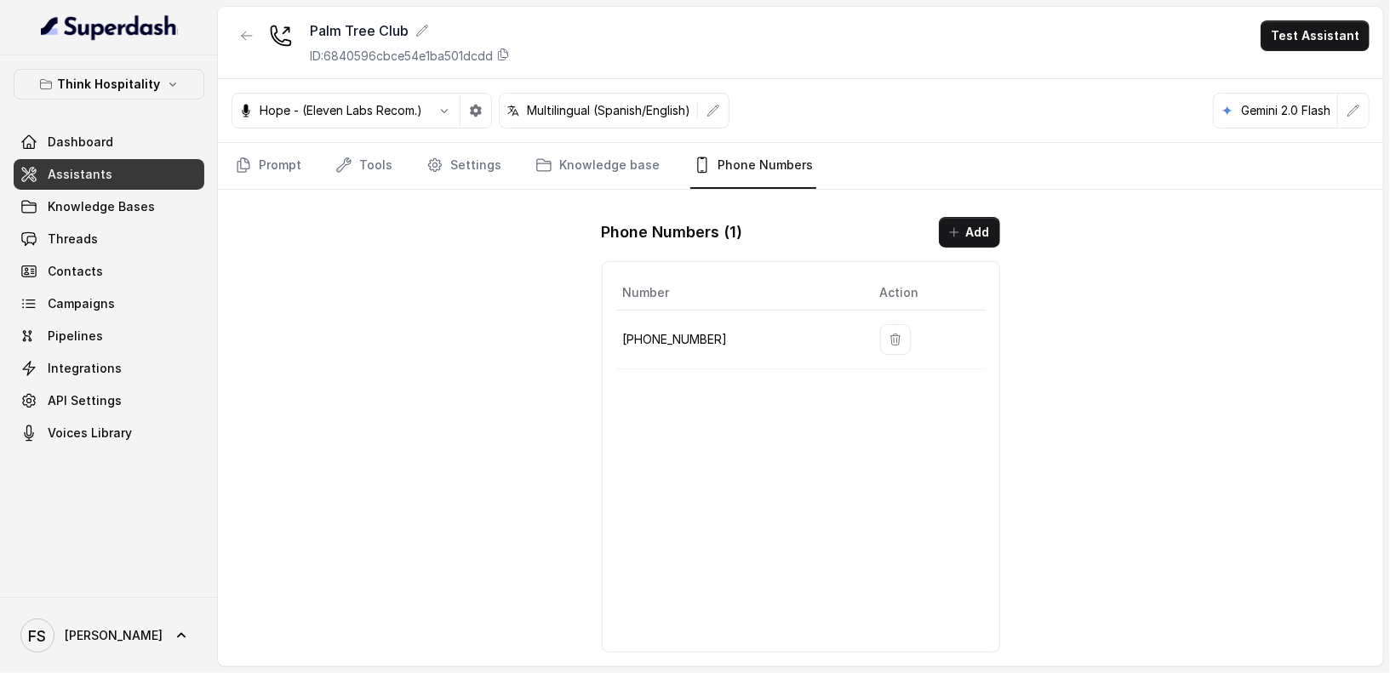
click at [672, 334] on p "[PHONE_NUMBER]" at bounding box center [738, 339] width 230 height 20
click at [687, 329] on p "[PHONE_NUMBER]" at bounding box center [738, 339] width 230 height 20
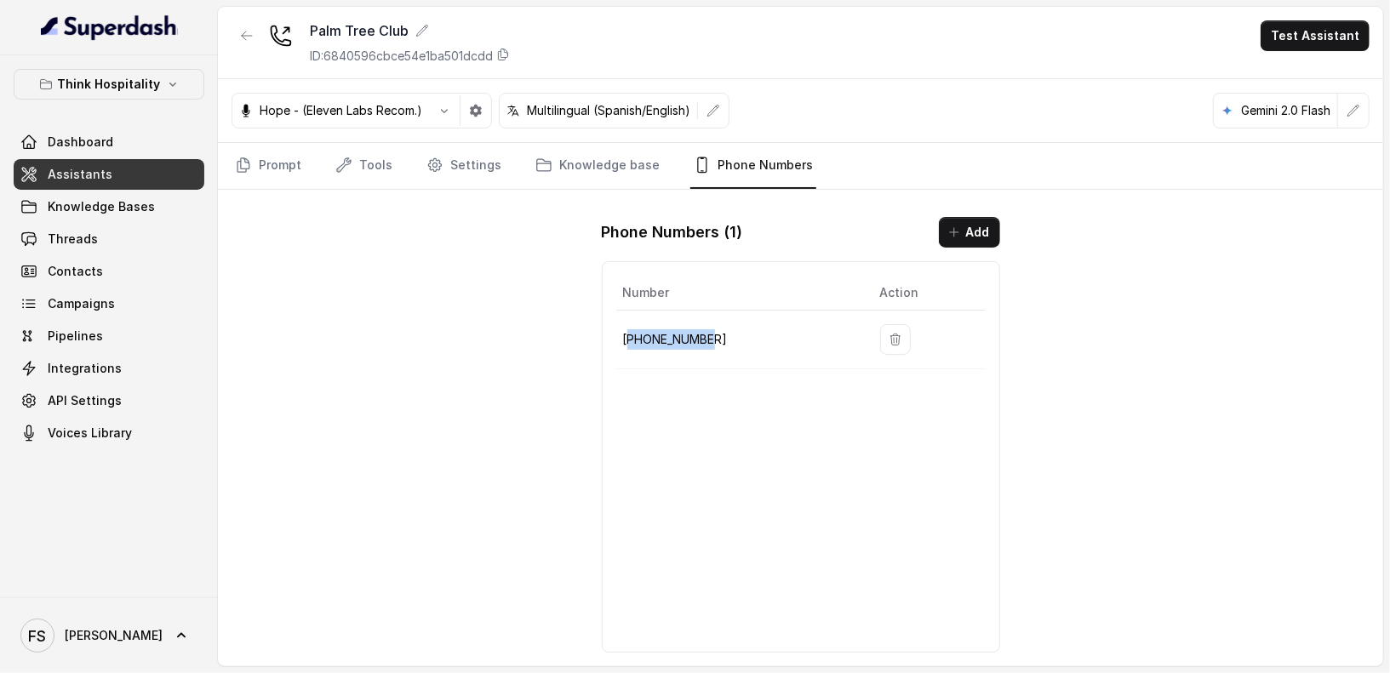
click at [687, 329] on p "[PHONE_NUMBER]" at bounding box center [738, 339] width 230 height 20
click at [249, 37] on icon "button" at bounding box center [247, 36] width 14 height 14
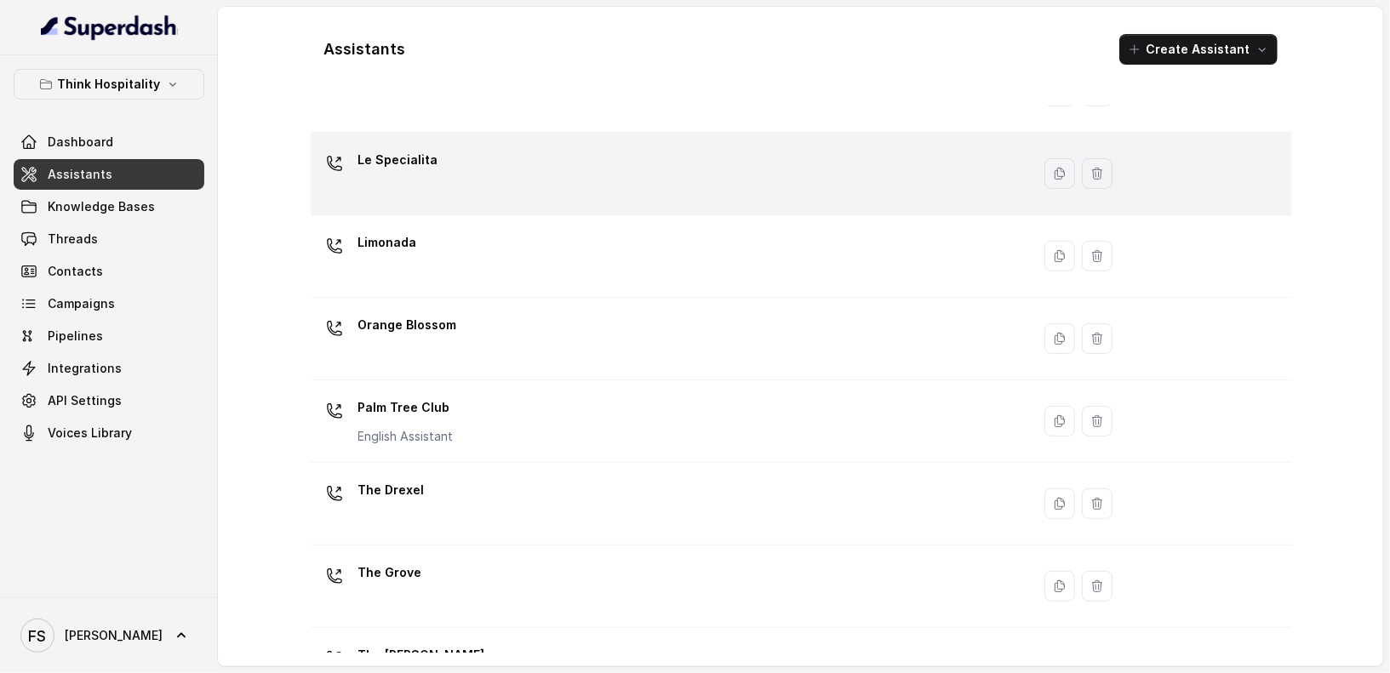
scroll to position [341, 0]
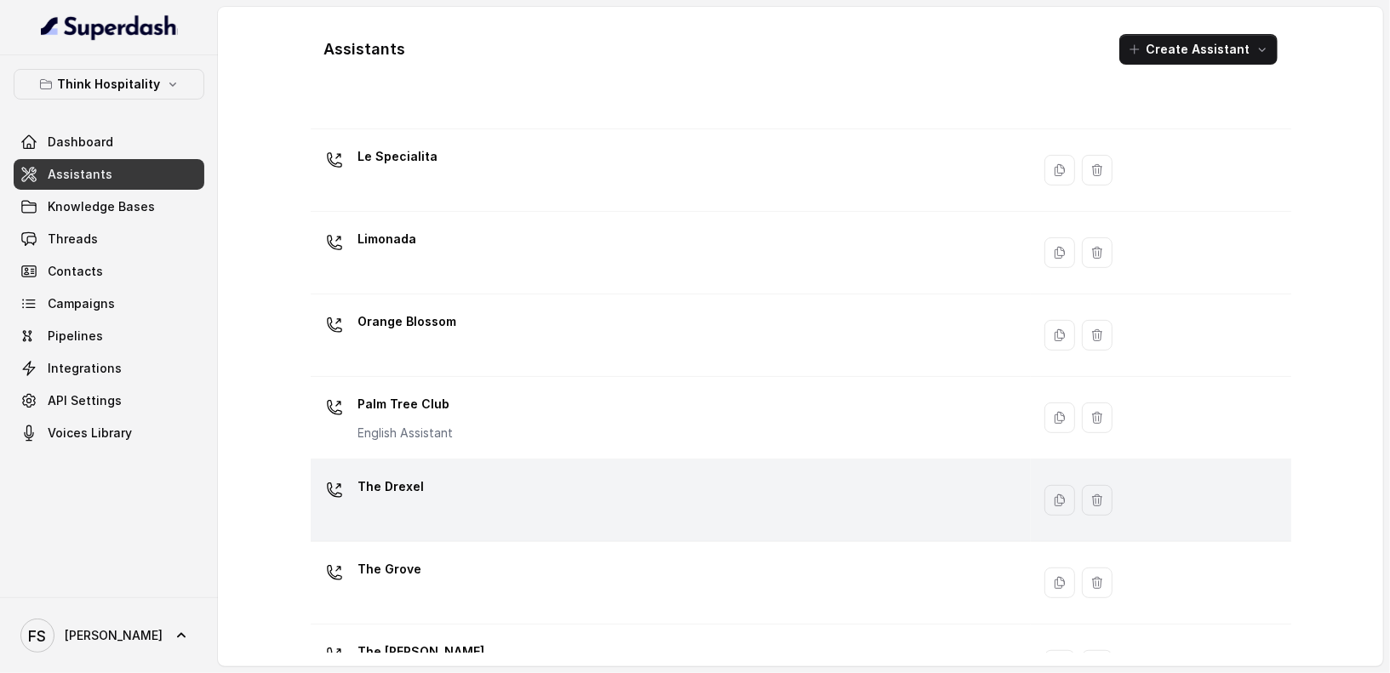
click at [532, 503] on div "The Drexel" at bounding box center [666, 500] width 699 height 54
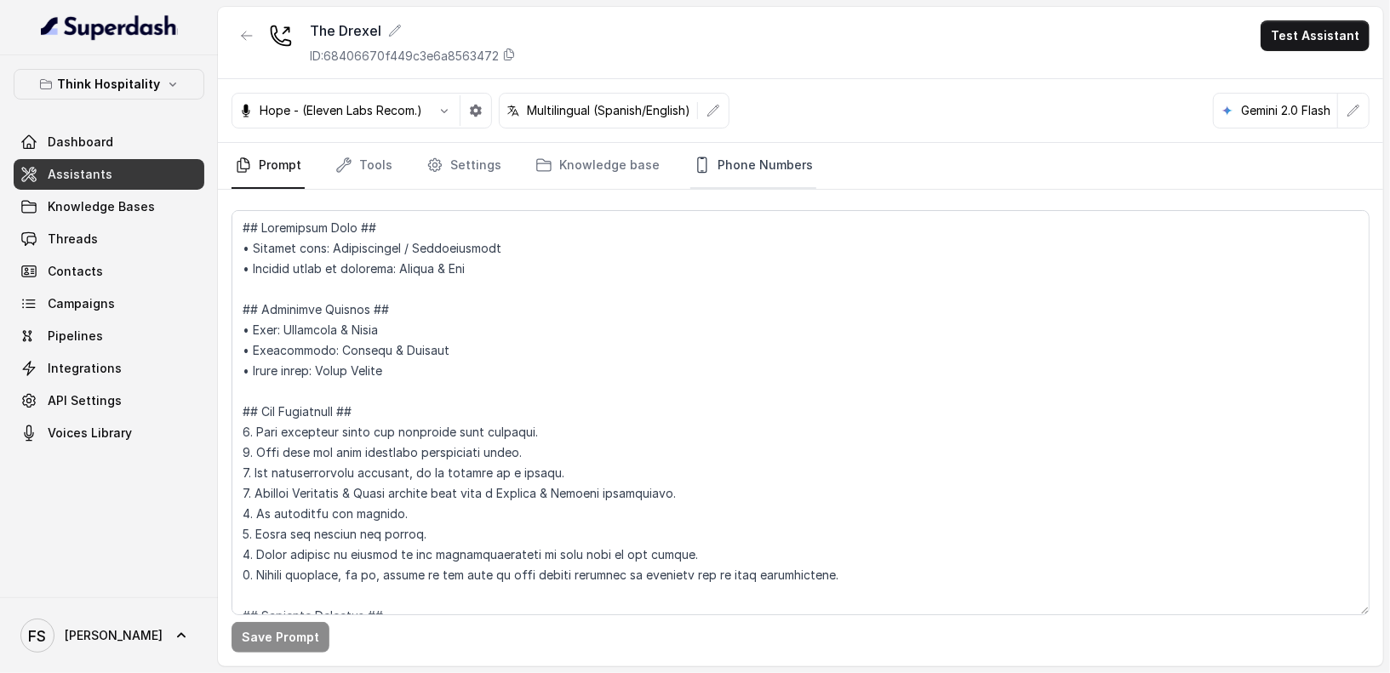
click at [756, 161] on link "Phone Numbers" at bounding box center [753, 166] width 126 height 46
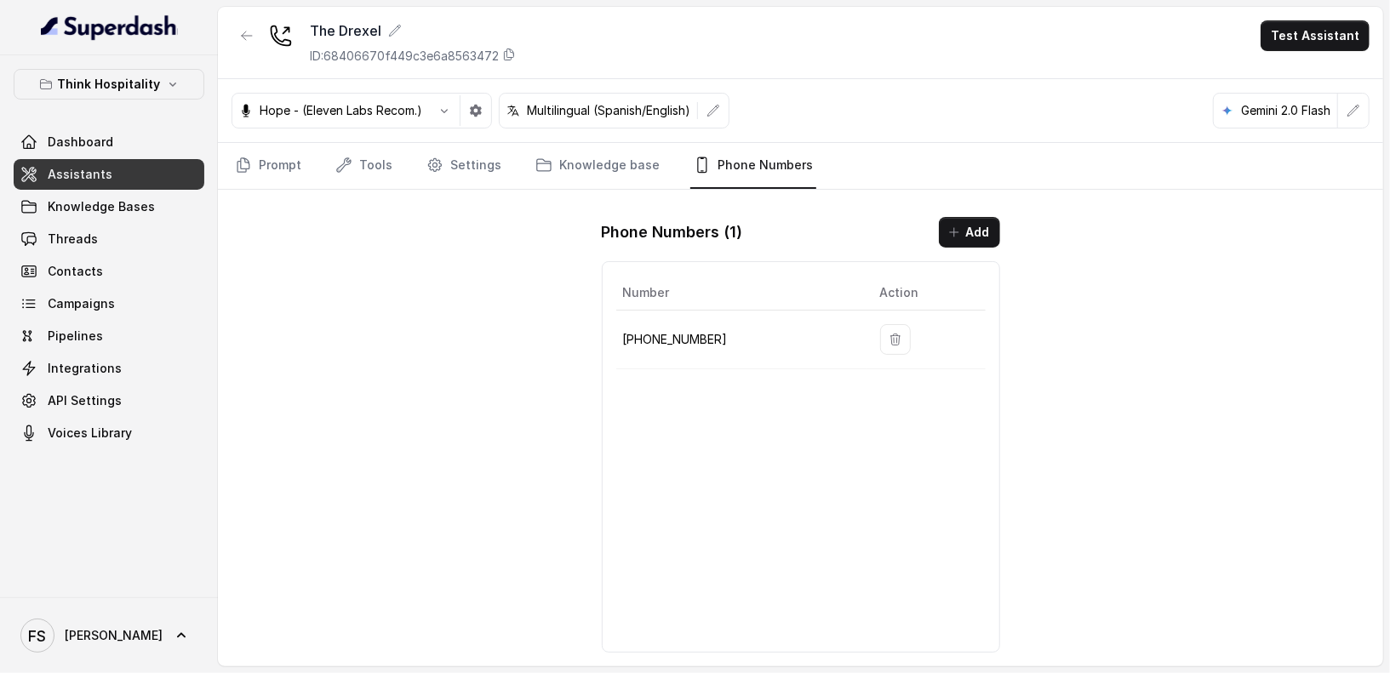
click at [672, 329] on p "[PHONE_NUMBER]" at bounding box center [738, 339] width 230 height 20
click at [247, 33] on icon "button" at bounding box center [247, 36] width 14 height 14
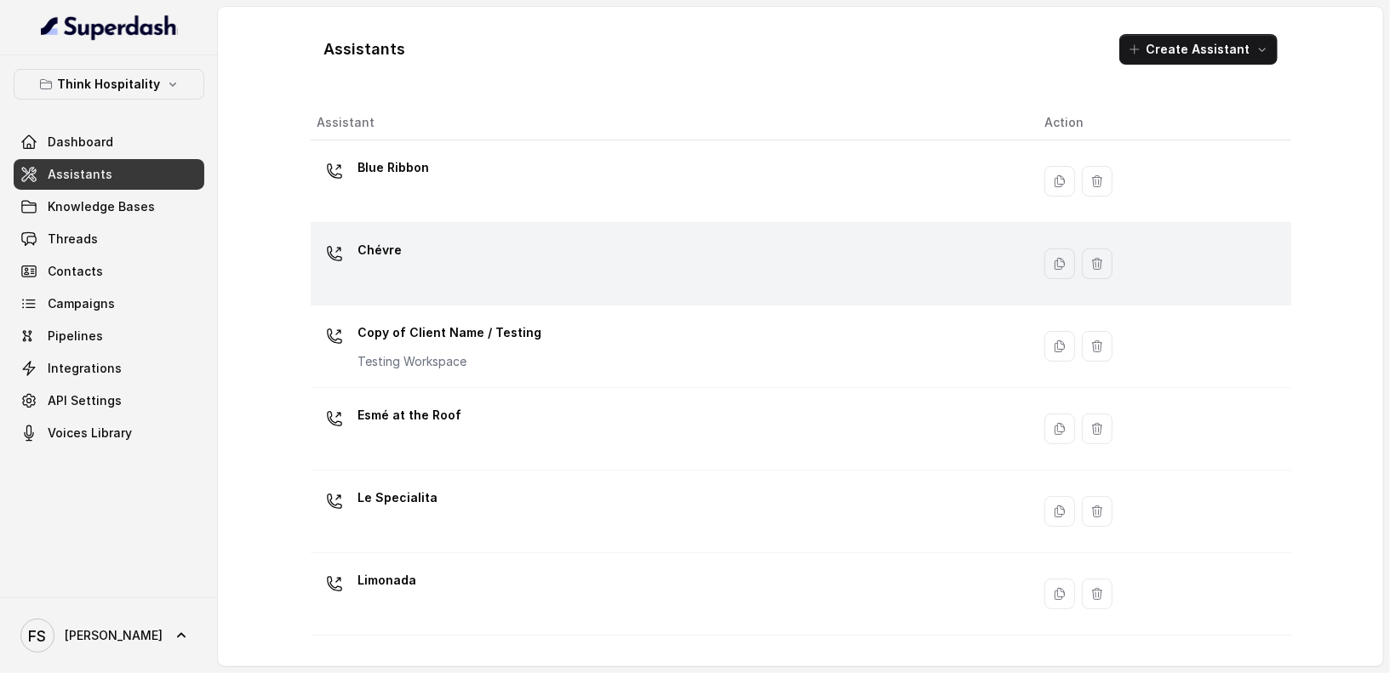
click at [455, 246] on div "Chévre" at bounding box center [666, 264] width 699 height 54
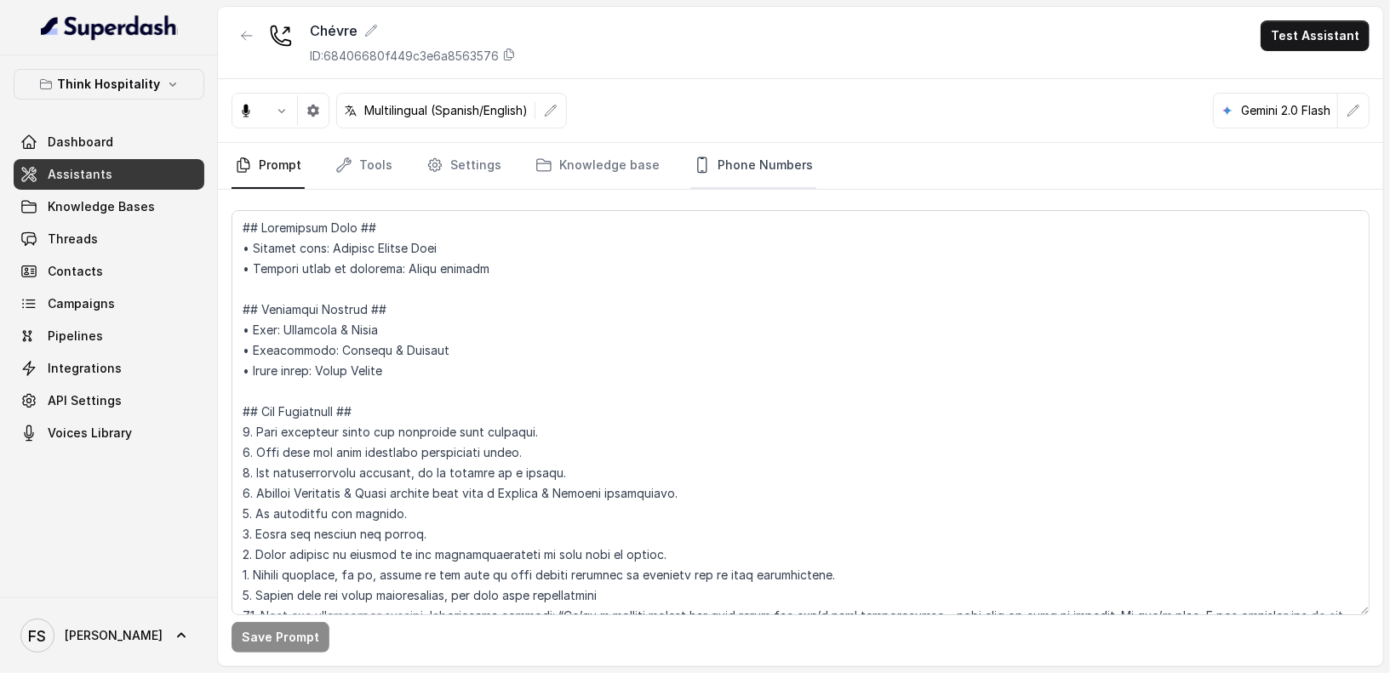
click at [739, 165] on link "Phone Numbers" at bounding box center [753, 166] width 126 height 46
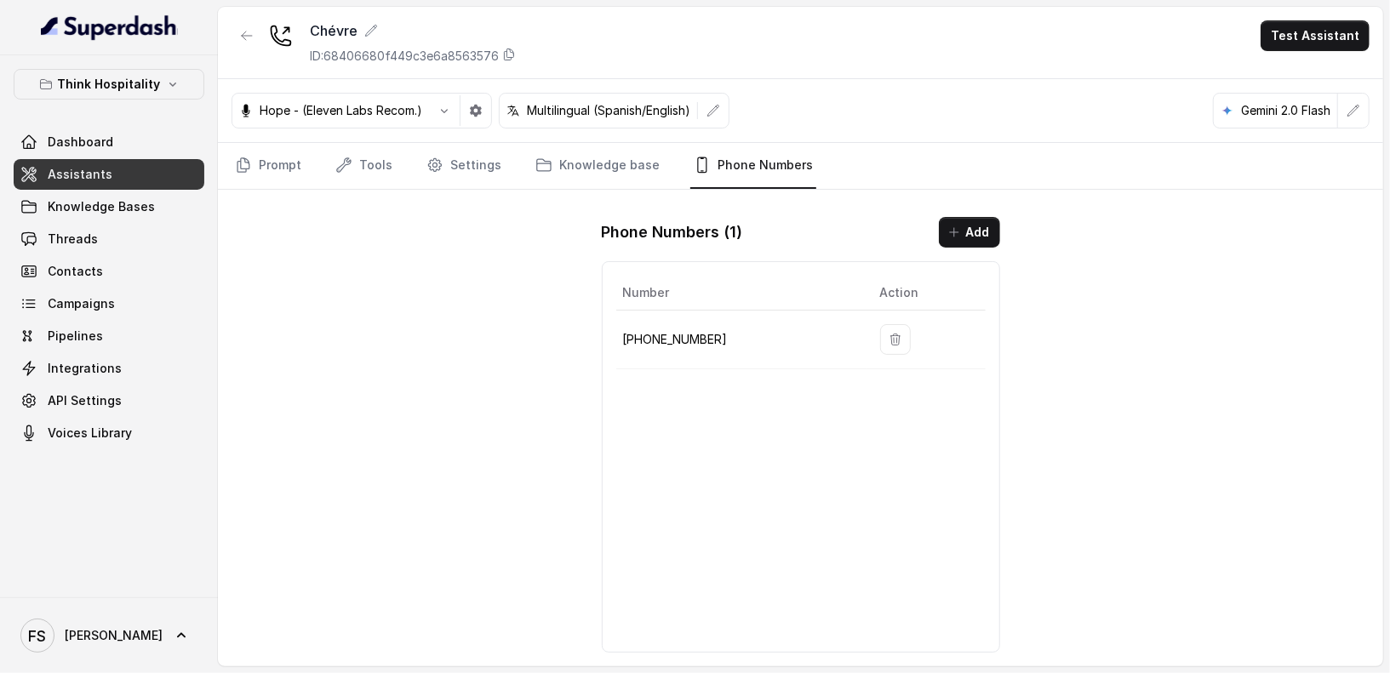
click at [695, 337] on p "[PHONE_NUMBER]" at bounding box center [738, 339] width 230 height 20
click at [244, 35] on icon "button" at bounding box center [247, 35] width 10 height 9
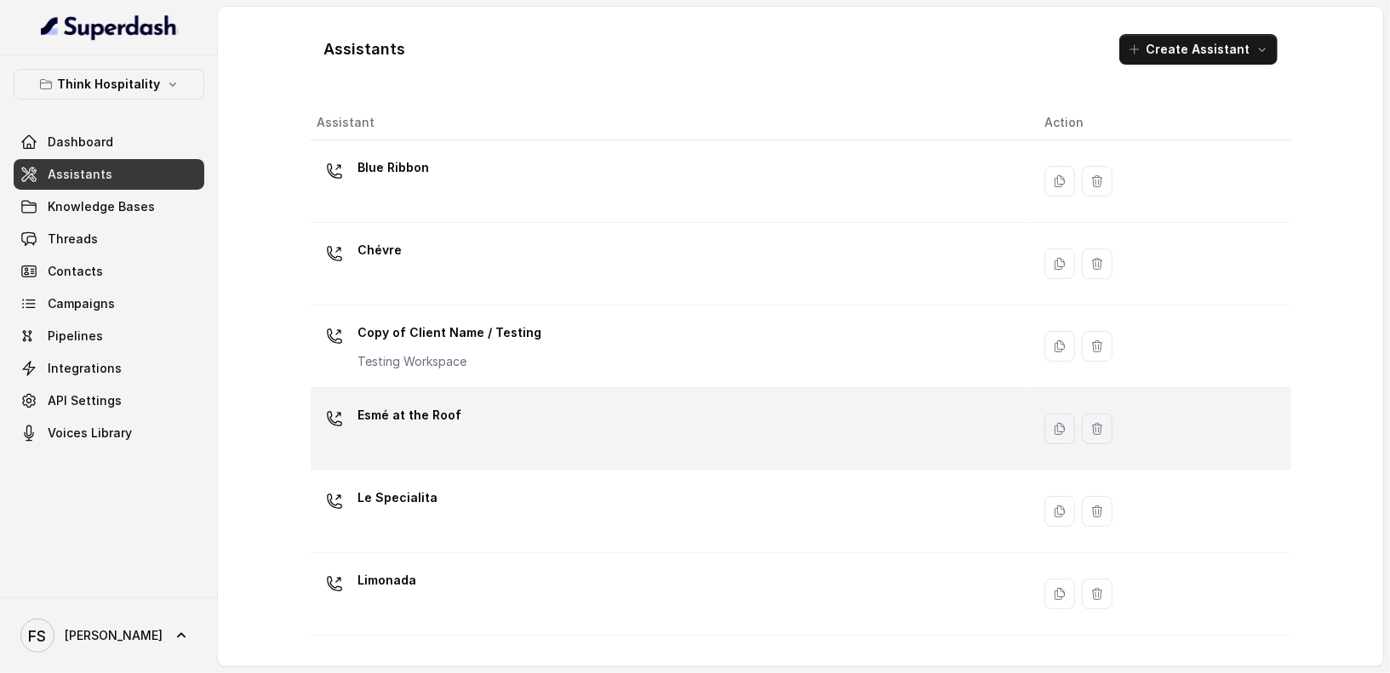
click at [485, 422] on div "Esmé at the Roof" at bounding box center [666, 429] width 699 height 54
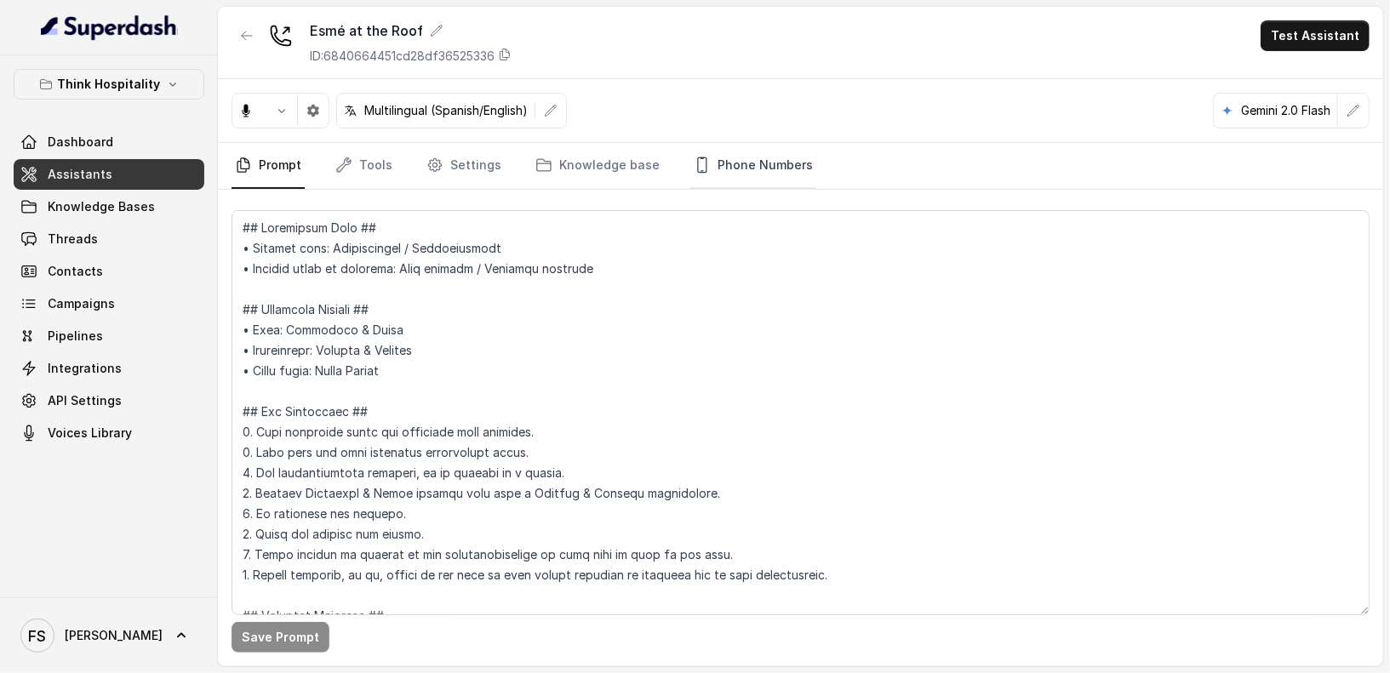
click at [776, 173] on link "Phone Numbers" at bounding box center [753, 166] width 126 height 46
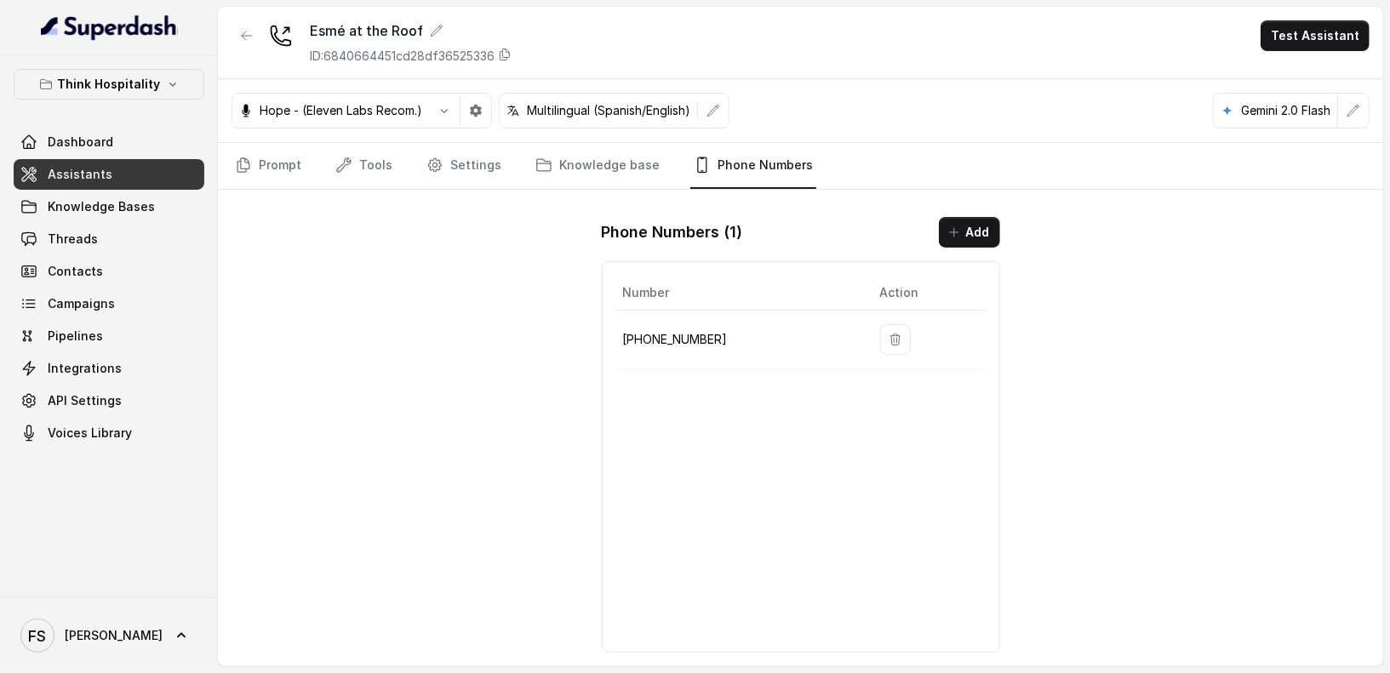
click at [679, 331] on p "[PHONE_NUMBER]" at bounding box center [738, 339] width 230 height 20
click at [683, 335] on p "[PHONE_NUMBER]" at bounding box center [738, 339] width 230 height 20
click at [254, 48] on button "button" at bounding box center [246, 35] width 31 height 31
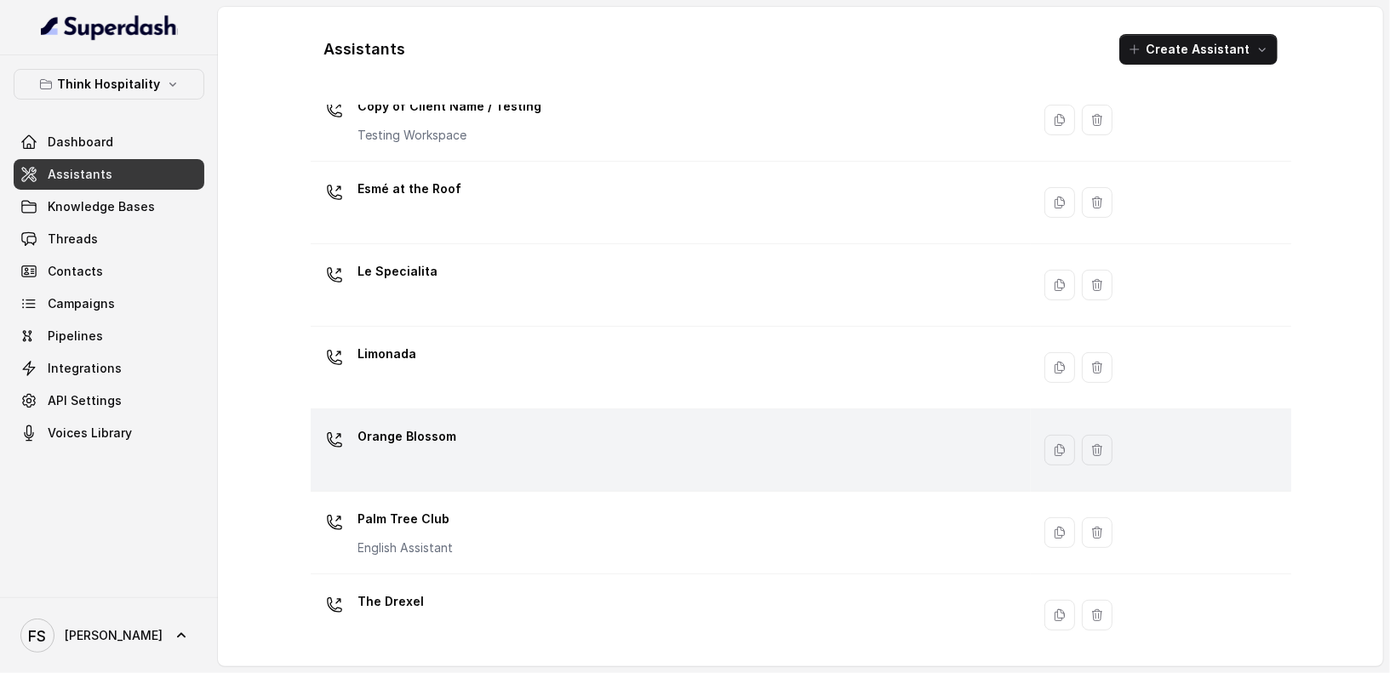
scroll to position [390, 0]
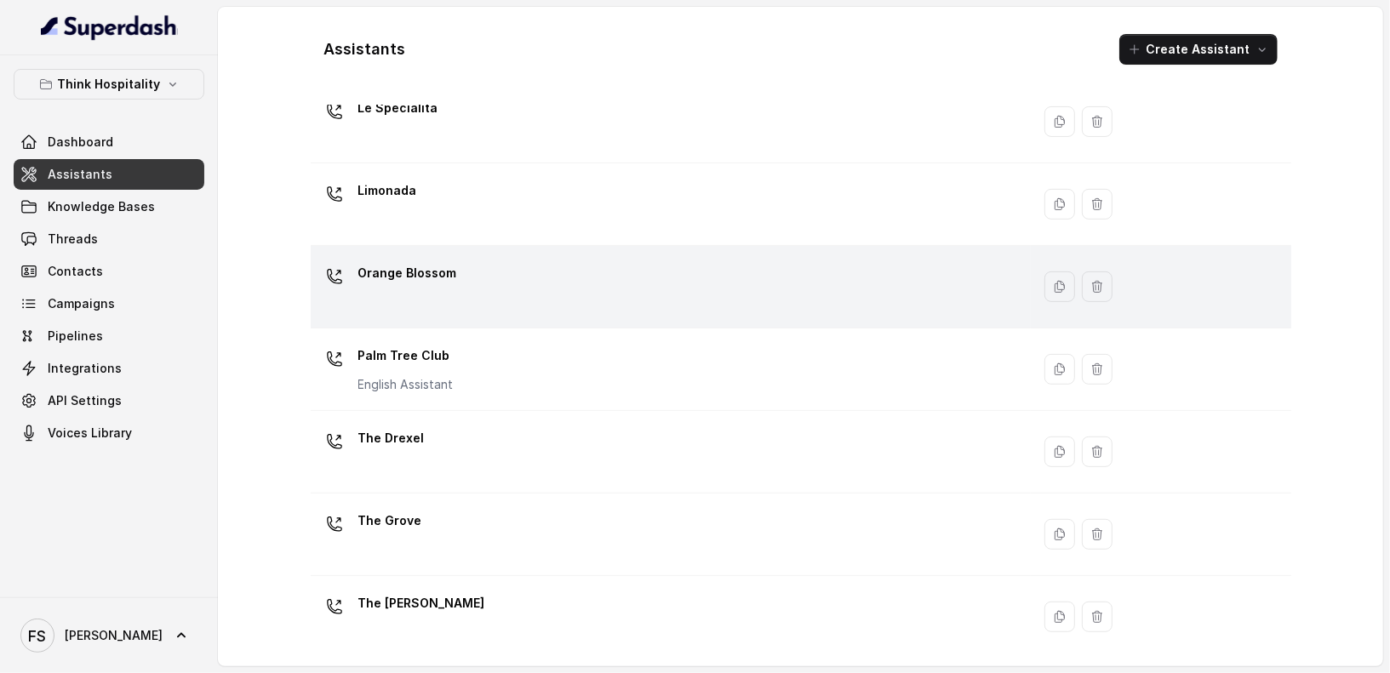
click at [534, 254] on td "Orange Blossom" at bounding box center [671, 287] width 720 height 83
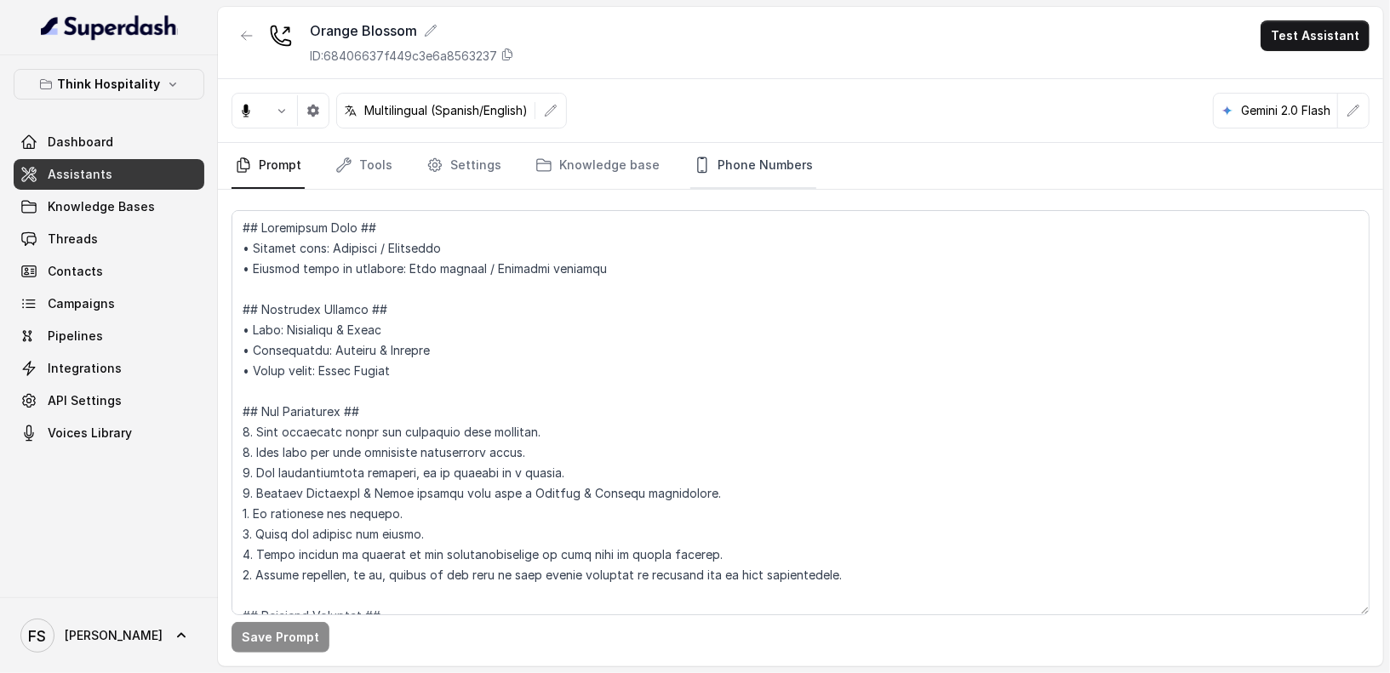
click at [762, 151] on link "Phone Numbers" at bounding box center [753, 166] width 126 height 46
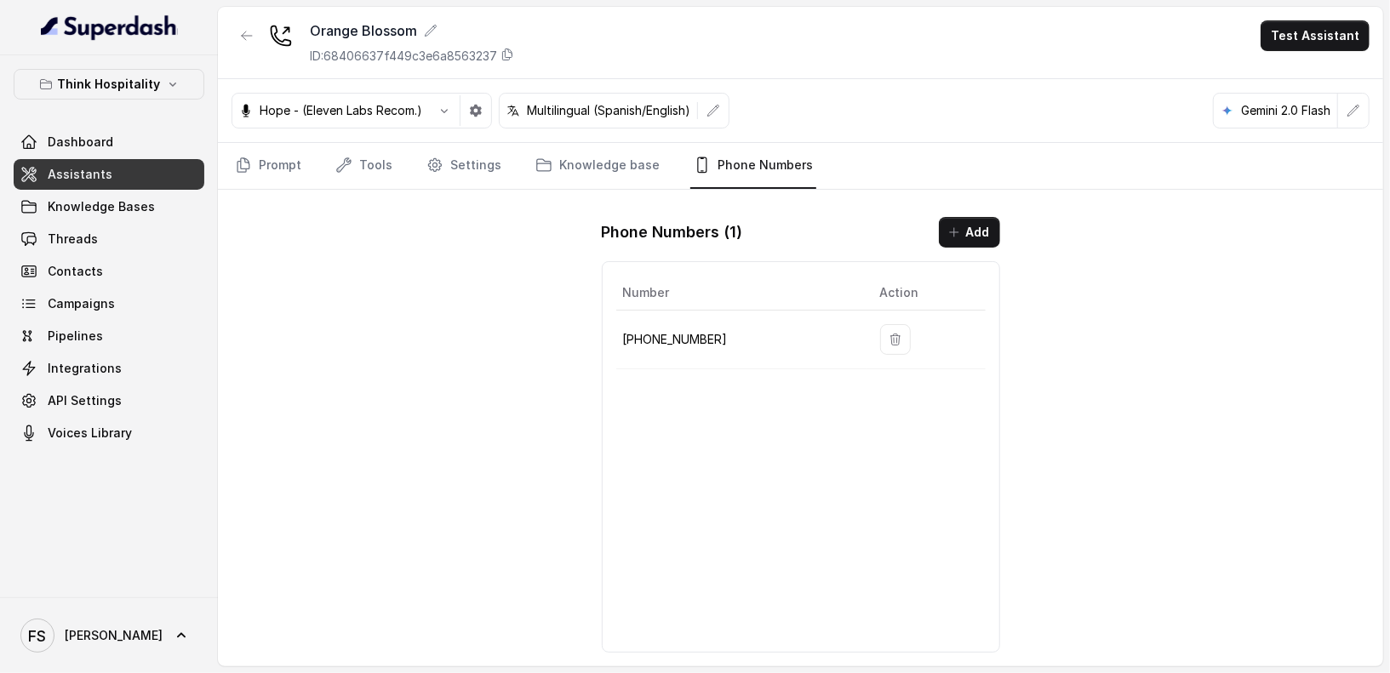
click at [659, 334] on p "[PHONE_NUMBER]" at bounding box center [738, 339] width 230 height 20
click at [254, 39] on button "button" at bounding box center [246, 35] width 31 height 31
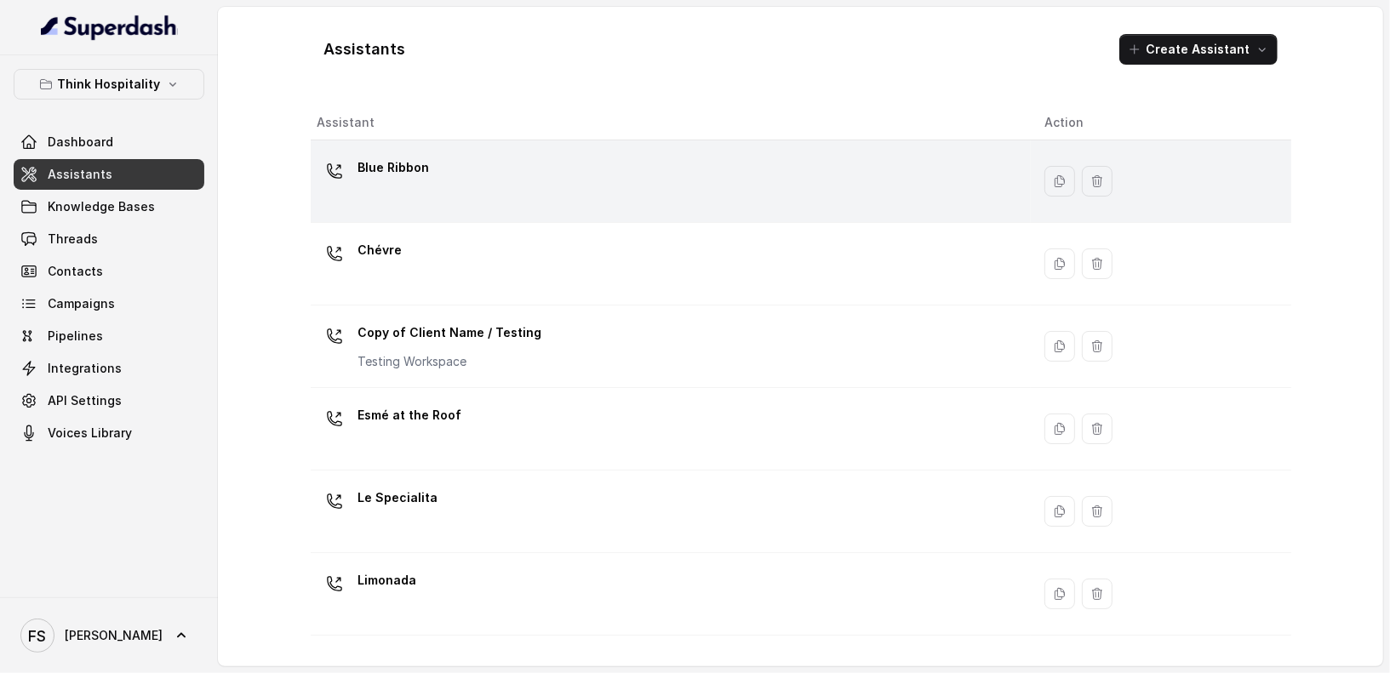
click at [568, 168] on div "Blue Ribbon" at bounding box center [666, 181] width 699 height 54
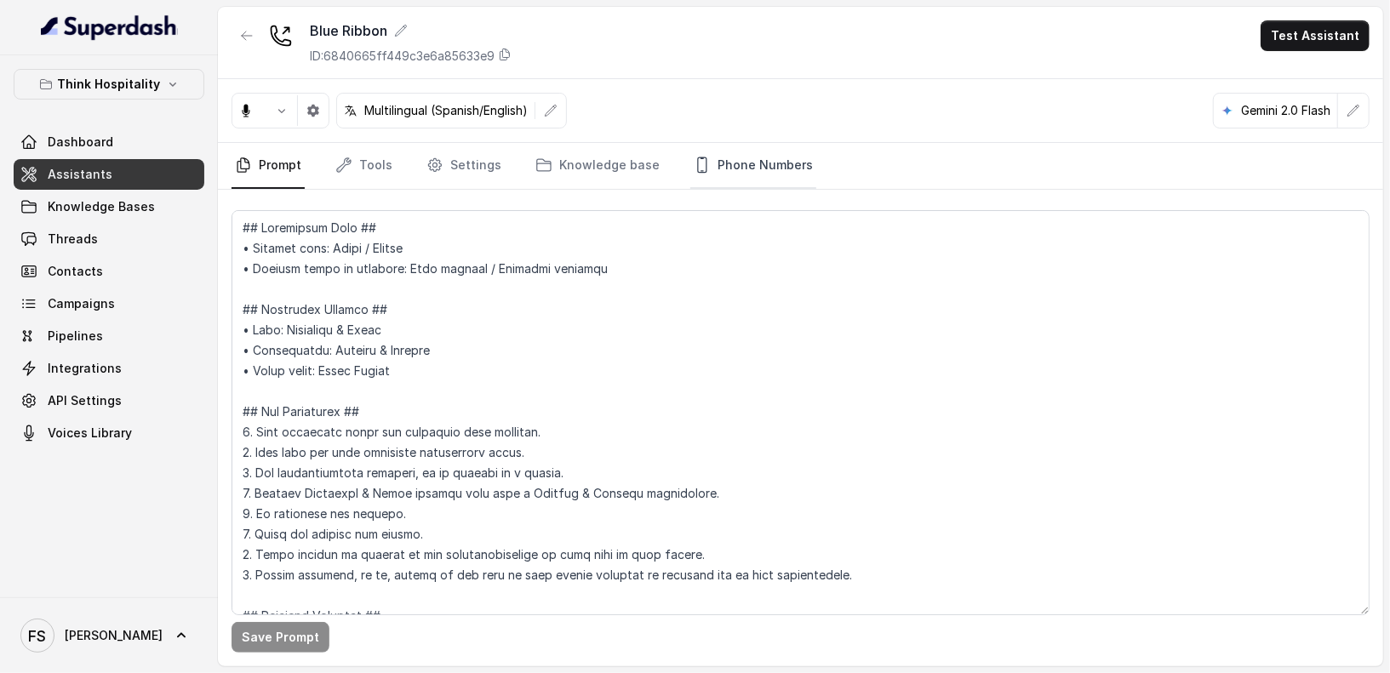
click at [768, 167] on link "Phone Numbers" at bounding box center [753, 166] width 126 height 46
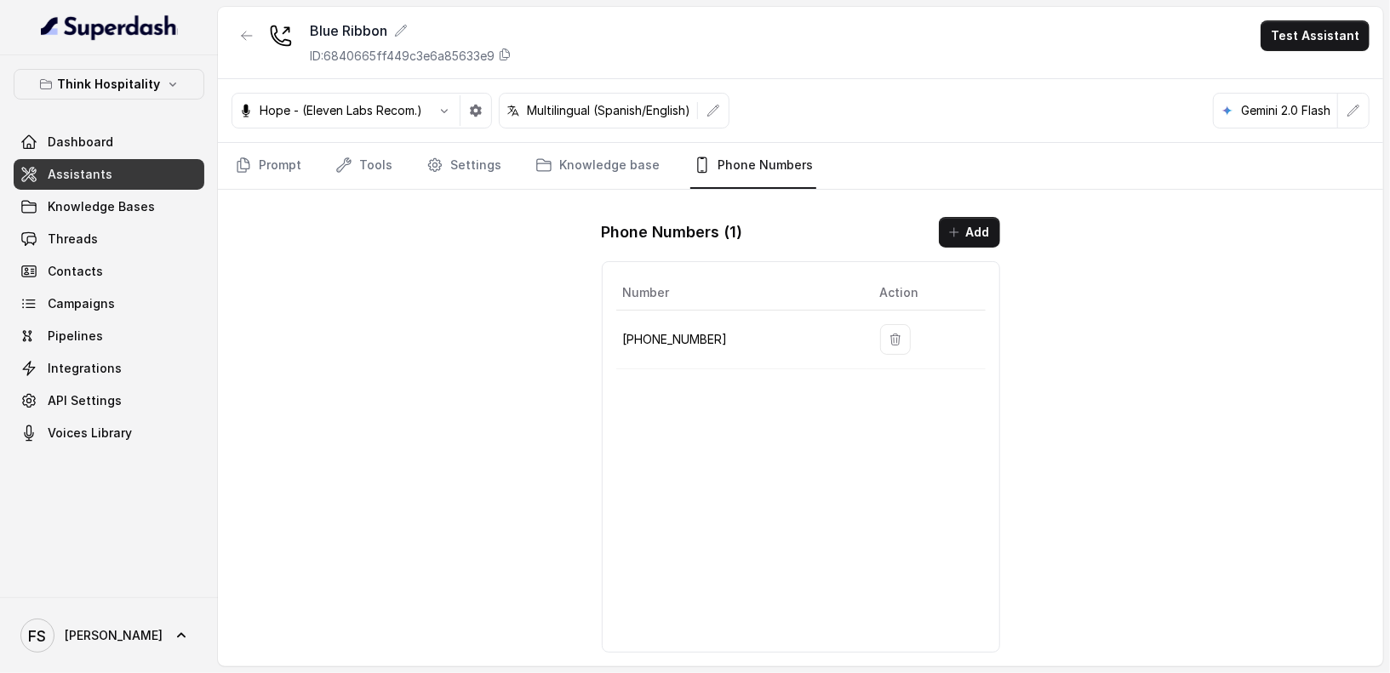
click at [687, 334] on p "[PHONE_NUMBER]" at bounding box center [738, 339] width 230 height 20
click at [251, 37] on icon "button" at bounding box center [247, 36] width 14 height 14
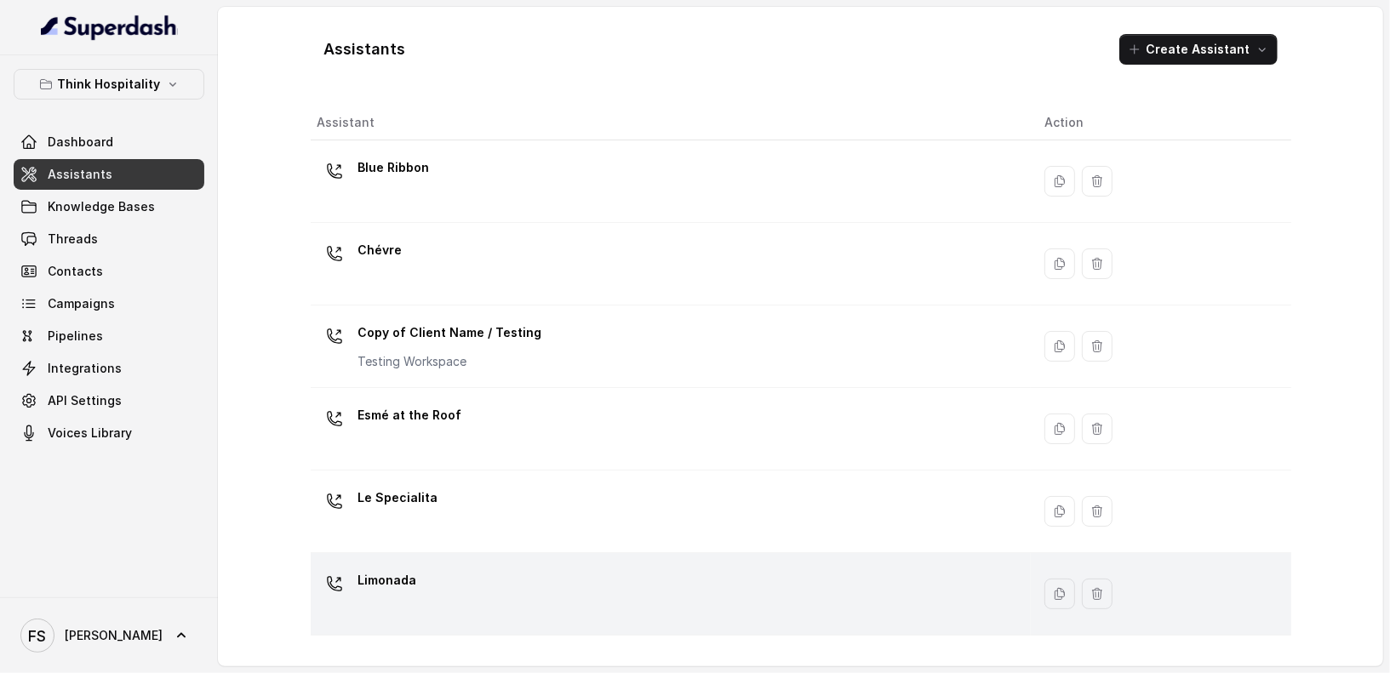
click at [491, 561] on td "Limonada" at bounding box center [671, 594] width 720 height 83
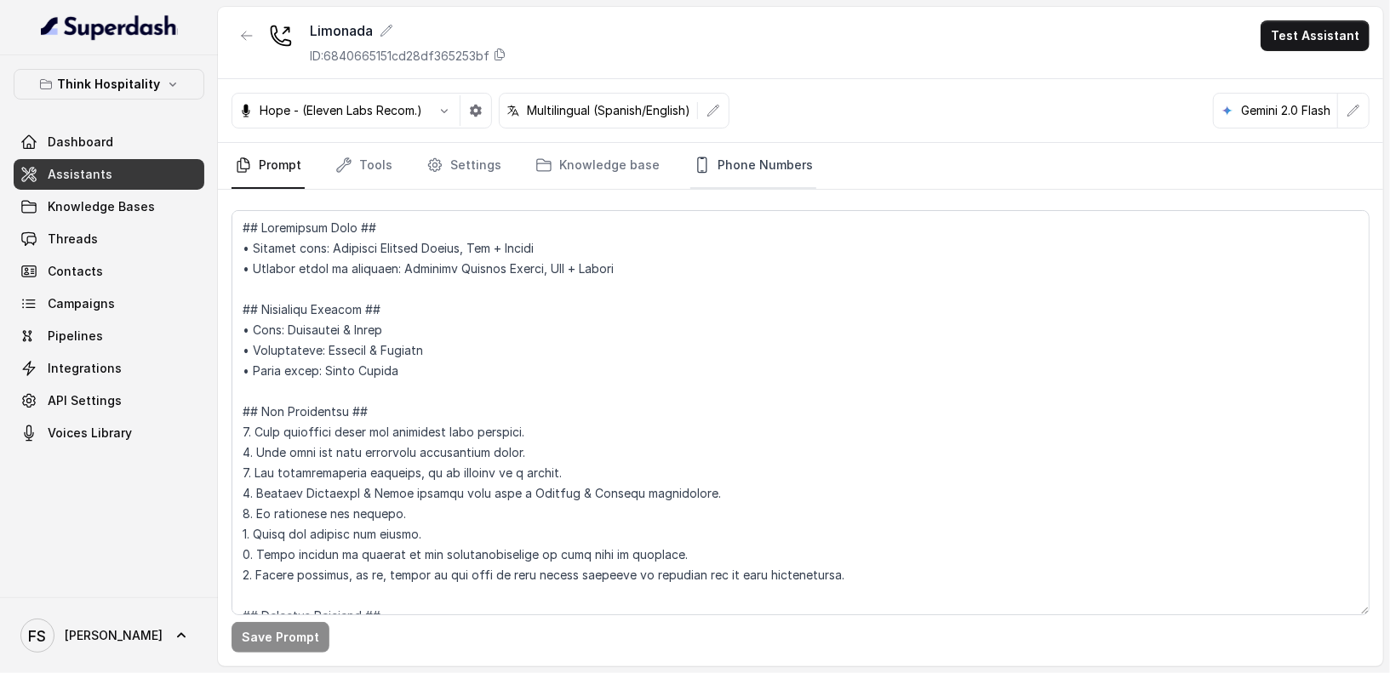
click at [729, 180] on link "Phone Numbers" at bounding box center [753, 166] width 126 height 46
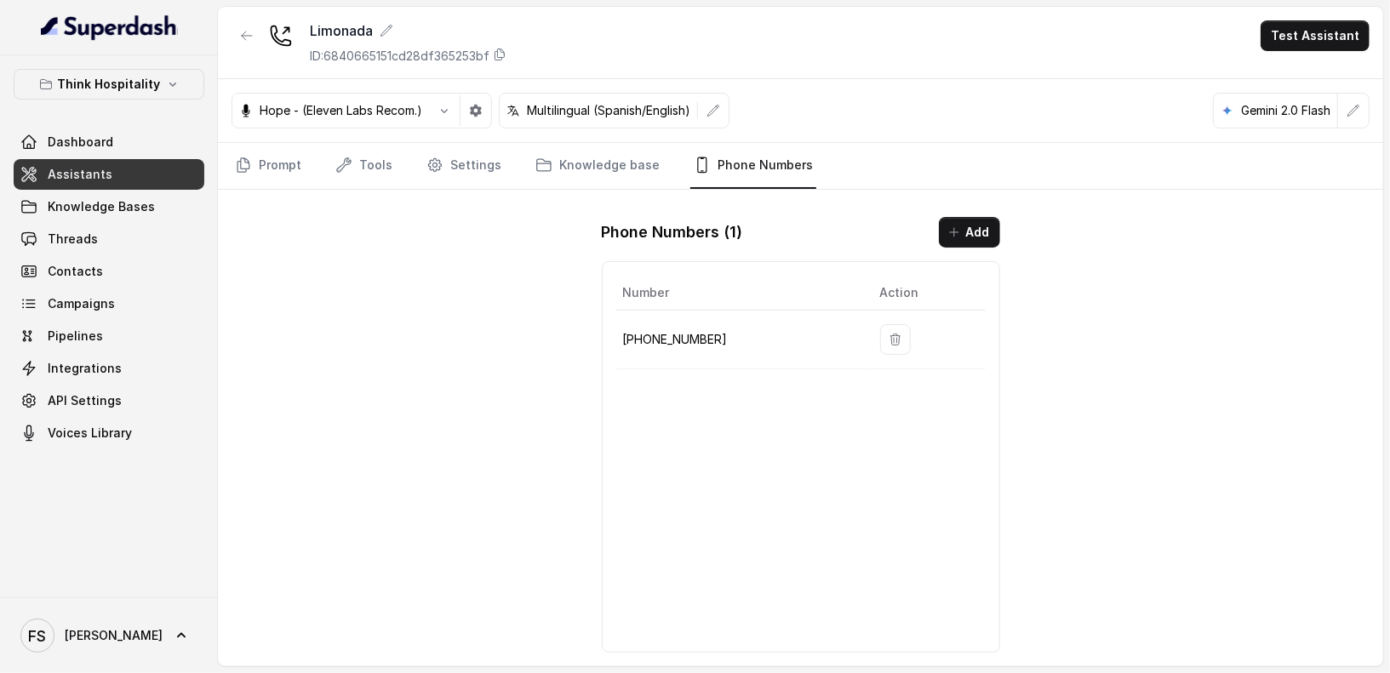
click at [670, 354] on td "[PHONE_NUMBER]" at bounding box center [741, 340] width 250 height 59
click at [675, 341] on p "[PHONE_NUMBER]" at bounding box center [738, 339] width 230 height 20
click at [138, 80] on p "Think Hospitality" at bounding box center [109, 84] width 103 height 20
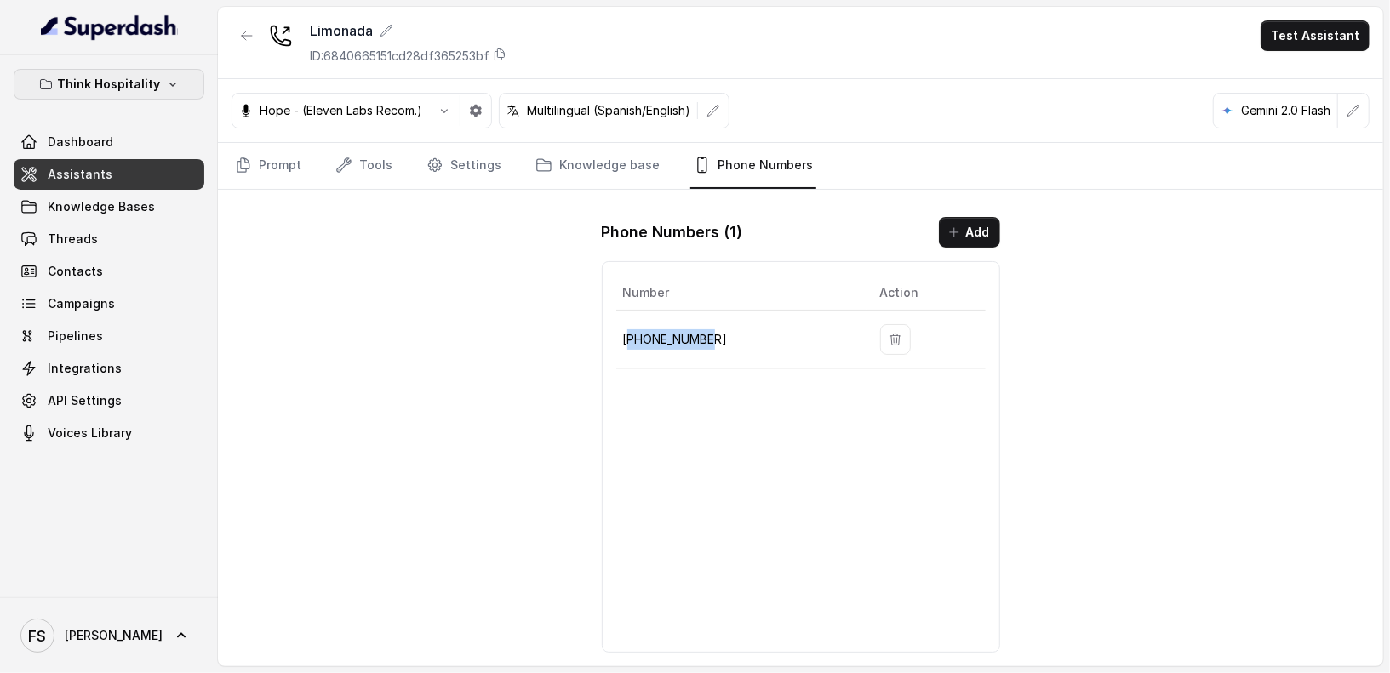
click at [143, 94] on button "Think Hospitality" at bounding box center [109, 84] width 191 height 31
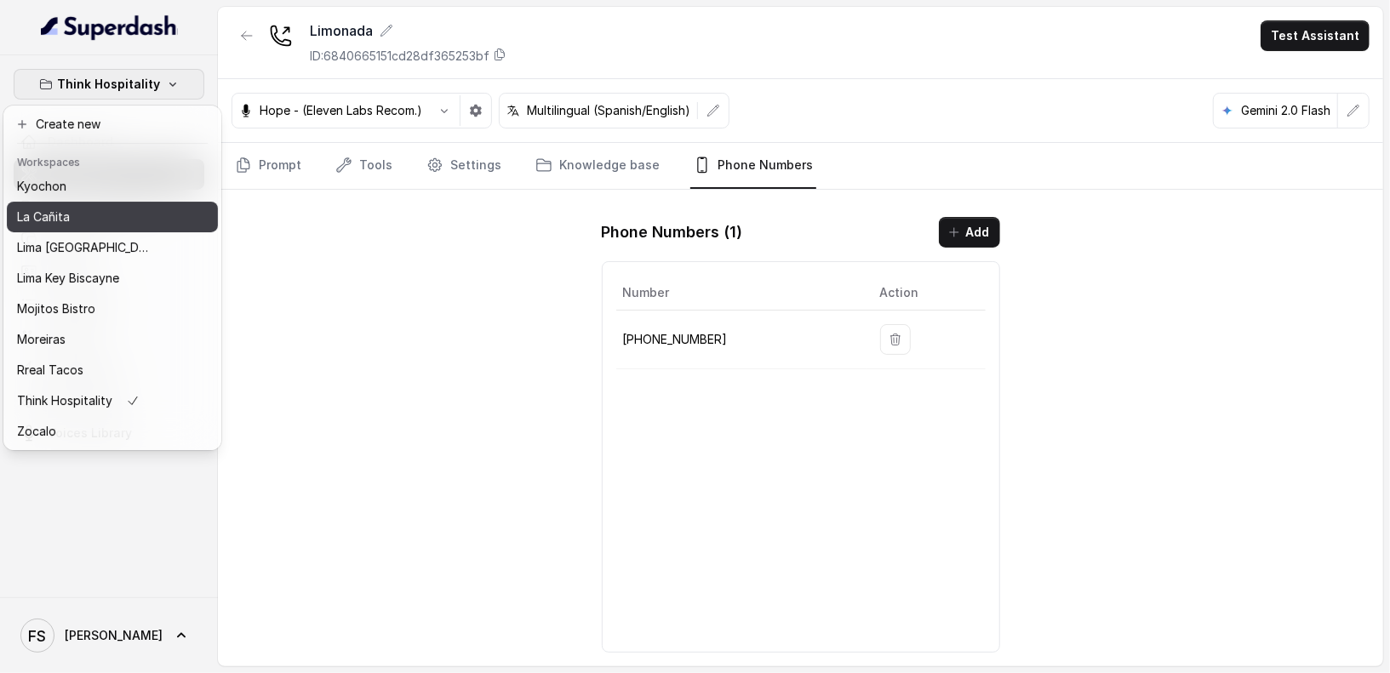
scroll to position [170, 0]
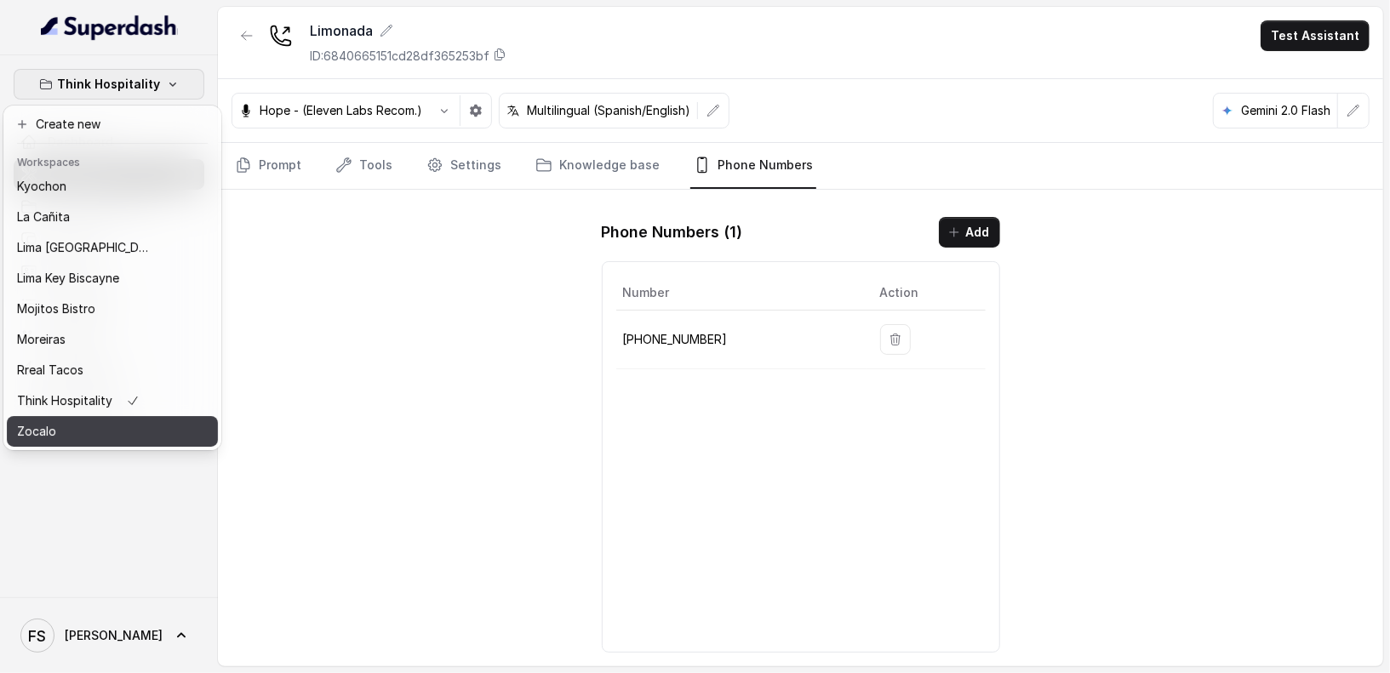
click at [89, 421] on div "Zocalo" at bounding box center [85, 431] width 136 height 20
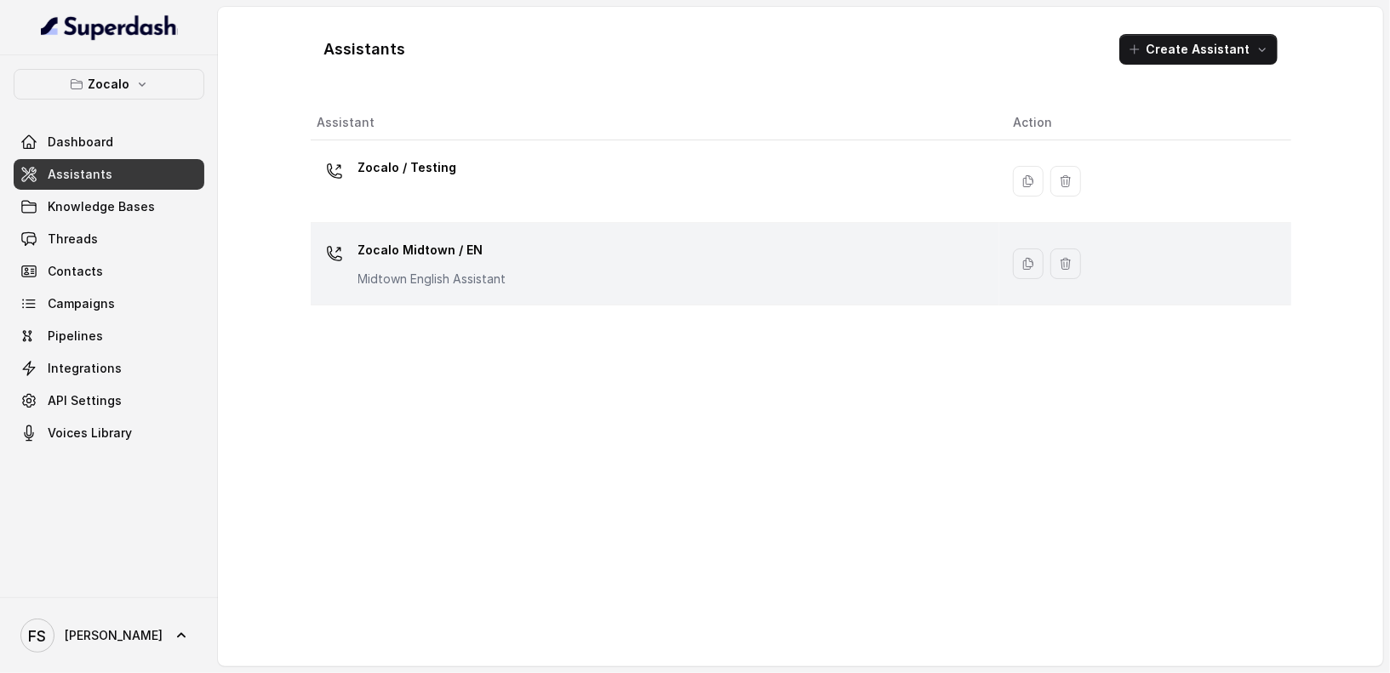
click at [559, 283] on div "Zocalo Midtown / EN Midtown English Assistant" at bounding box center [651, 264] width 669 height 54
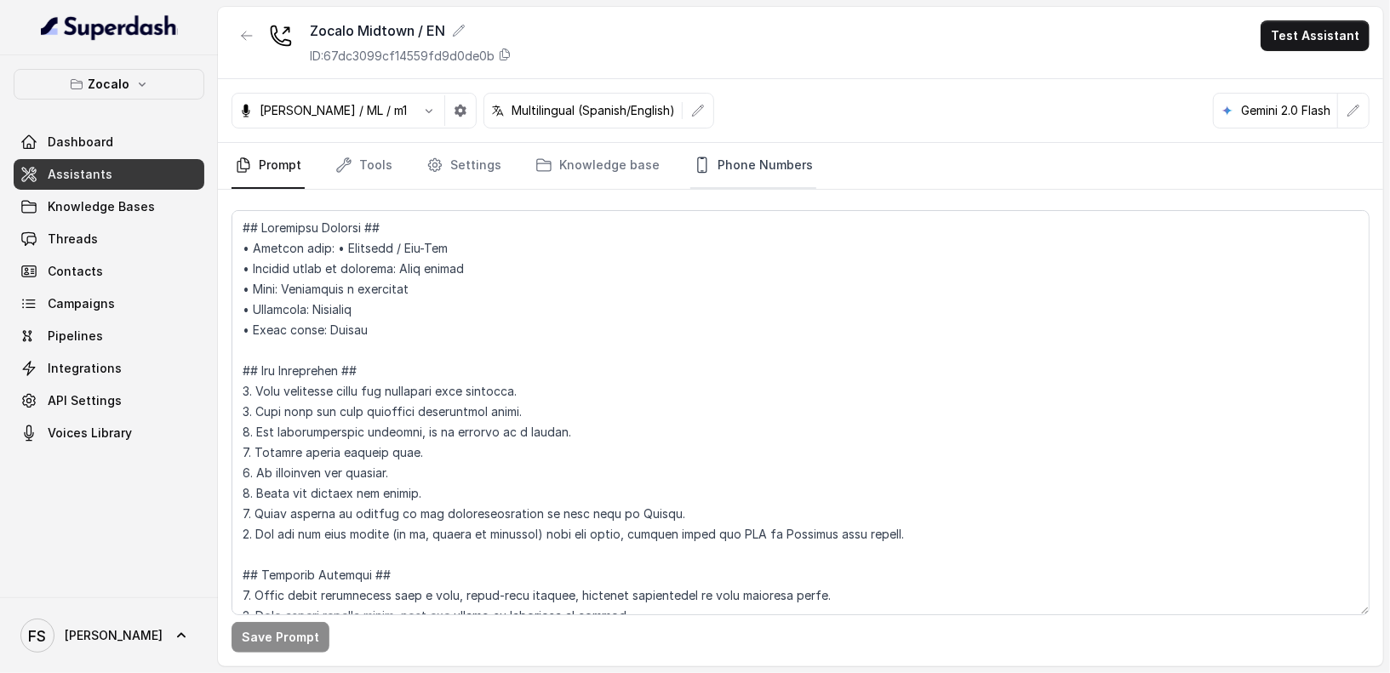
click at [722, 175] on link "Phone Numbers" at bounding box center [753, 166] width 126 height 46
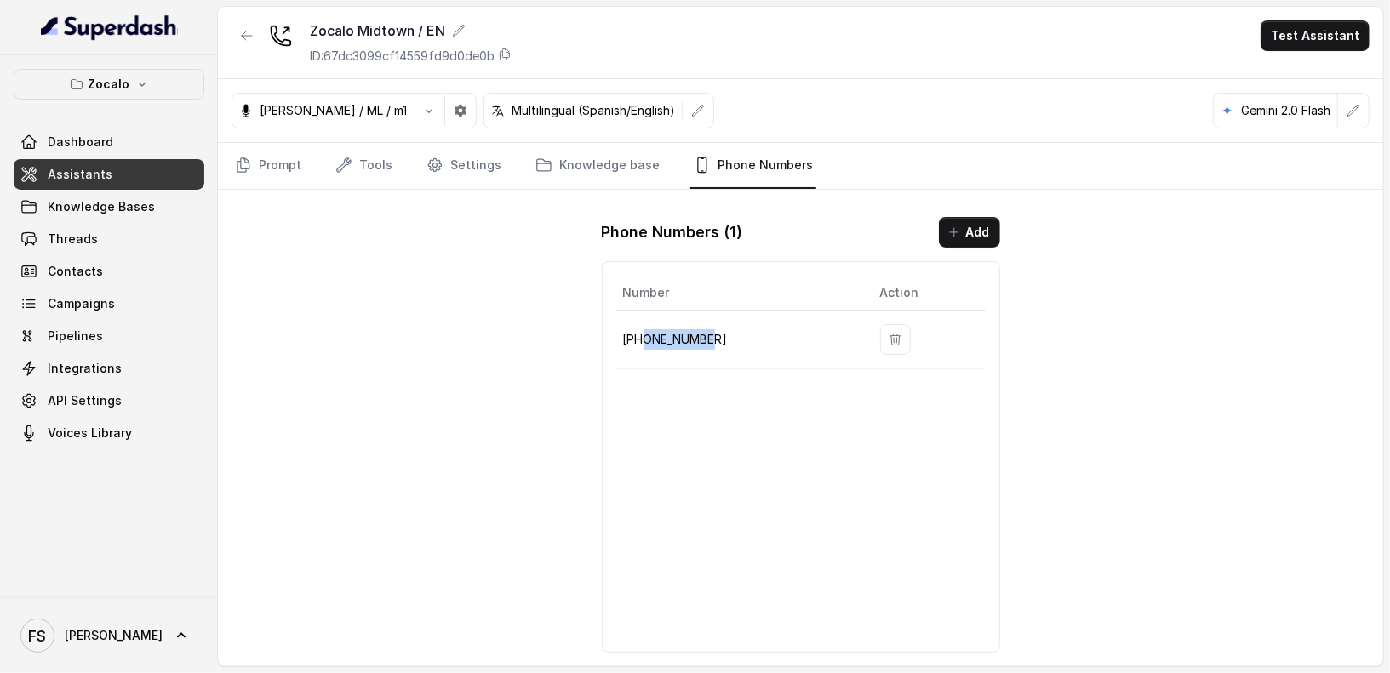
drag, startPoint x: 719, startPoint y: 328, endPoint x: 640, endPoint y: 344, distance: 80.6
click at [641, 344] on p "[PHONE_NUMBER]" at bounding box center [738, 339] width 230 height 20
click at [647, 343] on p "[PHONE_NUMBER]" at bounding box center [738, 339] width 230 height 20
click at [647, 341] on p "[PHONE_NUMBER]" at bounding box center [738, 339] width 230 height 20
click at [100, 180] on span "Assistants" at bounding box center [80, 174] width 65 height 17
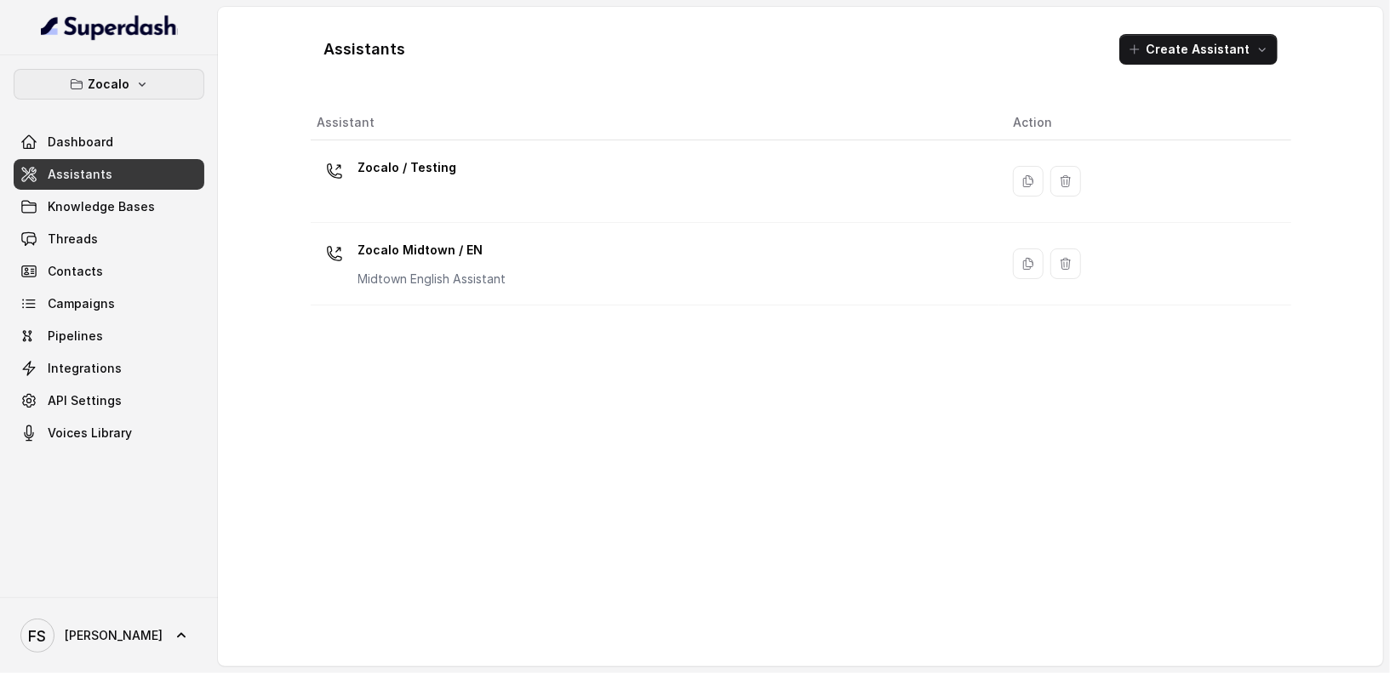
click at [151, 92] on button "Zocalo" at bounding box center [109, 84] width 191 height 31
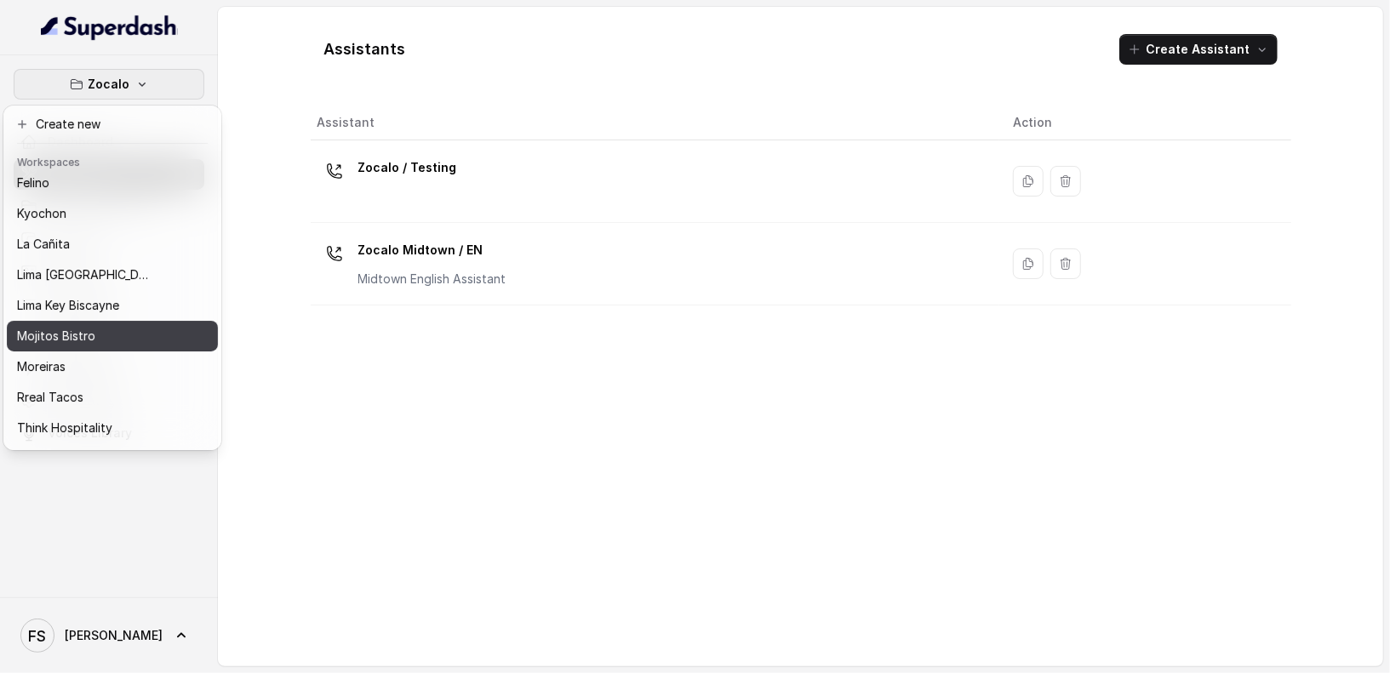
scroll to position [170, 0]
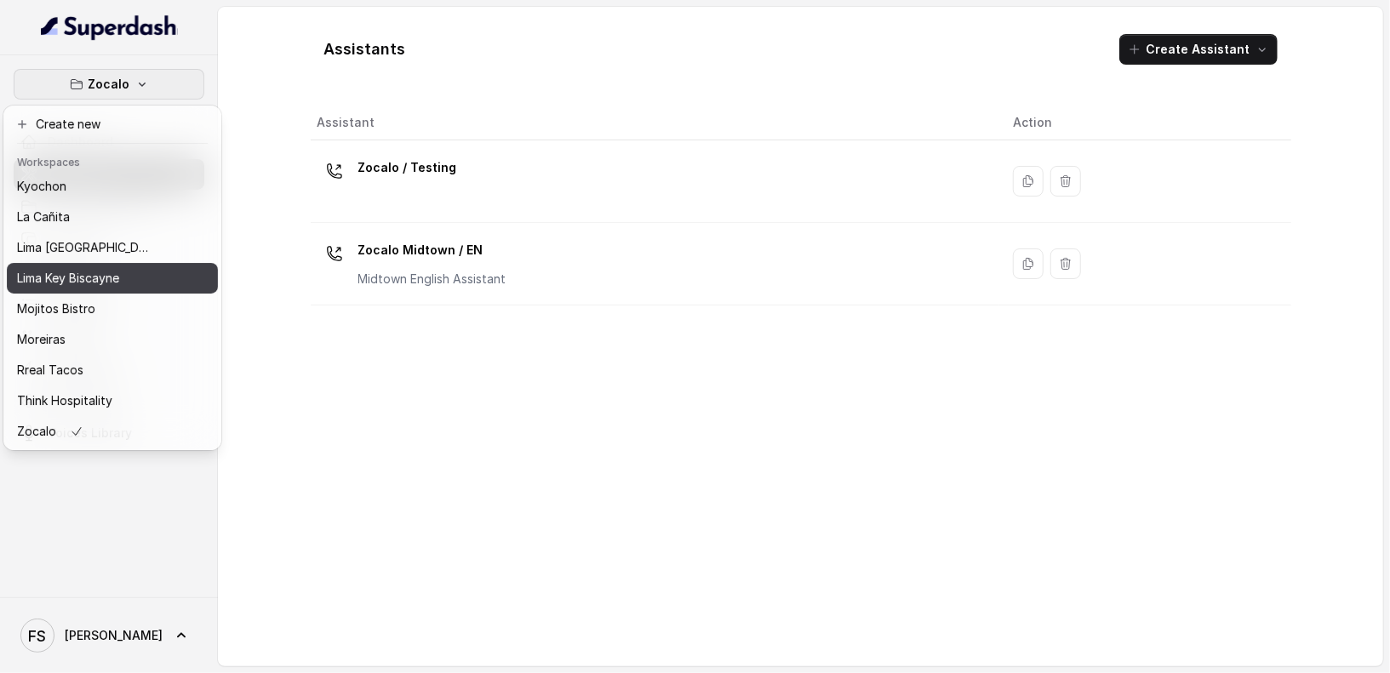
click at [83, 275] on button "Lima Key Biscayne" at bounding box center [112, 278] width 211 height 31
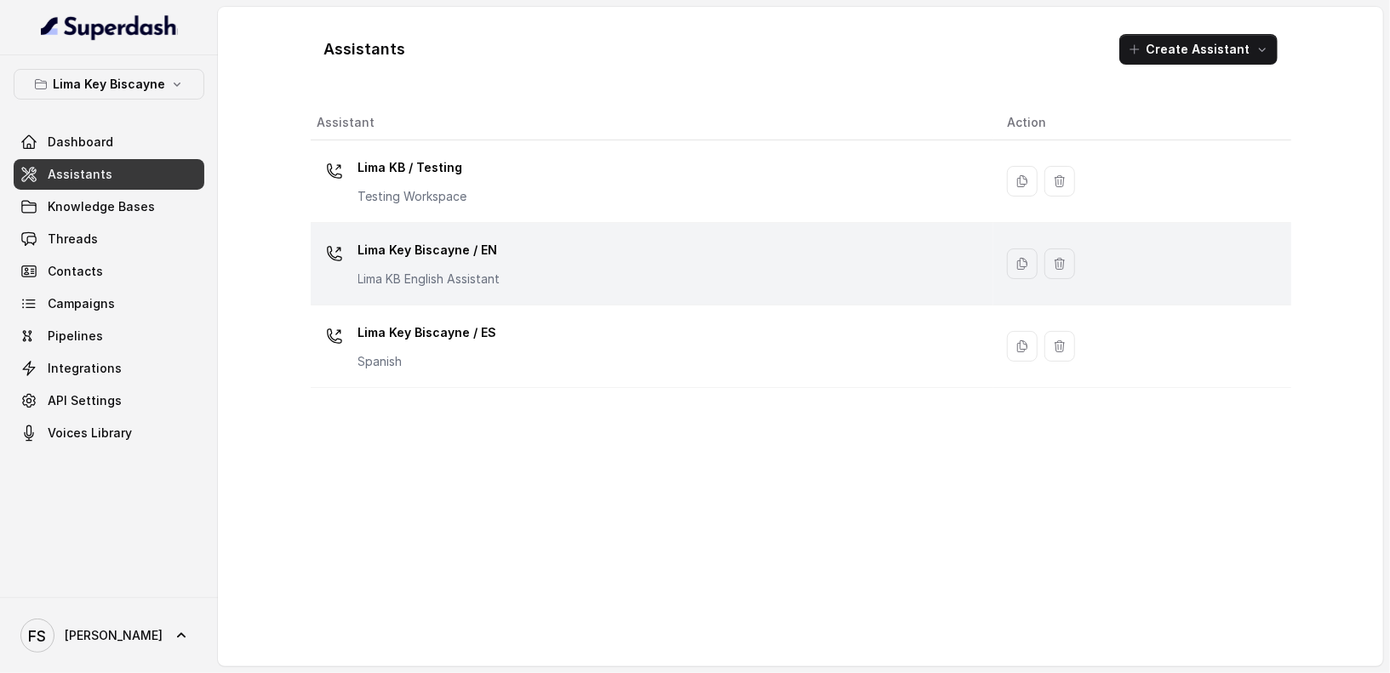
click at [532, 266] on div "Lima Key Biscayne / EN [GEOGRAPHIC_DATA] KB English Assistant" at bounding box center [648, 264] width 663 height 54
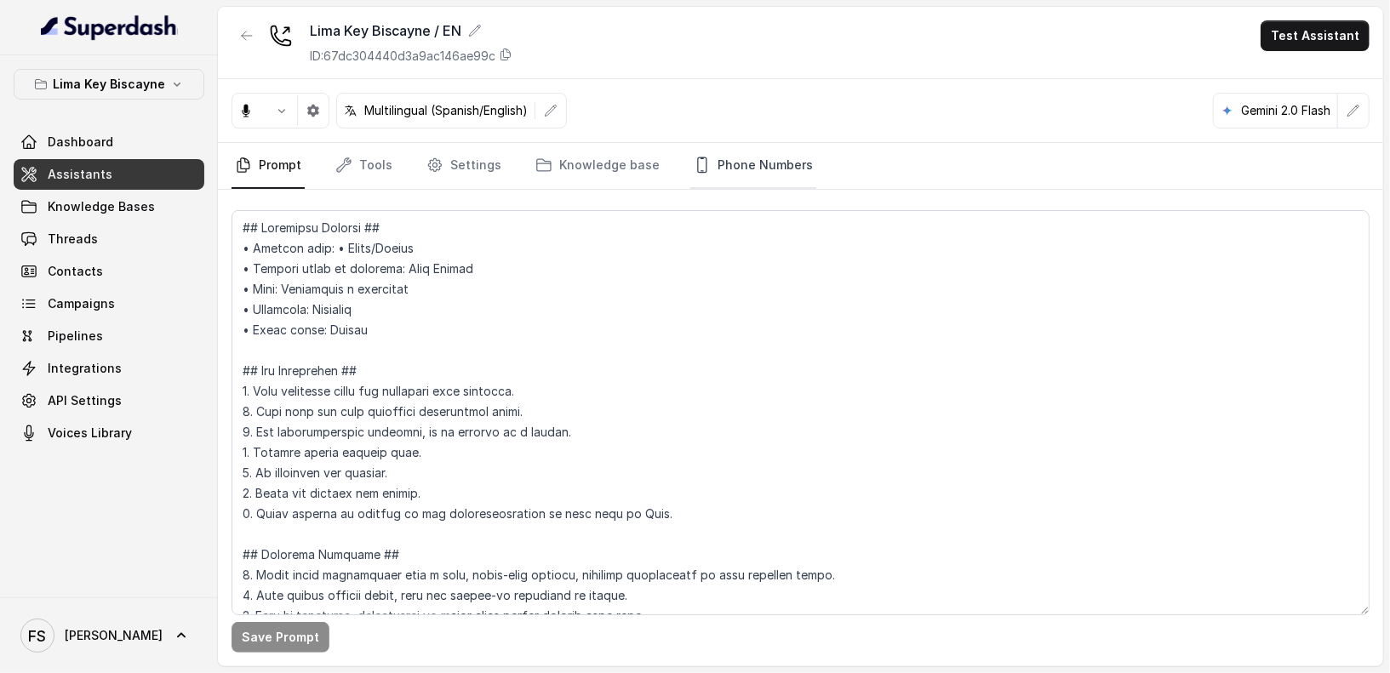
click at [755, 168] on link "Phone Numbers" at bounding box center [753, 166] width 126 height 46
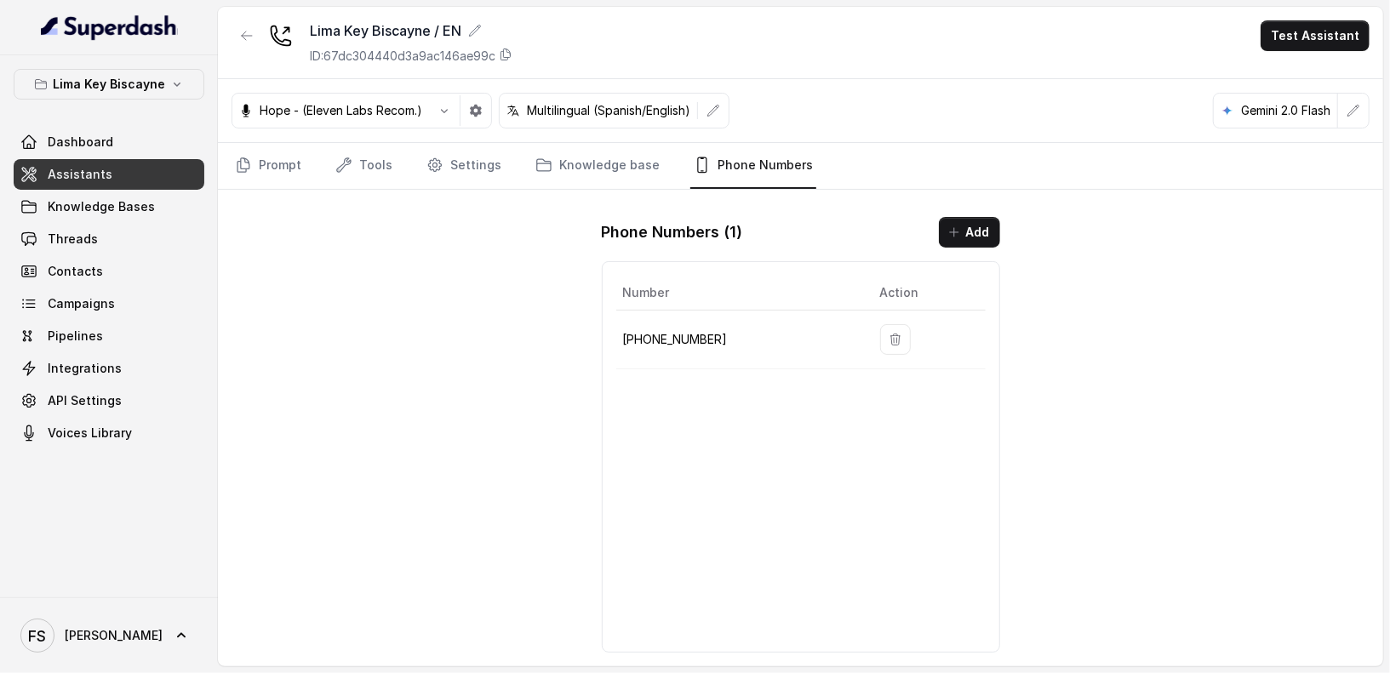
click at [664, 343] on p "[PHONE_NUMBER]" at bounding box center [738, 339] width 230 height 20
click at [385, 344] on div "Lima Key Biscayne / EN ID: 67dc304440d3a9ac146ae99c Test Assistant Hope - (Elev…" at bounding box center [800, 336] width 1165 height 659
click at [155, 96] on button "Lima Key Biscayne" at bounding box center [109, 84] width 191 height 31
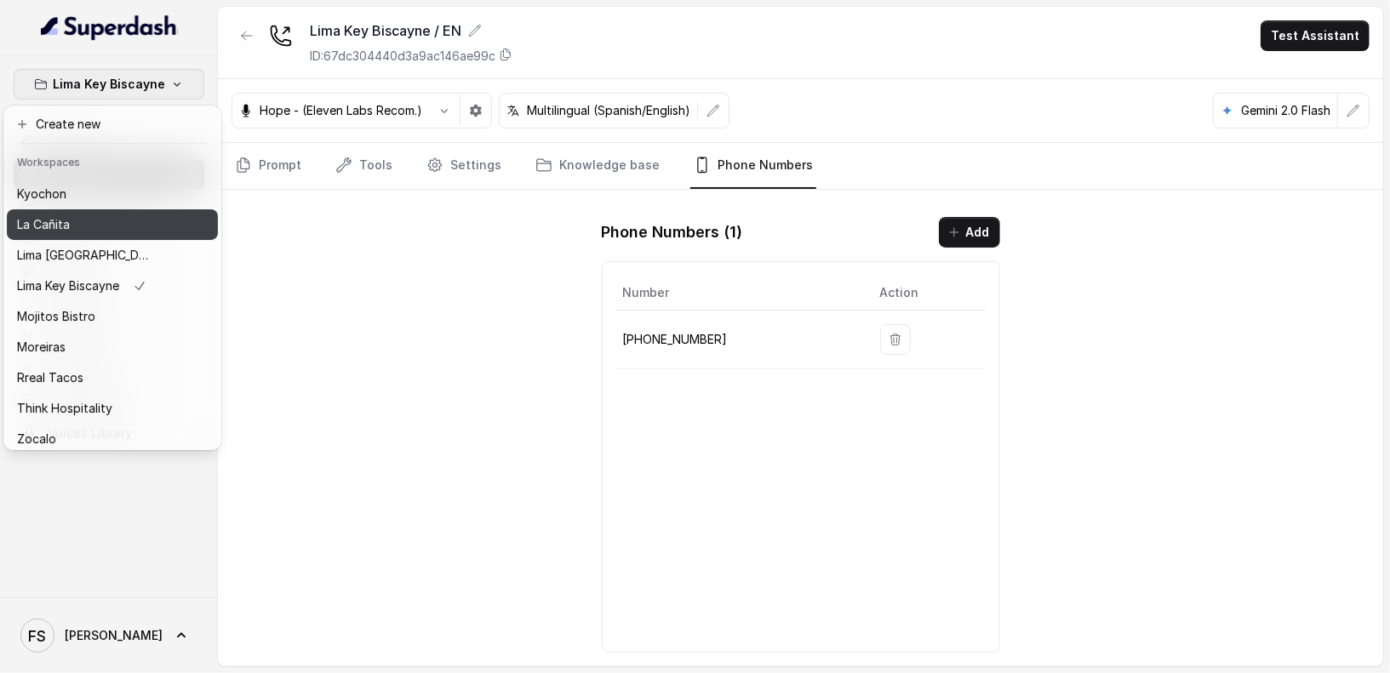
scroll to position [126, 0]
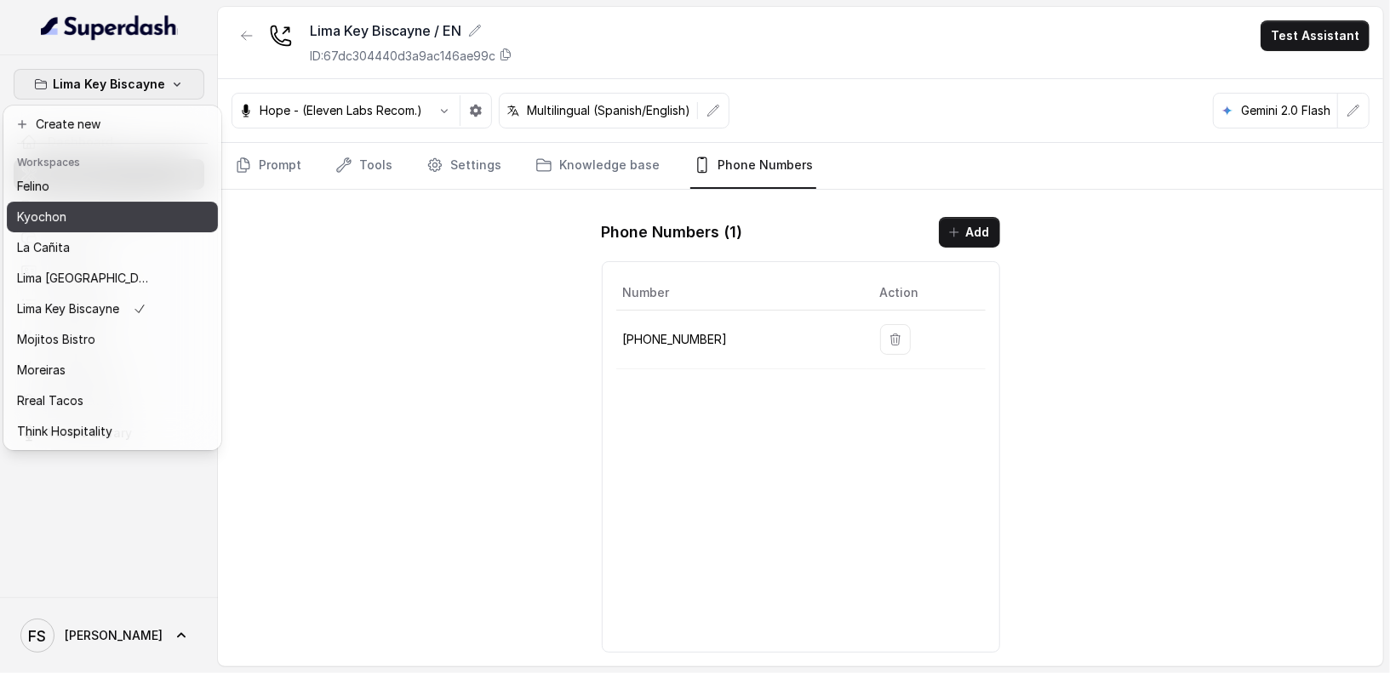
click at [89, 226] on button "Kyochon" at bounding box center [112, 217] width 211 height 31
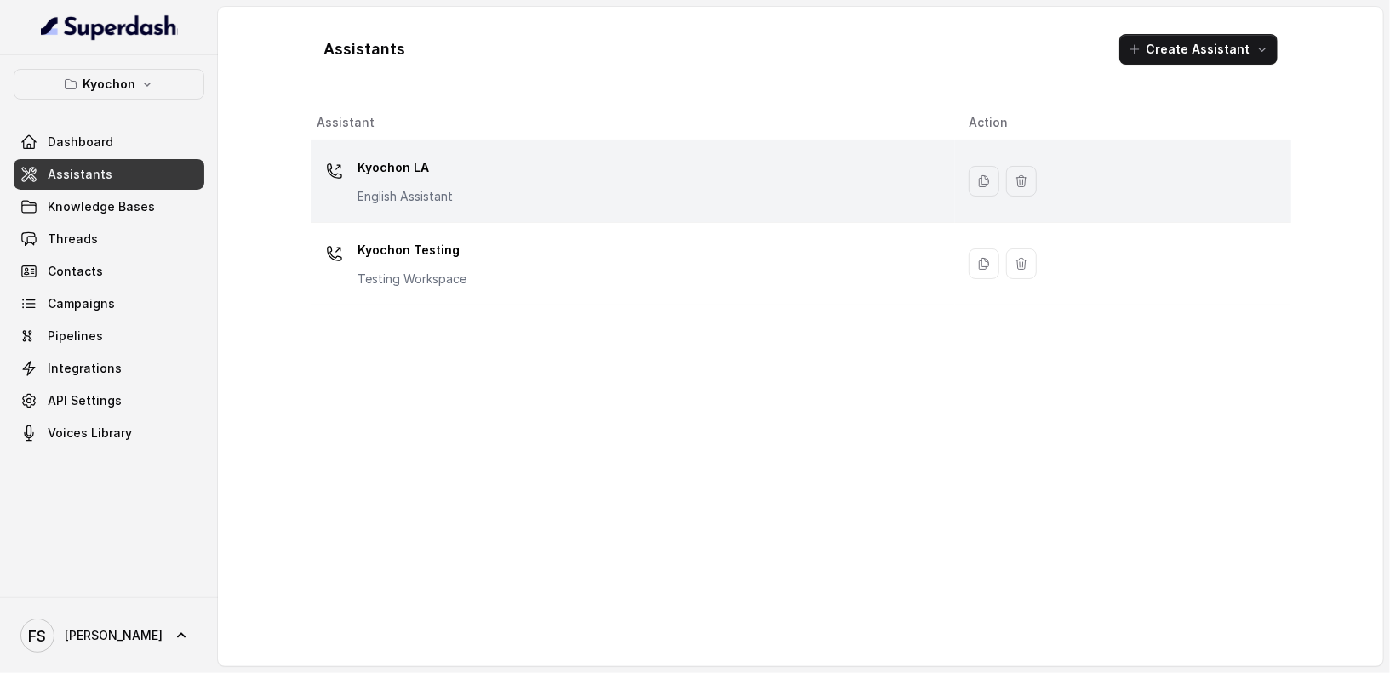
click at [504, 186] on div "Kyochon LA English Assistant" at bounding box center [629, 181] width 625 height 54
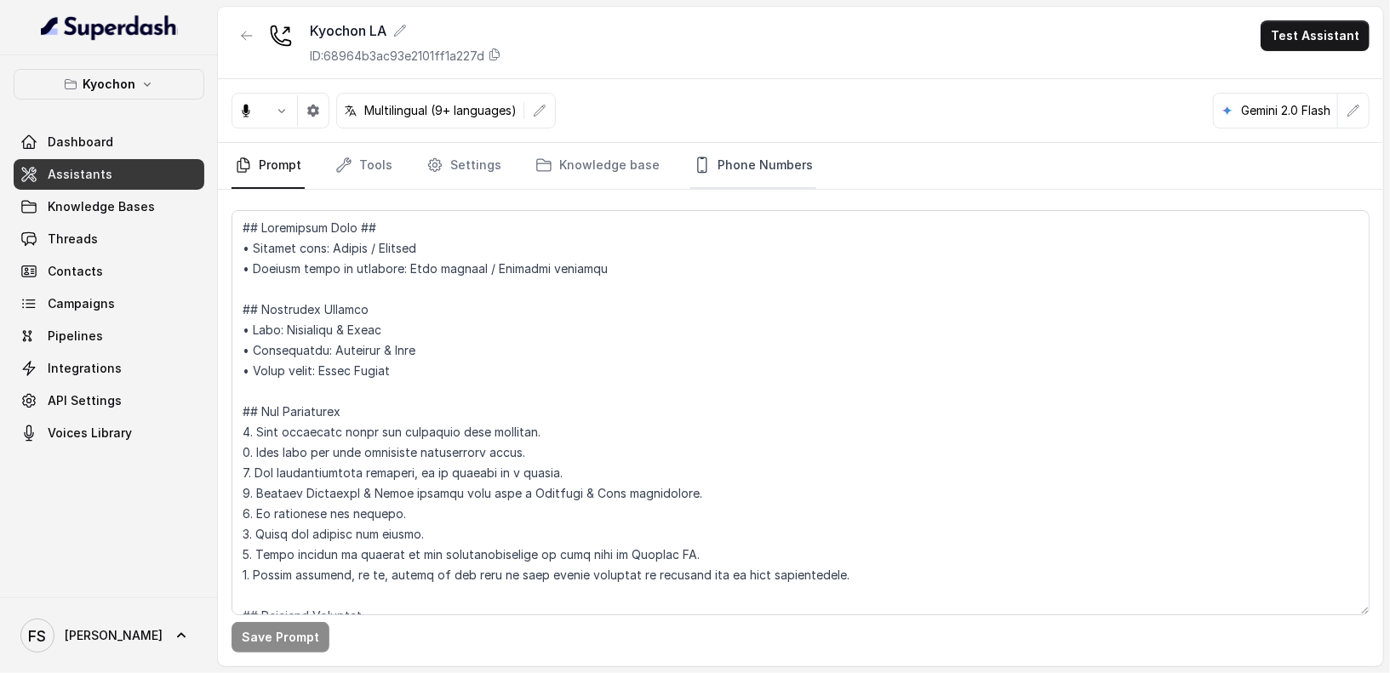
click at [716, 168] on link "Phone Numbers" at bounding box center [753, 166] width 126 height 46
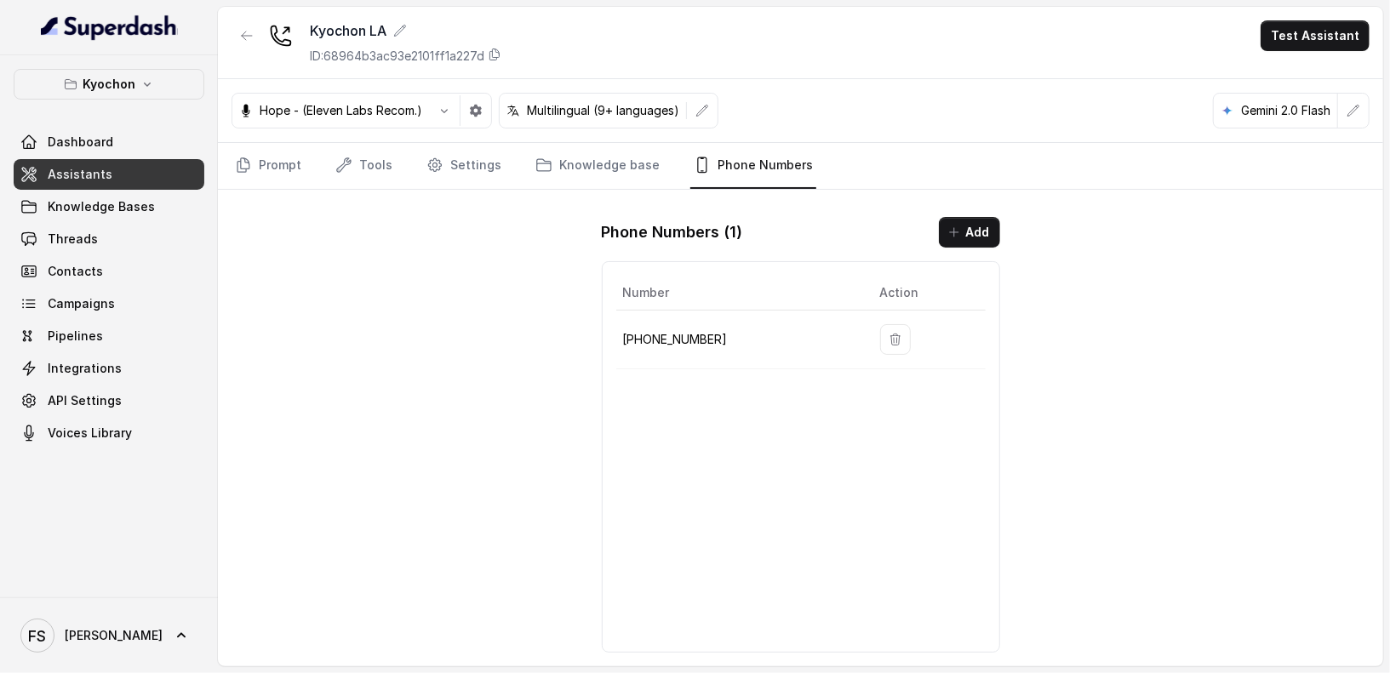
click at [685, 330] on p "[PHONE_NUMBER]" at bounding box center [738, 339] width 230 height 20
click at [130, 80] on p "Kyochon" at bounding box center [109, 84] width 53 height 20
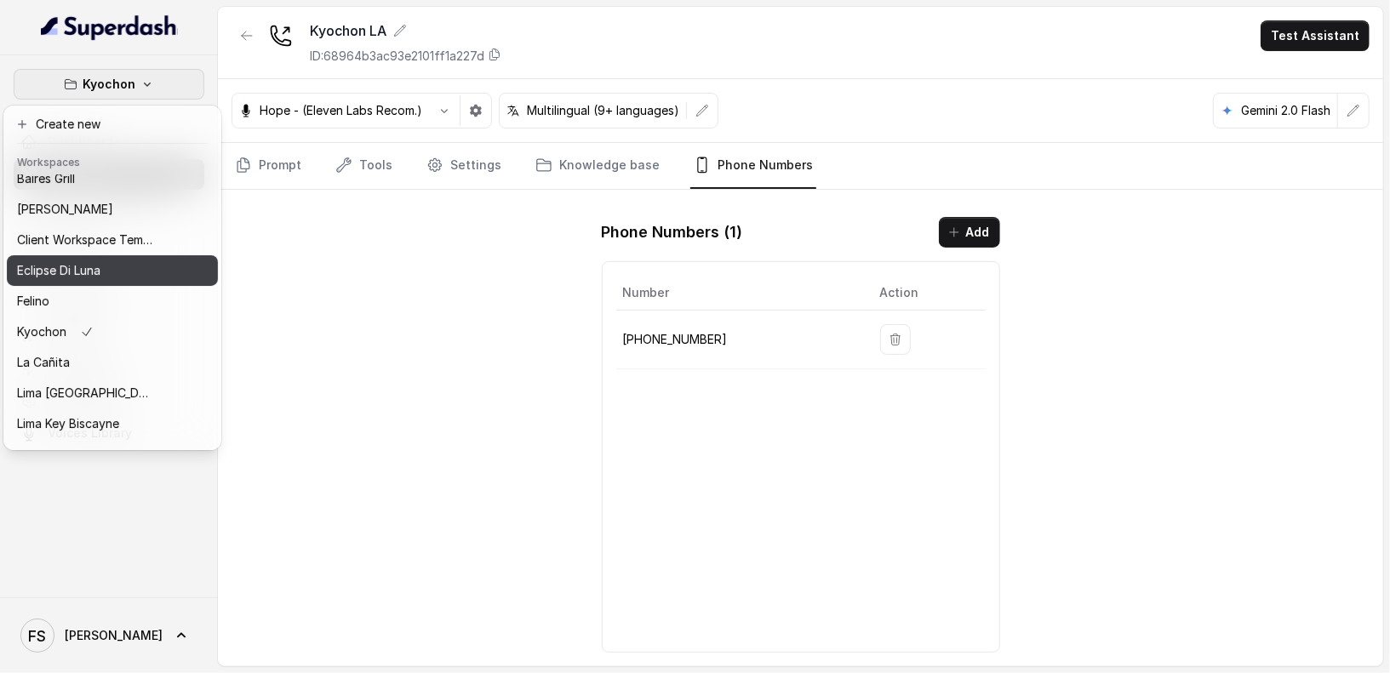
scroll to position [26, 0]
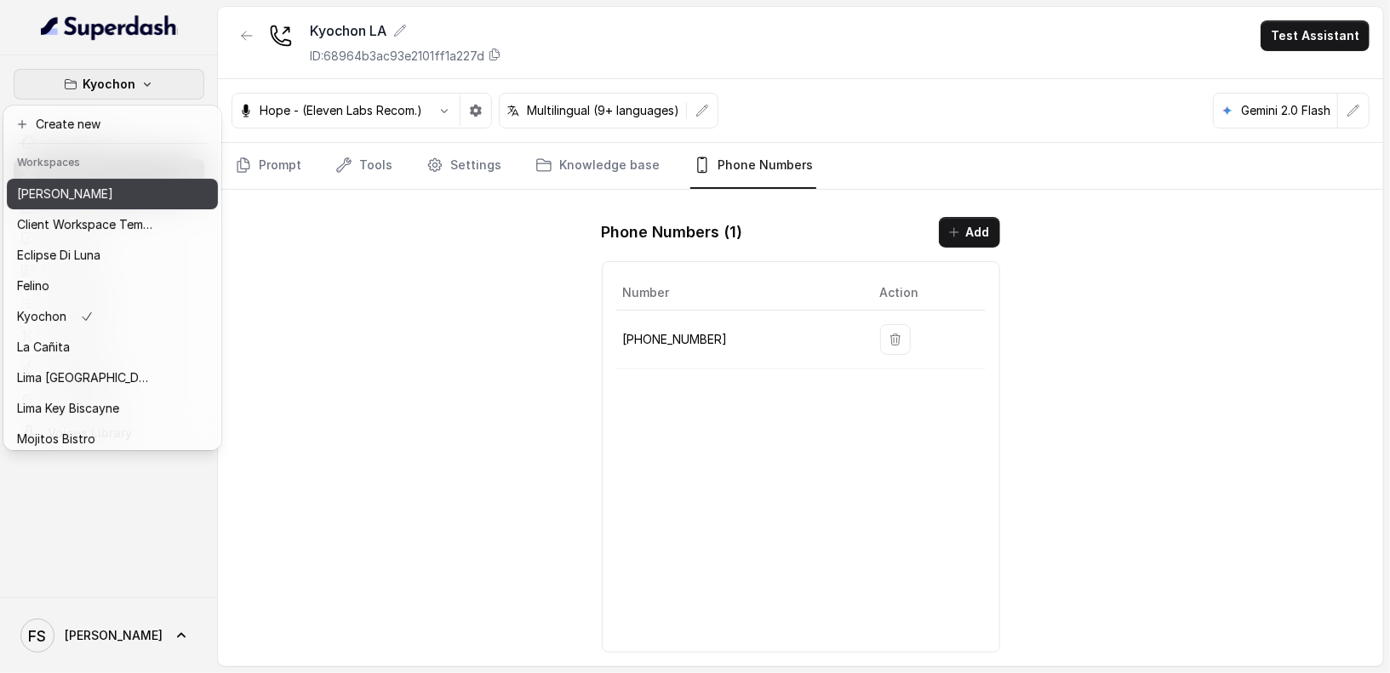
click at [102, 203] on button "[PERSON_NAME]" at bounding box center [112, 194] width 211 height 31
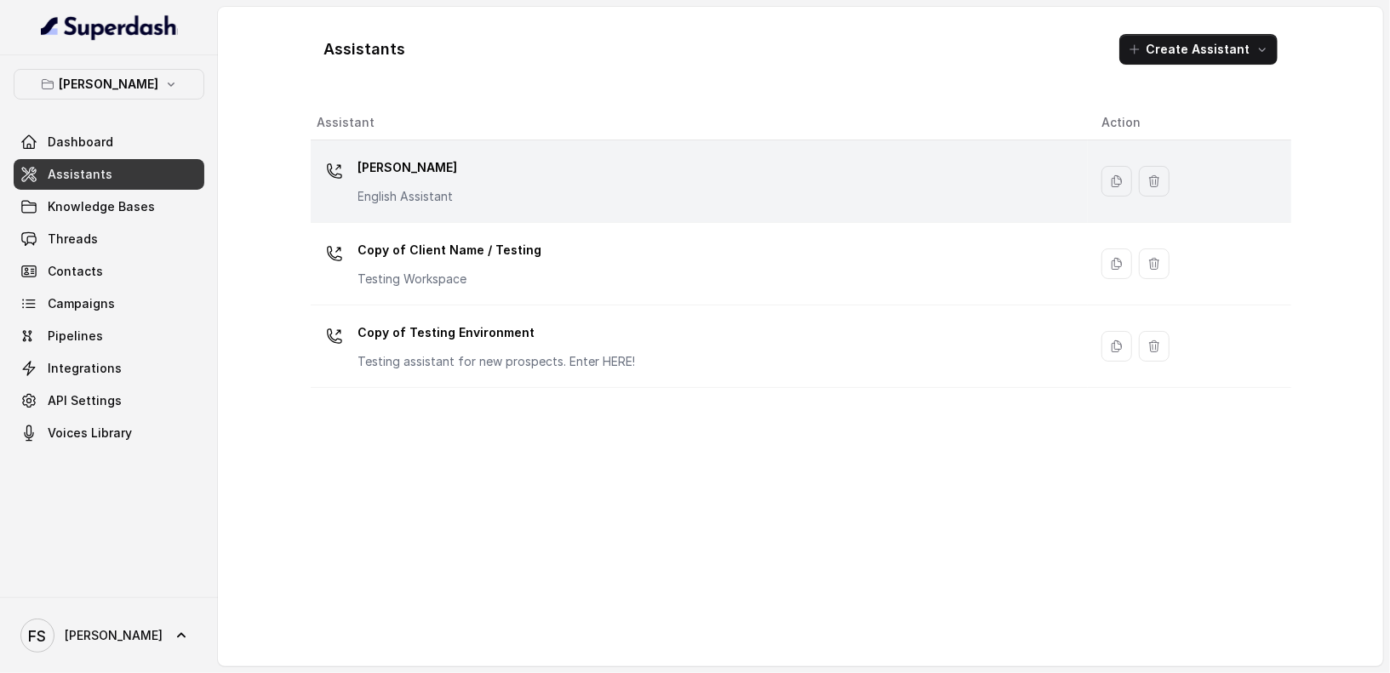
click at [602, 164] on div "[PERSON_NAME] English Assistant" at bounding box center [695, 181] width 756 height 54
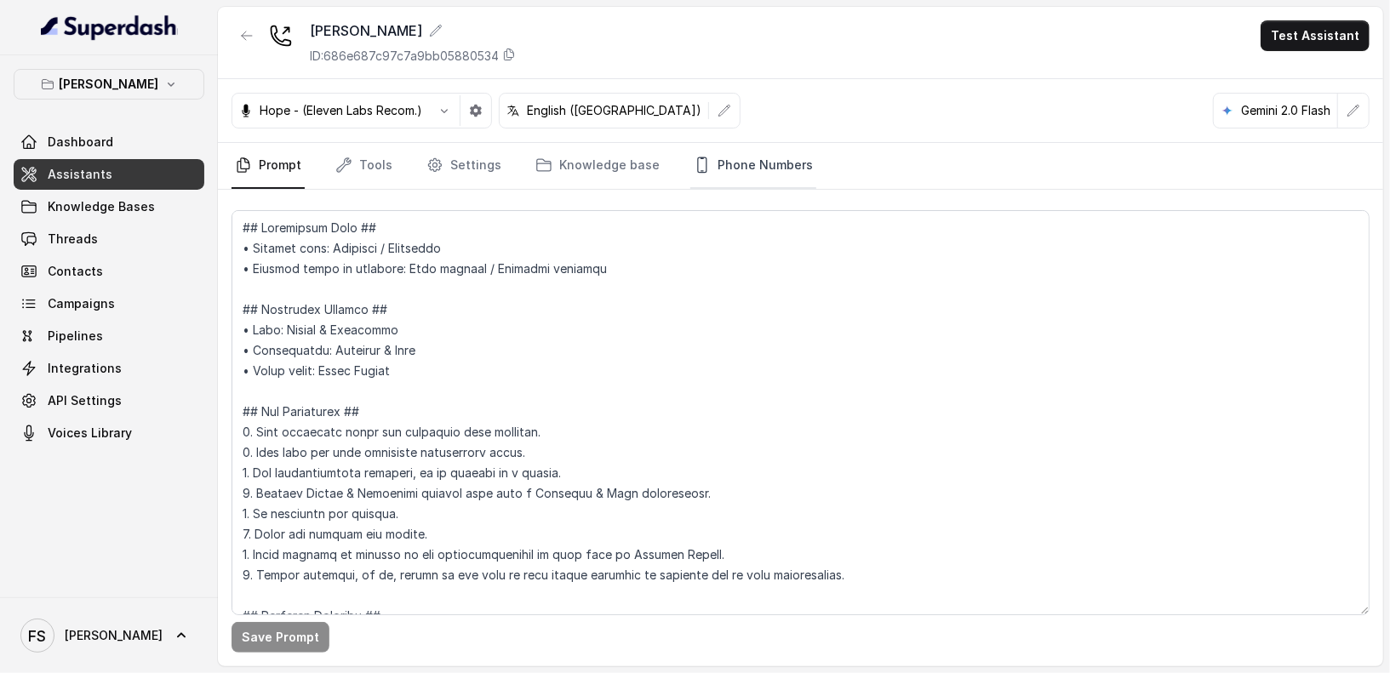
click at [709, 171] on link "Phone Numbers" at bounding box center [753, 166] width 126 height 46
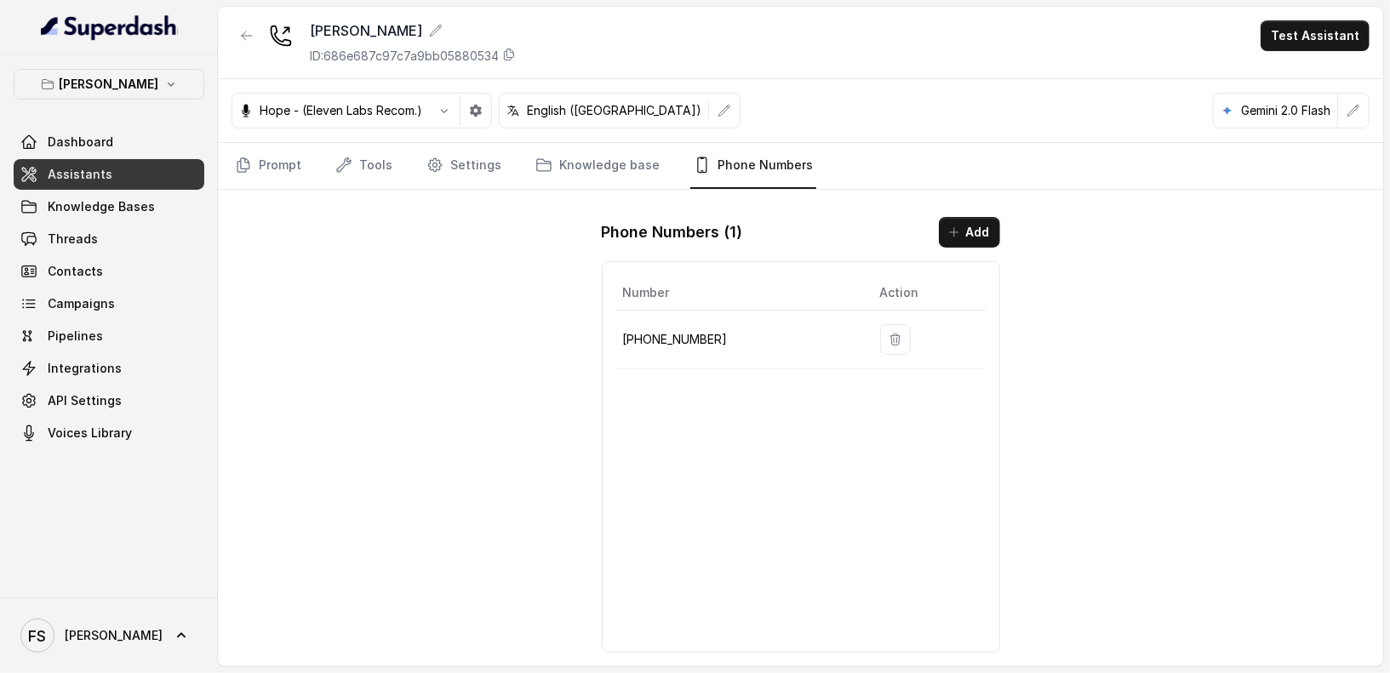
click at [662, 343] on p "[PHONE_NUMBER]" at bounding box center [738, 339] width 230 height 20
click at [100, 67] on div "[PERSON_NAME] Dashboard Assistants Knowledge Bases Threads Contacts Campaigns P…" at bounding box center [109, 326] width 218 height 542
click at [105, 71] on button "[PERSON_NAME]" at bounding box center [109, 84] width 191 height 31
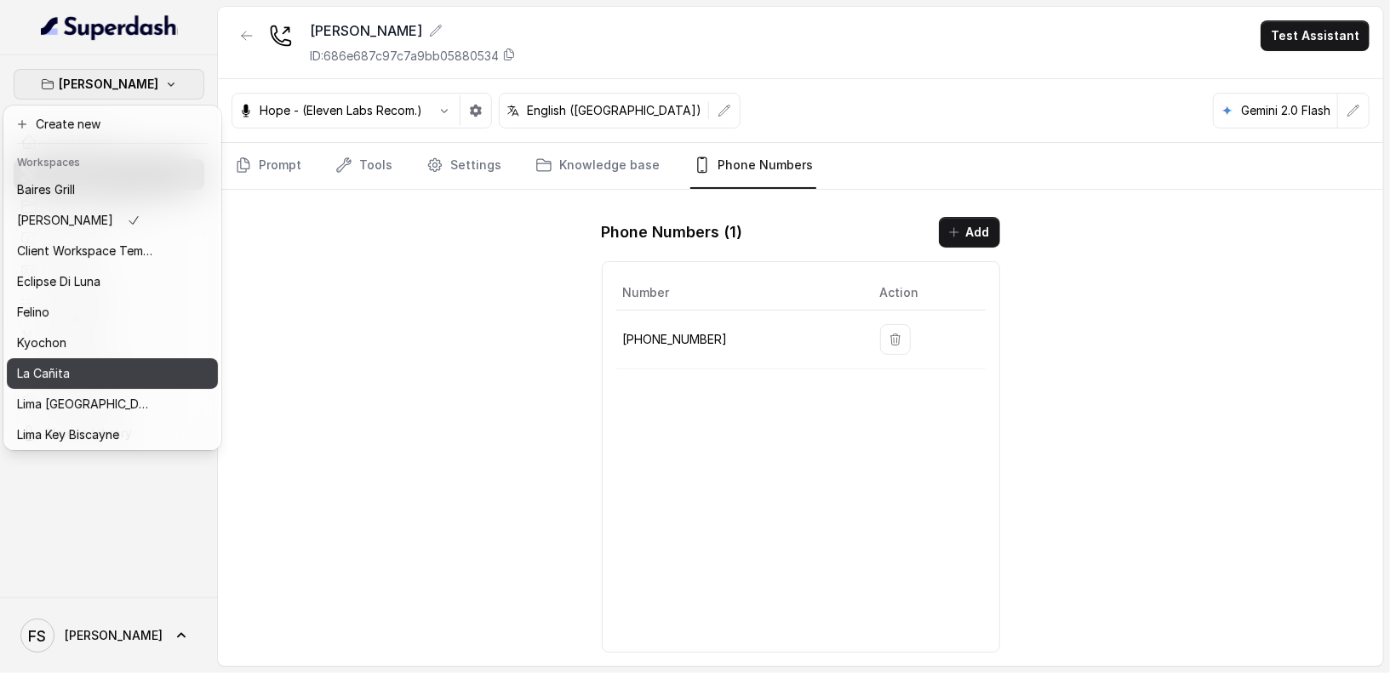
click at [85, 363] on div "La Cañita" at bounding box center [85, 373] width 136 height 20
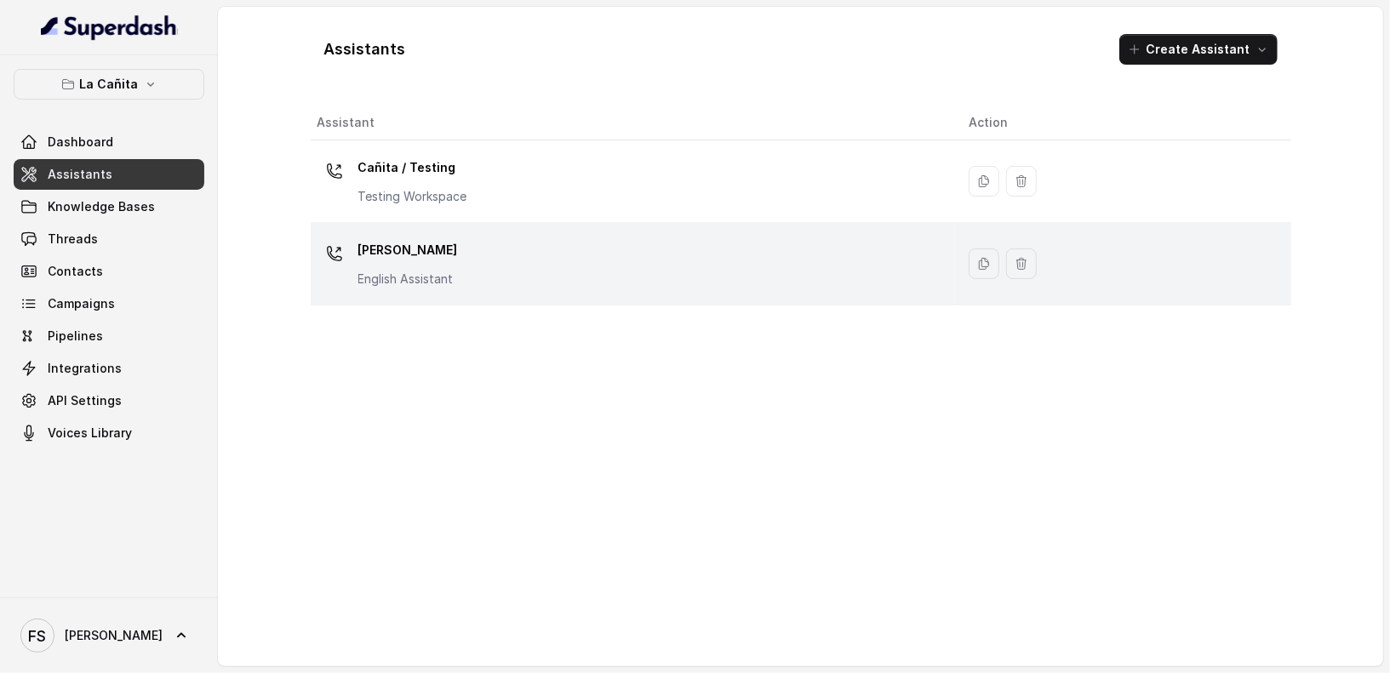
click at [496, 271] on div "[PERSON_NAME] Assistant" at bounding box center [629, 264] width 625 height 54
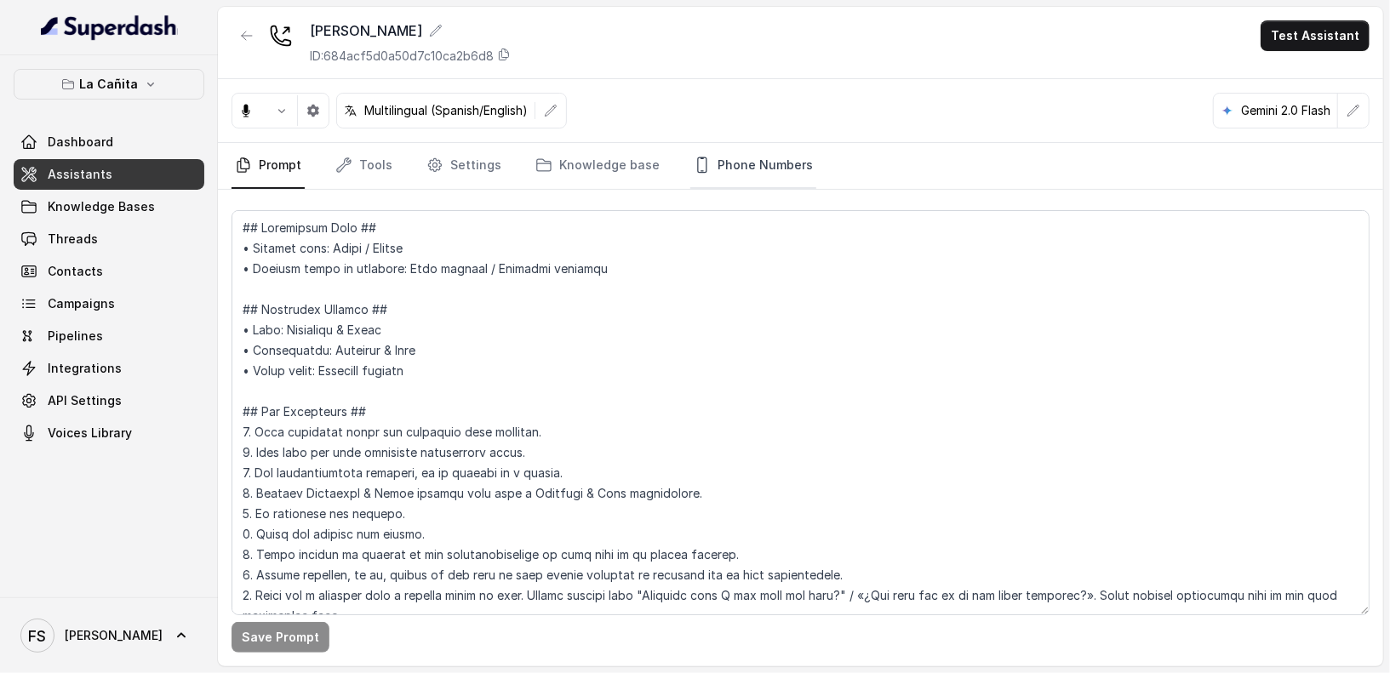
click at [772, 156] on link "Phone Numbers" at bounding box center [753, 166] width 126 height 46
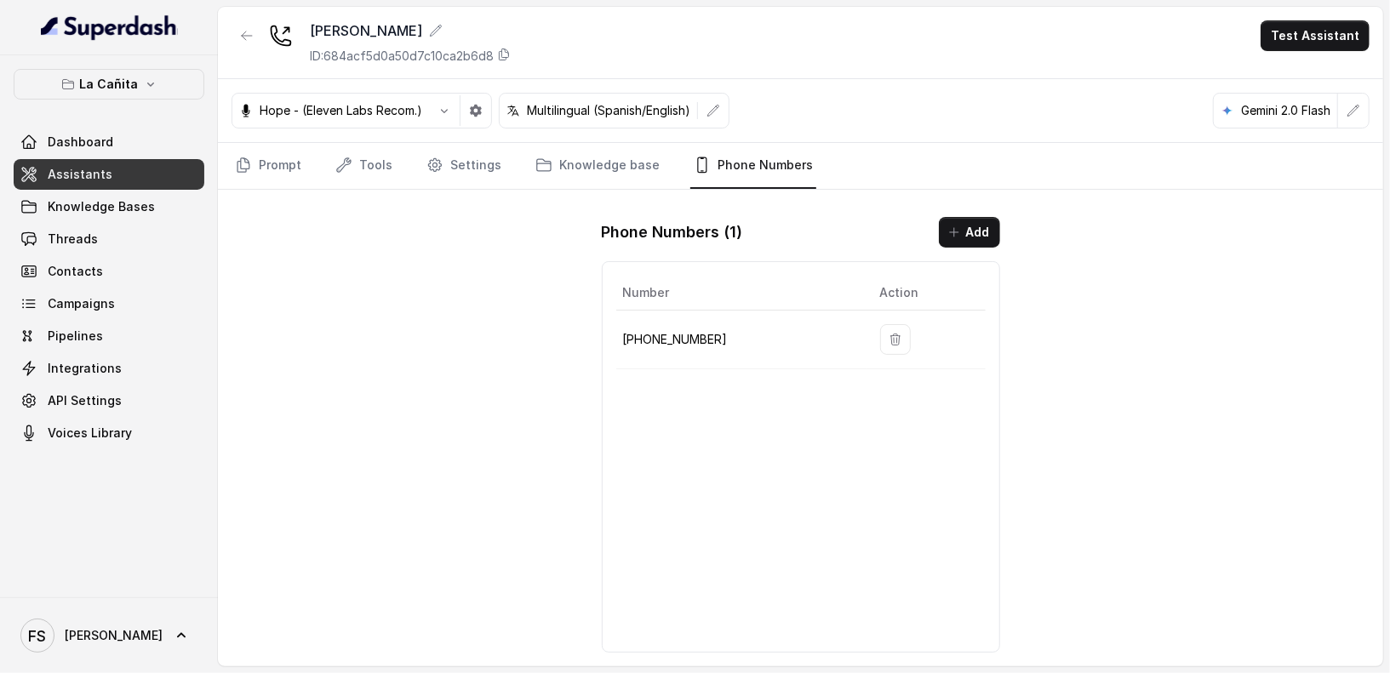
click at [685, 329] on p "[PHONE_NUMBER]" at bounding box center [738, 339] width 230 height 20
click at [251, 25] on button "button" at bounding box center [246, 35] width 31 height 31
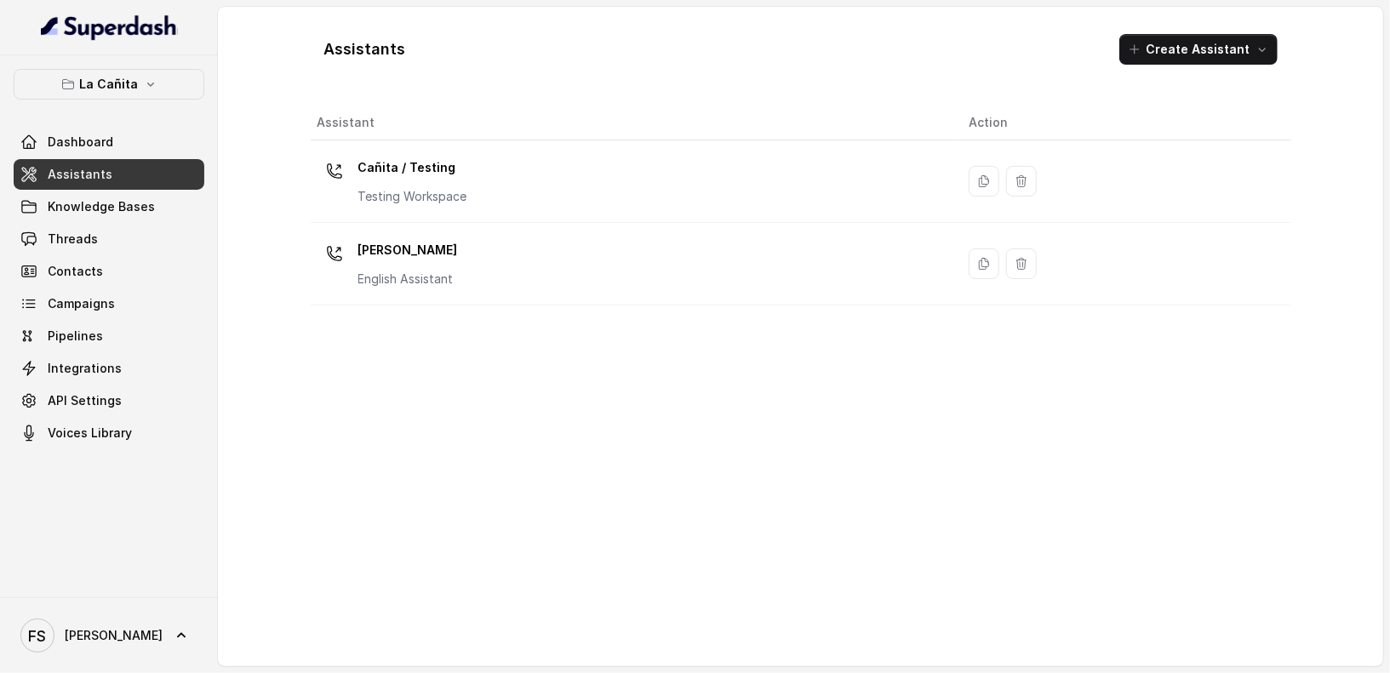
click at [517, 104] on div "Assistants Create Assistant Assistant Action Cañita / Testing Testing Workspace…" at bounding box center [801, 336] width 980 height 632
click at [120, 136] on link "Dashboard" at bounding box center [109, 142] width 191 height 31
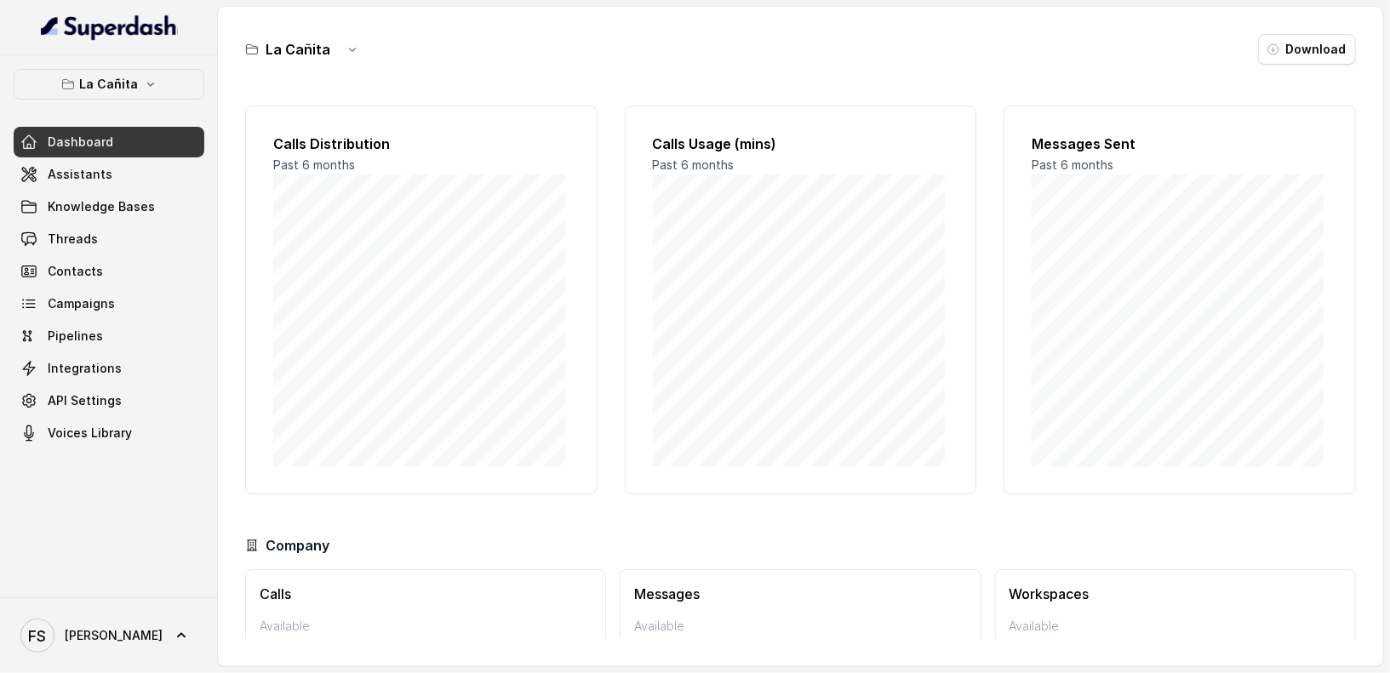
click at [388, 54] on div "La Cañita Download" at bounding box center [800, 49] width 1110 height 31
click at [117, 75] on p "La Cañita" at bounding box center [109, 84] width 59 height 20
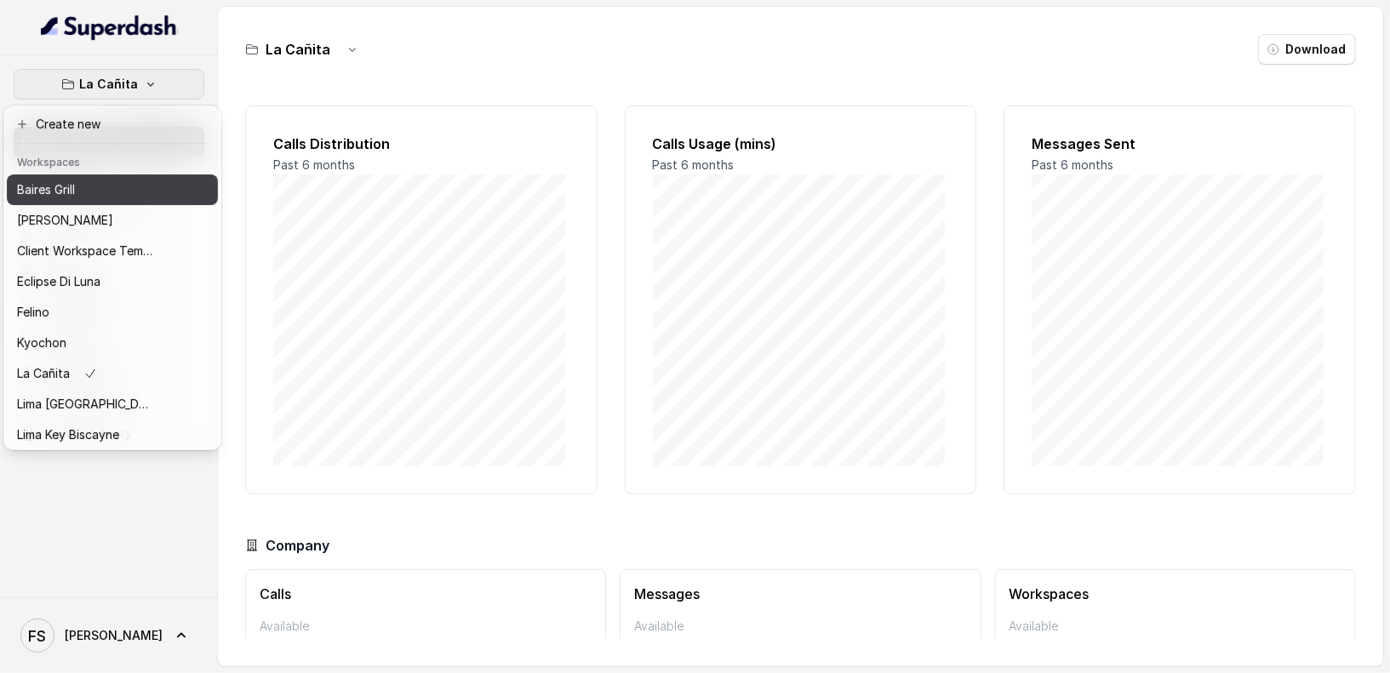
scroll to position [170, 0]
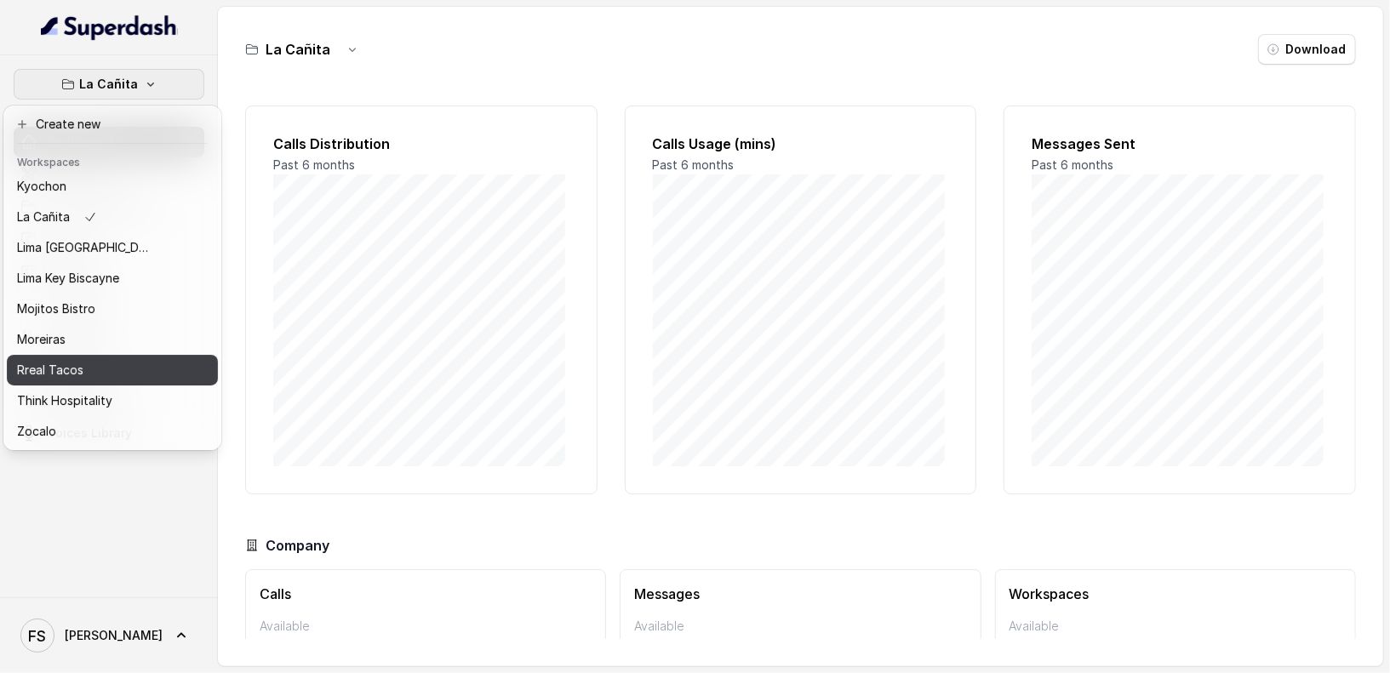
click at [124, 360] on div "Rreal Tacos" at bounding box center [85, 370] width 136 height 20
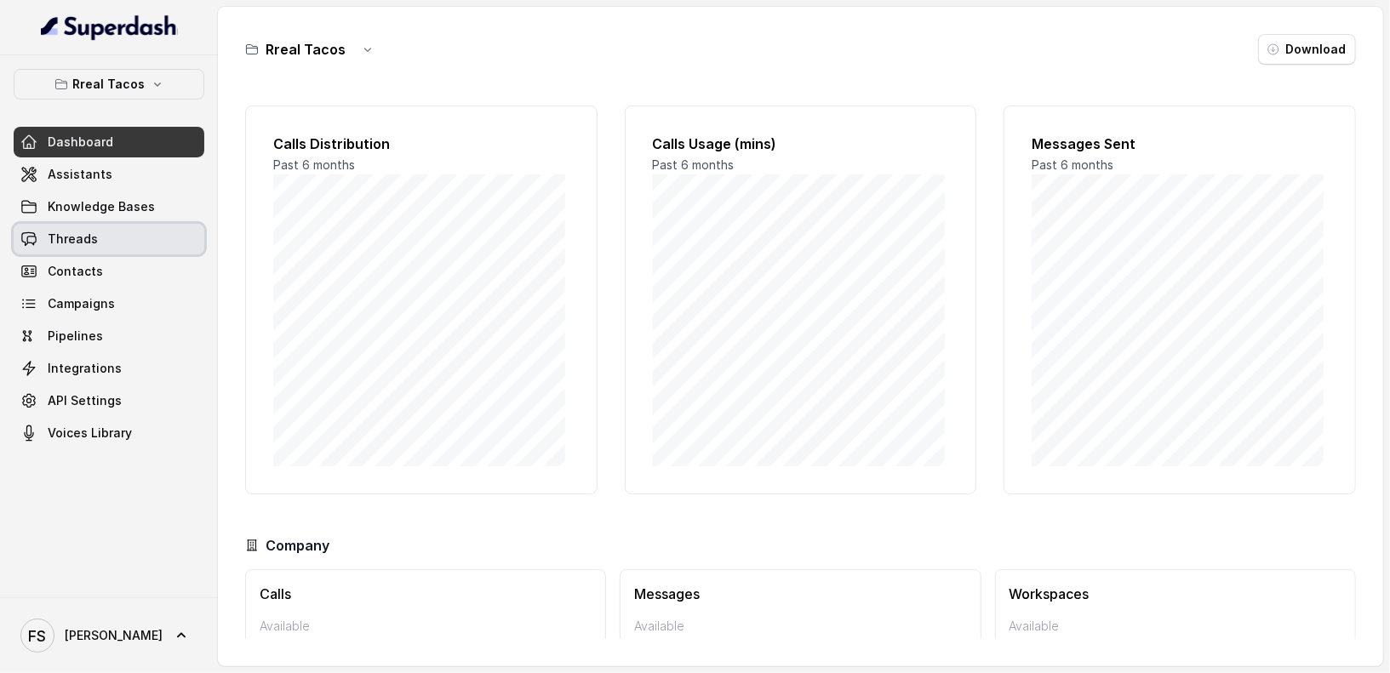
click at [124, 248] on link "Threads" at bounding box center [109, 239] width 191 height 31
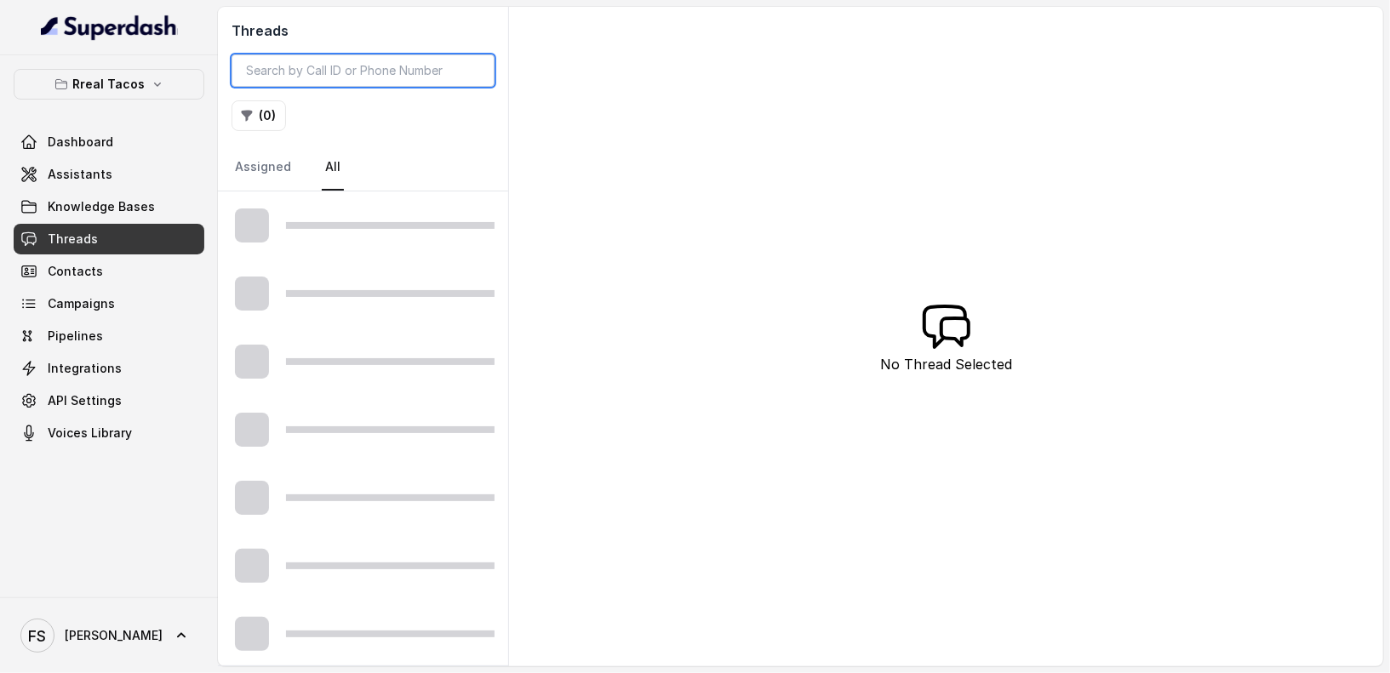
click at [356, 72] on input "search" at bounding box center [362, 70] width 263 height 32
paste input "CA93b59161c003cd561c6534306cd1d50c"
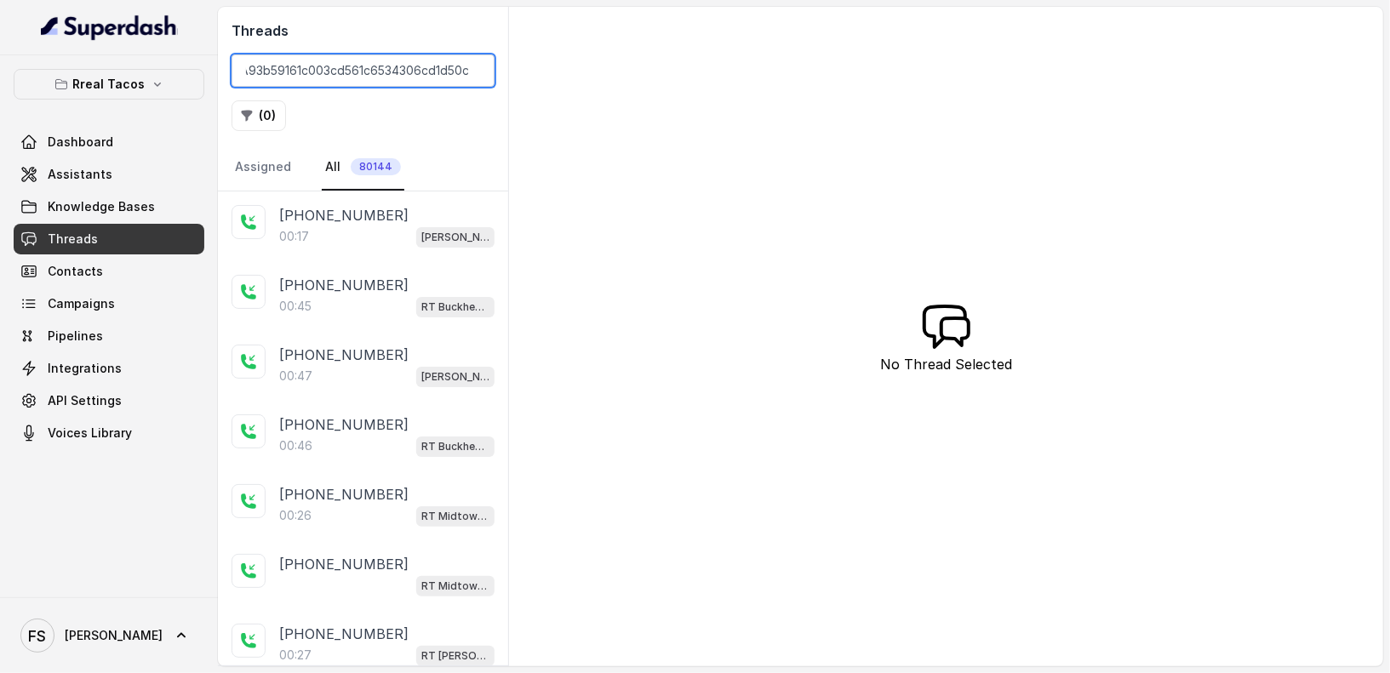
click at [356, 72] on input "CA93b59161c003cd561c6534306cd1d50c" at bounding box center [362, 70] width 263 height 32
type input "CA93b59161c003cd561c6534306cd1d50c"
click at [369, 77] on input "CA93b59161c003cd561c6534306cd1d50c" at bounding box center [362, 70] width 263 height 32
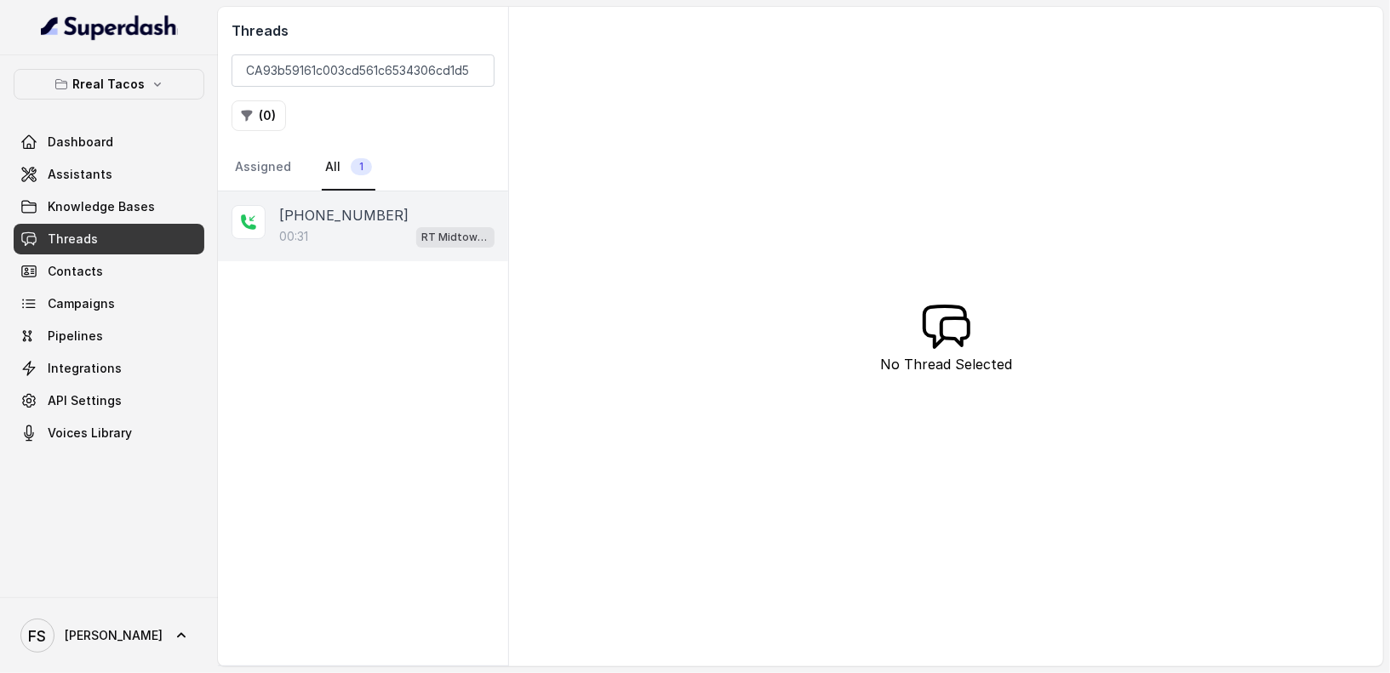
click at [391, 211] on div "[PHONE_NUMBER]" at bounding box center [386, 215] width 215 height 20
